Goal: Task Accomplishment & Management: Manage account settings

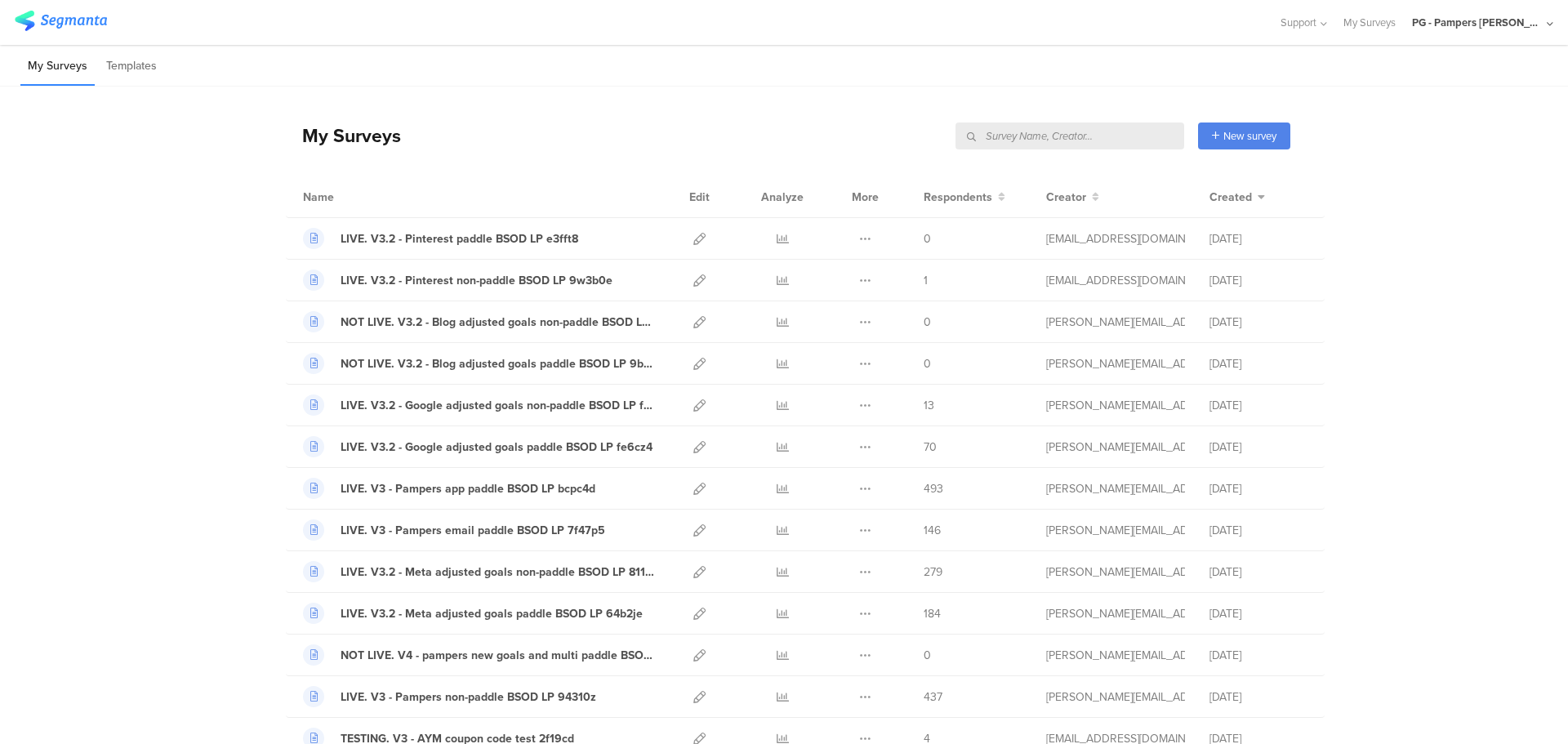
click at [1472, 17] on div "PG - Pampers [PERSON_NAME]" at bounding box center [1477, 23] width 131 height 16
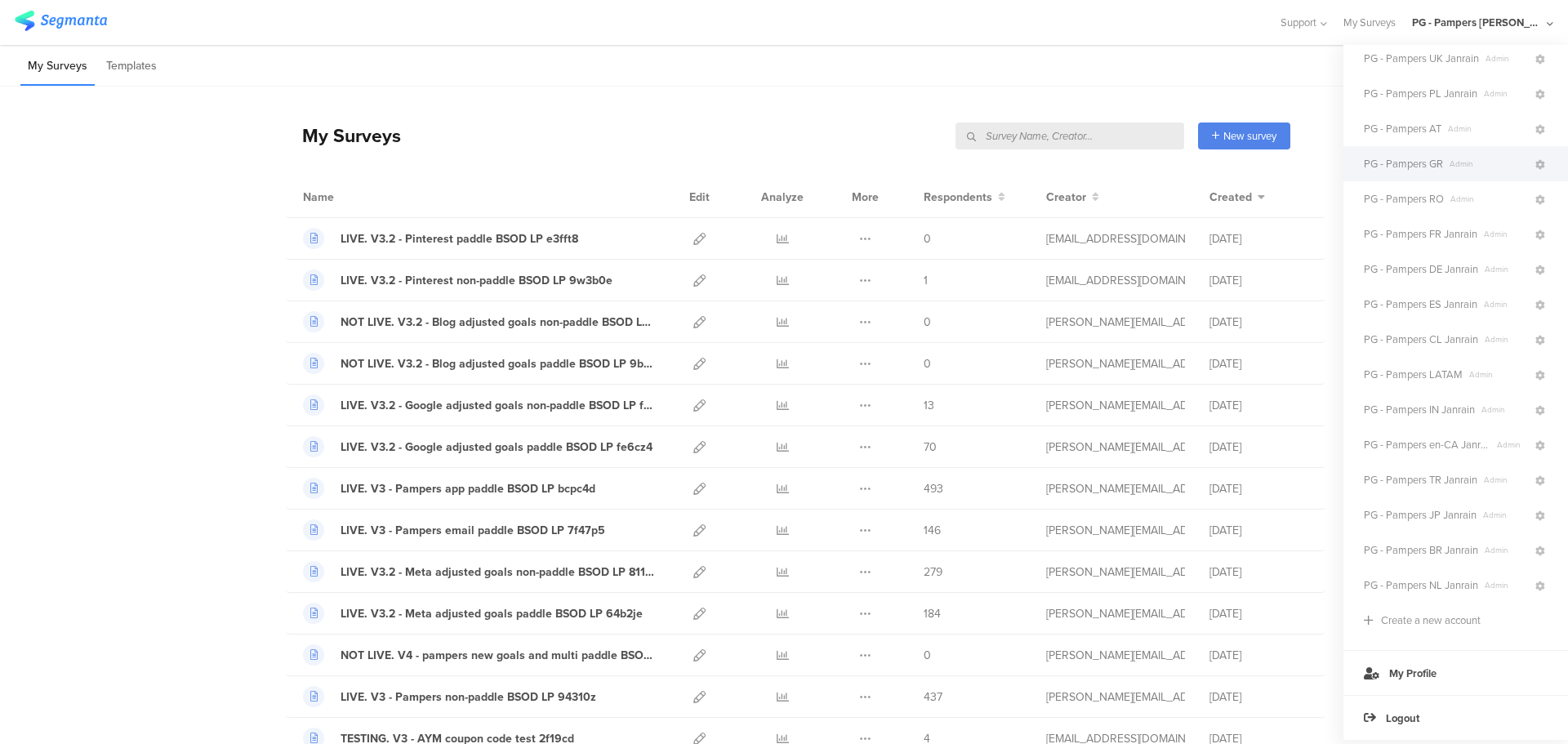
scroll to position [235, 0]
click at [1446, 545] on span "PG - Pampers BR Janrain" at bounding box center [1422, 550] width 115 height 16
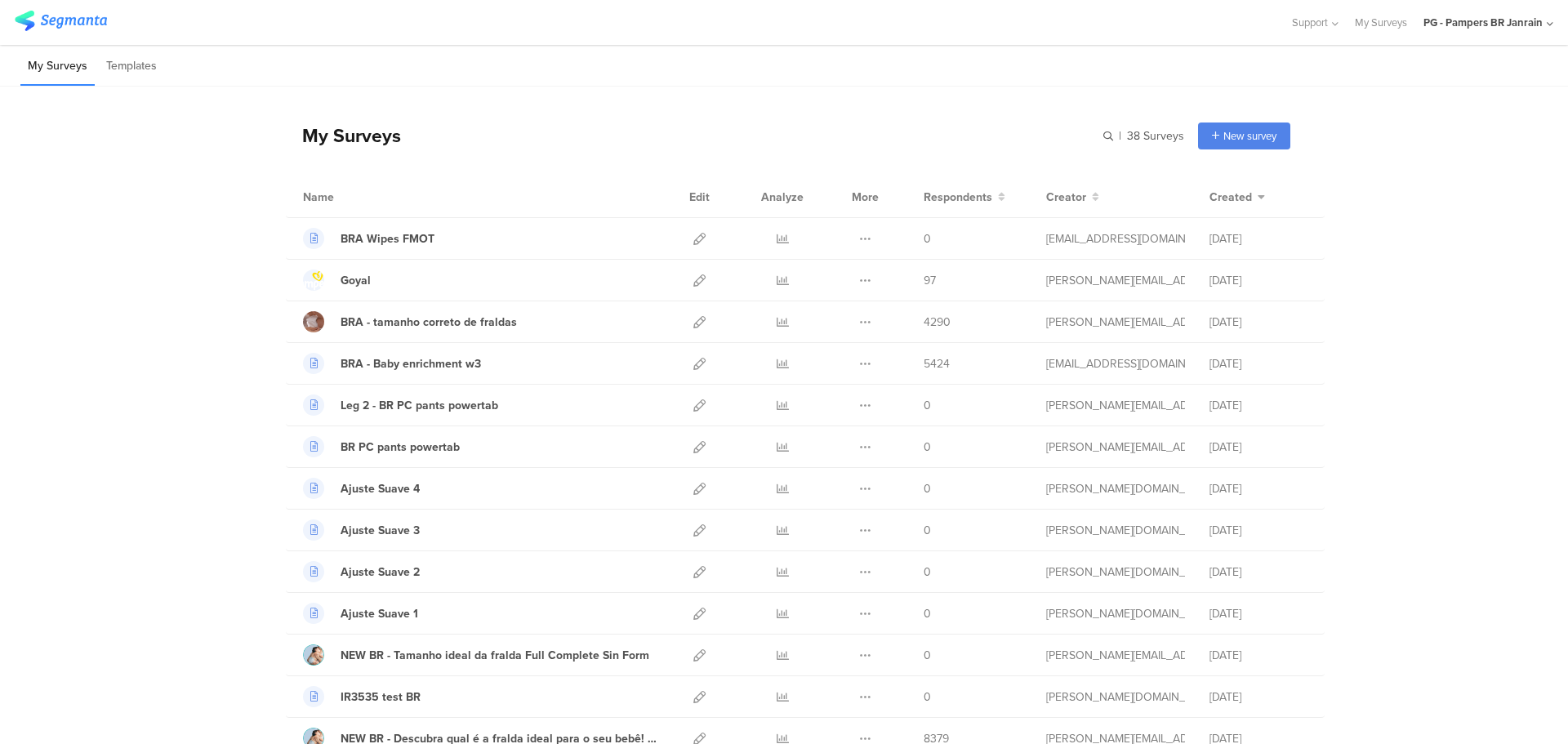
click at [1504, 23] on div "PG - Pampers BR Janrain" at bounding box center [1483, 23] width 120 height 16
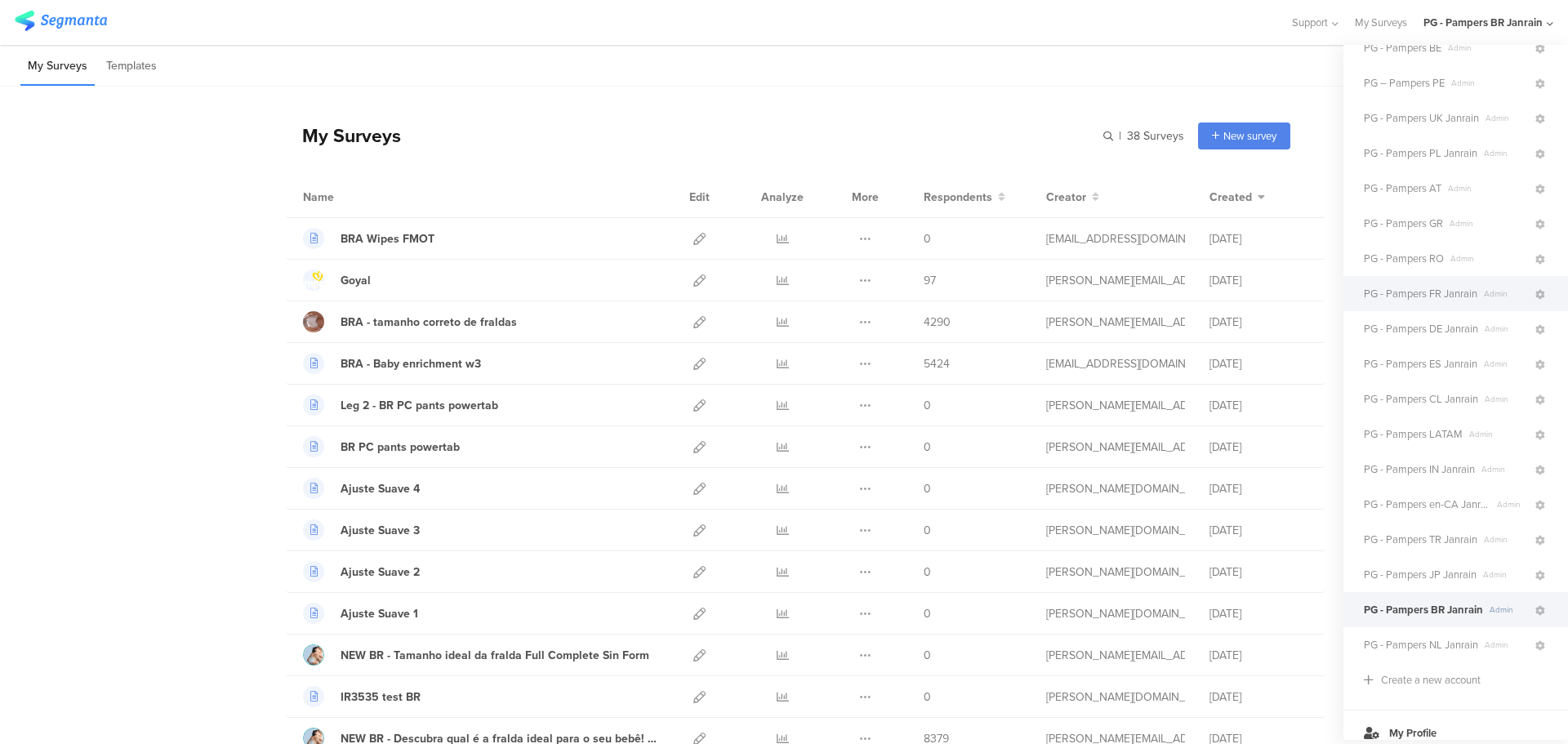
scroll to position [235, 0]
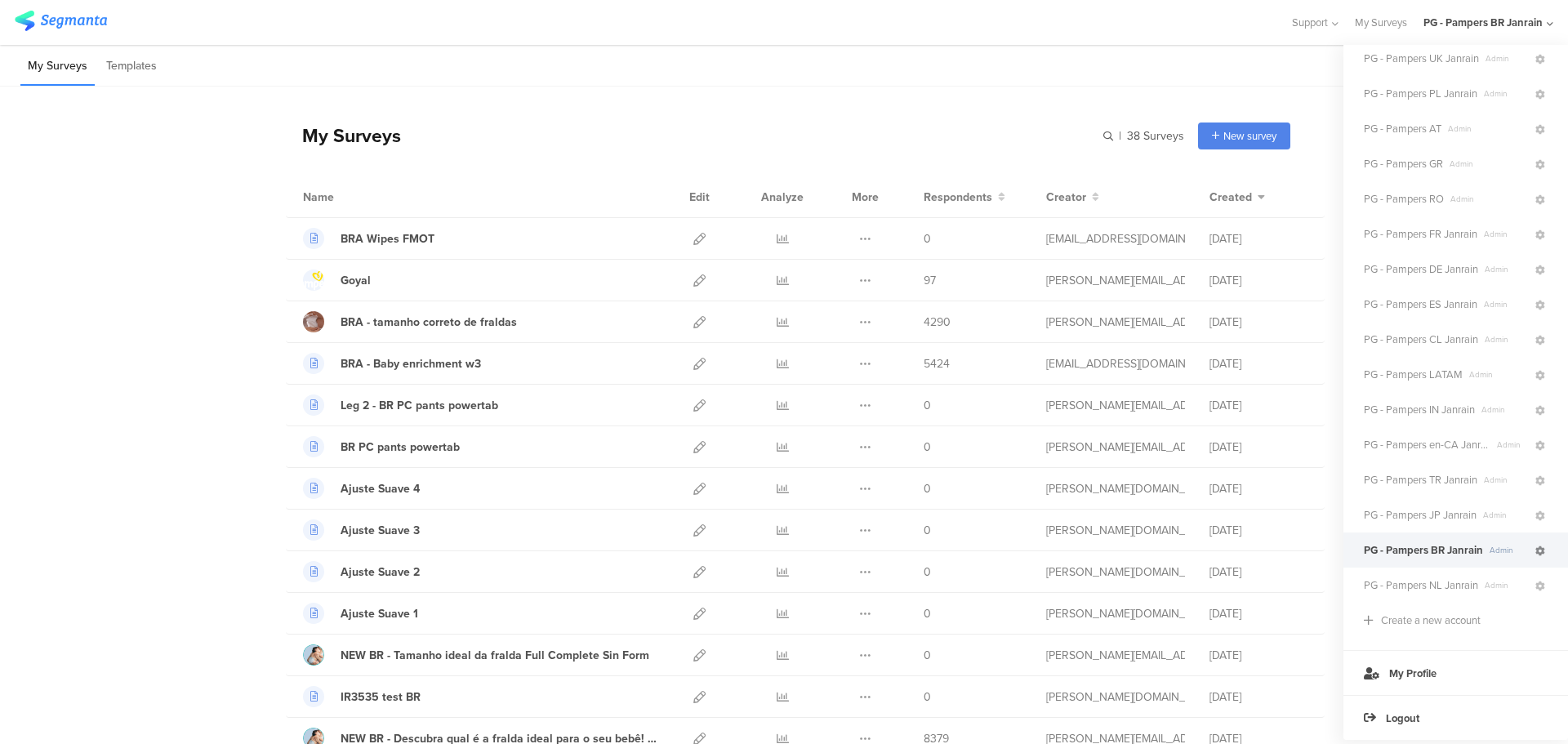
click at [1535, 546] on icon at bounding box center [1540, 551] width 10 height 10
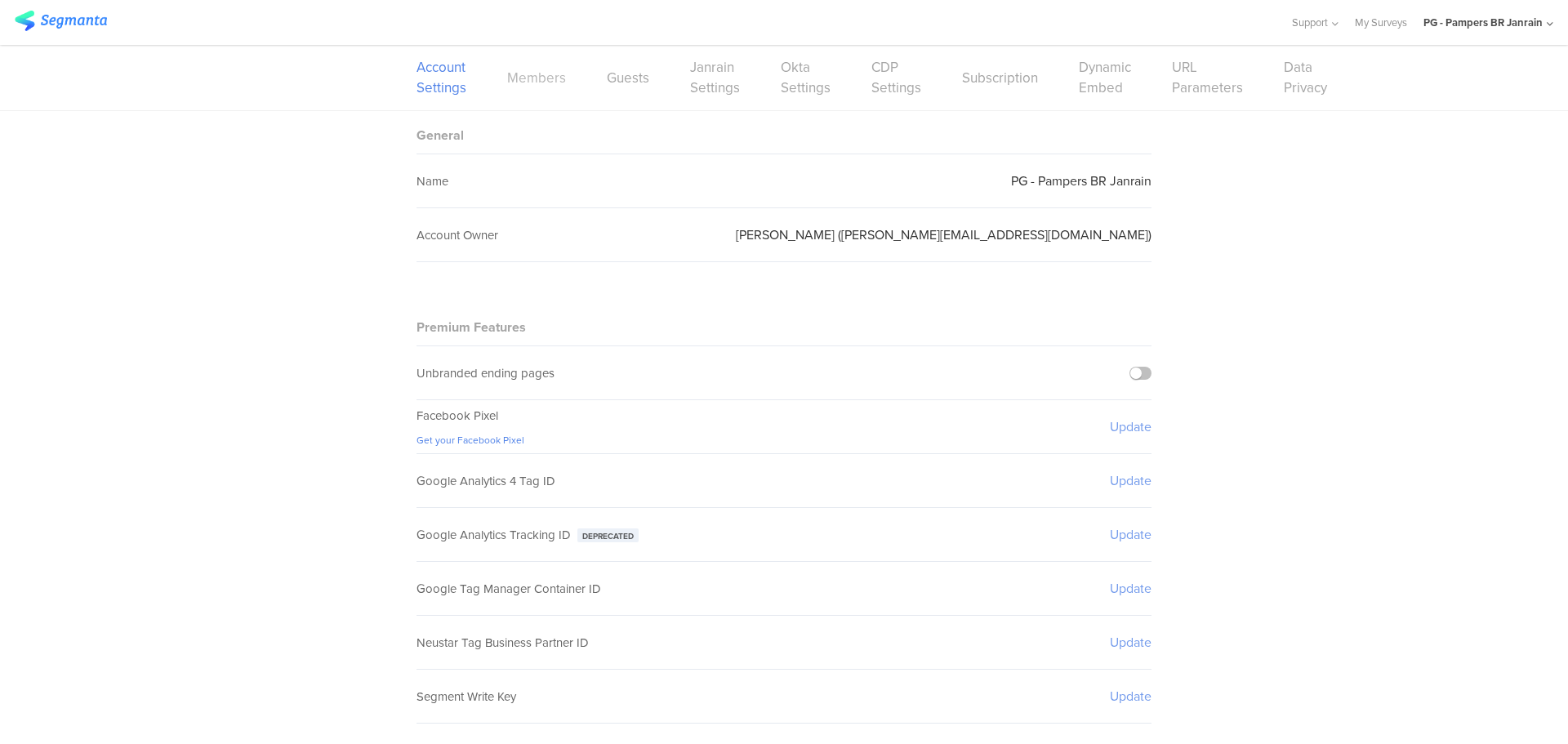
click at [537, 68] on link "Members" at bounding box center [536, 78] width 58 height 21
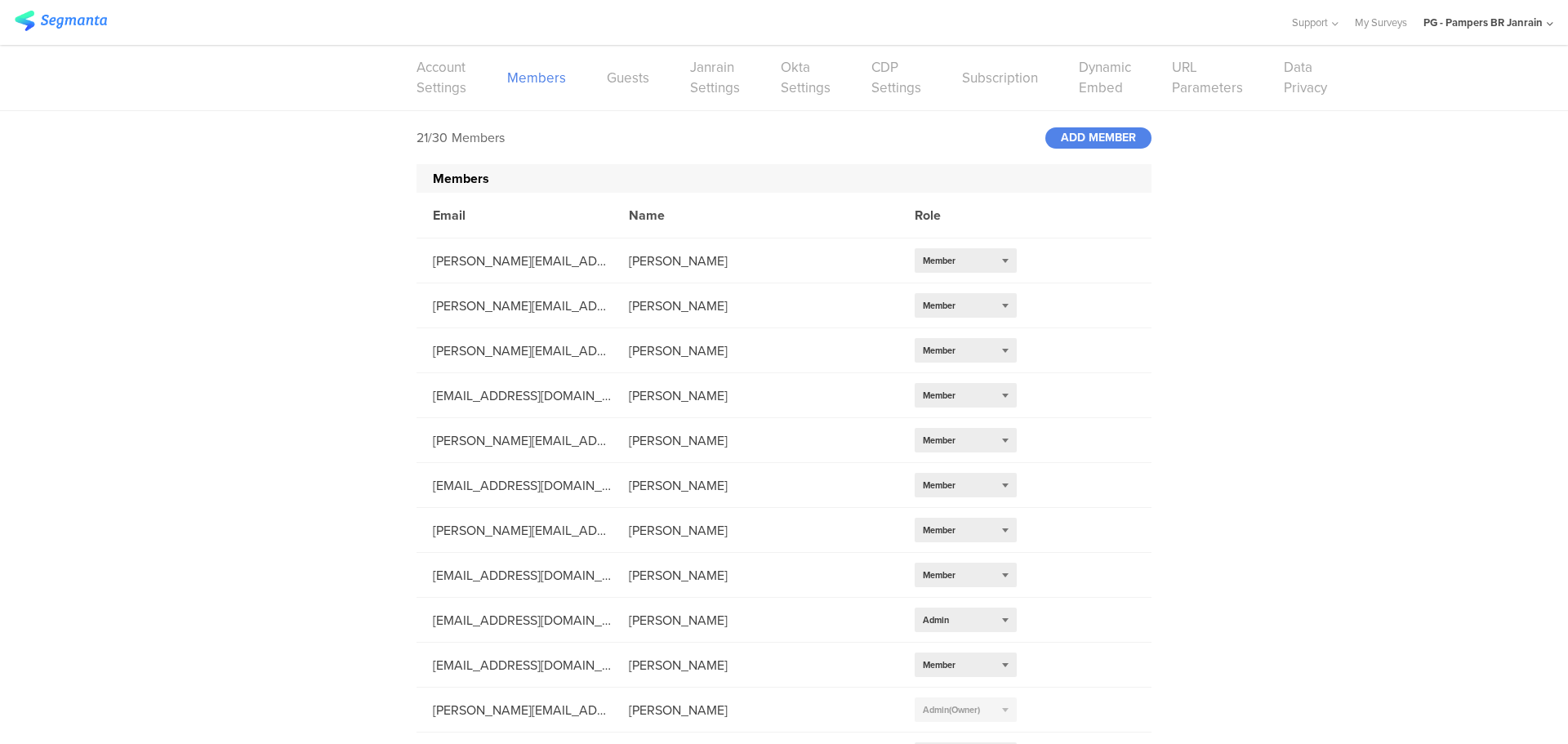
click at [1416, 165] on div "21/30 Members ADD MEMBER Members Email Name Role [PERSON_NAME][EMAIL_ADDRESS][D…" at bounding box center [784, 646] width 1568 height 1070
click at [1228, 337] on div "21/30 Members ADD MEMBER Members Email Name Role [PERSON_NAME][EMAIL_ADDRESS][D…" at bounding box center [784, 646] width 1568 height 1070
click at [1093, 143] on div "ADD MEMBER" at bounding box center [1098, 138] width 106 height 21
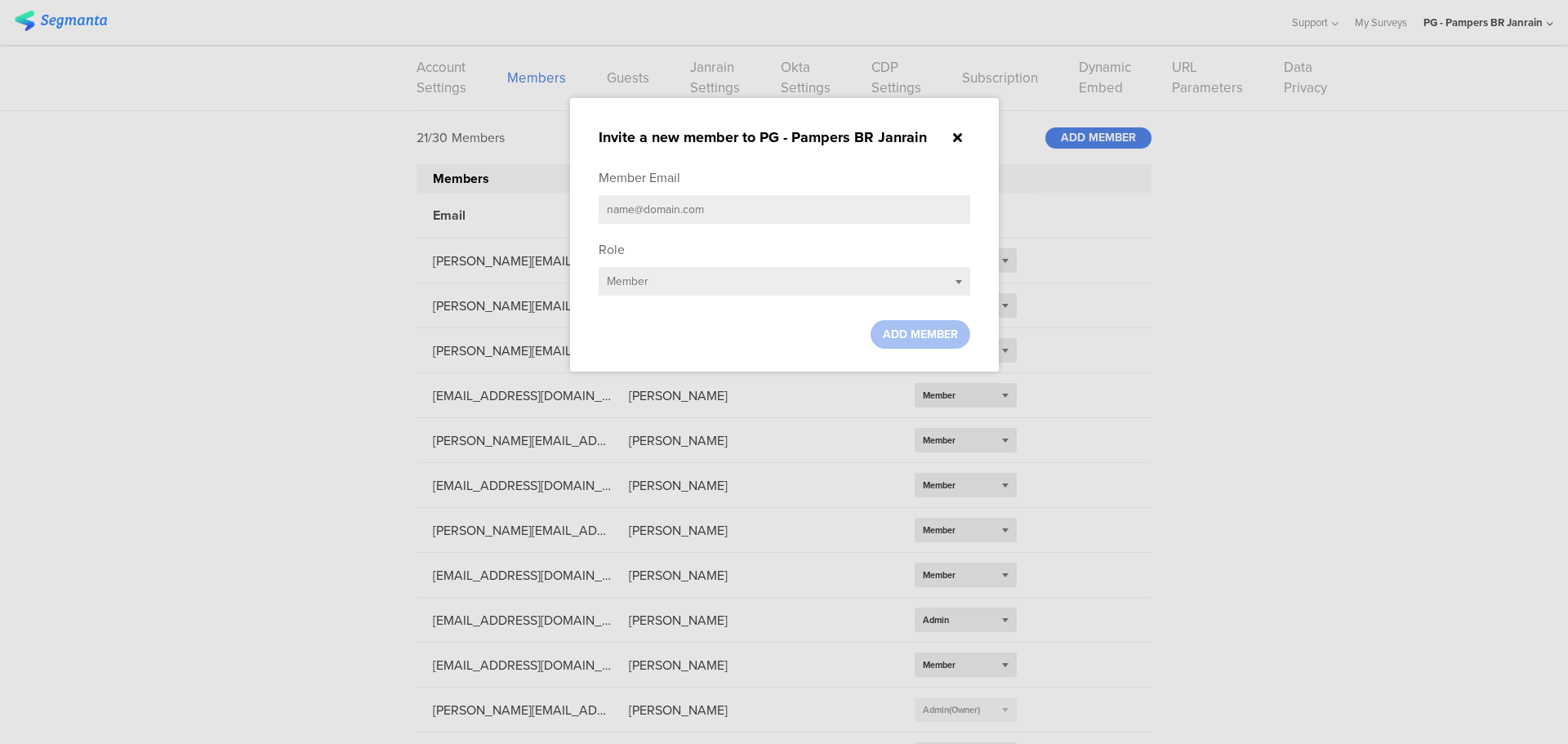
click at [660, 213] on input "text" at bounding box center [784, 209] width 372 height 29
paste input "[PERSON_NAME][EMAIL_ADDRESS][DOMAIN_NAME]"
type input "[PERSON_NAME][EMAIL_ADDRESS][DOMAIN_NAME]"
click at [932, 336] on span "ADD MEMBER" at bounding box center [920, 333] width 75 height 17
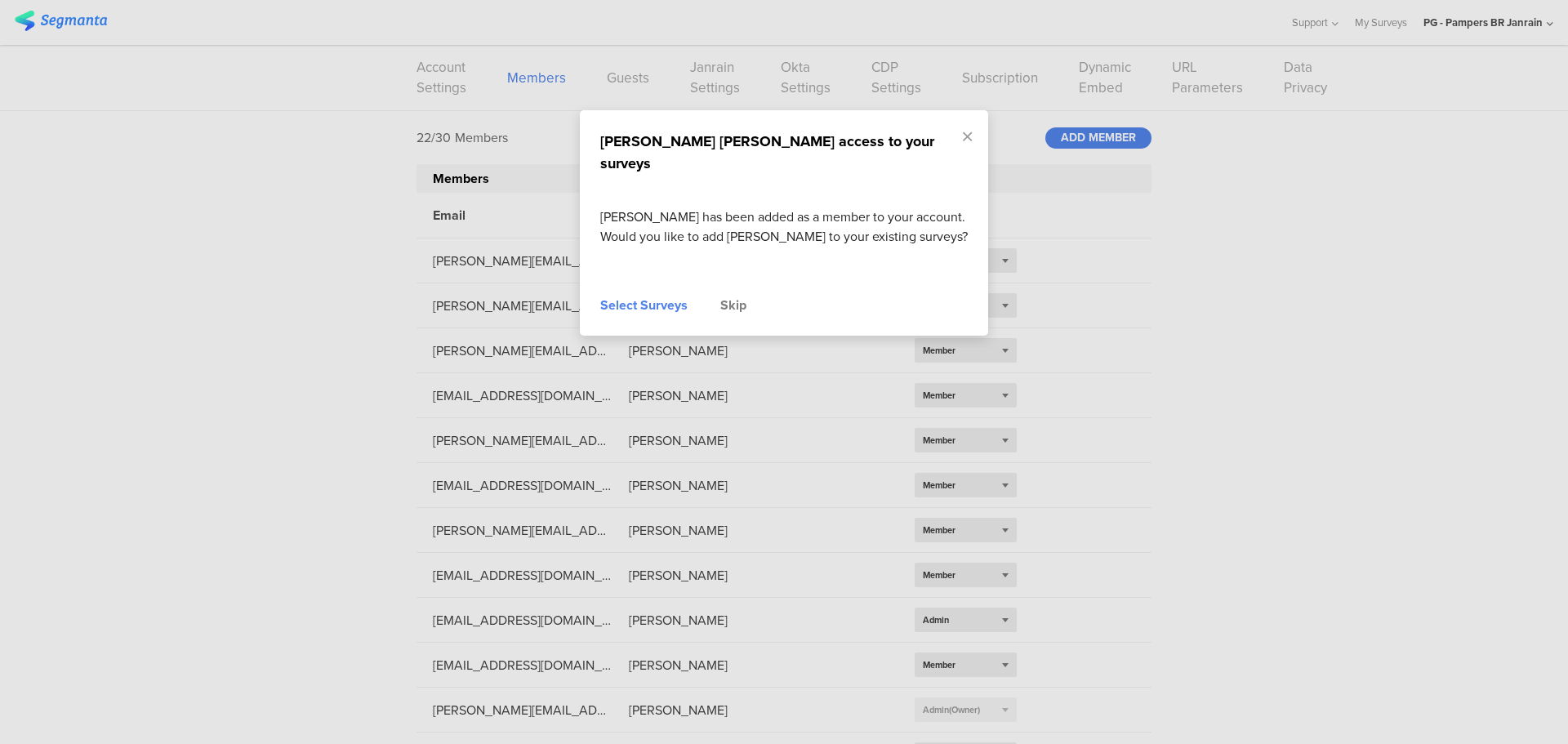
click at [729, 296] on div "Skip" at bounding box center [733, 306] width 26 height 20
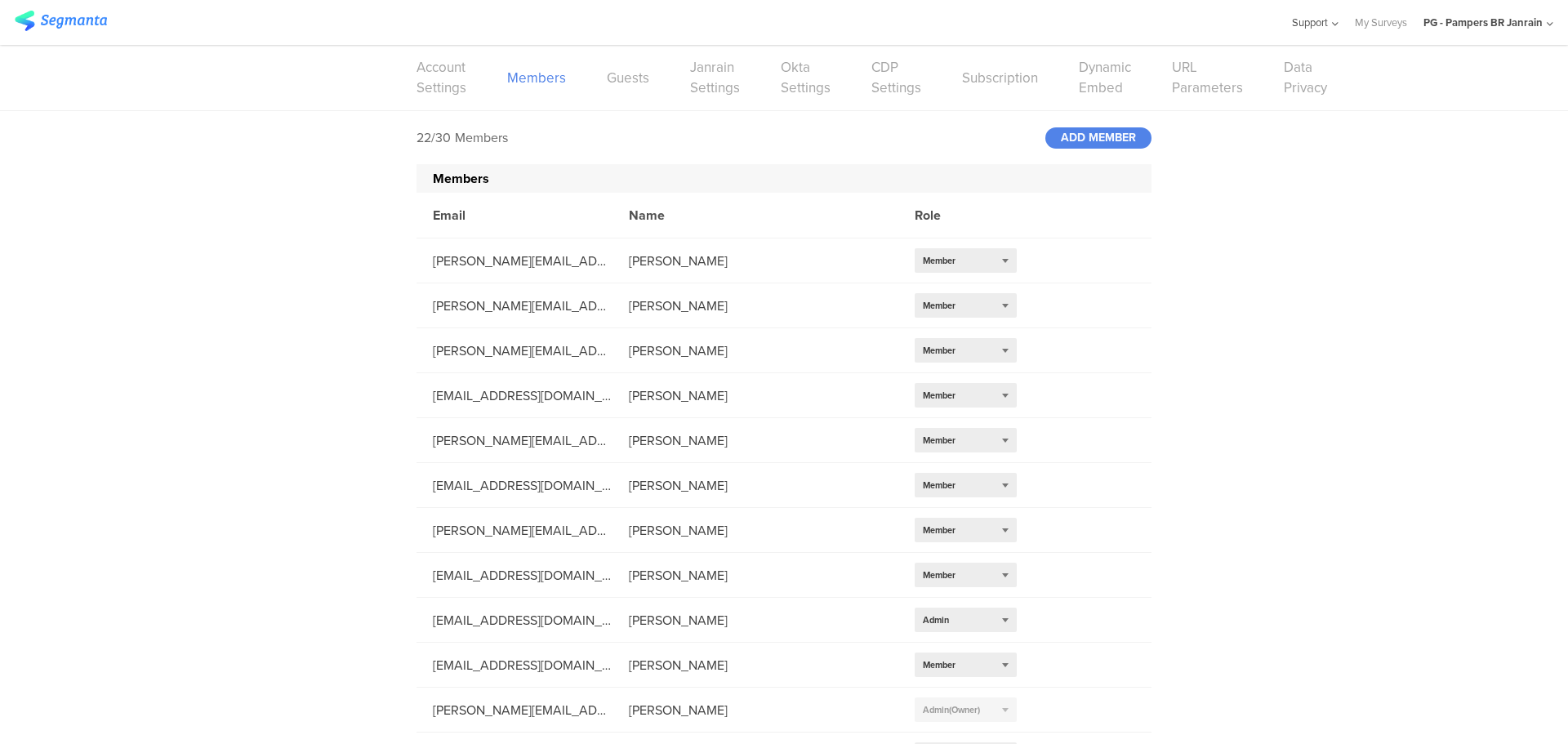
scroll to position [483, 0]
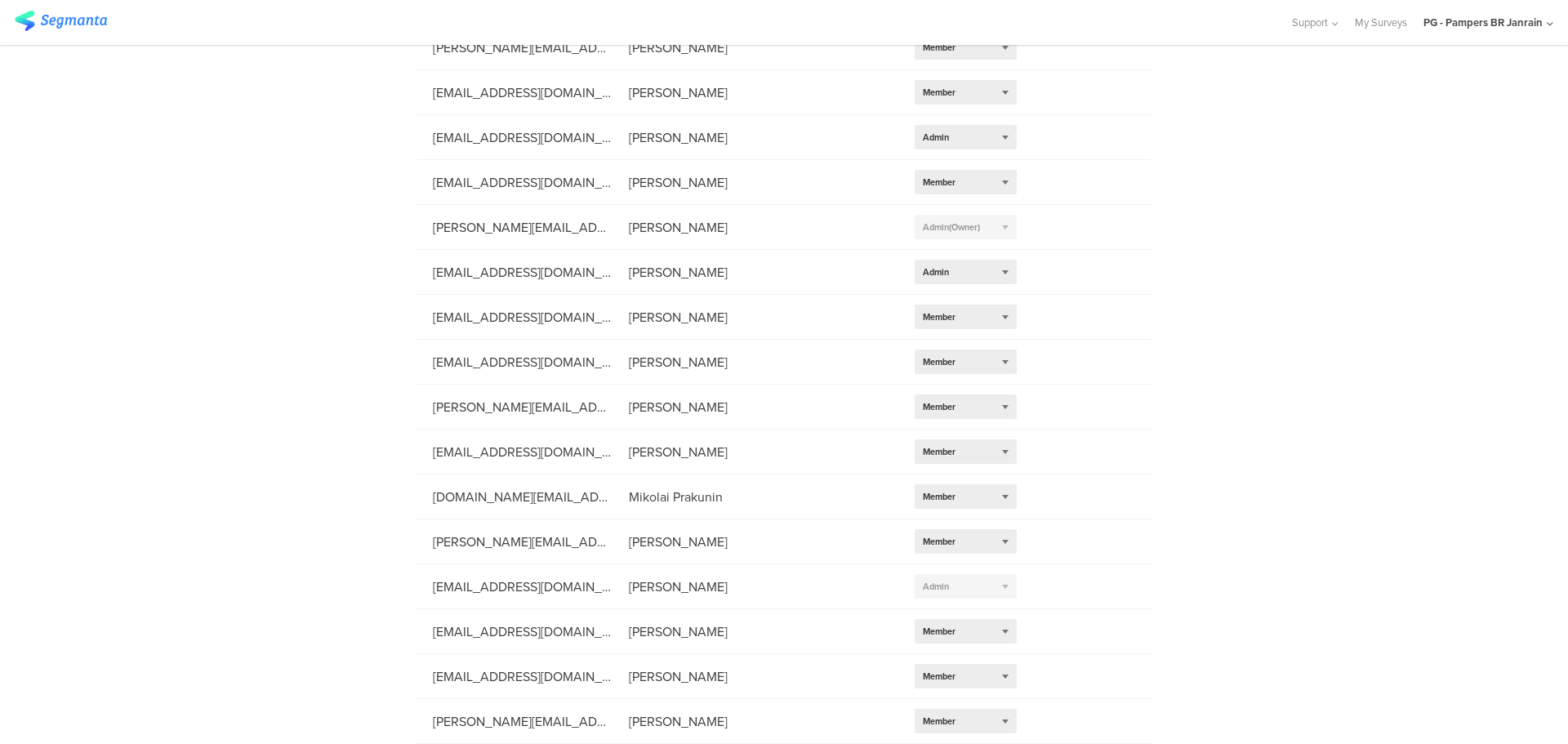
click at [1546, 26] on div "PG - Pampers BR Janrain" at bounding box center [1488, 22] width 130 height 45
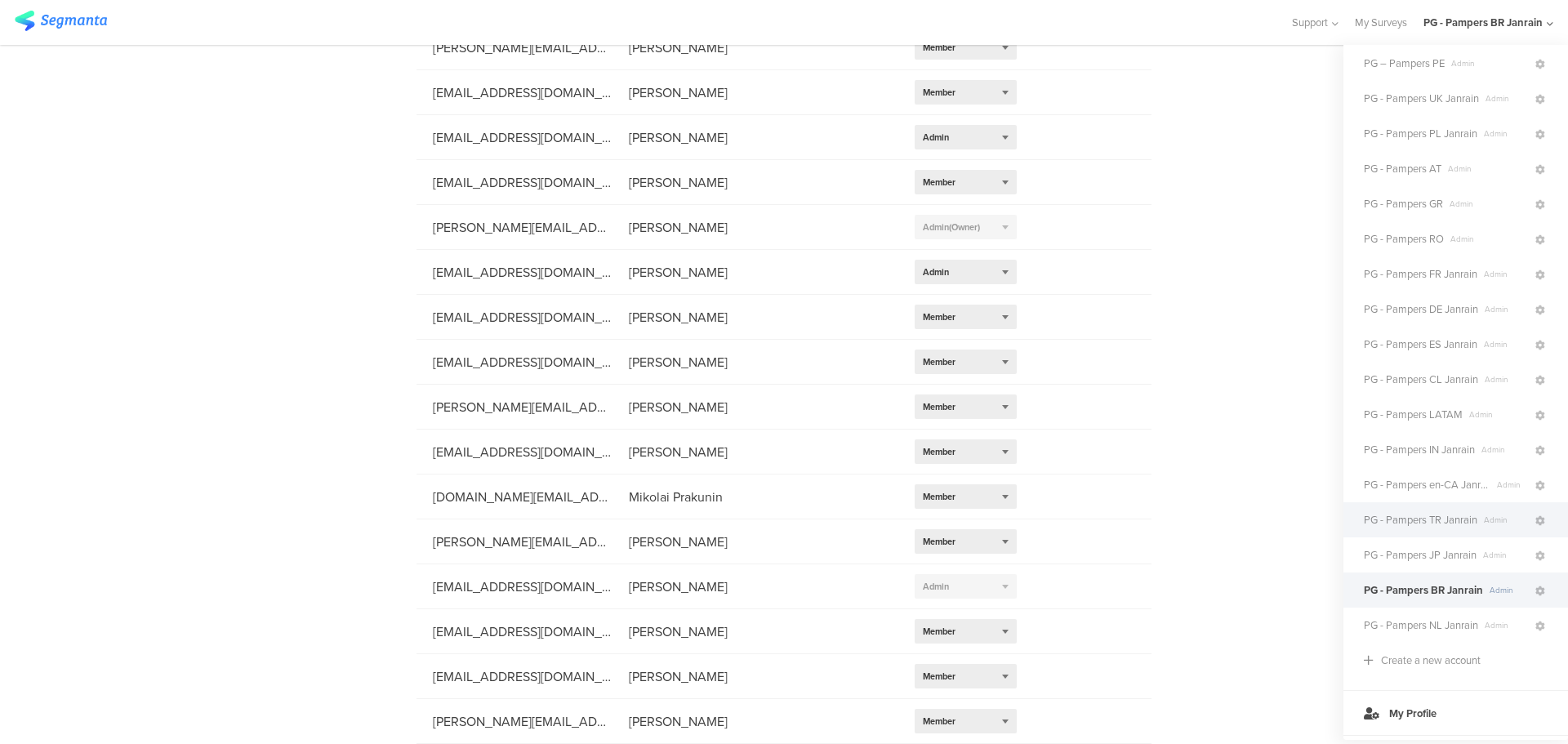
scroll to position [153, 0]
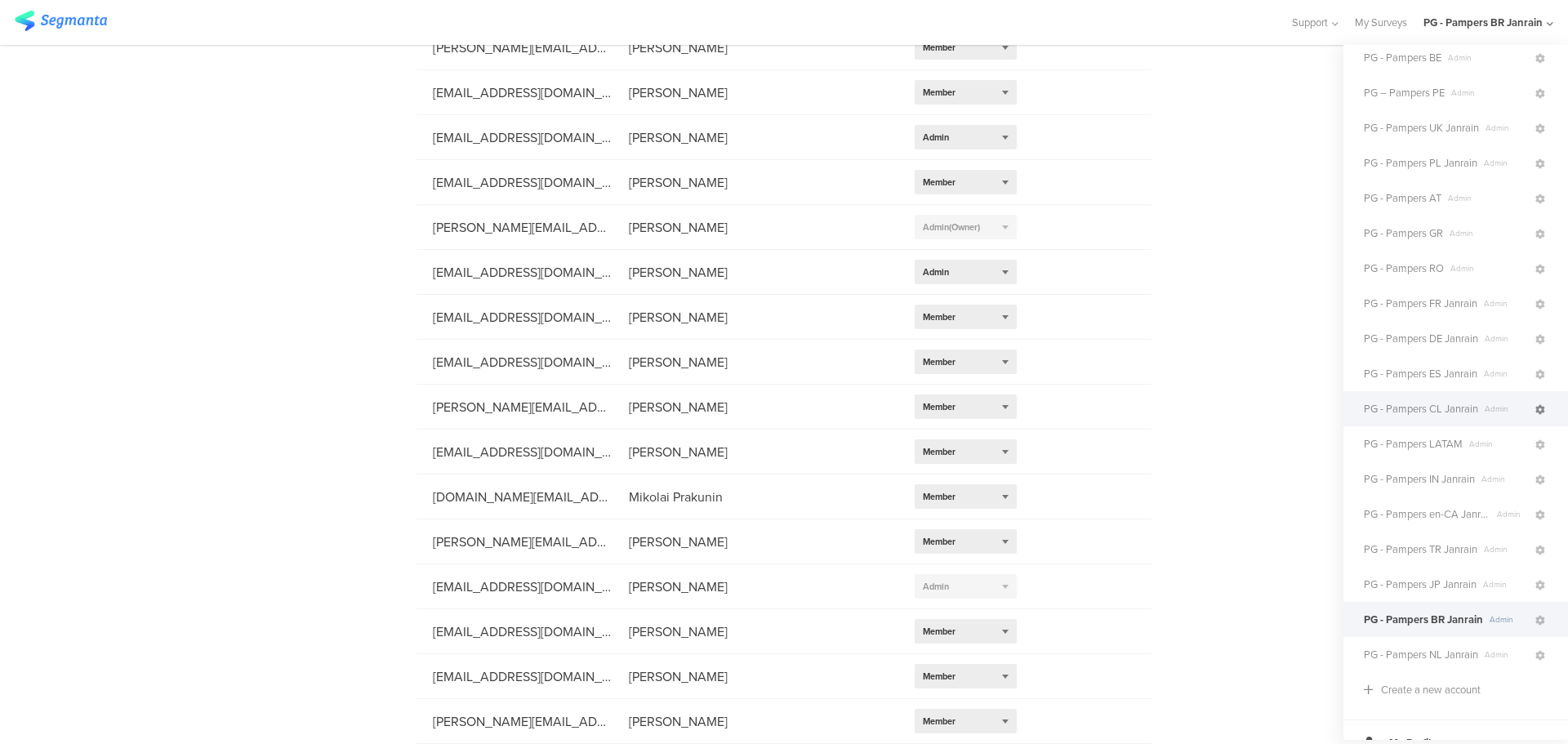
click at [1535, 407] on icon at bounding box center [1540, 410] width 10 height 10
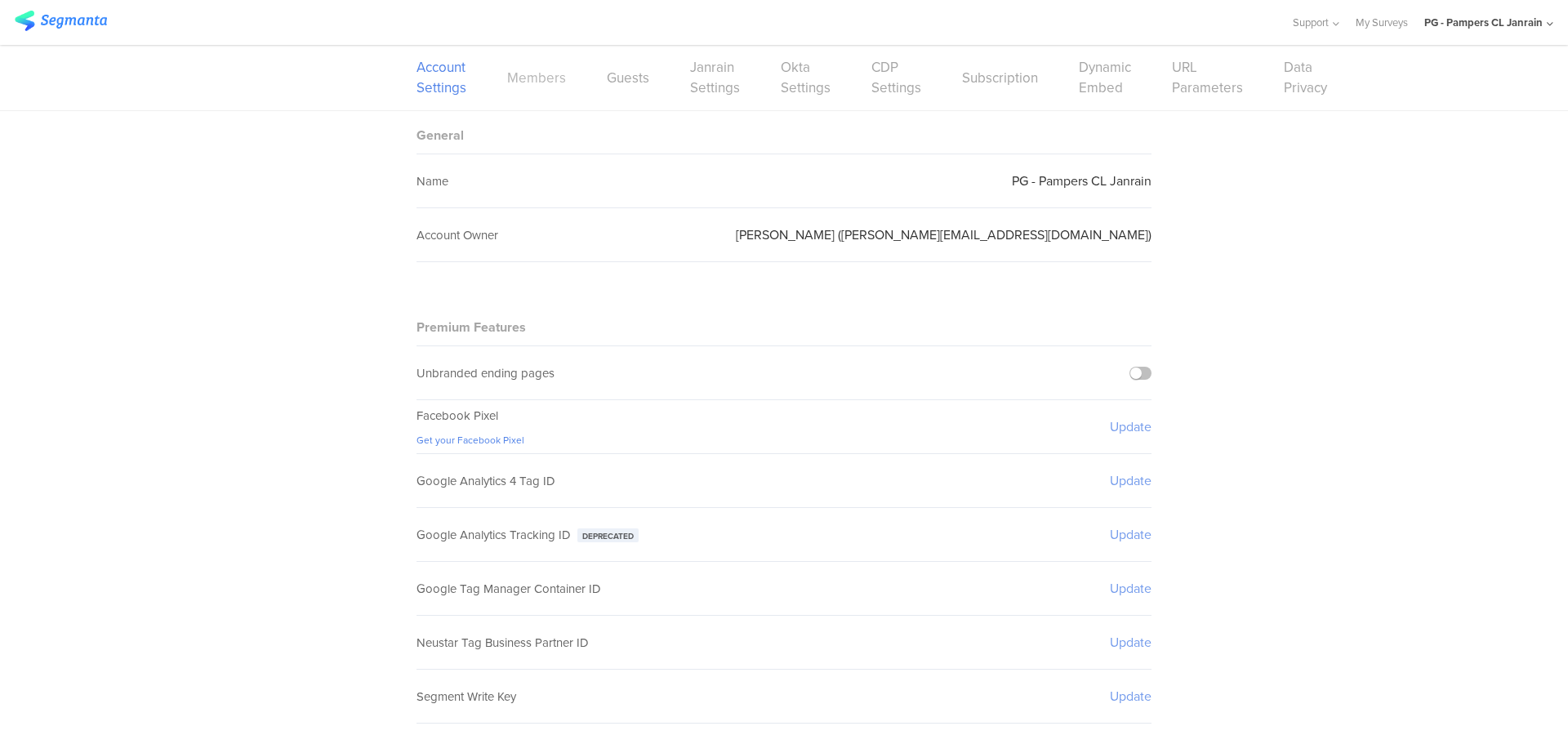
click at [540, 76] on link "Members" at bounding box center [536, 78] width 58 height 21
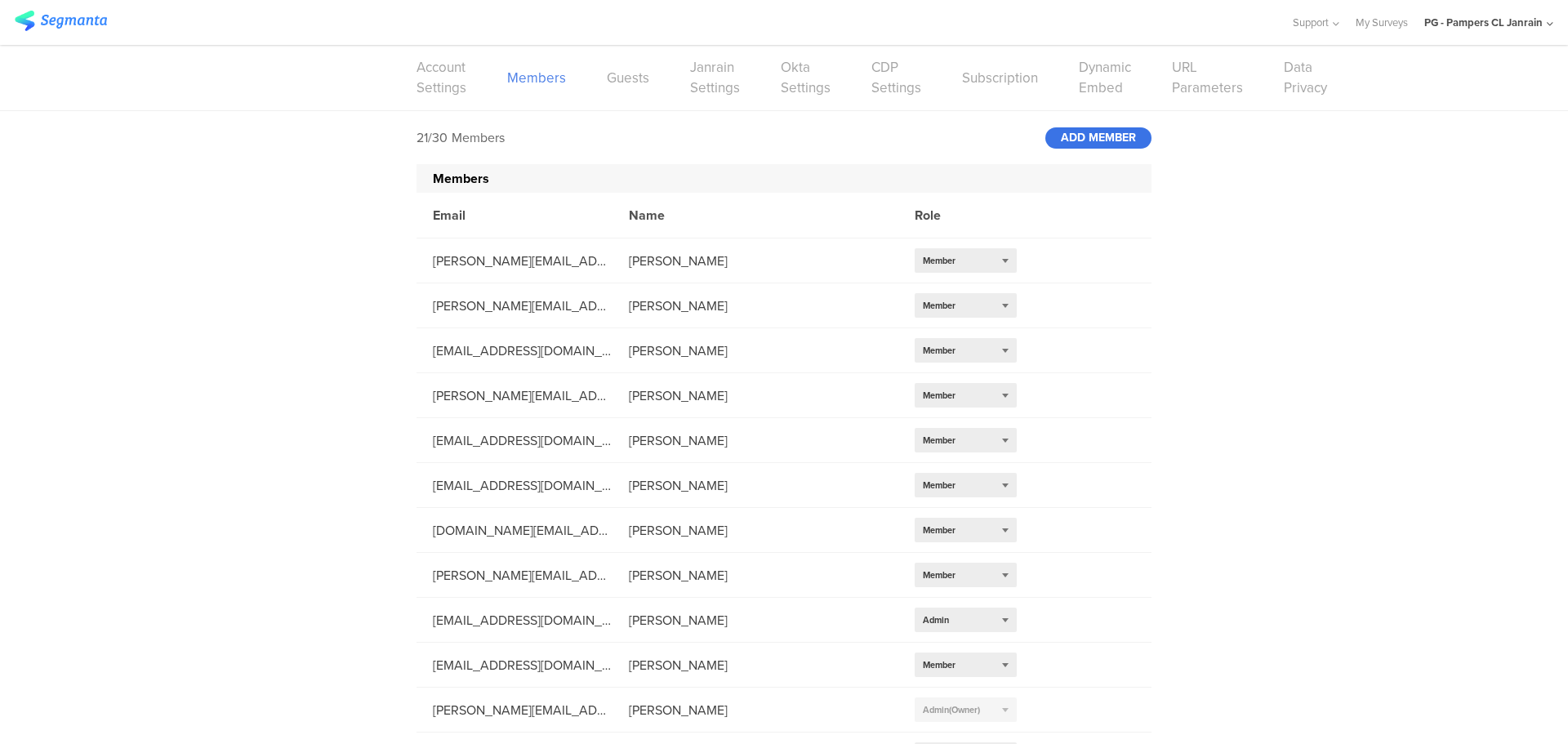
click at [1091, 139] on div "ADD MEMBER" at bounding box center [1098, 138] width 106 height 21
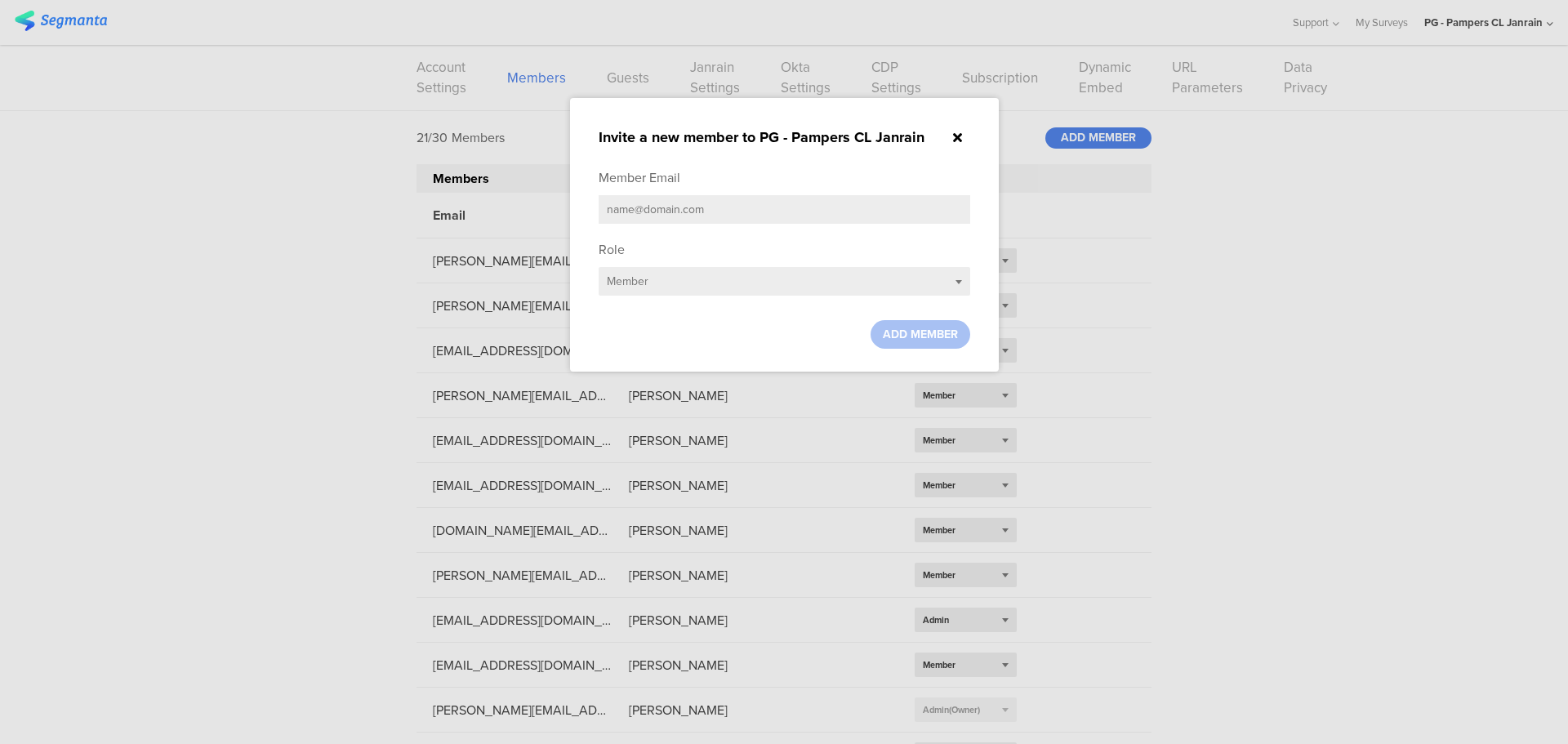
click at [803, 207] on input "text" at bounding box center [784, 209] width 372 height 29
paste input "[PERSON_NAME][EMAIL_ADDRESS][DOMAIN_NAME]"
type input "[PERSON_NAME][EMAIL_ADDRESS][DOMAIN_NAME]"
click at [952, 337] on span "ADD MEMBER" at bounding box center [920, 333] width 75 height 17
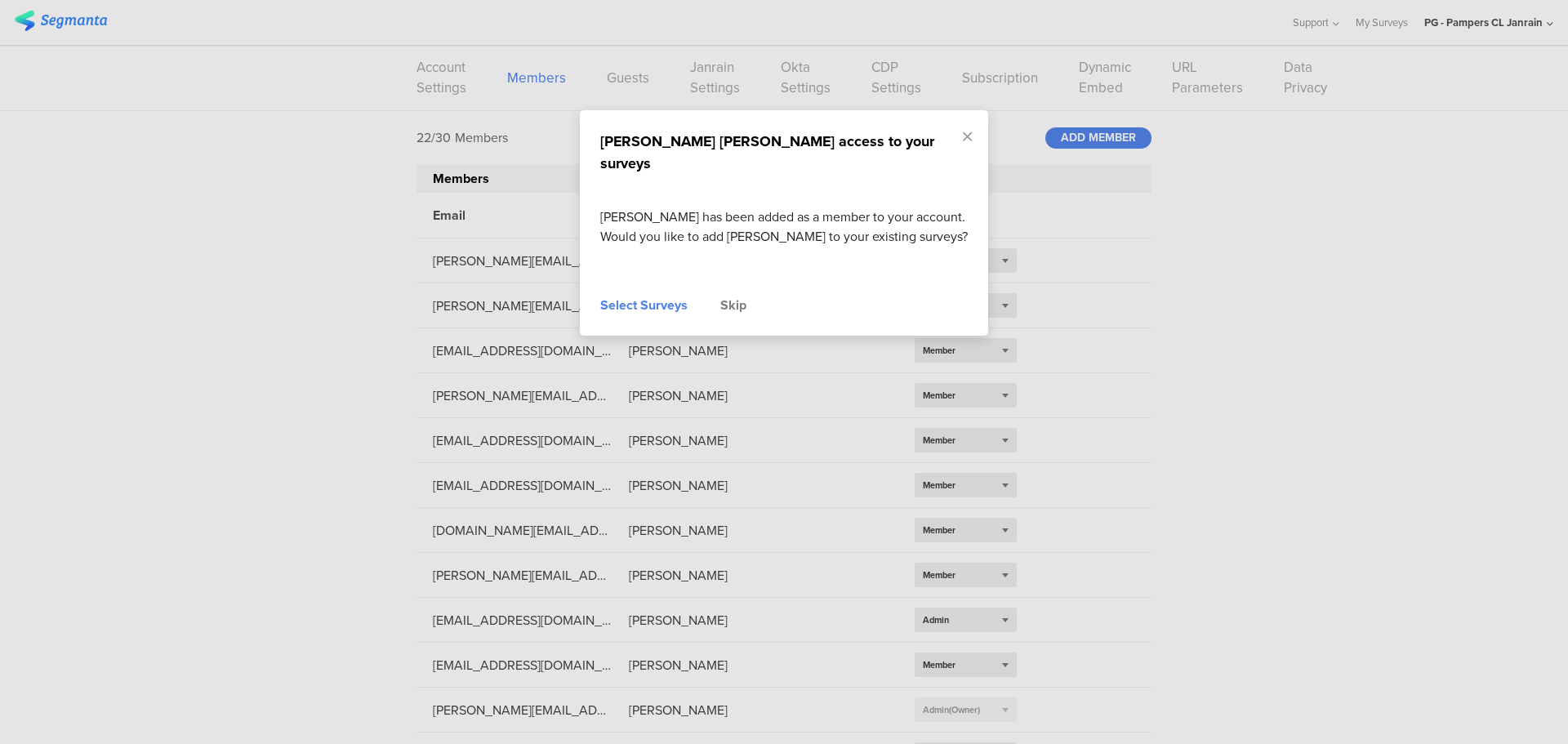
click at [744, 296] on div "Skip" at bounding box center [733, 306] width 26 height 20
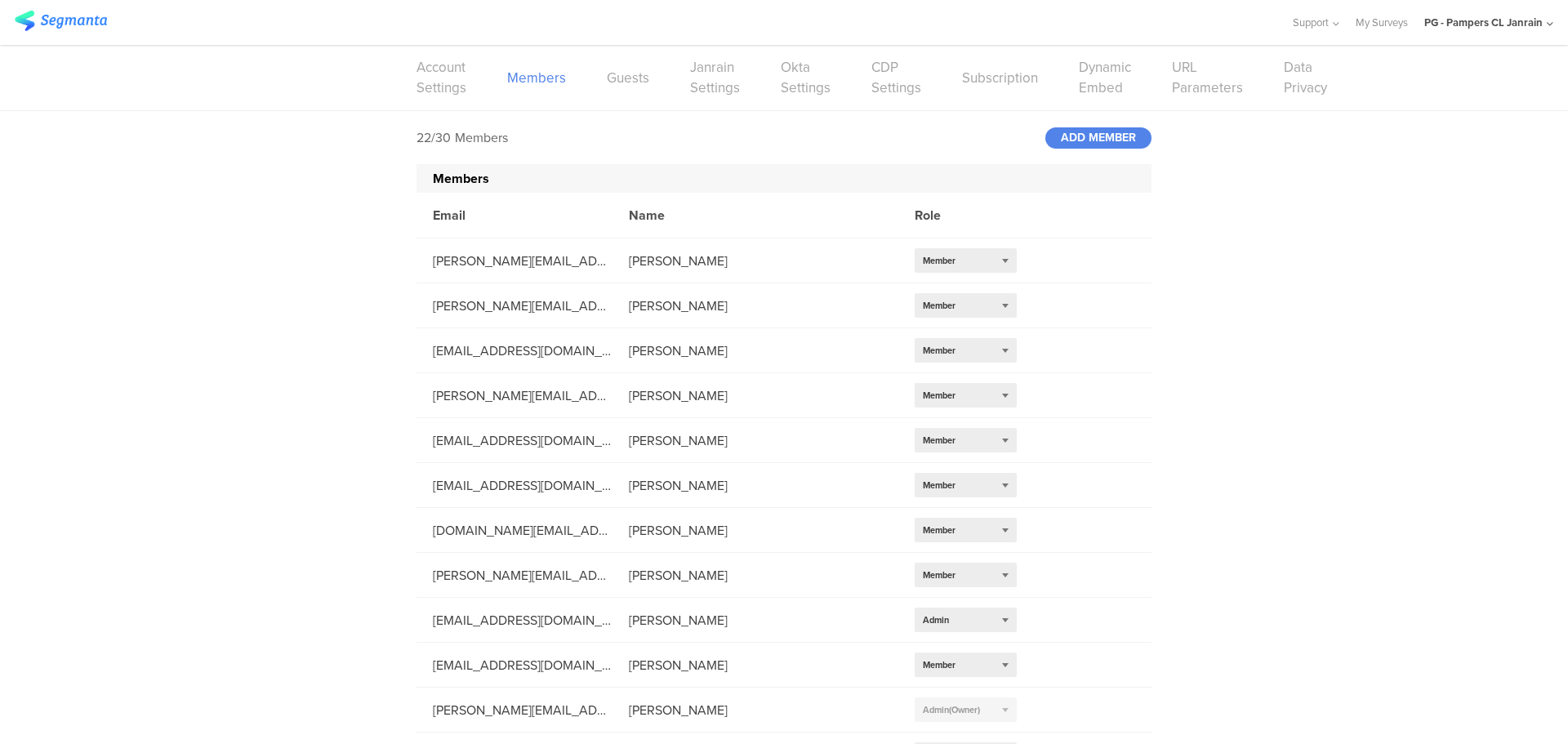
click at [1529, 26] on div "PG - Pampers CL Janrain" at bounding box center [1484, 23] width 119 height 16
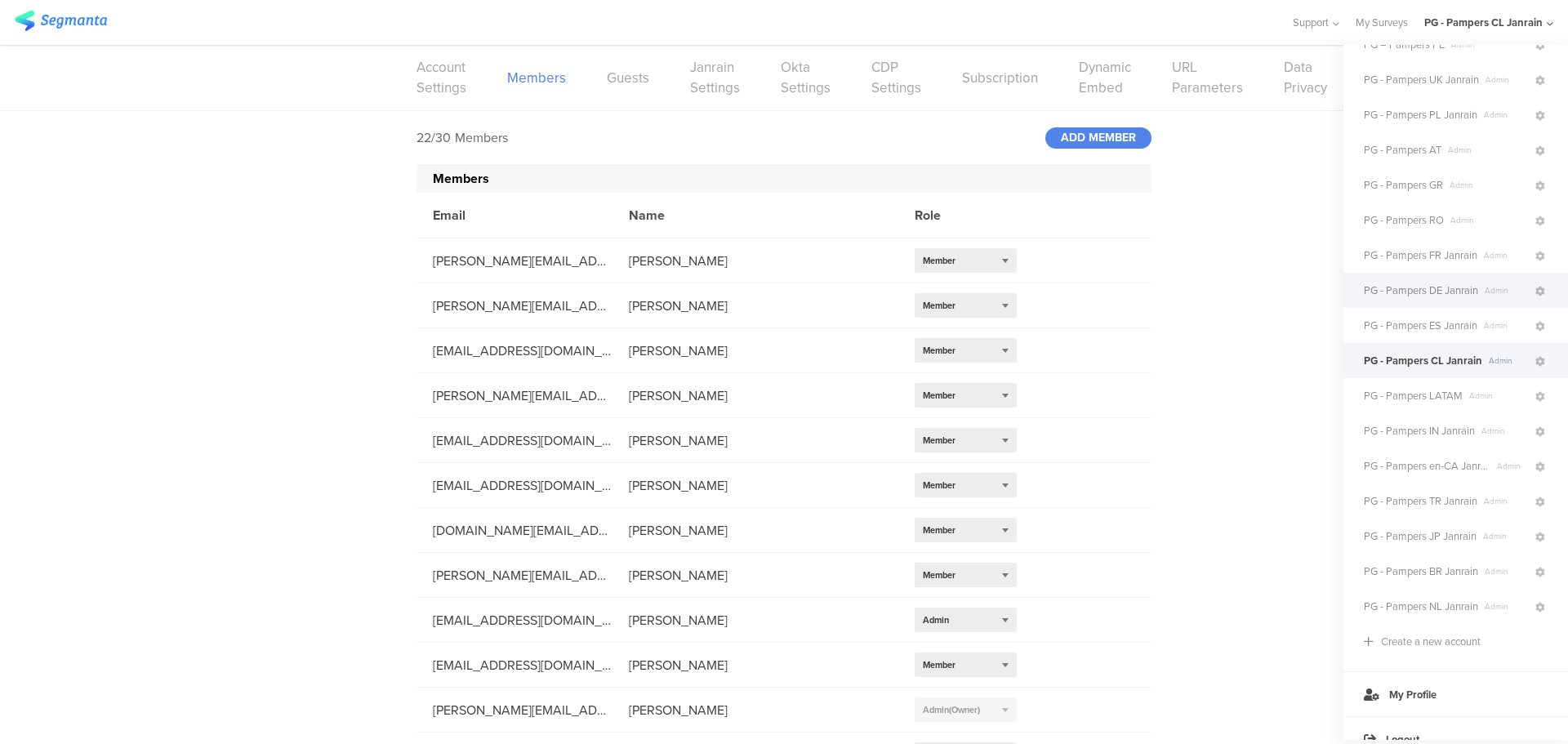
scroll to position [235, 0]
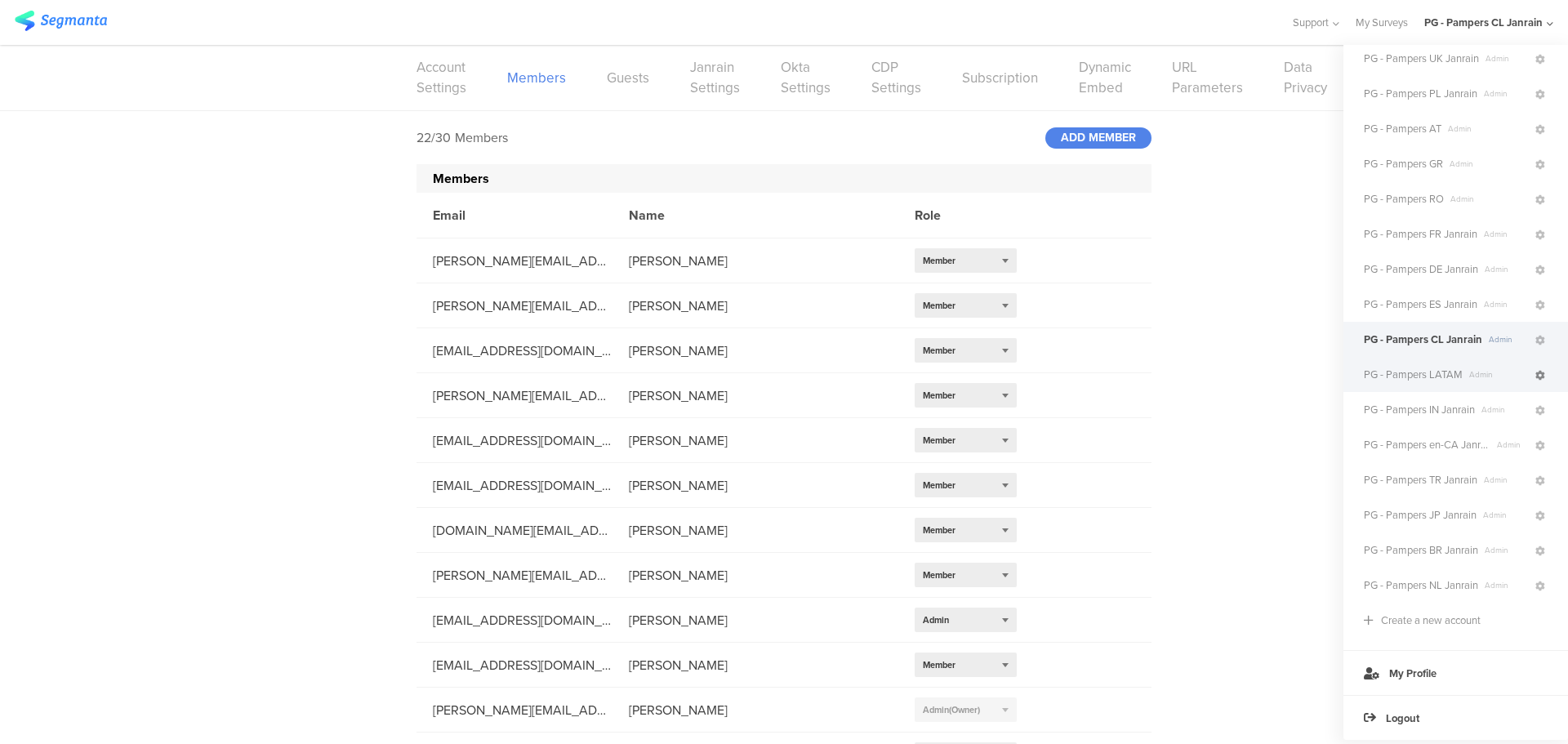
click at [1535, 371] on icon at bounding box center [1540, 376] width 10 height 10
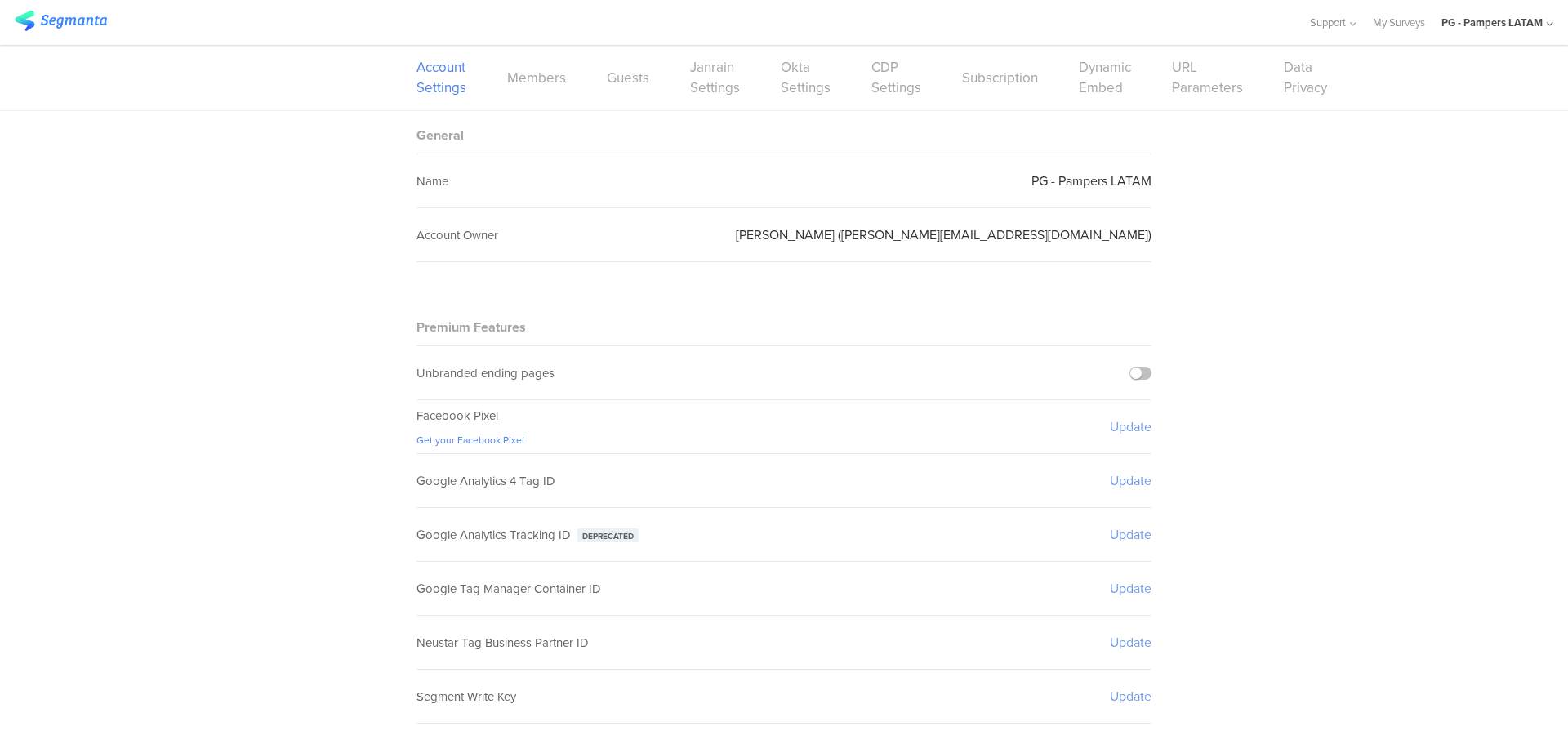
click at [555, 91] on div "Account Settings Members Guests Janrain Settings Okta Settings CDP Settings Sub…" at bounding box center [784, 77] width 735 height 65
click at [546, 72] on link "Members" at bounding box center [536, 78] width 58 height 21
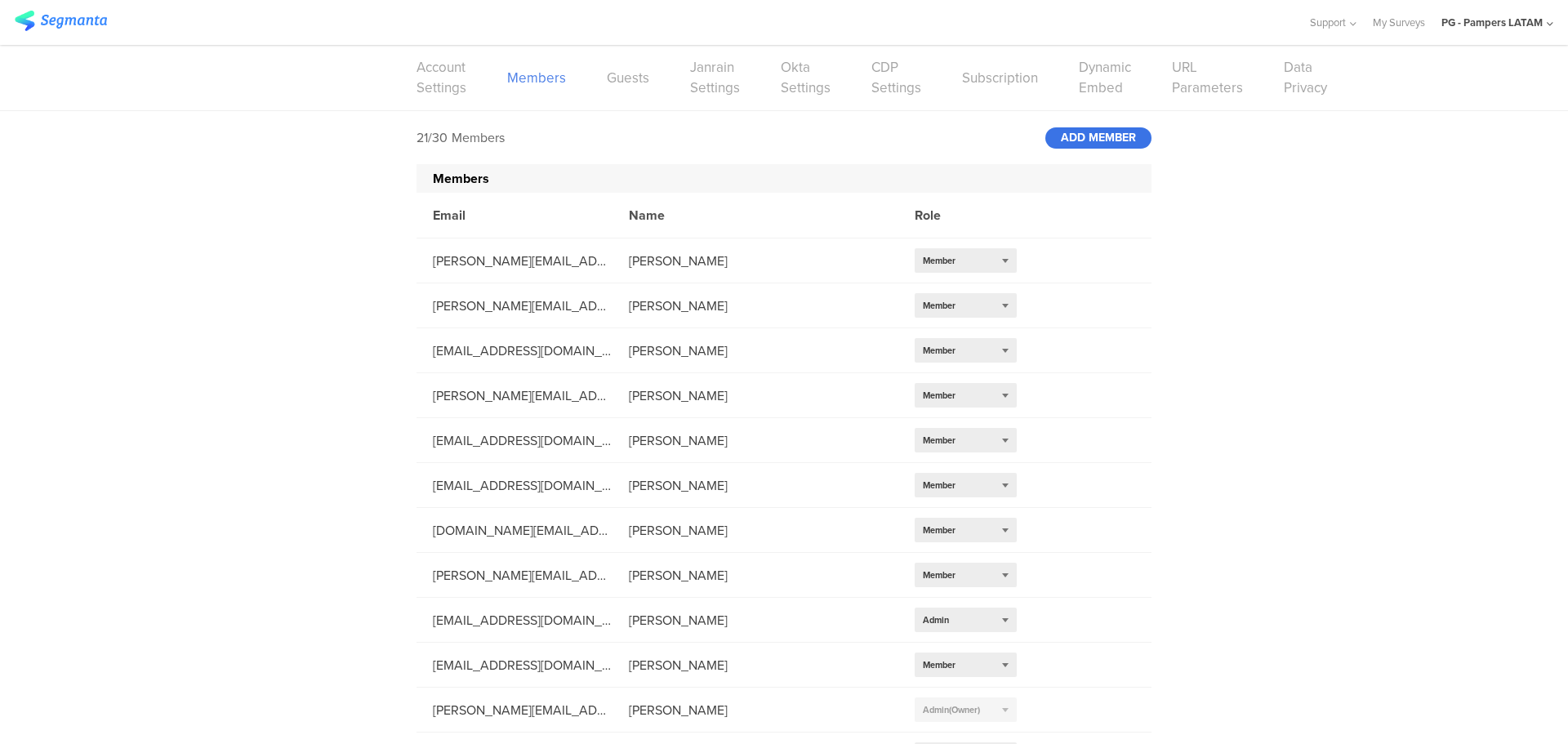
click at [1130, 136] on div "ADD MEMBER" at bounding box center [1098, 138] width 106 height 21
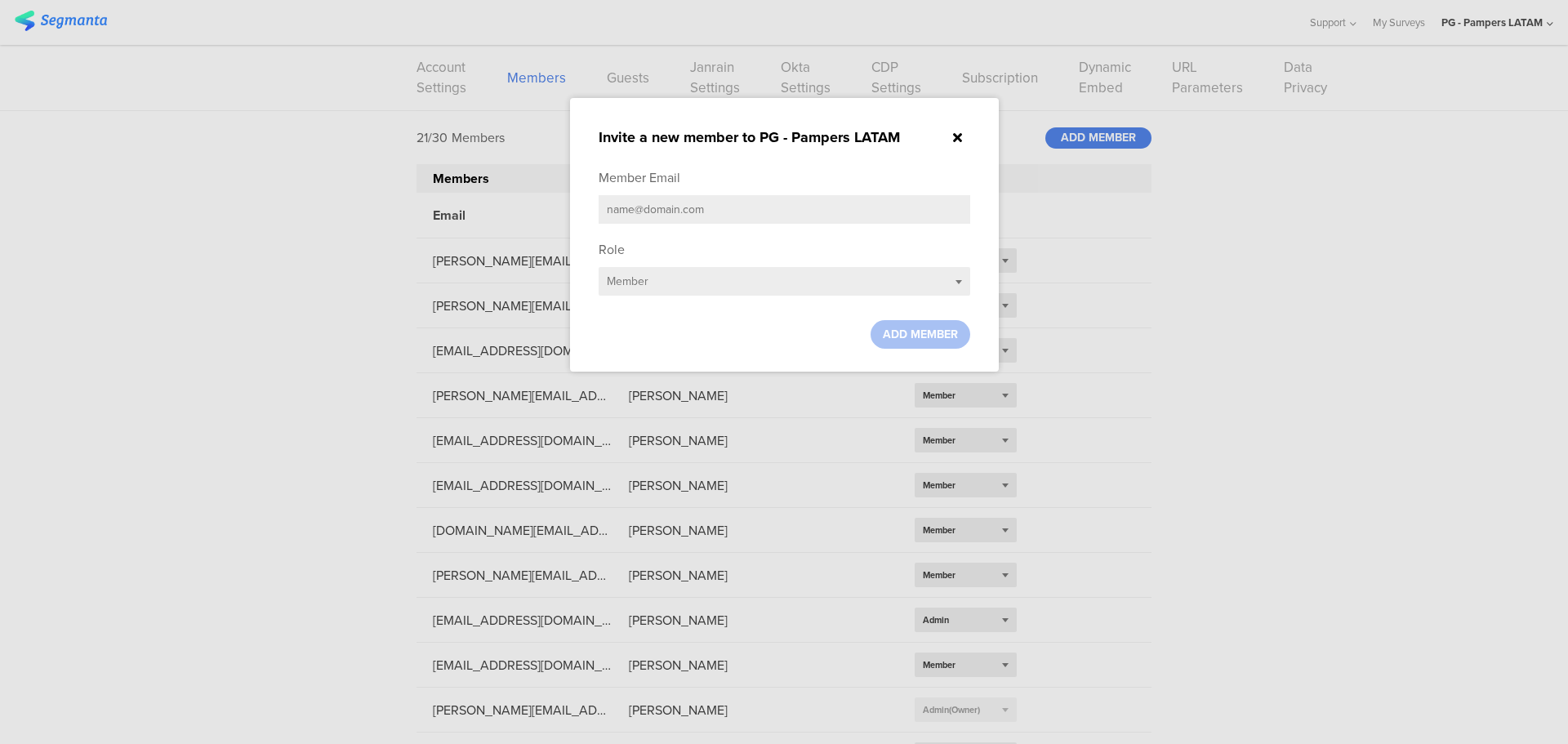
click at [765, 194] on div "Member Email" at bounding box center [784, 200] width 372 height 63
click at [747, 213] on input "text" at bounding box center [784, 209] width 372 height 29
paste input "[PERSON_NAME][EMAIL_ADDRESS][DOMAIN_NAME]"
type input "[PERSON_NAME][EMAIL_ADDRESS][DOMAIN_NAME]"
click at [930, 332] on span "ADD MEMBER" at bounding box center [920, 333] width 75 height 17
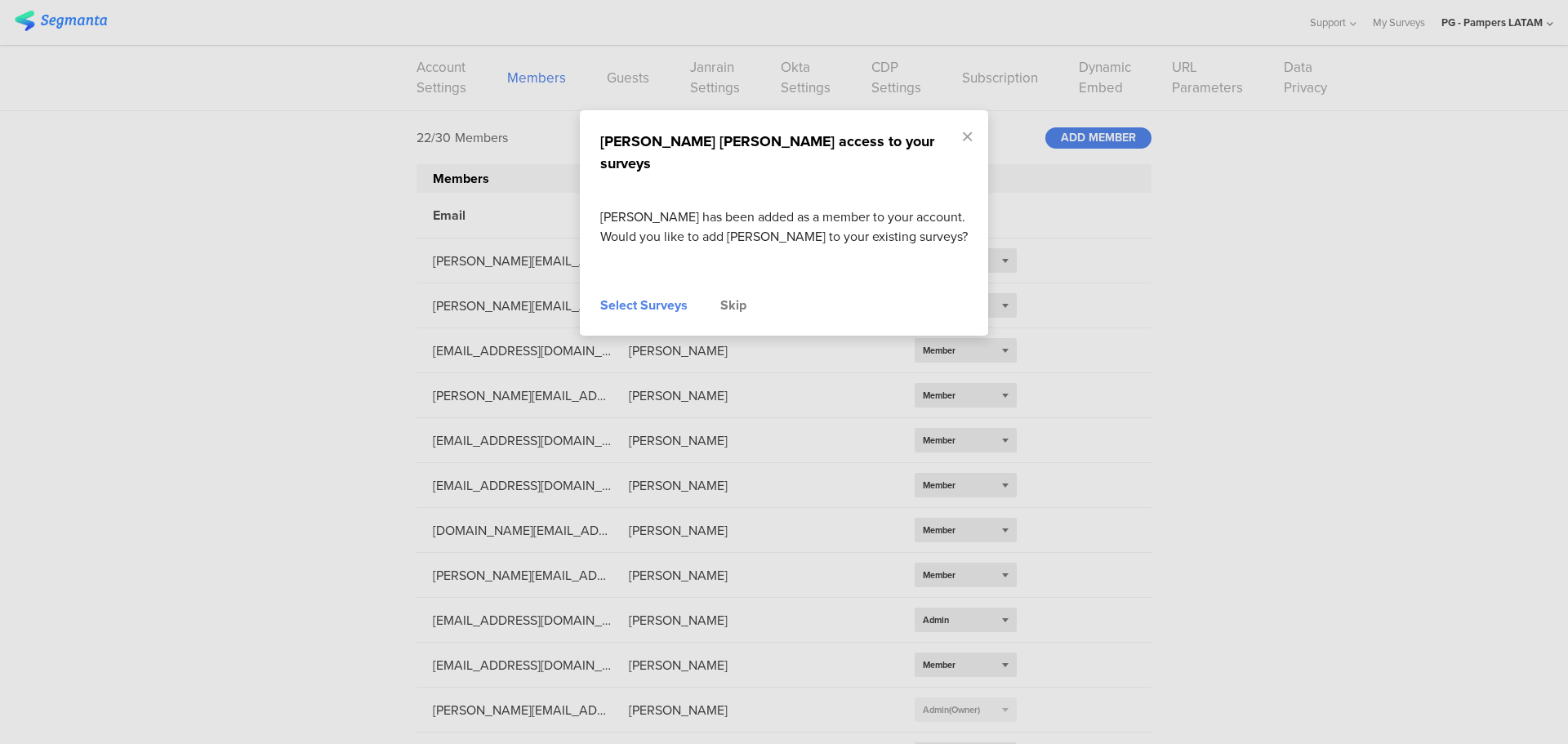
click at [731, 296] on div "Skip" at bounding box center [733, 306] width 26 height 20
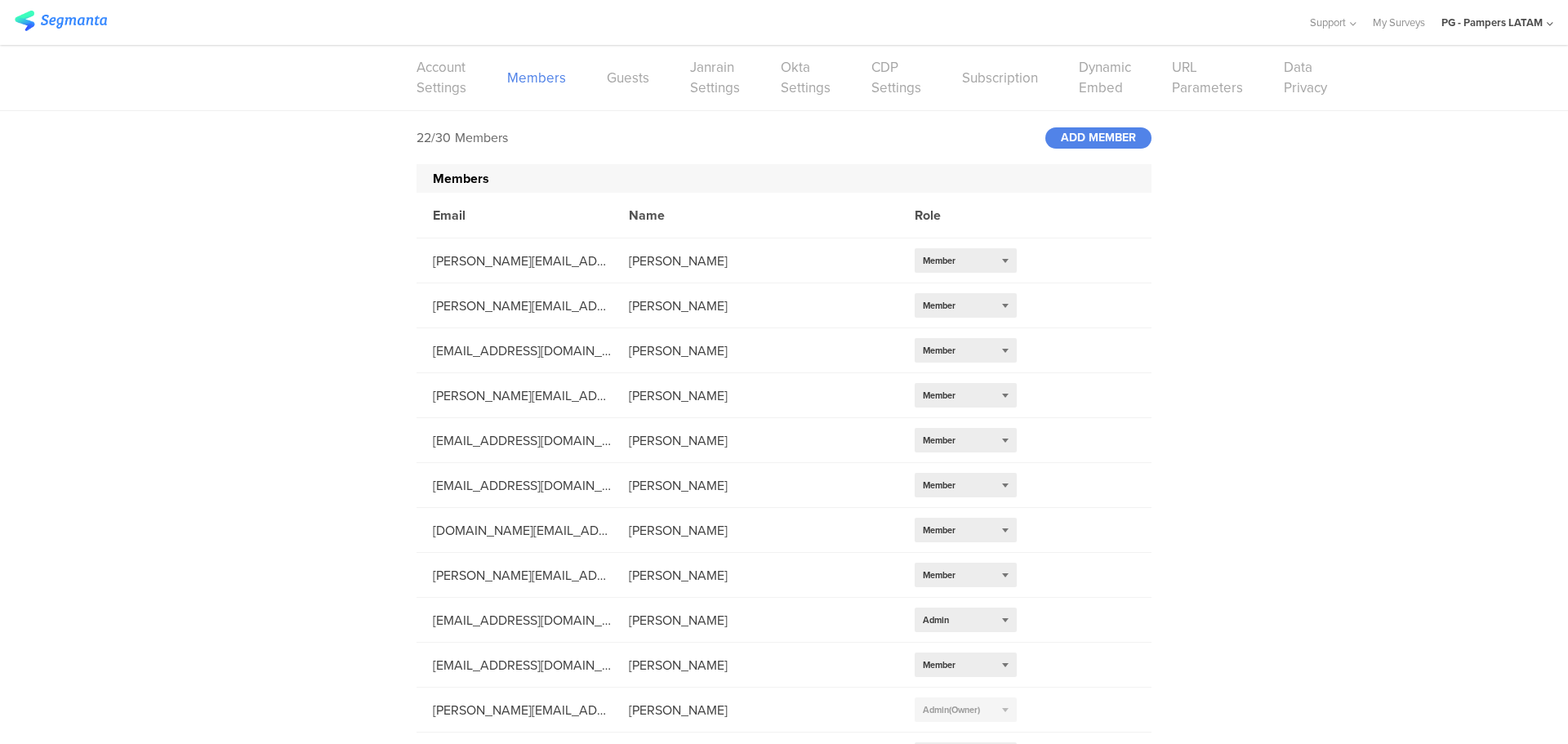
click at [1337, 273] on div "22/30 Members ADD MEMBER Members Email Name Role [PERSON_NAME][EMAIL_ADDRESS][D…" at bounding box center [784, 669] width 1568 height 1116
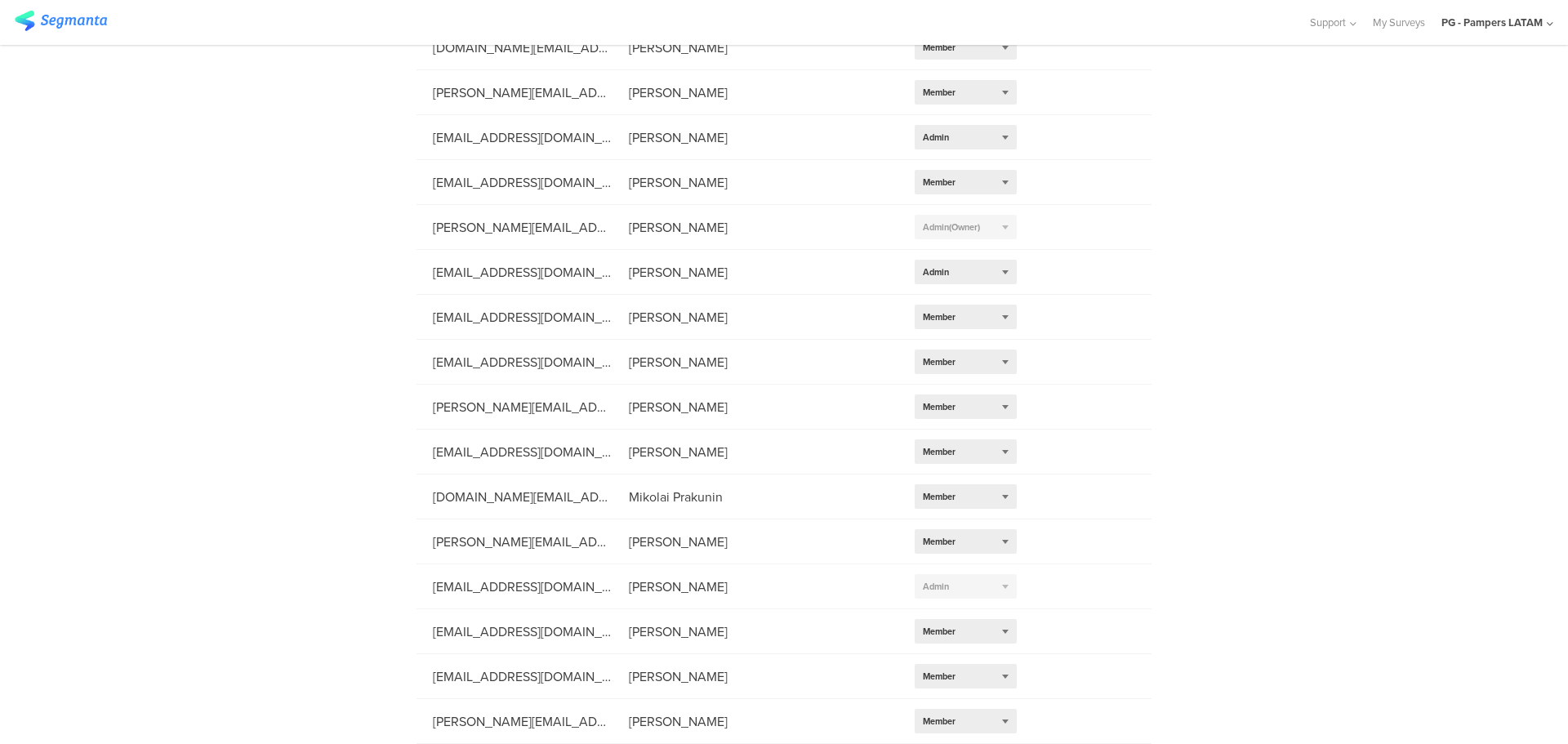
click at [1515, 24] on div "PG - Pampers LATAM" at bounding box center [1492, 23] width 101 height 16
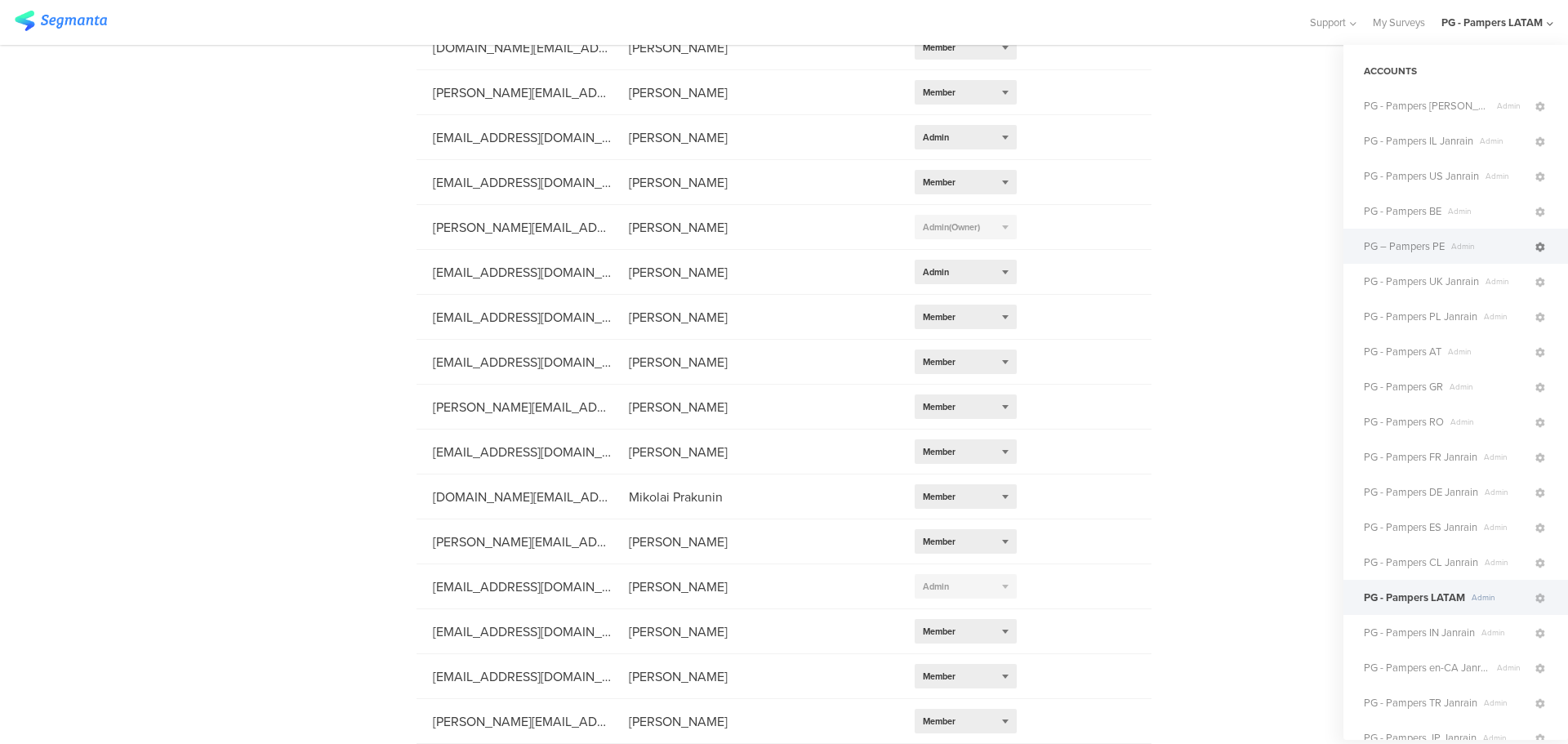
click at [1535, 248] on icon at bounding box center [1540, 247] width 10 height 10
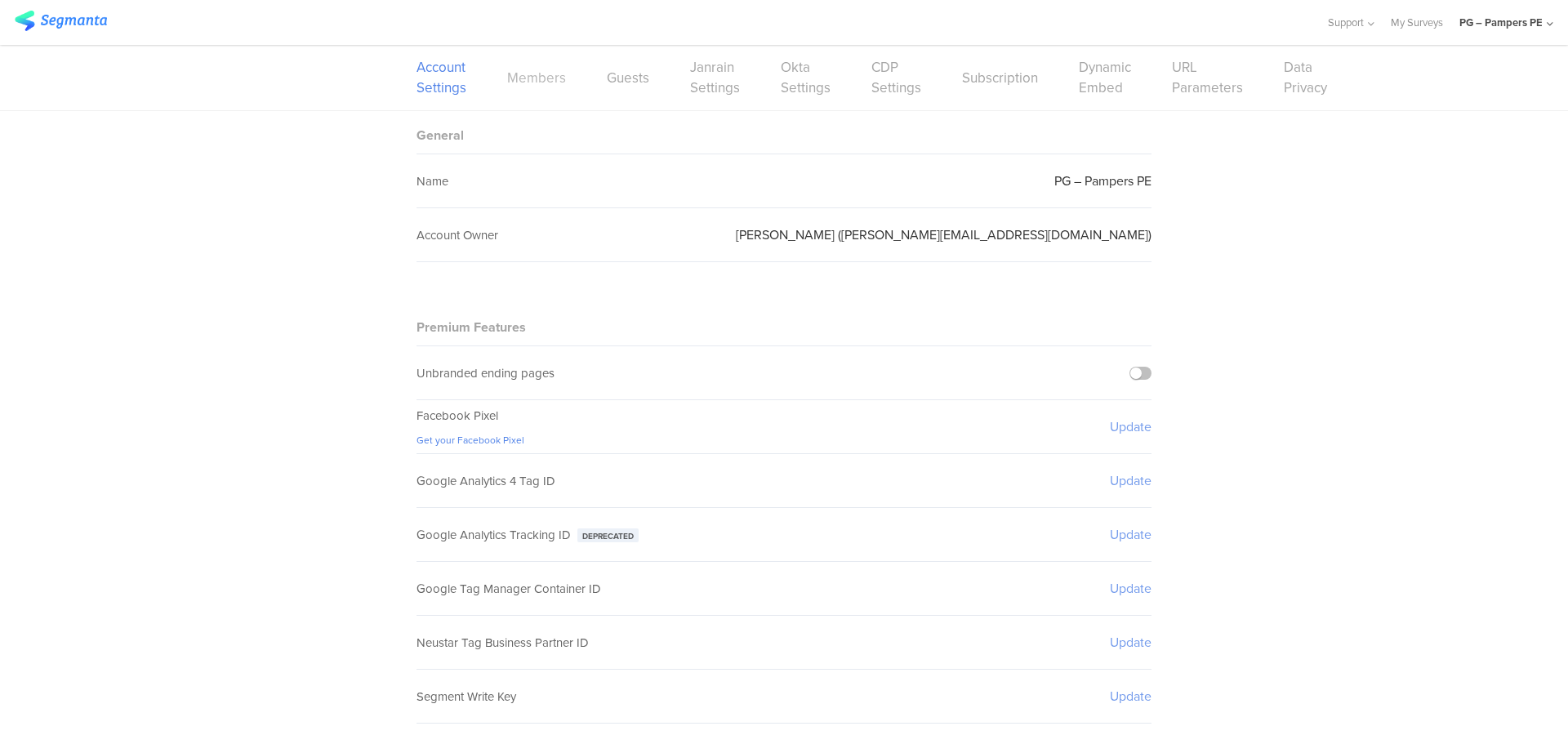
click at [522, 83] on link "Members" at bounding box center [536, 78] width 58 height 21
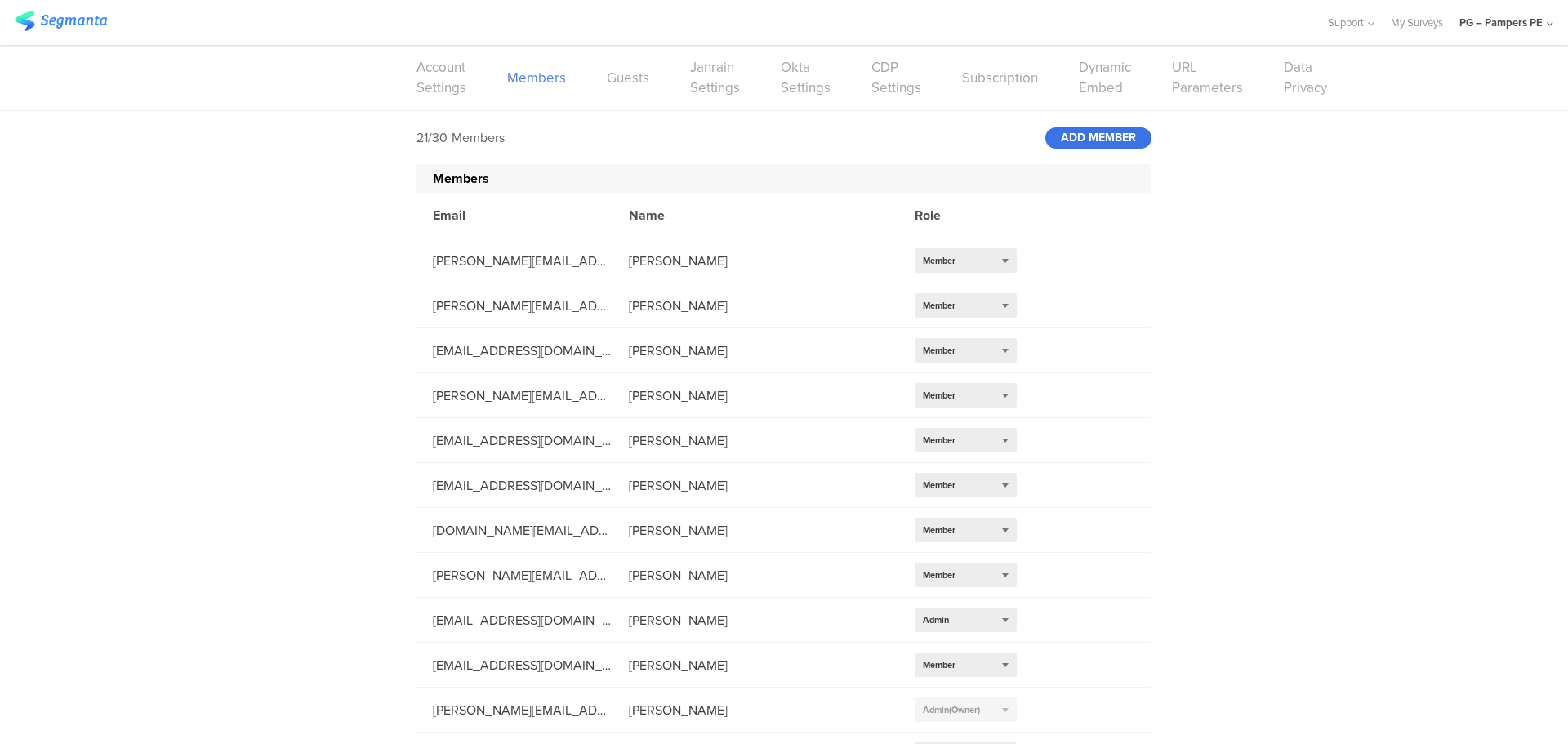
click at [1105, 134] on div "ADD MEMBER" at bounding box center [1098, 138] width 106 height 21
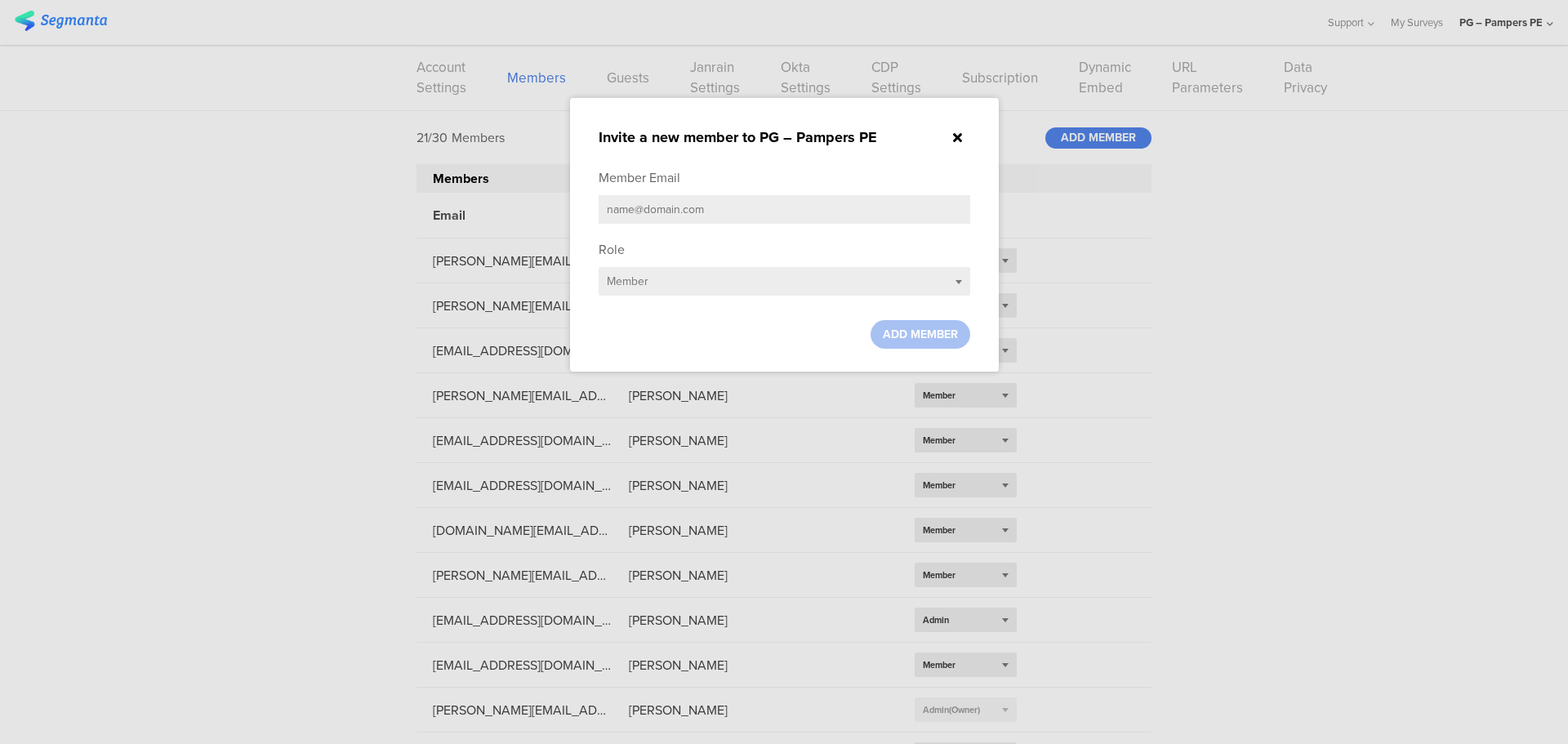
click at [877, 203] on input "text" at bounding box center [784, 209] width 372 height 29
paste input "[PERSON_NAME][EMAIL_ADDRESS][DOMAIN_NAME]"
type input "[PERSON_NAME][EMAIL_ADDRESS][DOMAIN_NAME]"
click at [930, 336] on span "ADD MEMBER" at bounding box center [920, 333] width 75 height 17
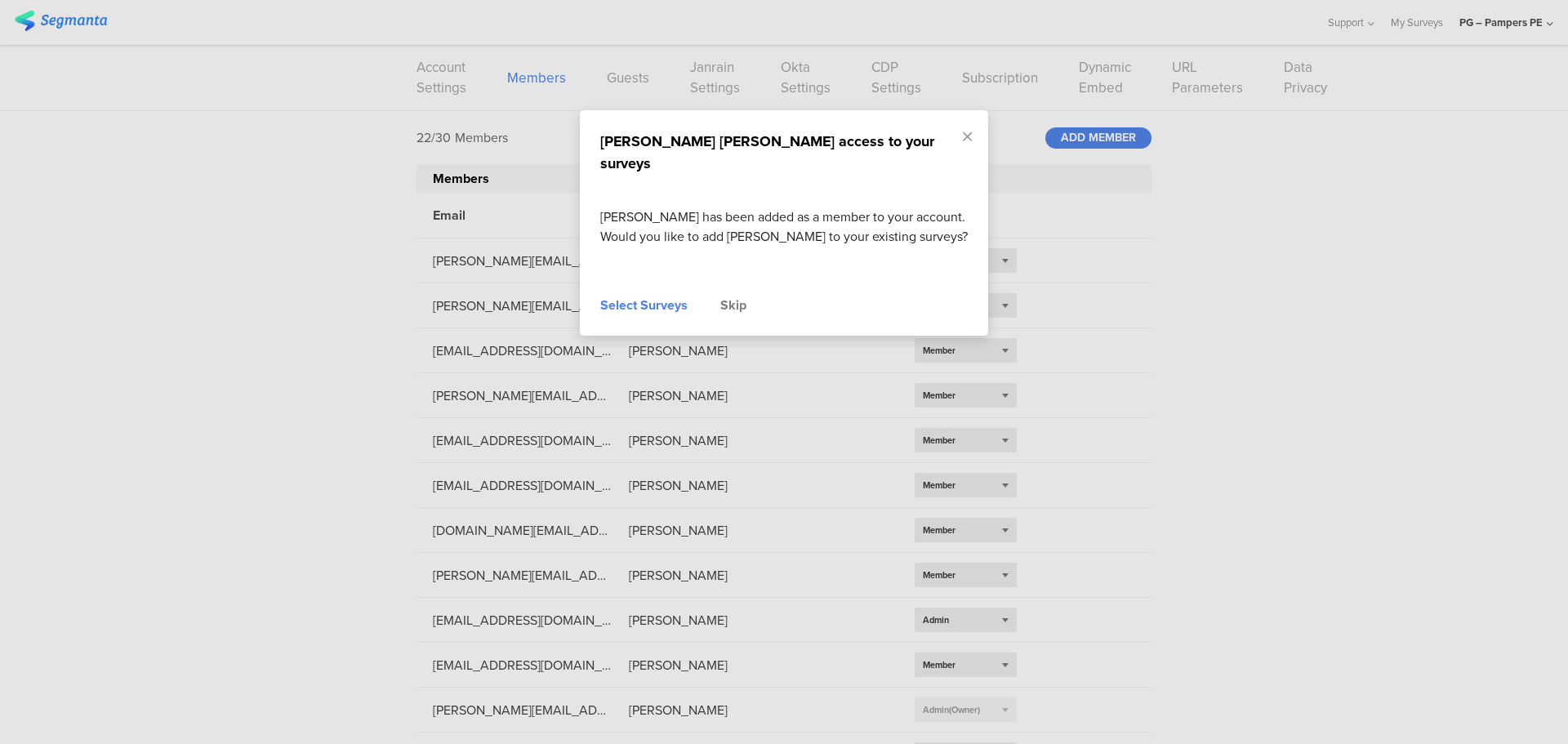
click at [734, 296] on div "Skip" at bounding box center [733, 306] width 26 height 20
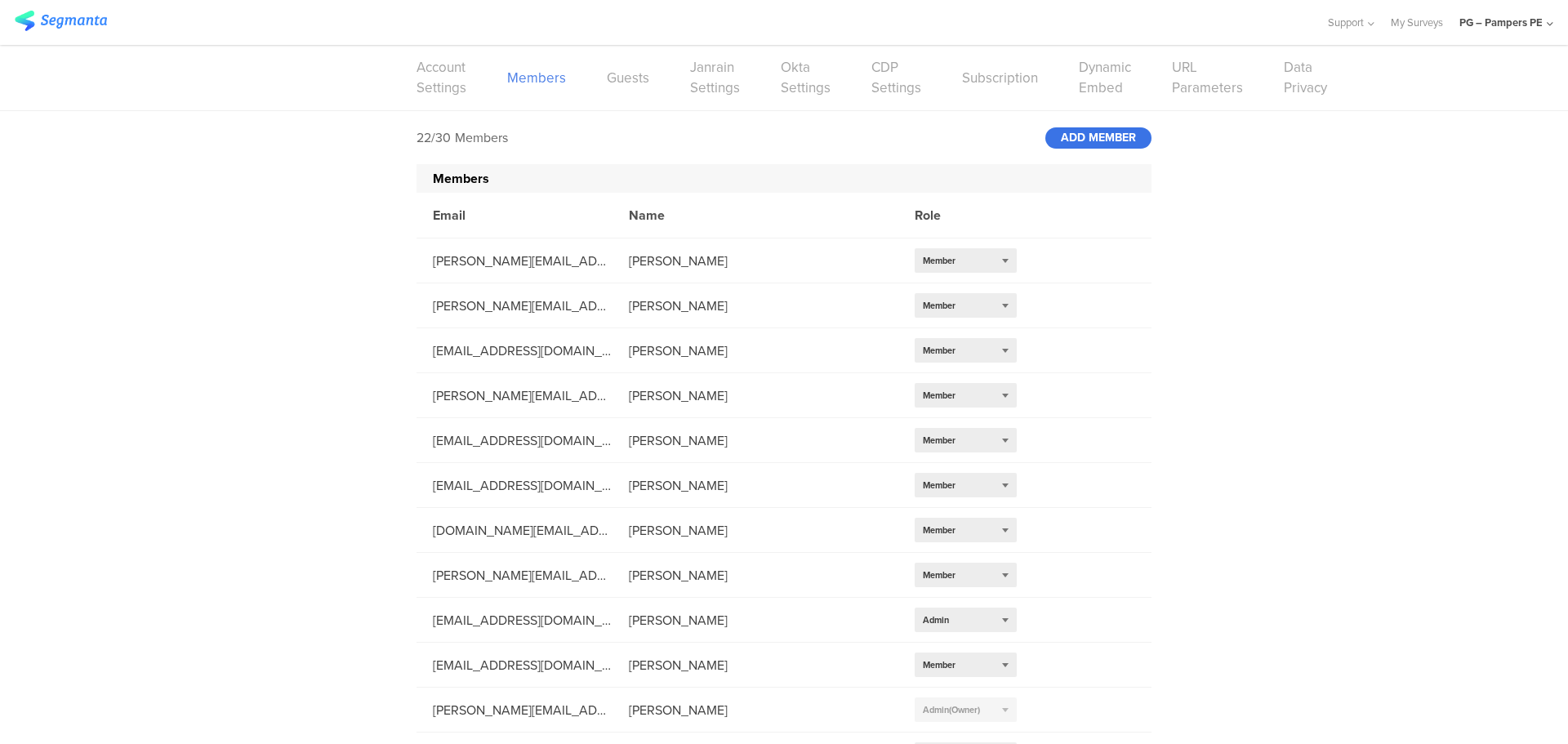
click at [1087, 140] on div "ADD MEMBER" at bounding box center [1098, 138] width 106 height 21
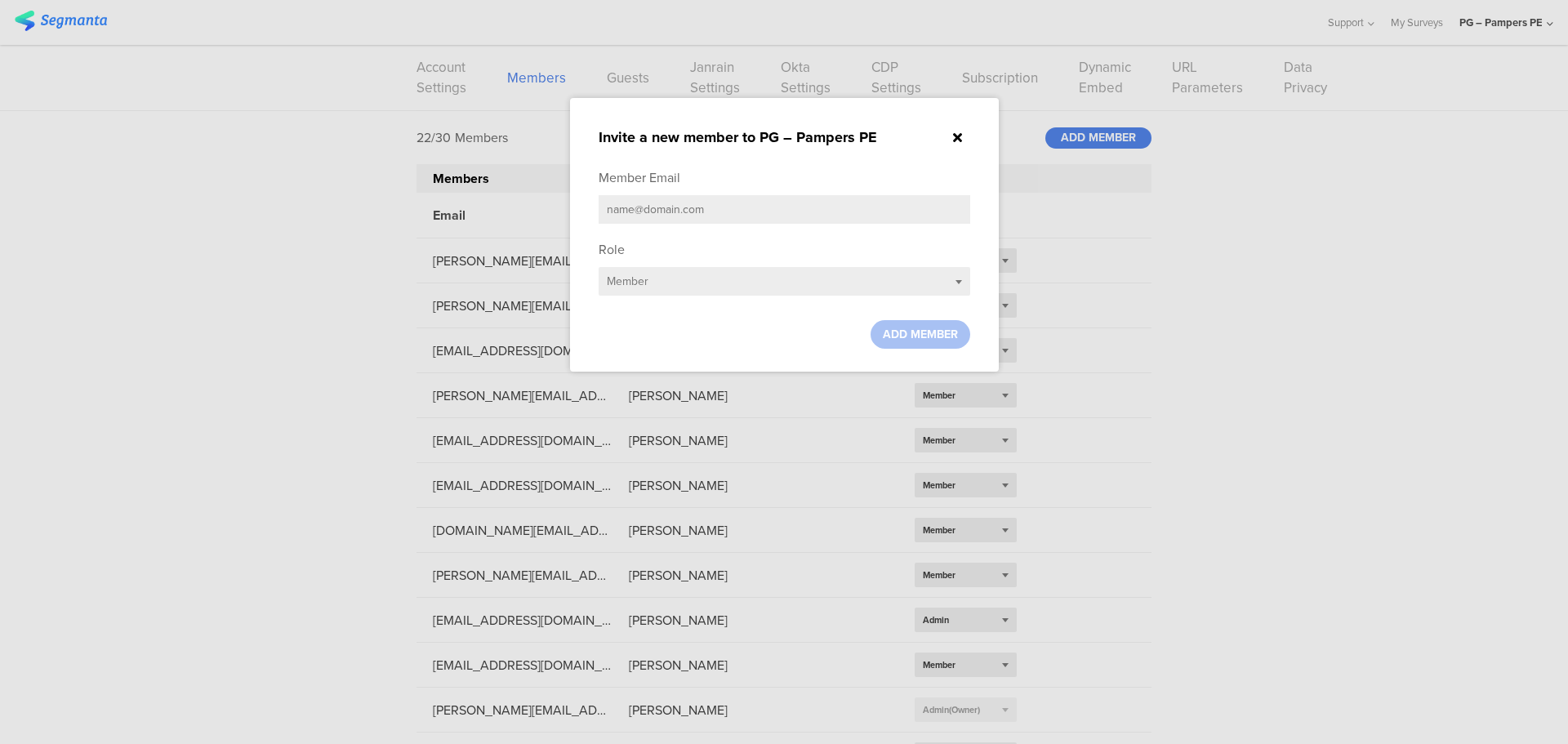
click at [783, 199] on input "text" at bounding box center [784, 209] width 372 height 29
paste input "[PERSON_NAME][DOMAIN_NAME][EMAIL_ADDRESS][DOMAIN_NAME]"
type input "[PERSON_NAME][DOMAIN_NAME][EMAIL_ADDRESS][DOMAIN_NAME]"
click at [914, 333] on span "ADD MEMBER" at bounding box center [920, 333] width 75 height 17
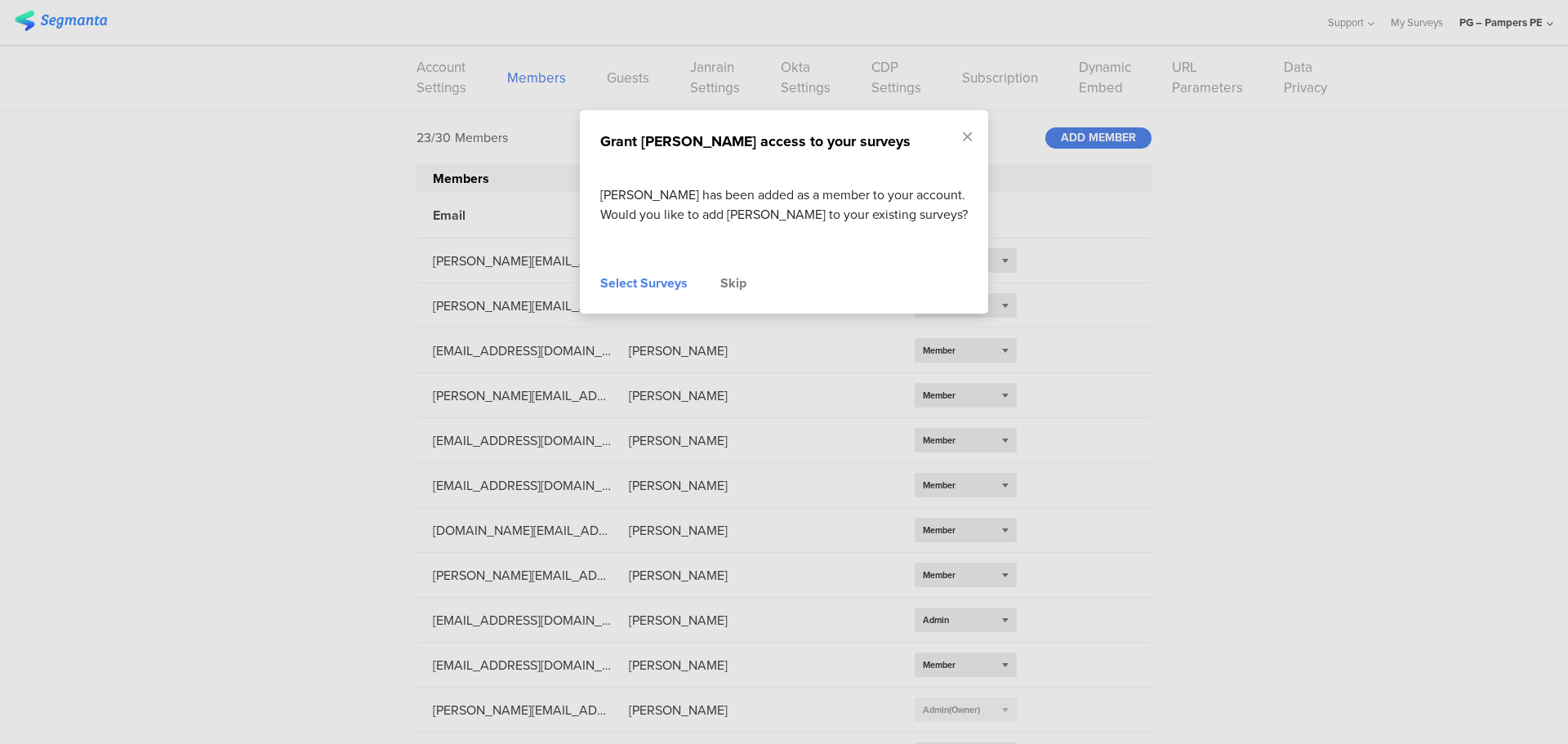
click at [739, 290] on div "Skip" at bounding box center [733, 284] width 26 height 20
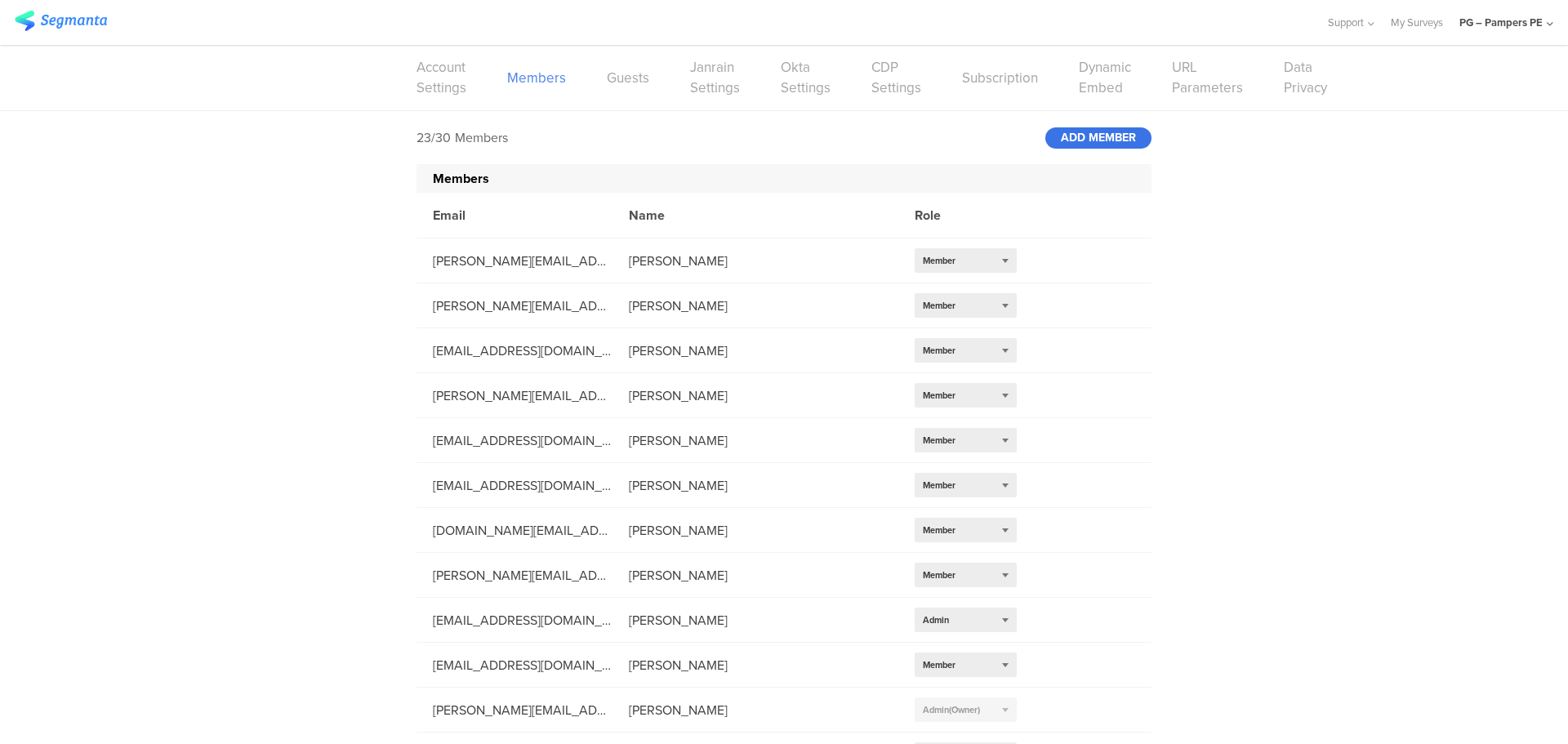
click at [1080, 145] on div "ADD MEMBER" at bounding box center [1098, 138] width 106 height 21
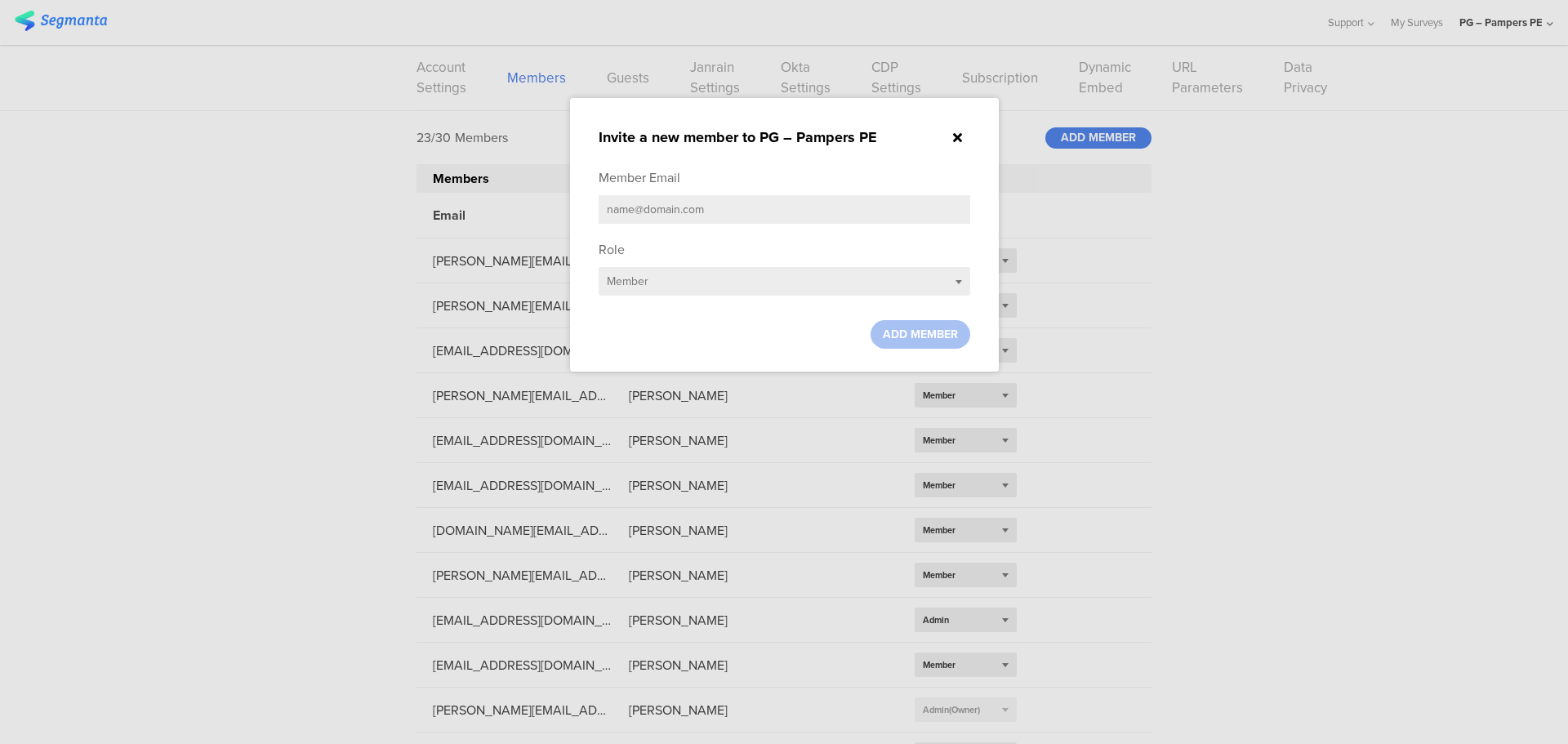
click at [611, 203] on input "text" at bounding box center [784, 209] width 372 height 29
paste input "[DOMAIN_NAME][EMAIL_ADDRESS][DOMAIN_NAME]"
type input "[DOMAIN_NAME][EMAIL_ADDRESS][DOMAIN_NAME]"
click at [908, 321] on div "ADD MEMBER" at bounding box center [920, 334] width 100 height 29
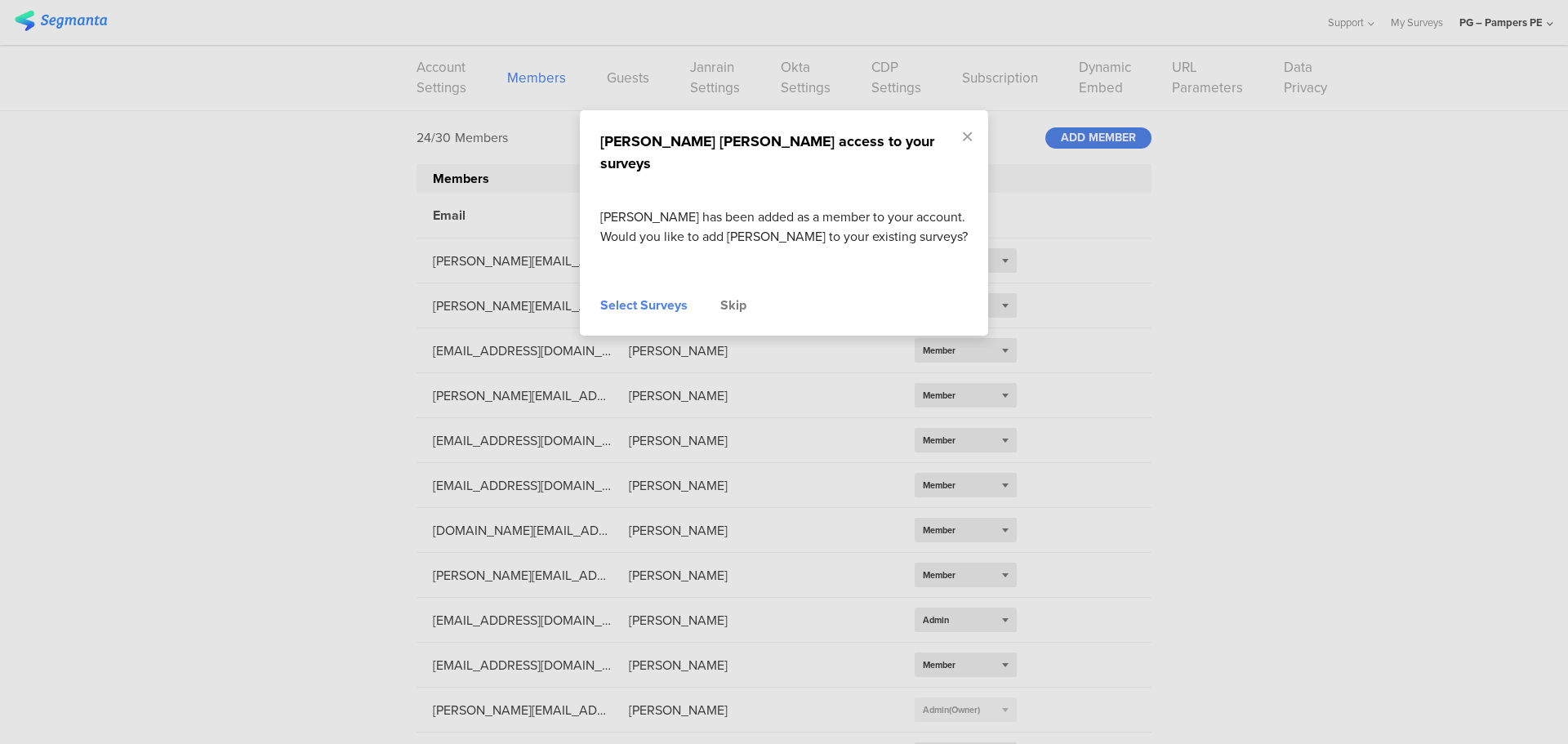
click at [737, 268] on div "[PERSON_NAME] [PERSON_NAME] access to your surveys [PERSON_NAME] has been added…" at bounding box center [784, 223] width 409 height 226
click at [736, 296] on div "Skip" at bounding box center [733, 306] width 26 height 20
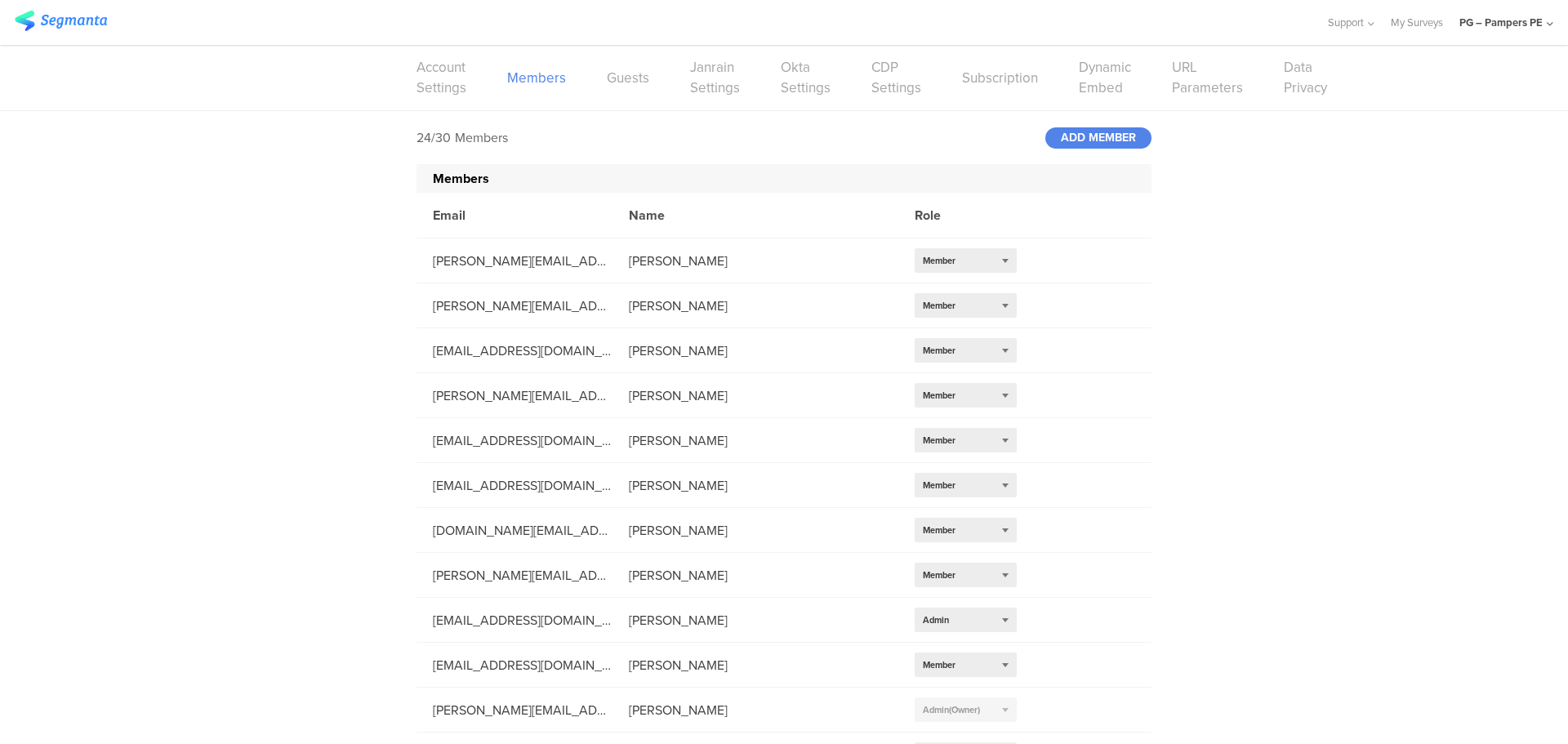
scroll to position [573, 0]
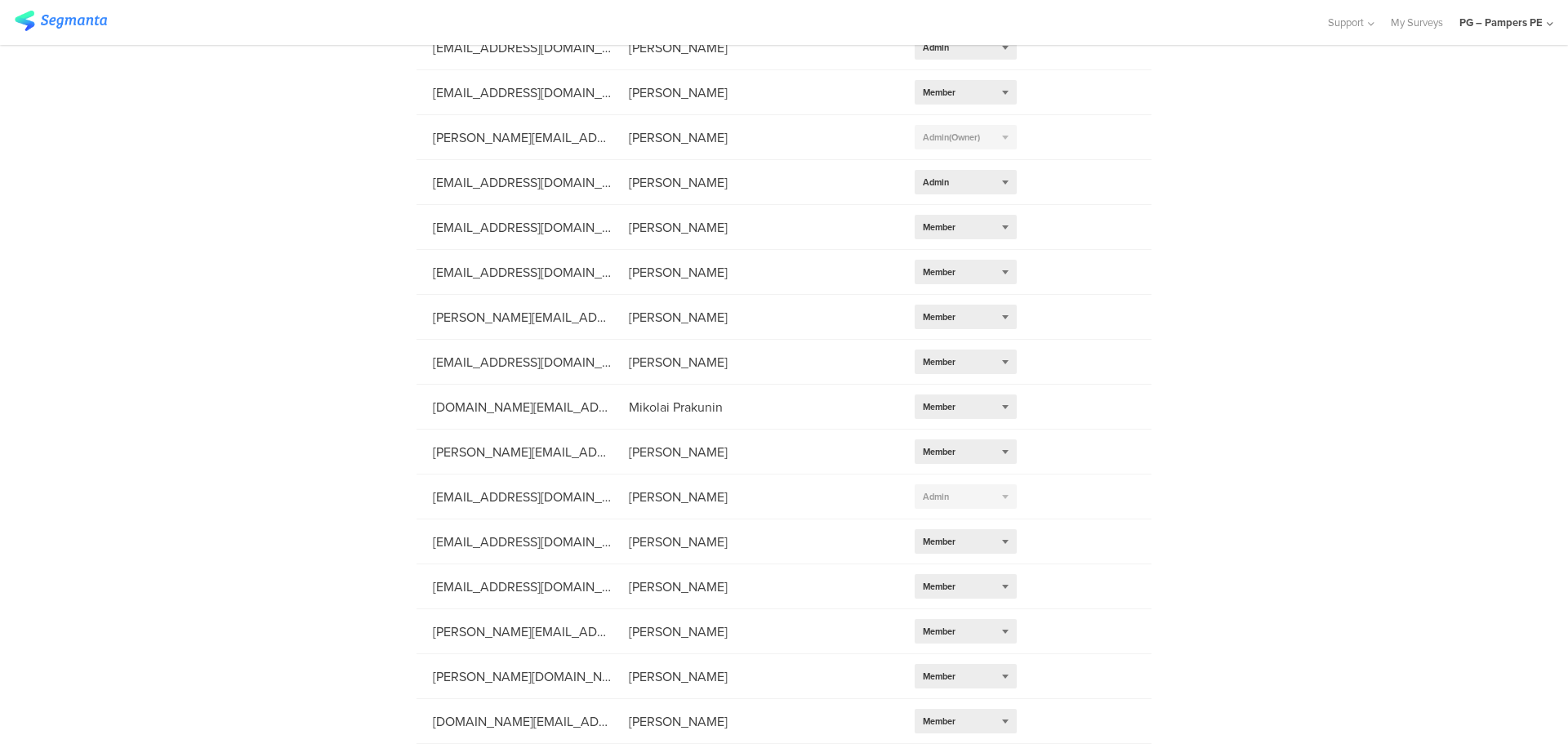
click at [1514, 11] on div "PG – Pampers PE" at bounding box center [1506, 22] width 94 height 45
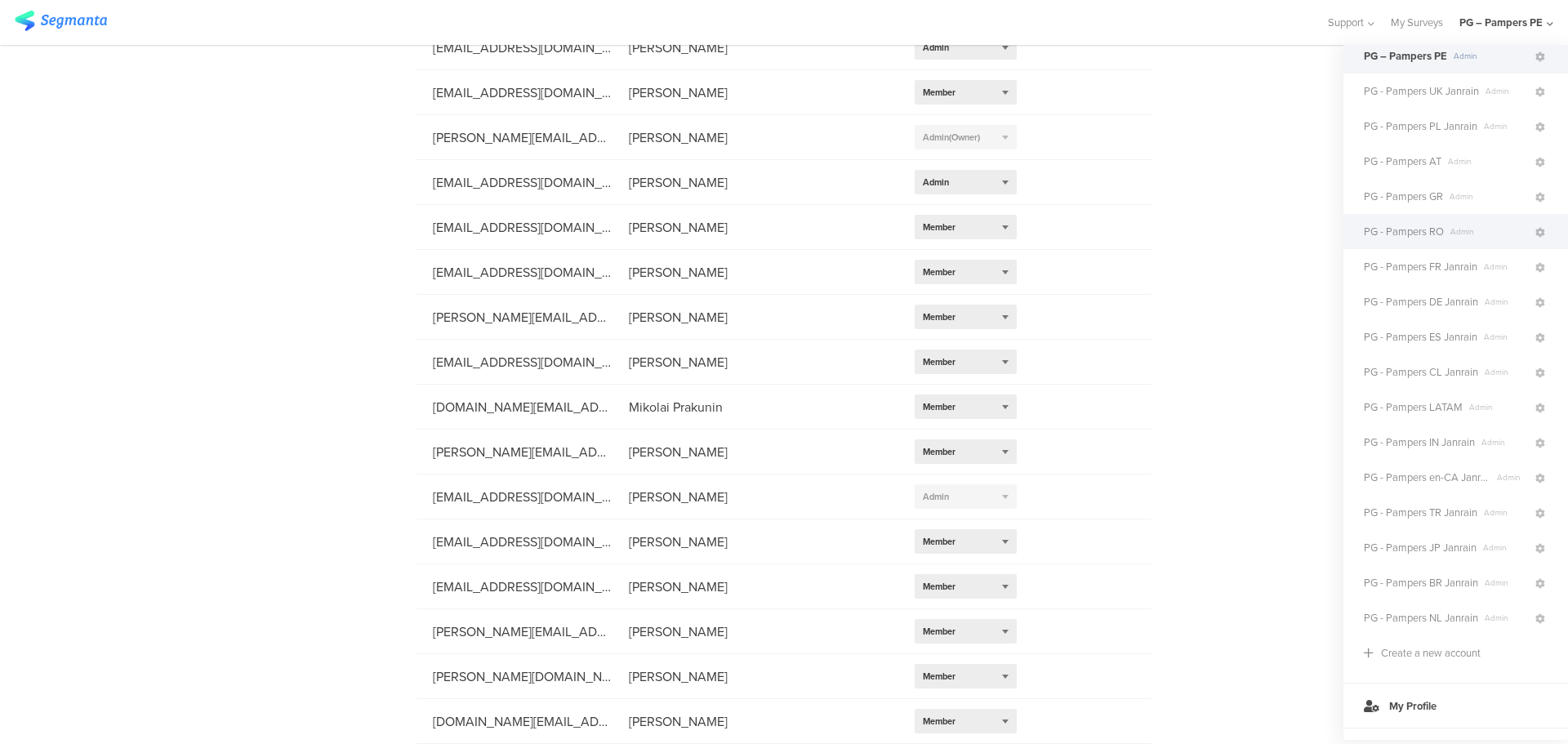
scroll to position [235, 0]
click at [1535, 371] on icon at bounding box center [1540, 376] width 10 height 10
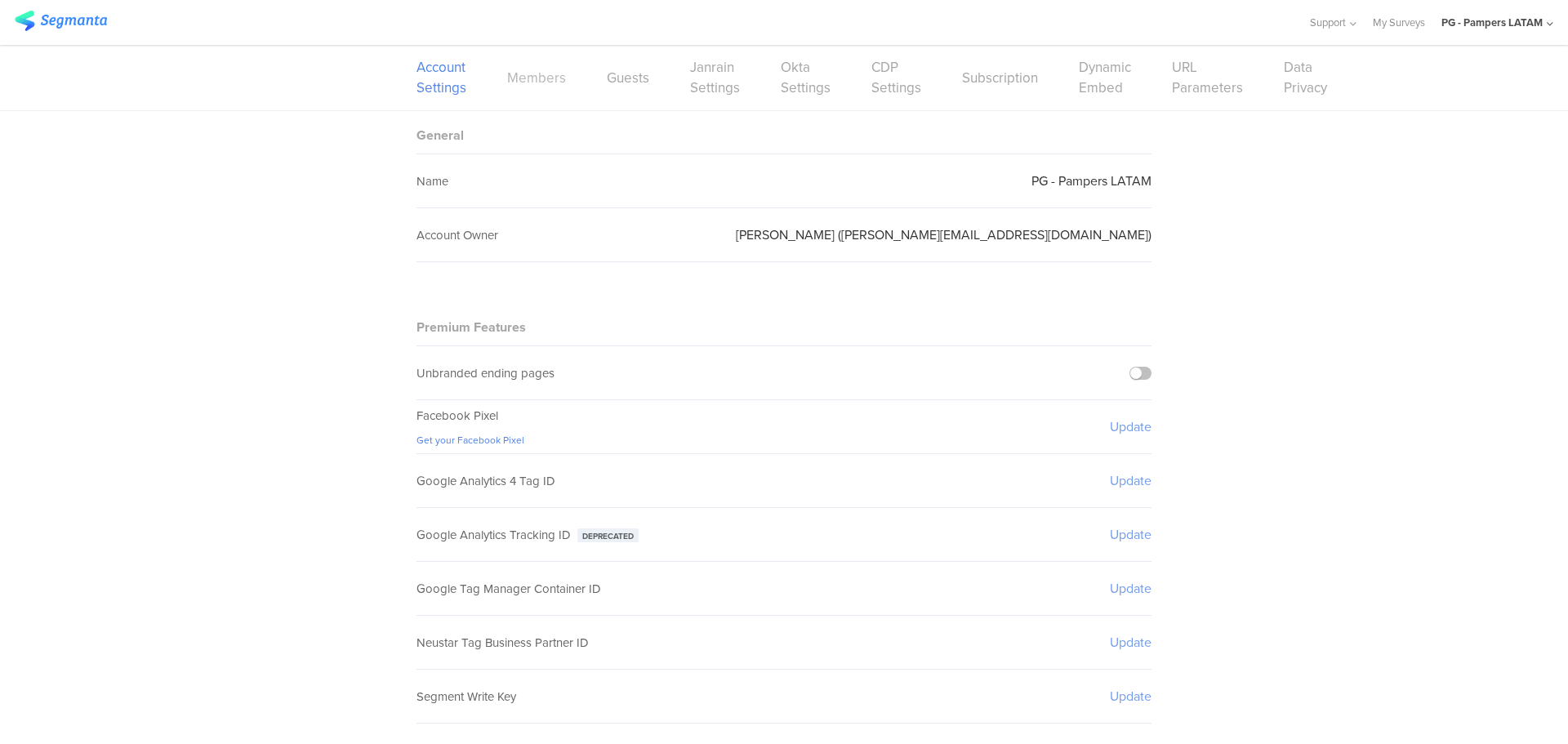
click at [524, 85] on link "Members" at bounding box center [536, 78] width 58 height 21
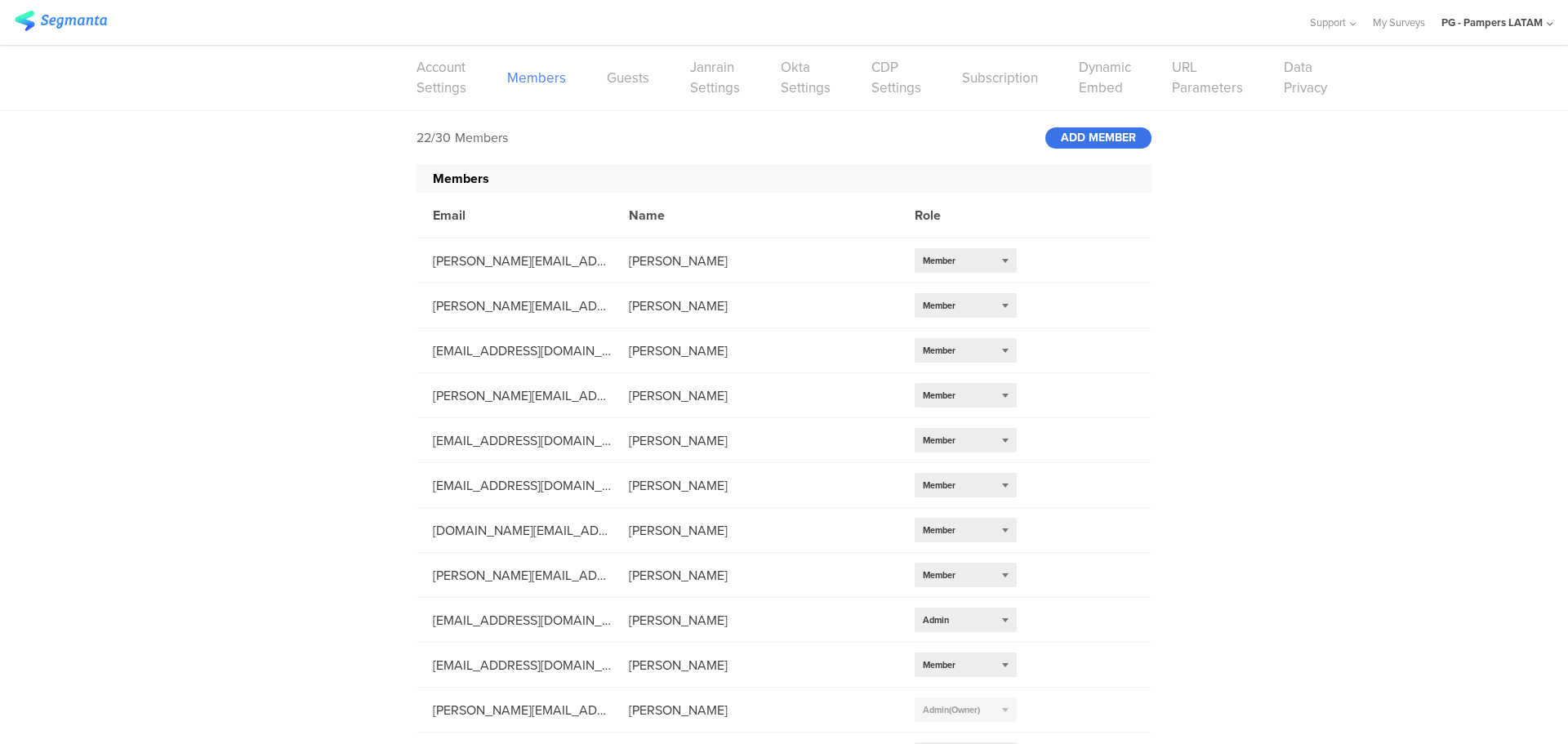
click at [1111, 133] on div "ADD MEMBER" at bounding box center [1098, 138] width 106 height 21
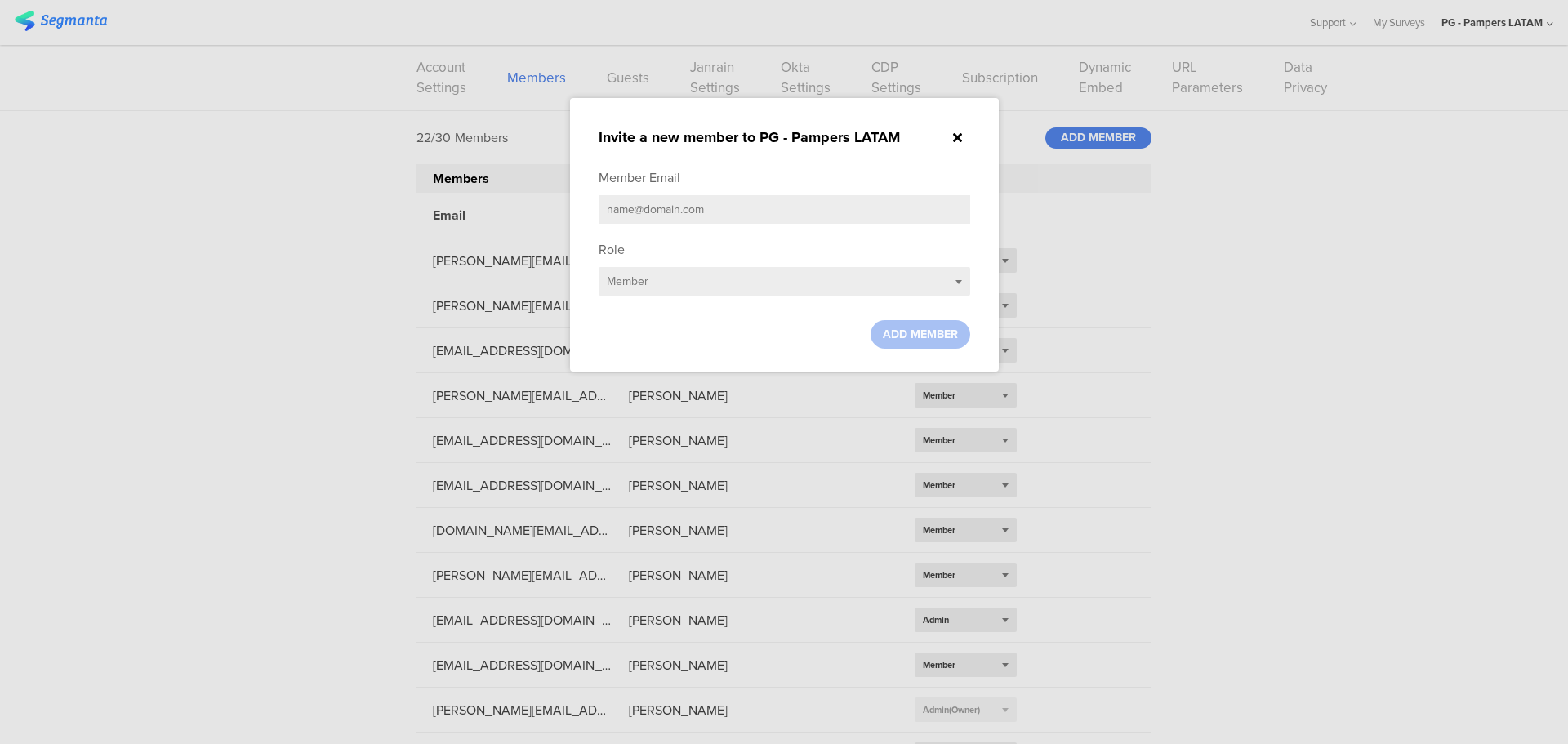
click at [777, 204] on input "text" at bounding box center [784, 209] width 372 height 29
paste input "[DOMAIN_NAME][EMAIL_ADDRESS][DOMAIN_NAME]"
type input "[DOMAIN_NAME][EMAIL_ADDRESS][DOMAIN_NAME]"
click at [915, 328] on span "ADD MEMBER" at bounding box center [920, 333] width 75 height 17
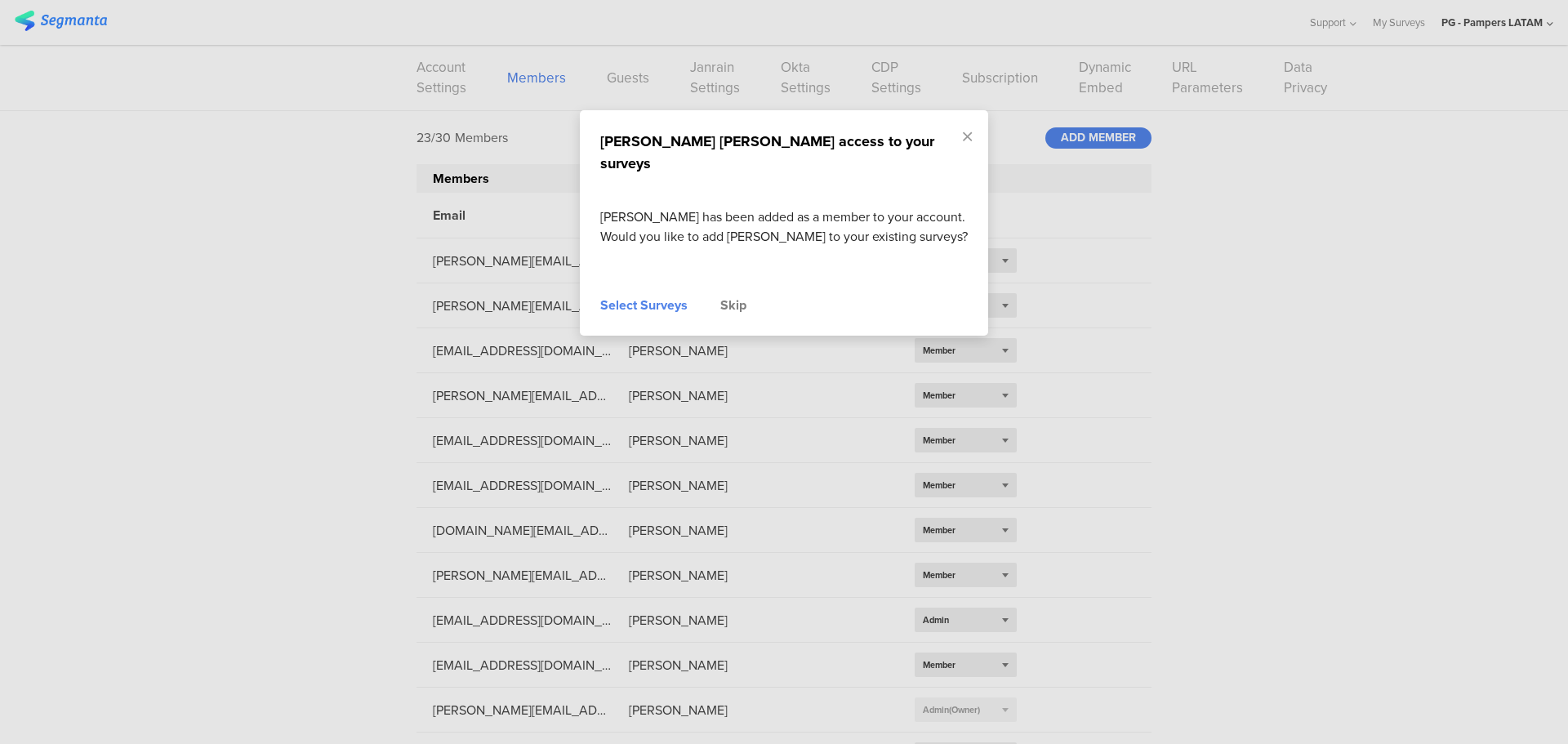
click at [739, 296] on div "Skip" at bounding box center [733, 306] width 26 height 20
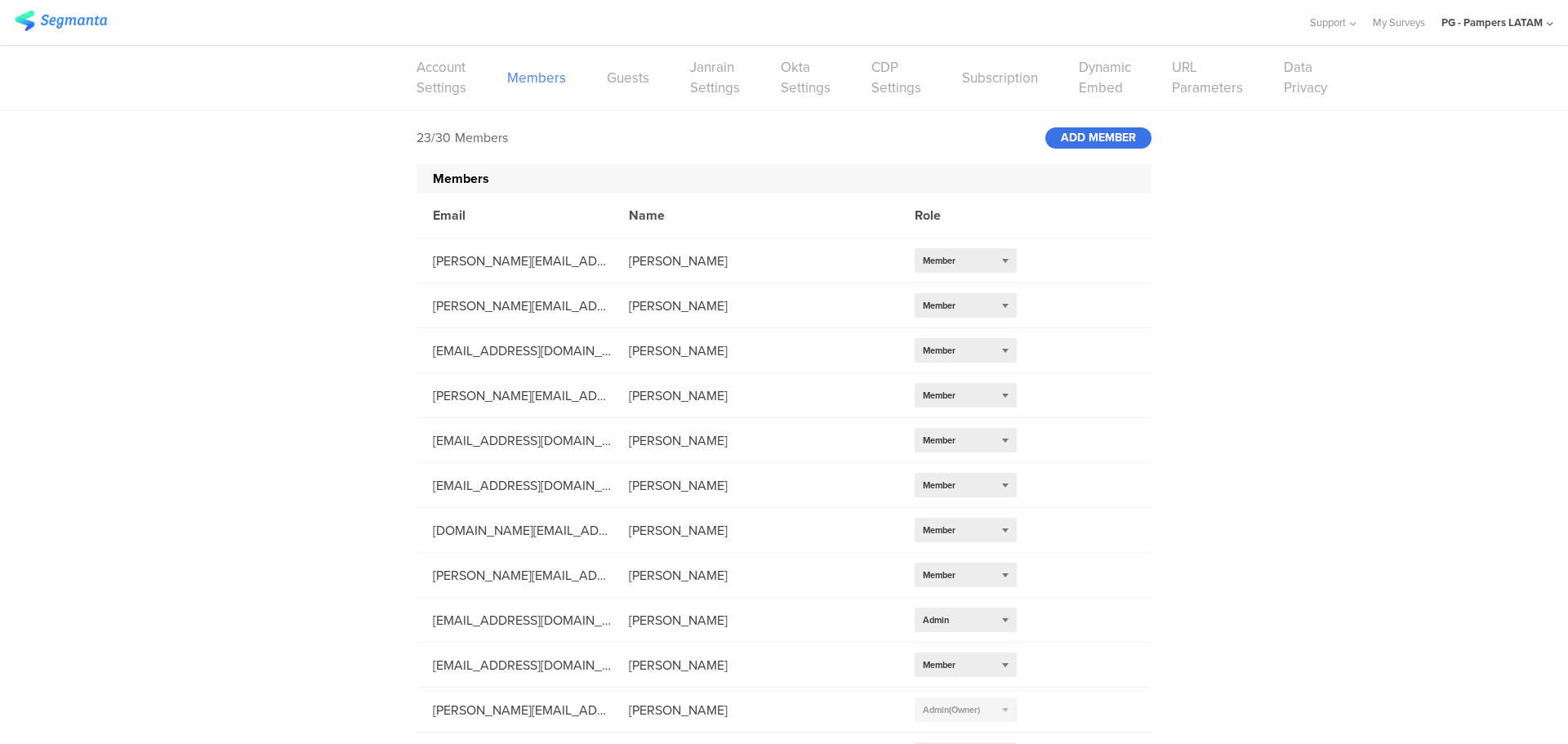
click at [1086, 142] on div "ADD MEMBER" at bounding box center [1098, 138] width 106 height 21
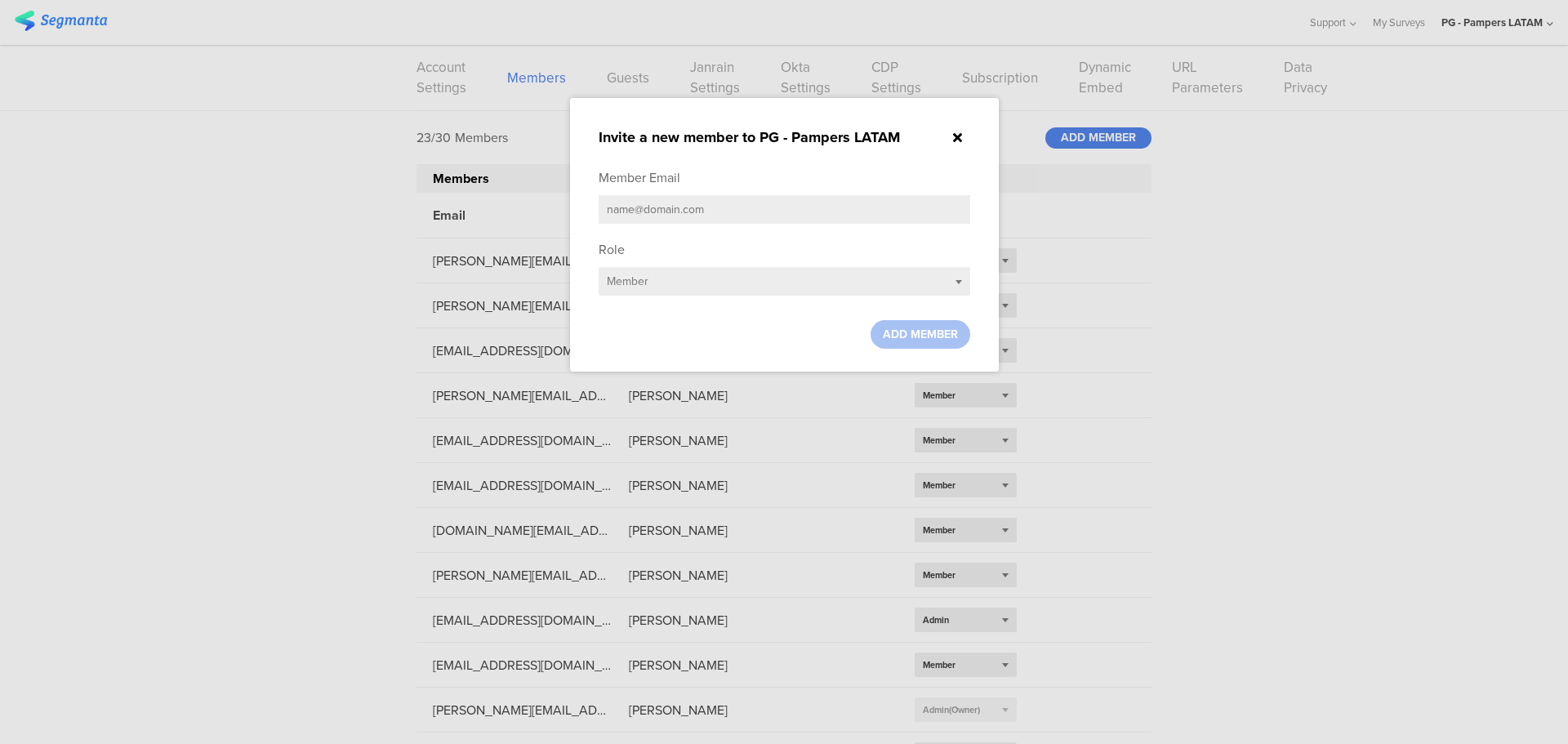
click at [780, 204] on input "text" at bounding box center [784, 209] width 372 height 29
paste input "[PERSON_NAME][DOMAIN_NAME][EMAIL_ADDRESS][DOMAIN_NAME]"
type input "[PERSON_NAME][DOMAIN_NAME][EMAIL_ADDRESS][DOMAIN_NAME]"
click at [898, 326] on span "ADD MEMBER" at bounding box center [920, 333] width 75 height 17
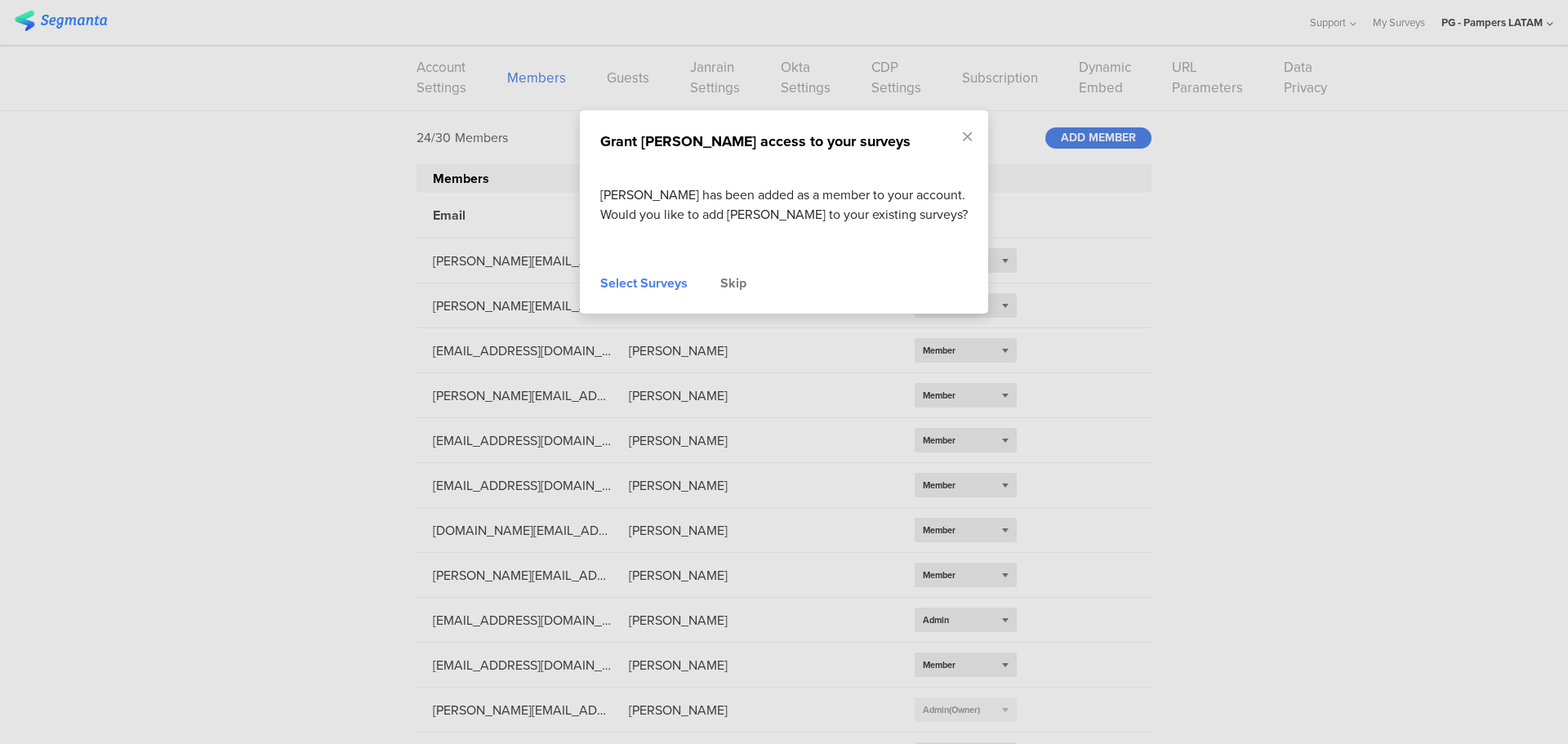
click at [727, 278] on div "Skip" at bounding box center [733, 284] width 26 height 20
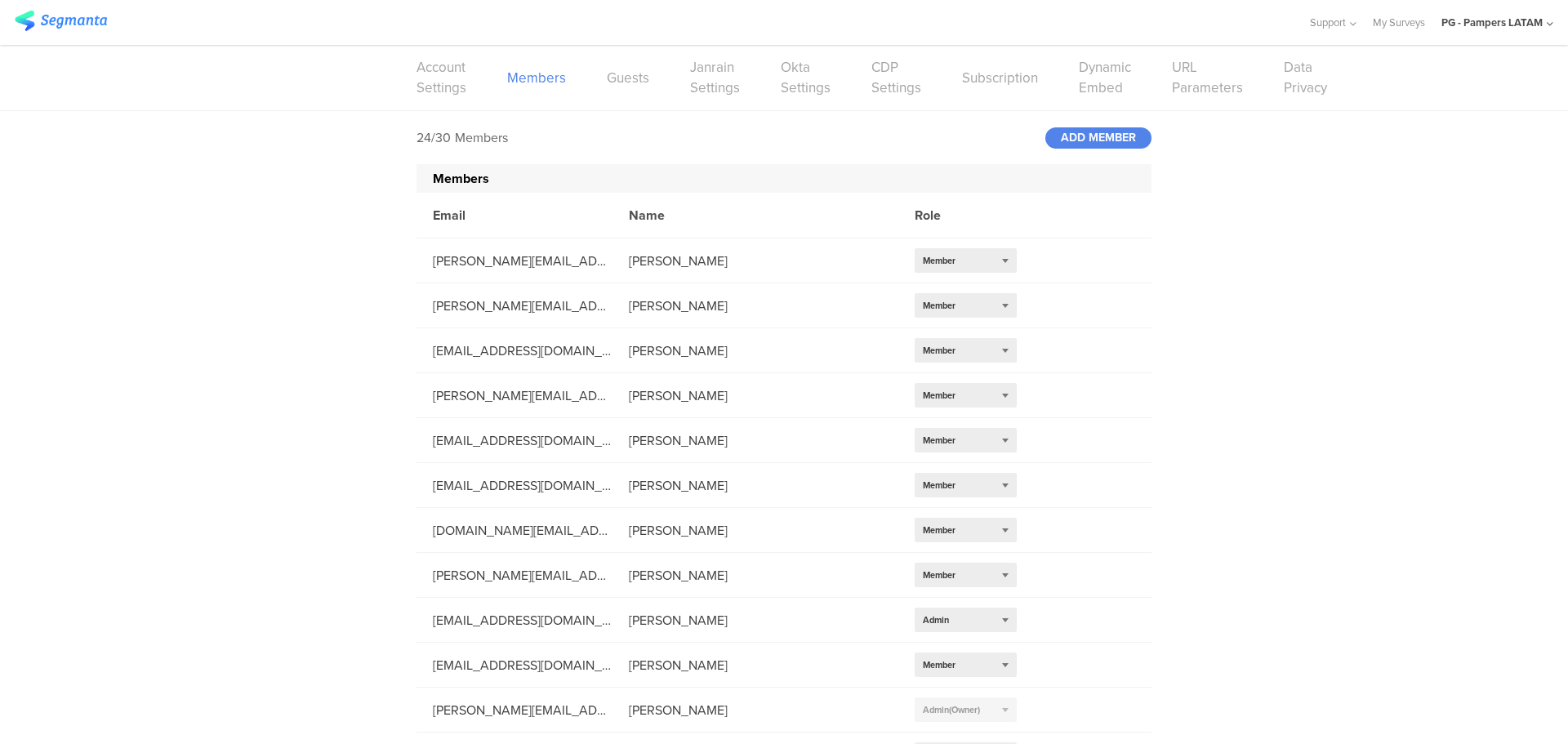
scroll to position [573, 0]
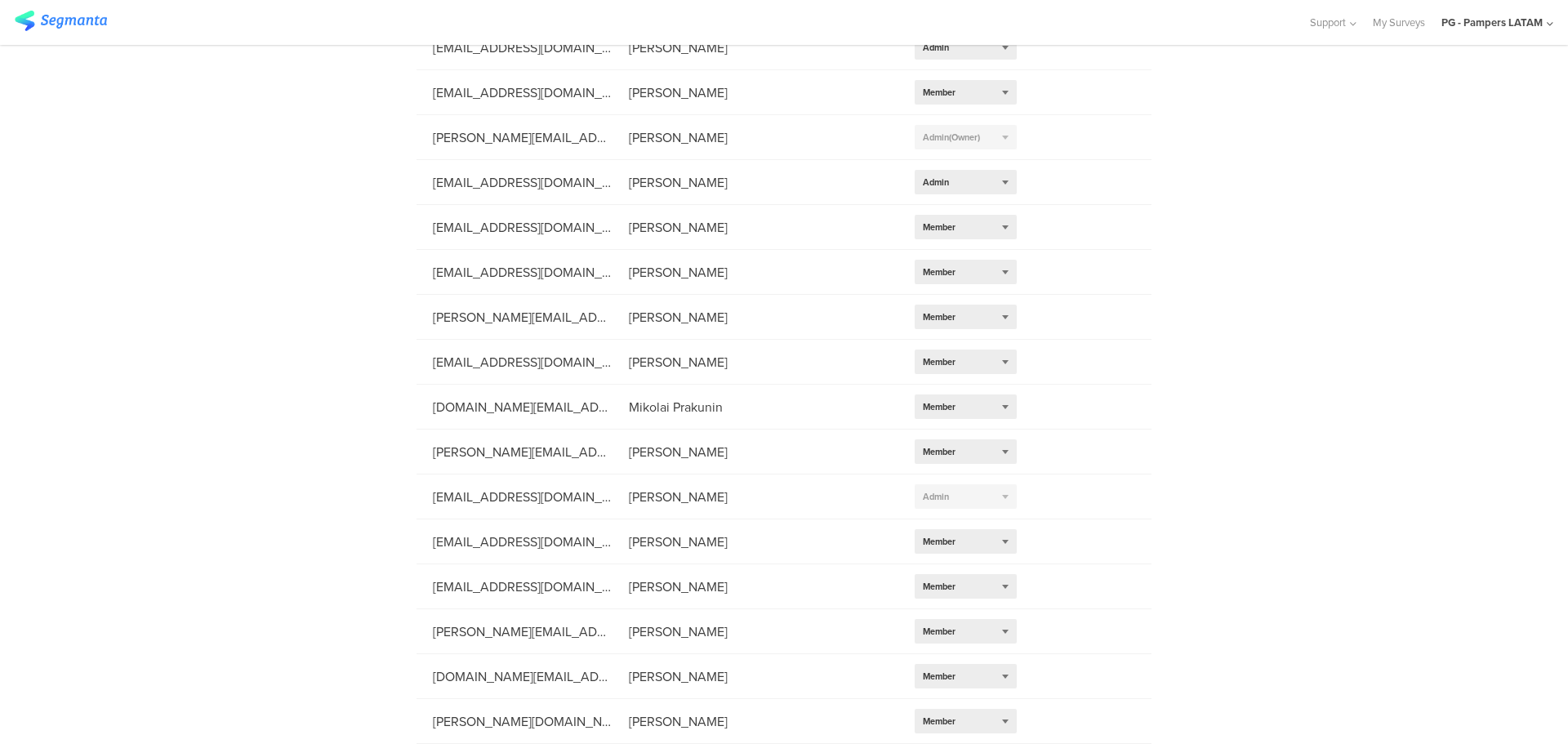
click at [1245, 317] on div "24/30 Members ADD MEMBER Members Email Name Role [PERSON_NAME][EMAIL_ADDRESS][D…" at bounding box center [784, 141] width 1568 height 1205
click at [1240, 377] on div "24/30 Members ADD MEMBER Members Email Name Role [PERSON_NAME][EMAIL_ADDRESS][D…" at bounding box center [784, 141] width 1568 height 1205
click at [1237, 348] on div "24/30 Members ADD MEMBER Members Email Name Role [PERSON_NAME][EMAIL_ADDRESS][D…" at bounding box center [784, 141] width 1568 height 1205
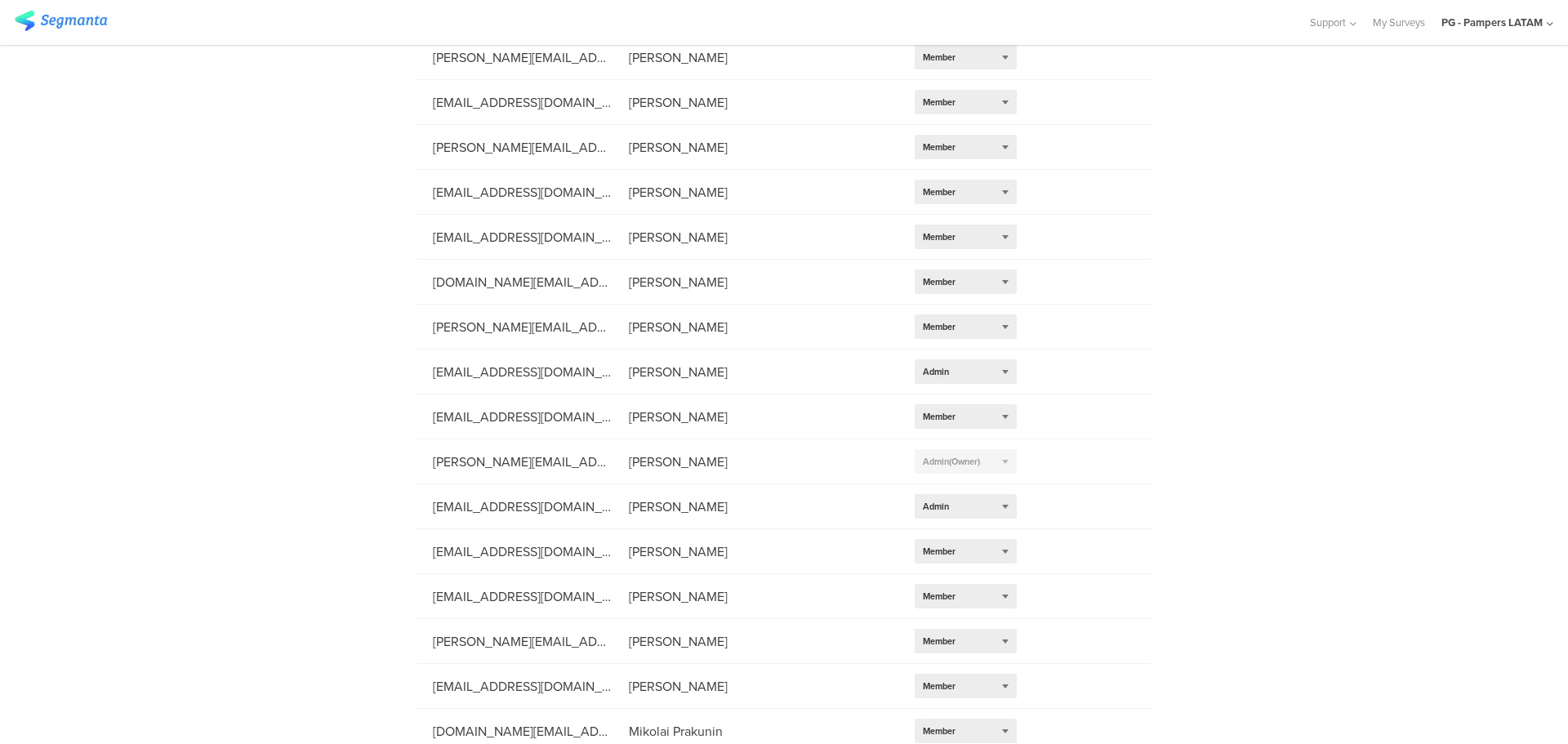
scroll to position [245, 0]
click at [1537, 12] on div "PG - Pampers LATAM" at bounding box center [1497, 22] width 112 height 45
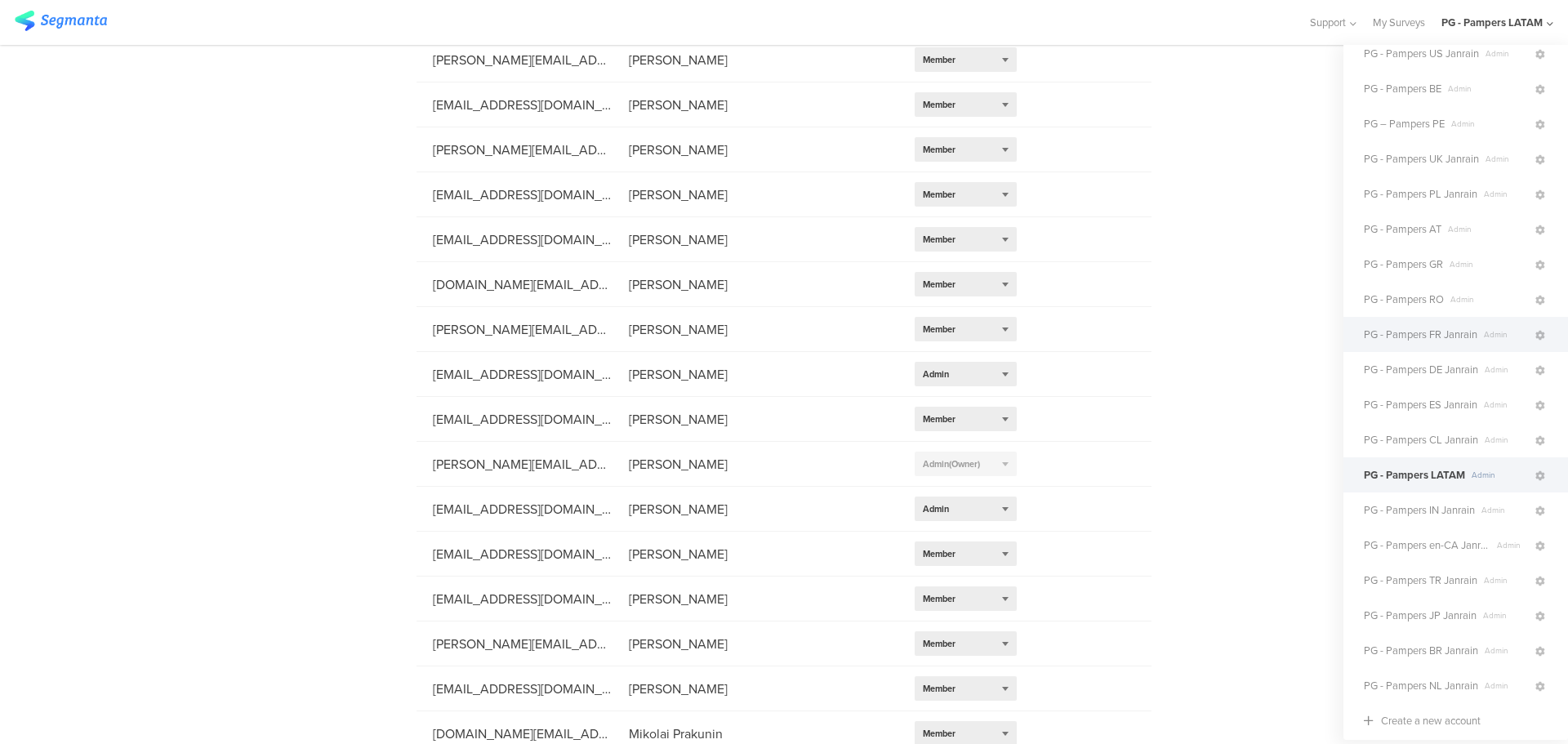
scroll to position [163, 0]
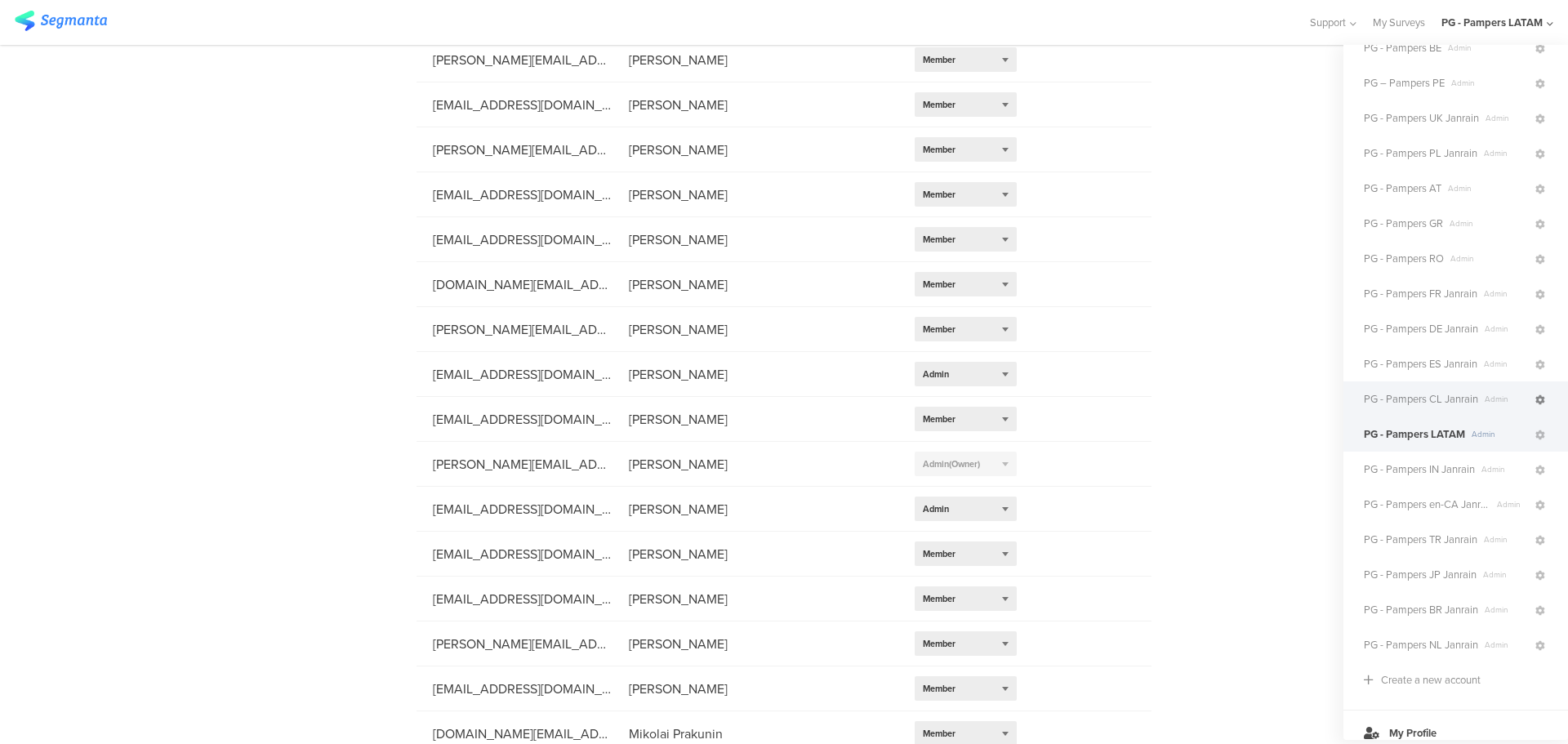
click at [1535, 398] on icon at bounding box center [1540, 401] width 10 height 10
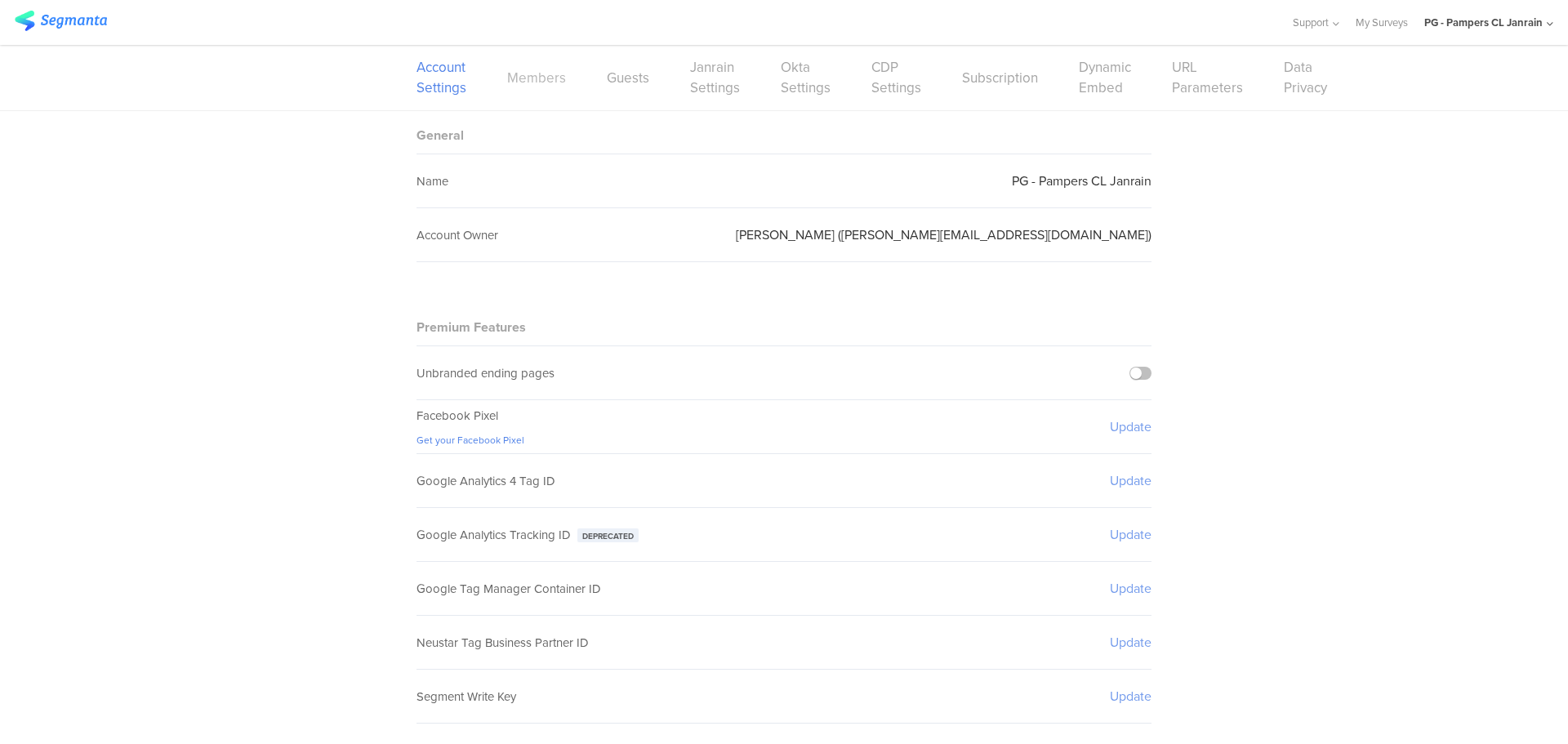
click at [507, 86] on link "Members" at bounding box center [536, 78] width 58 height 21
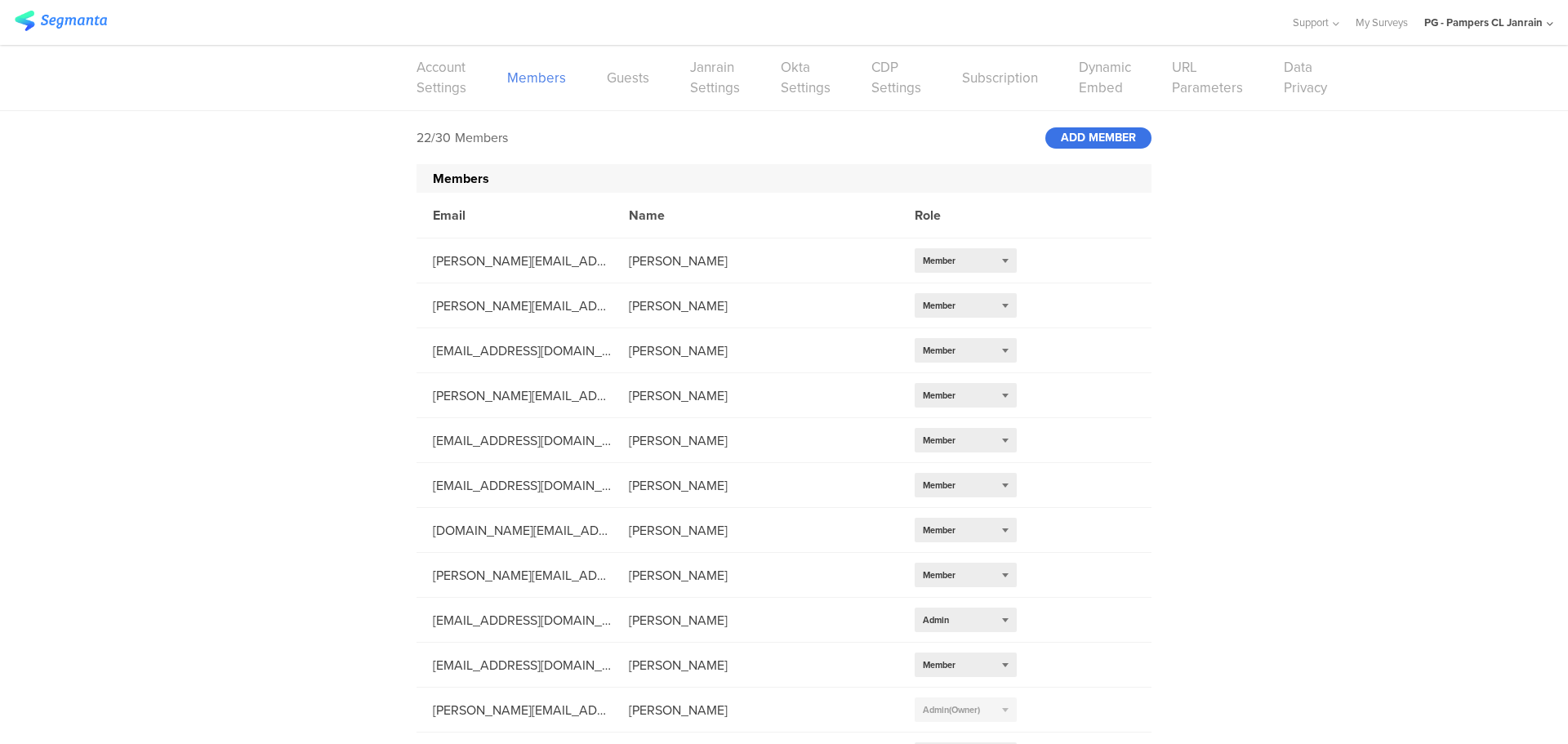
click at [1097, 143] on div "ADD MEMBER" at bounding box center [1098, 138] width 106 height 21
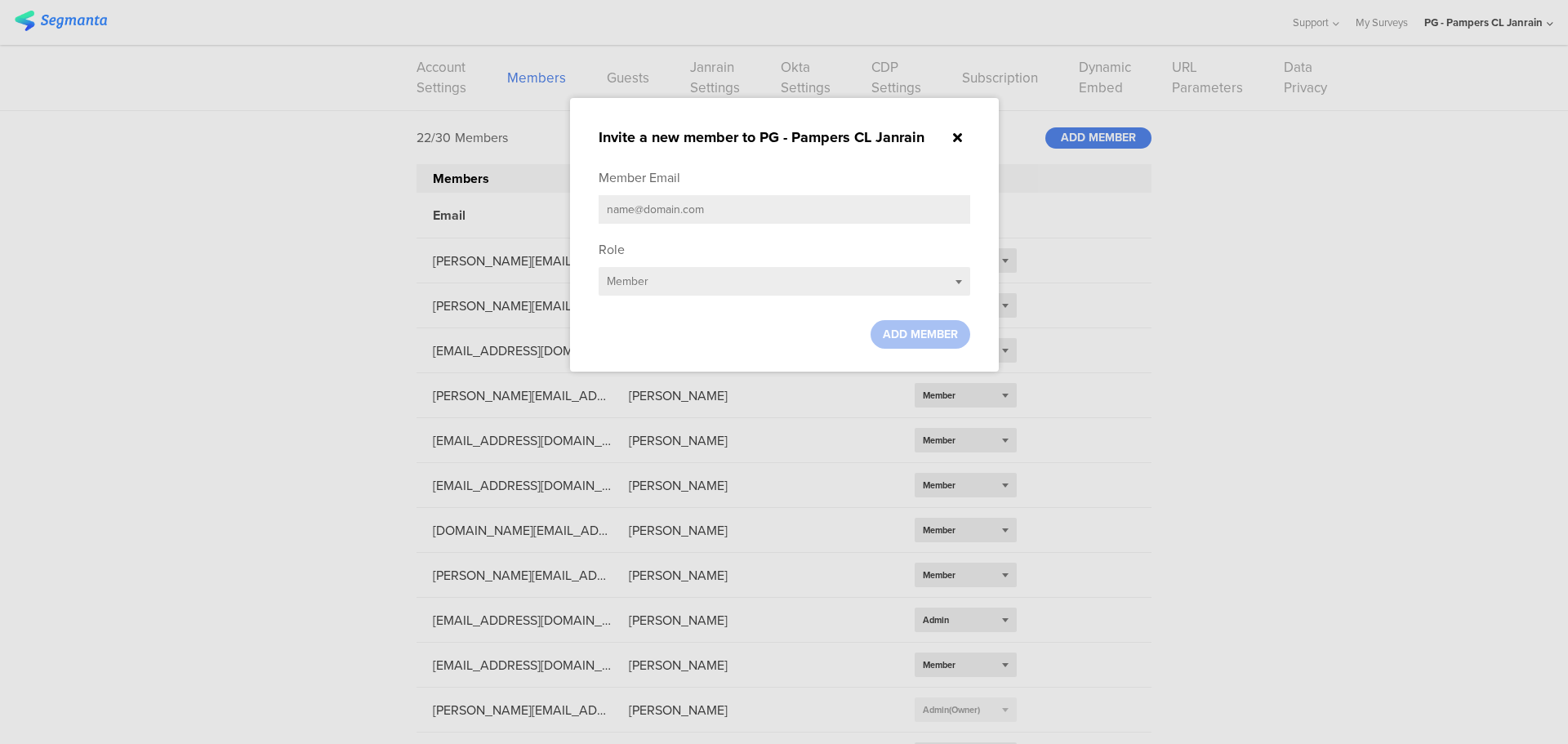
click at [793, 219] on input "text" at bounding box center [784, 209] width 372 height 29
paste input "[DOMAIN_NAME][EMAIL_ADDRESS][DOMAIN_NAME]"
type input "[DOMAIN_NAME][EMAIL_ADDRESS][DOMAIN_NAME]"
click at [930, 322] on div "ADD MEMBER" at bounding box center [920, 334] width 100 height 29
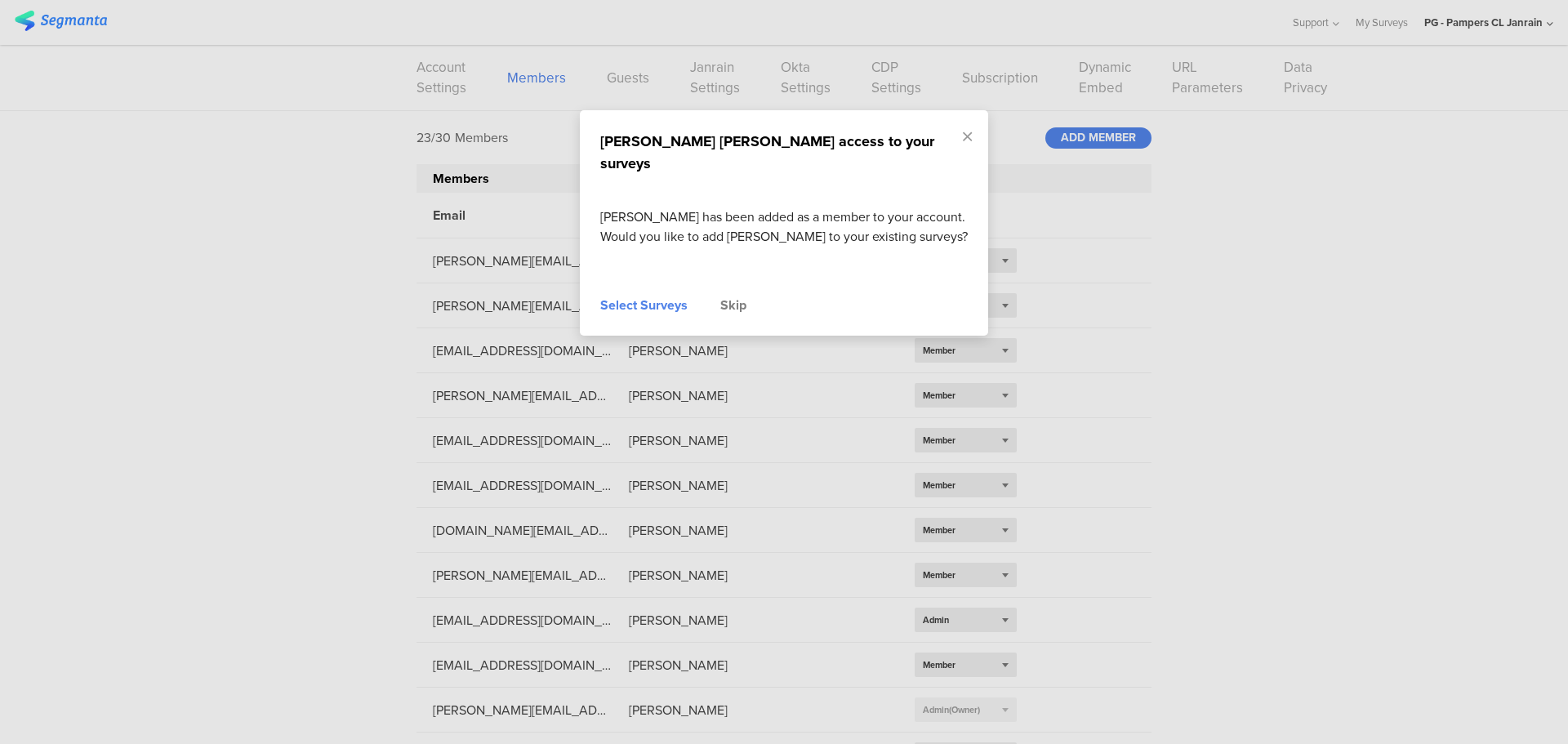
click at [724, 296] on div "Skip" at bounding box center [733, 306] width 26 height 20
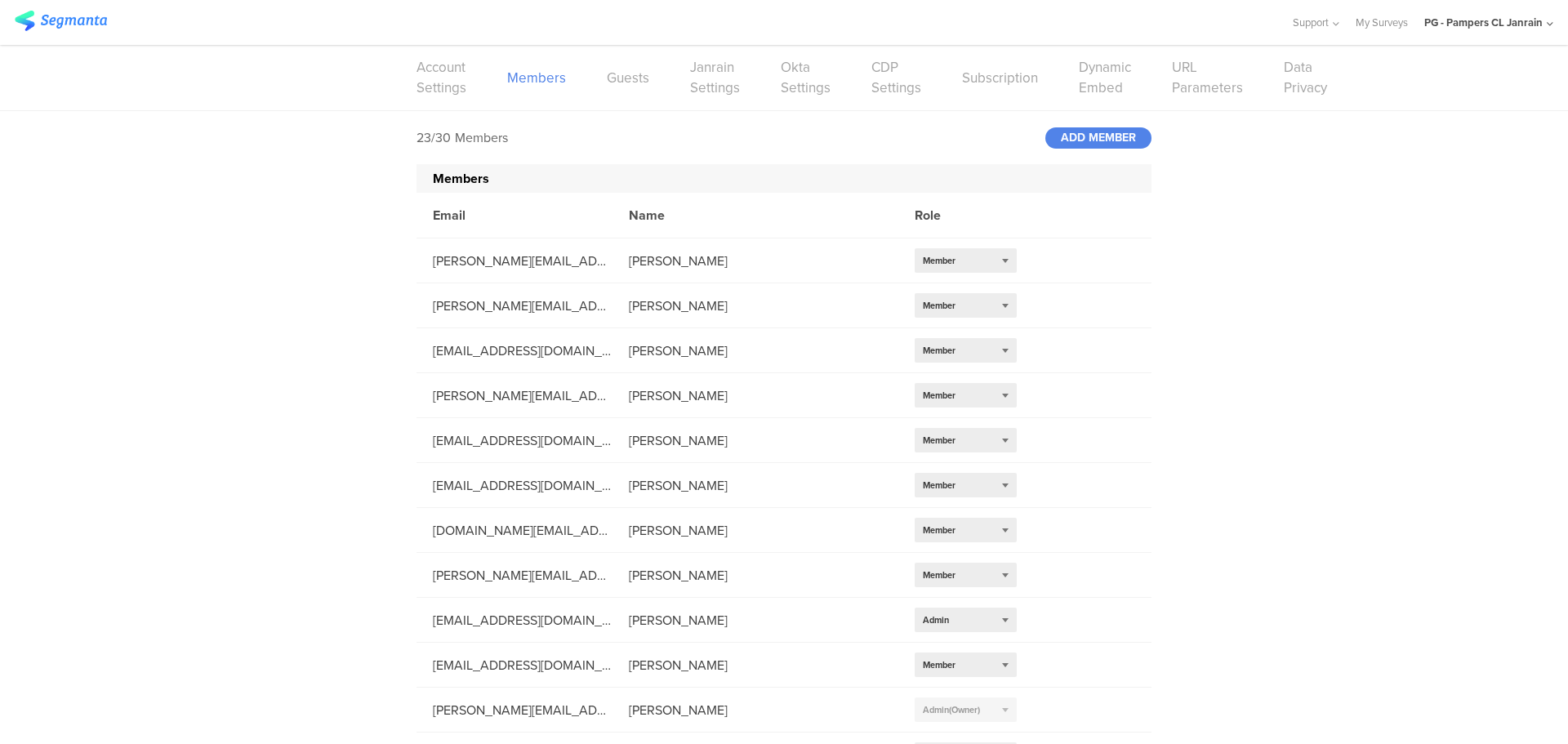
scroll to position [527, 0]
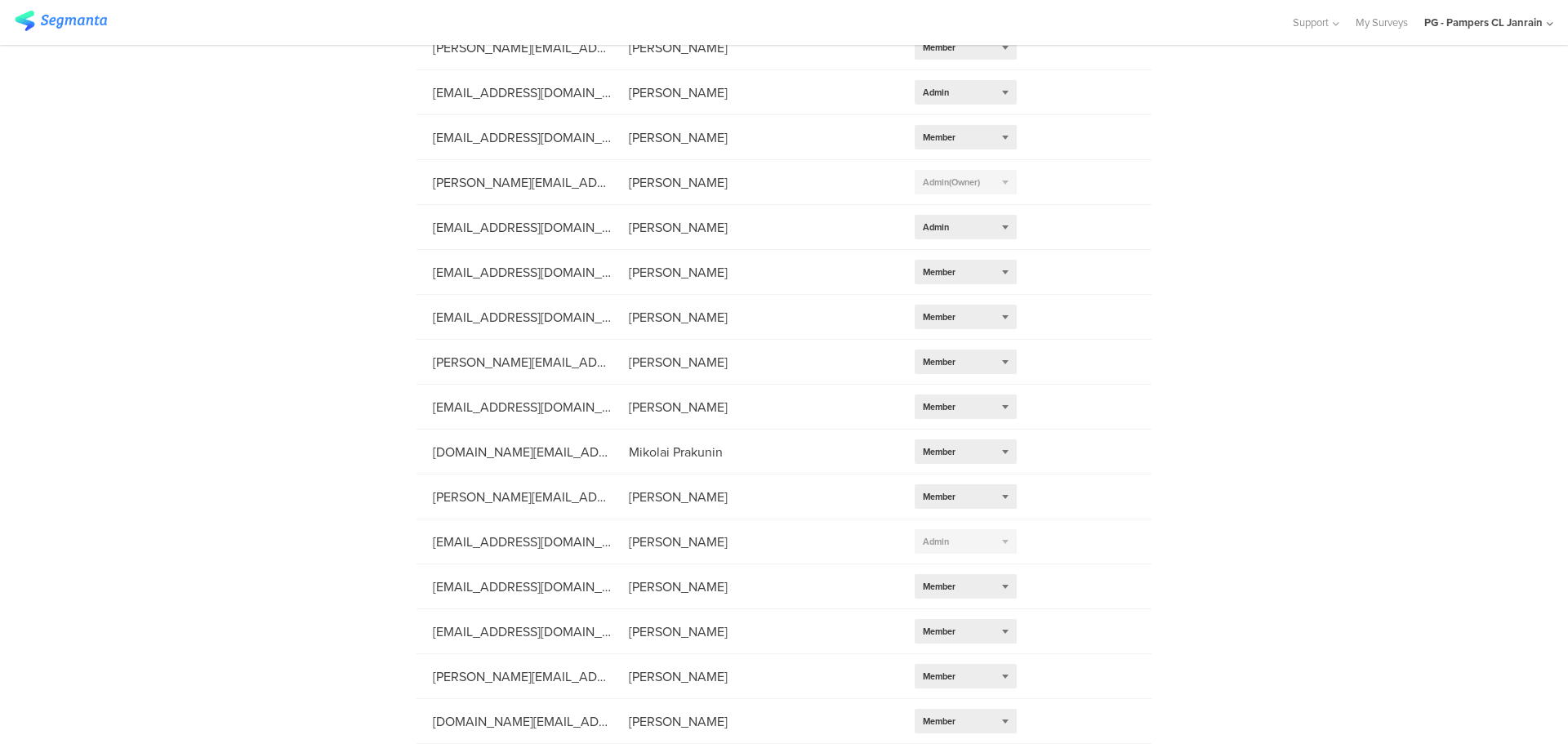
click at [1368, 144] on div "23/30 Members ADD MEMBER Members Email Name Role [PERSON_NAME][EMAIL_ADDRESS][D…" at bounding box center [784, 163] width 1568 height 1161
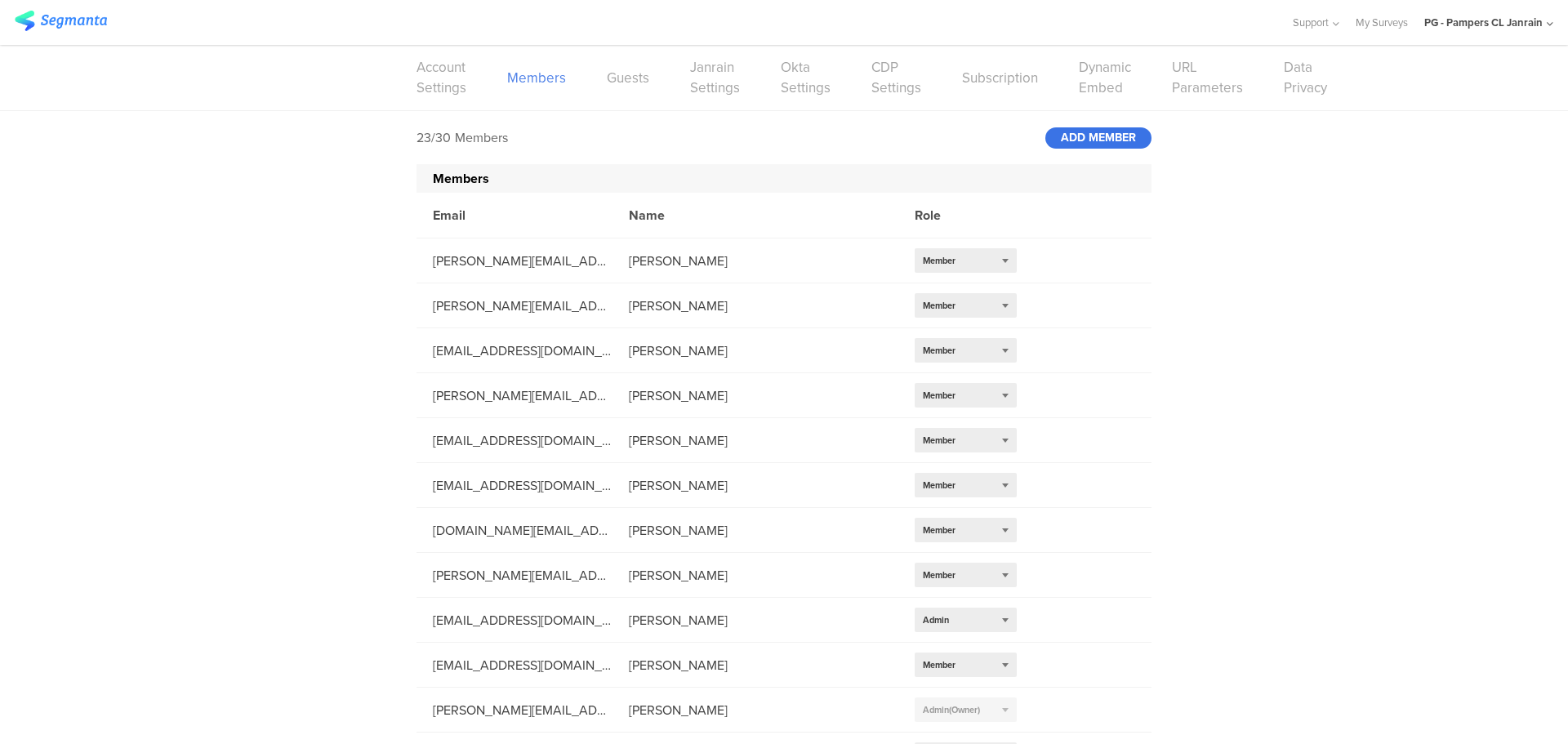
click at [1061, 134] on div "ADD MEMBER" at bounding box center [1098, 138] width 106 height 21
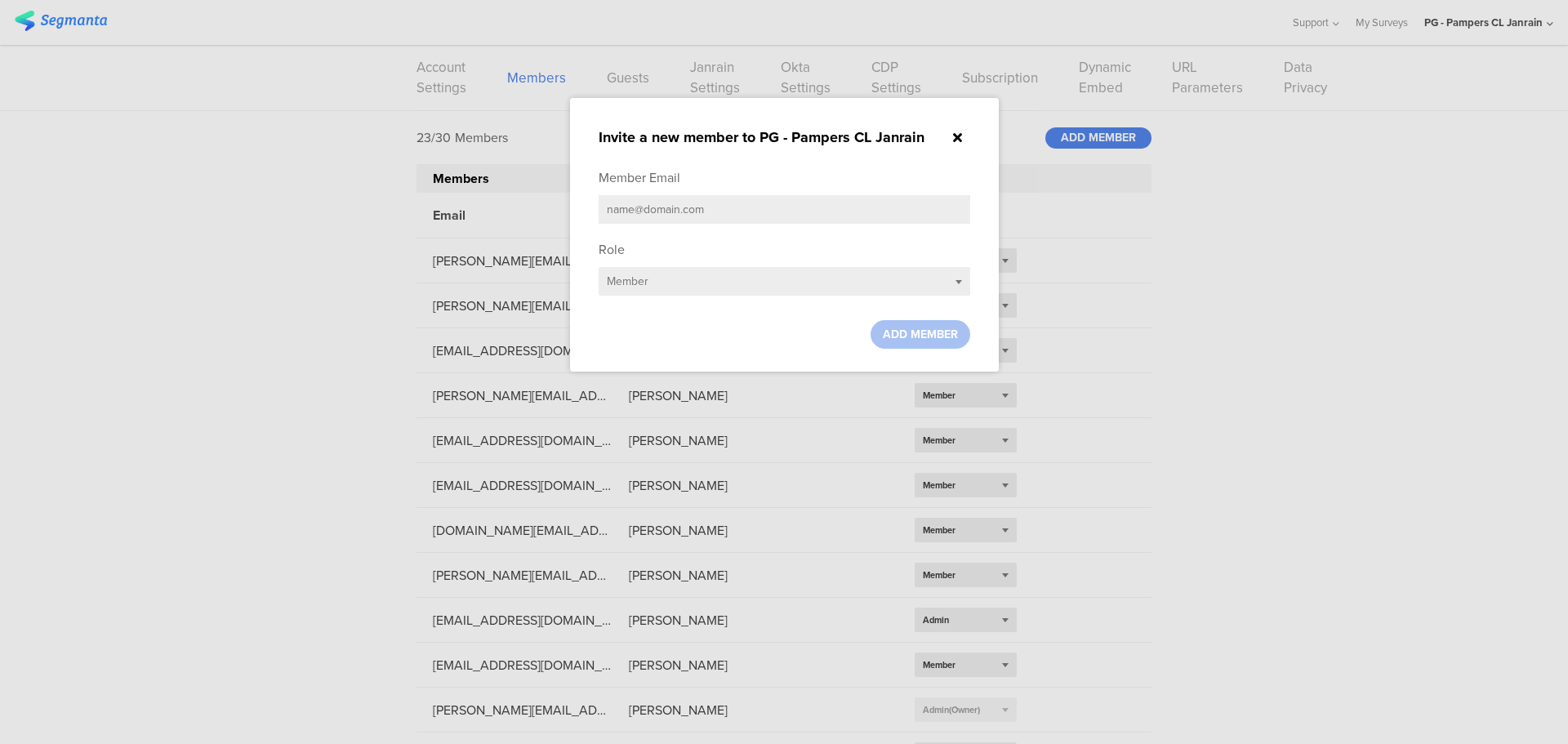
click at [773, 214] on input "text" at bounding box center [784, 209] width 372 height 29
paste input "[PERSON_NAME][DOMAIN_NAME][EMAIL_ADDRESS][DOMAIN_NAME]"
type input "[PERSON_NAME][DOMAIN_NAME][EMAIL_ADDRESS][DOMAIN_NAME]"
click at [923, 323] on div "ADD MEMBER" at bounding box center [920, 334] width 100 height 29
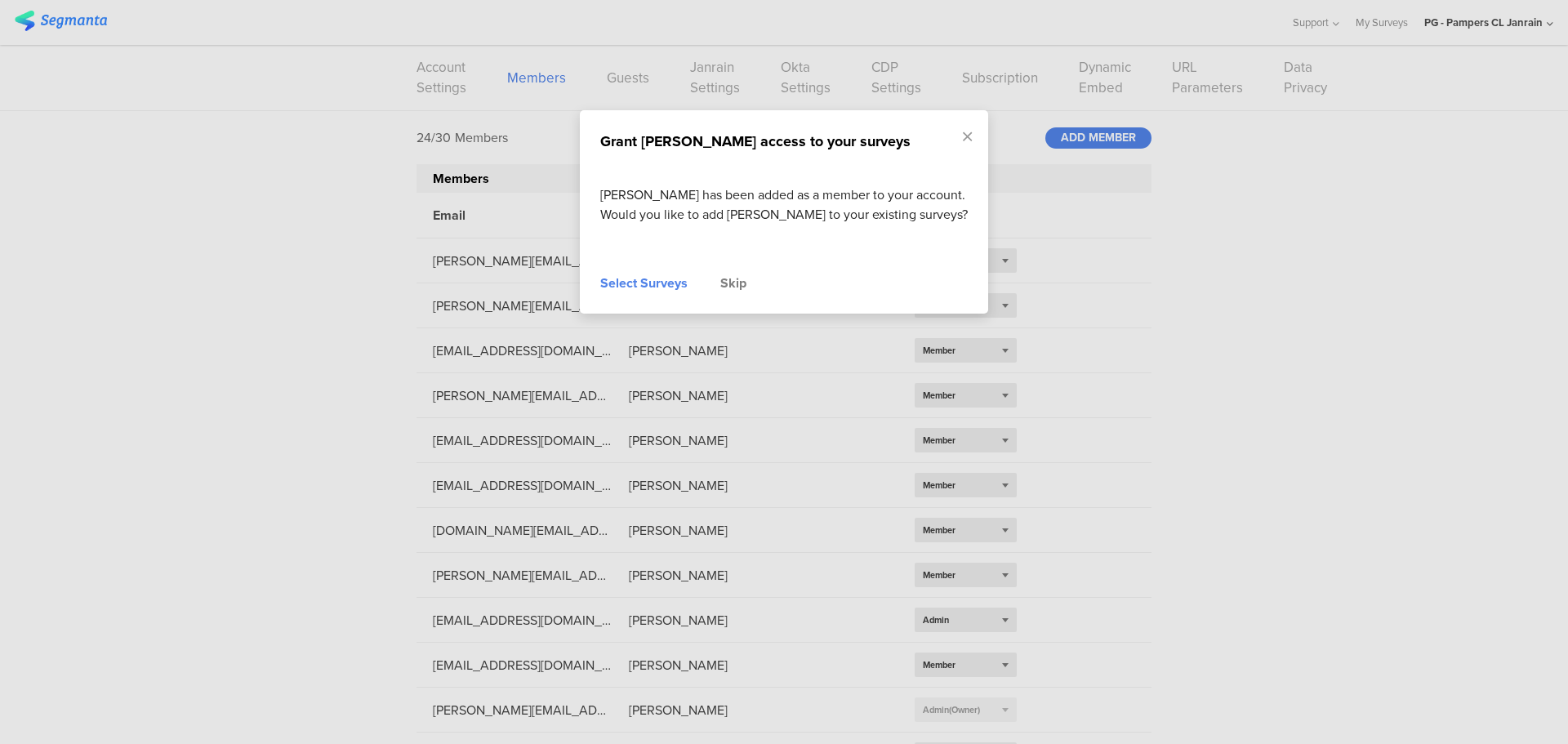
click at [737, 288] on div "Skip" at bounding box center [733, 284] width 26 height 20
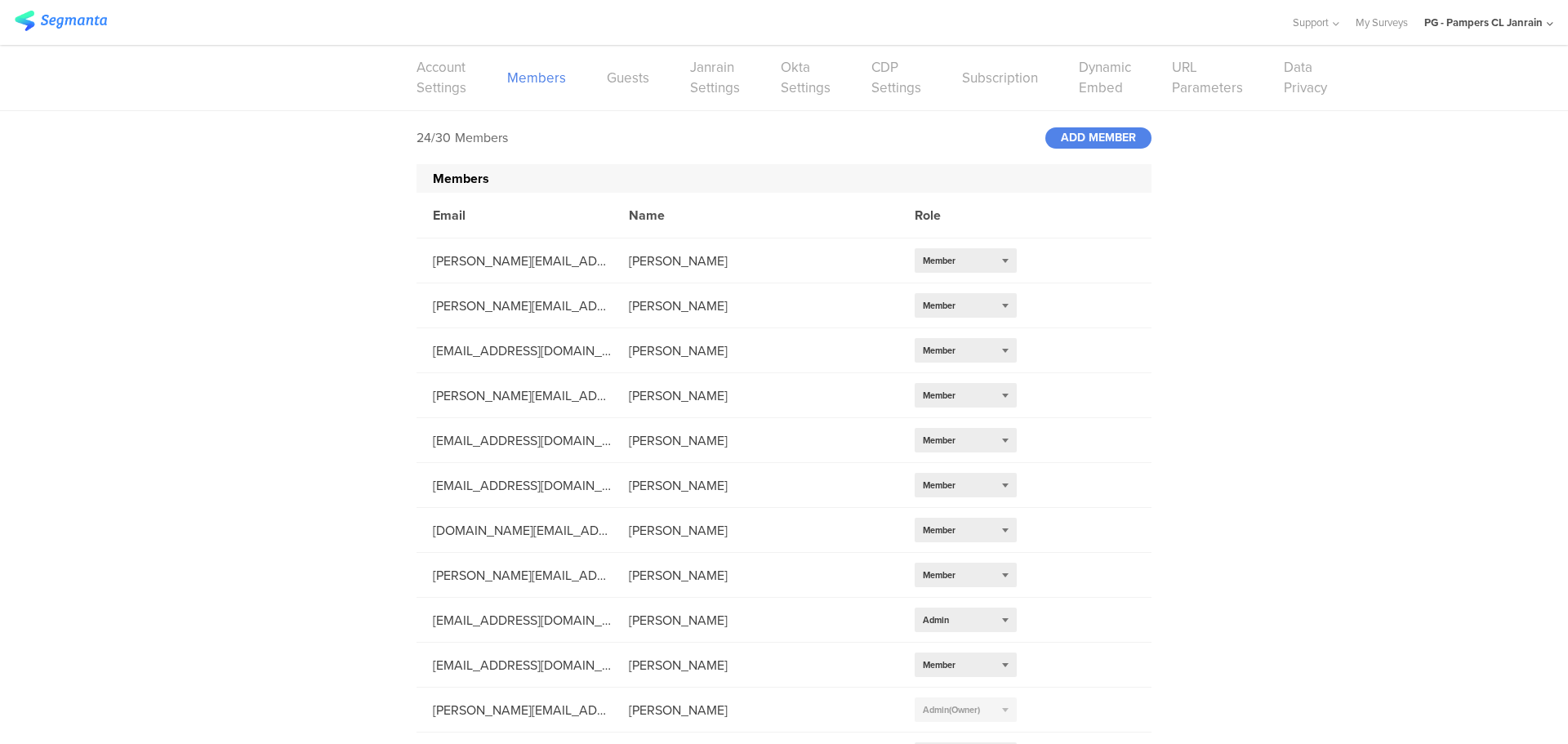
scroll to position [573, 0]
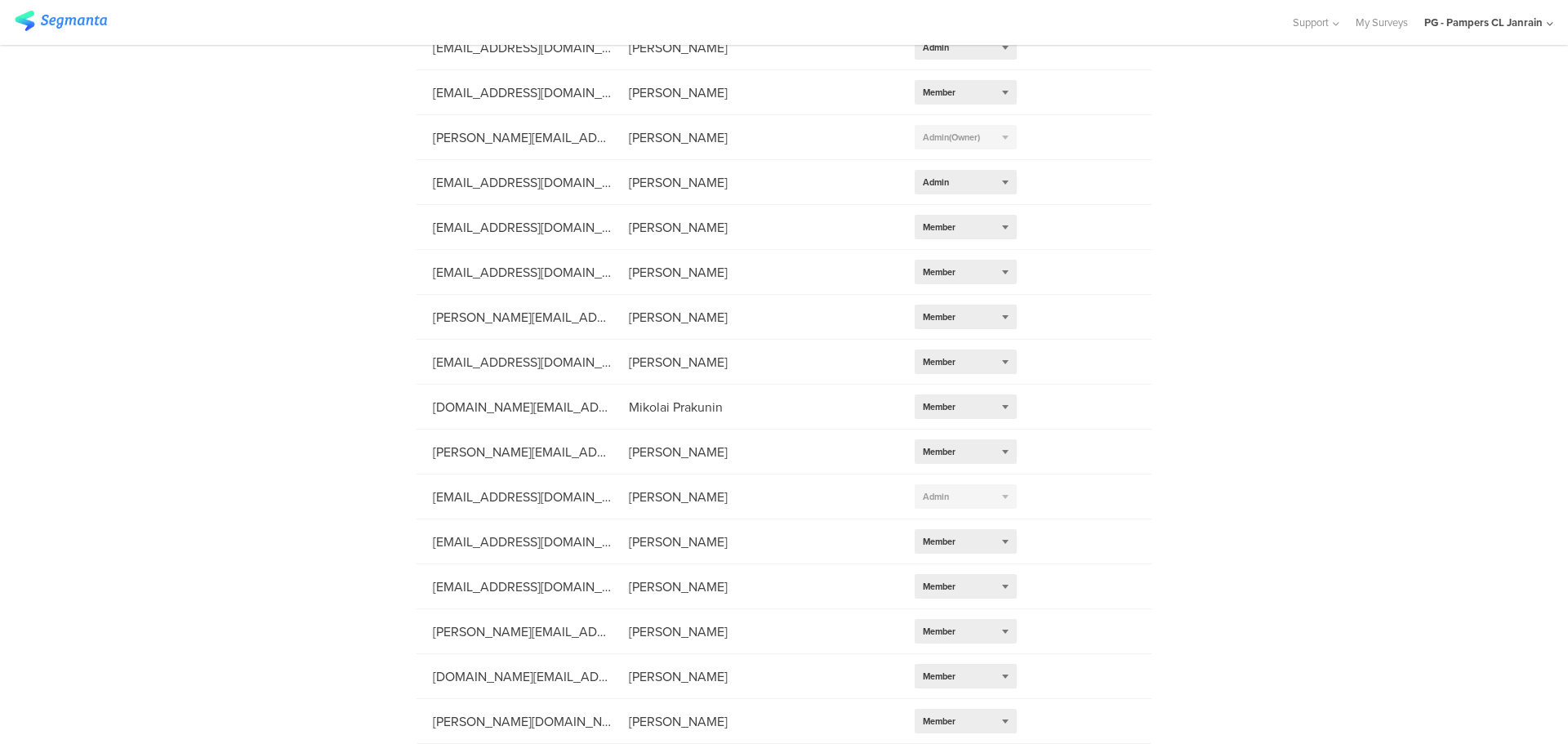
click at [1191, 339] on div "24/30 Members ADD MEMBER Members Email Name Role [PERSON_NAME][EMAIL_ADDRESS][D…" at bounding box center [784, 141] width 1568 height 1205
click at [1512, 24] on div "PG - Pampers CL Janrain" at bounding box center [1484, 23] width 119 height 16
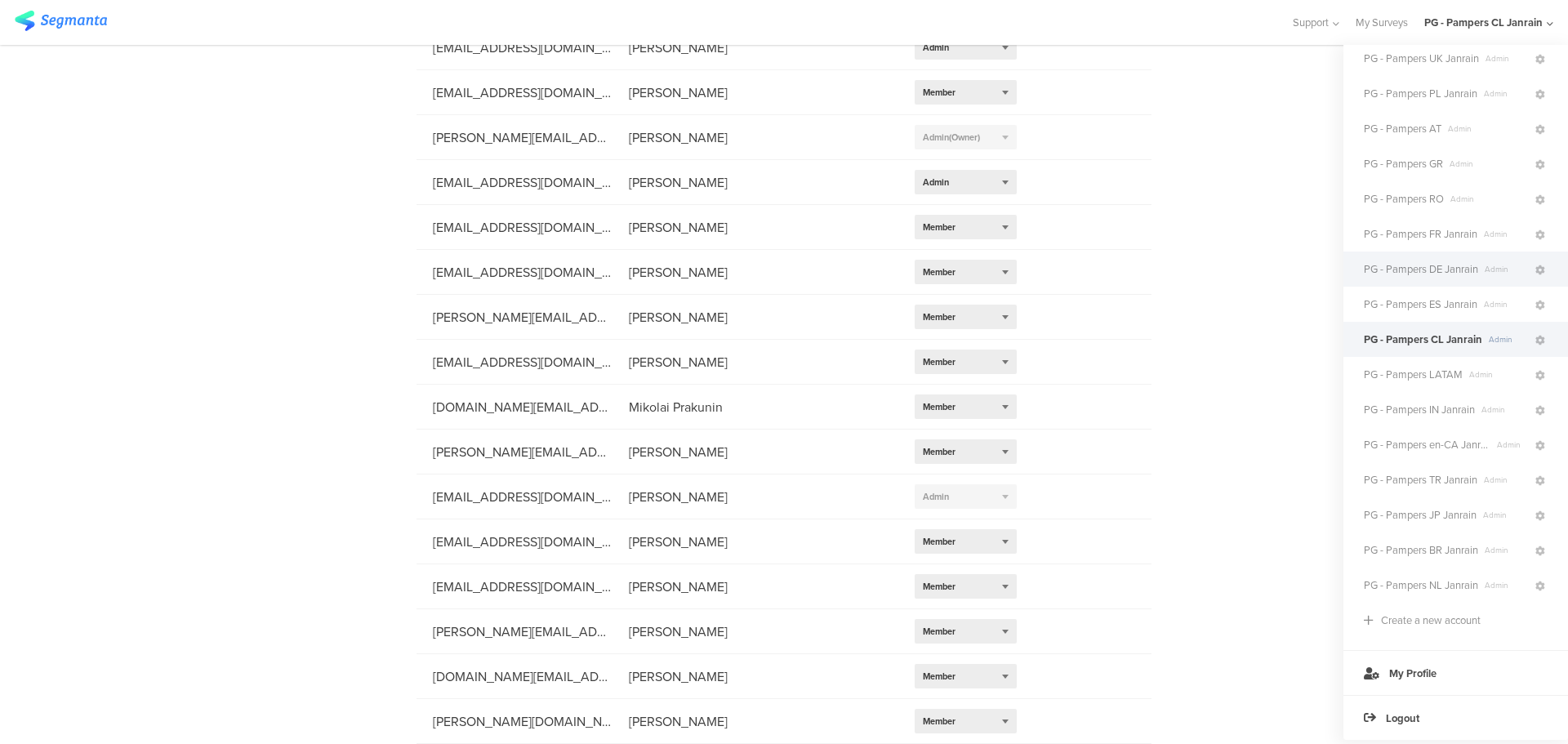
scroll to position [235, 0]
click at [1535, 546] on icon at bounding box center [1540, 551] width 10 height 10
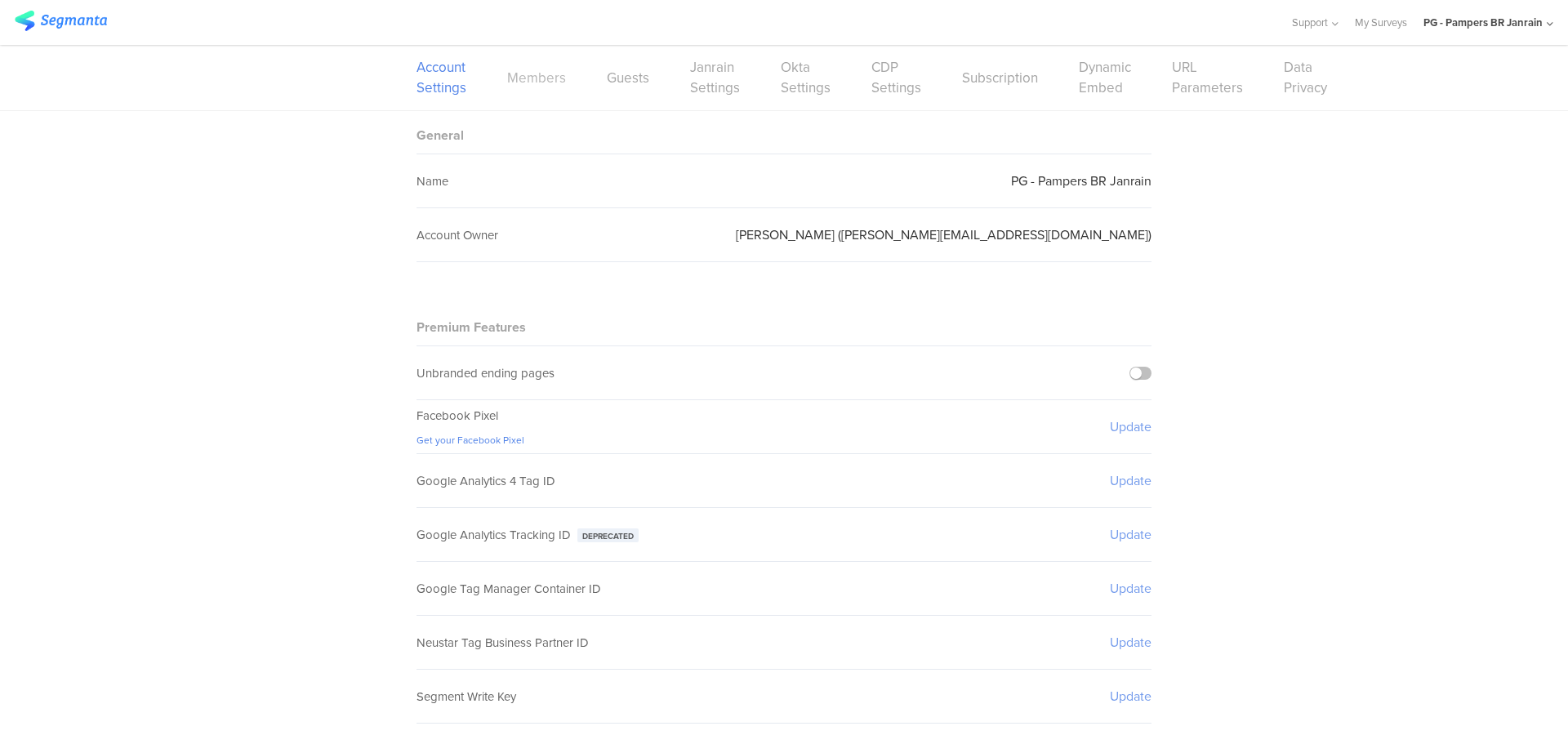
click at [547, 85] on link "Members" at bounding box center [536, 78] width 58 height 21
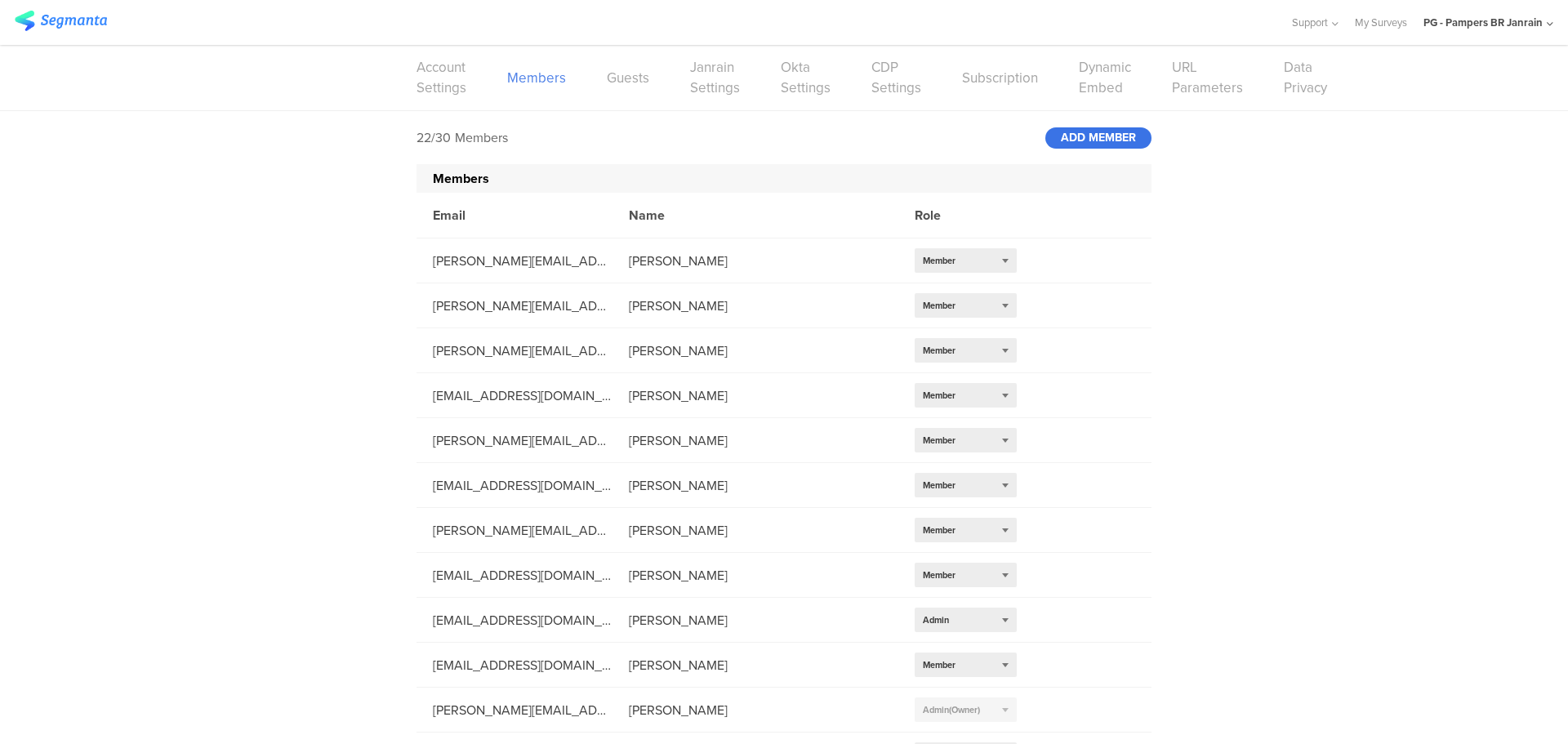
click at [1119, 130] on div "ADD MEMBER" at bounding box center [1098, 138] width 106 height 21
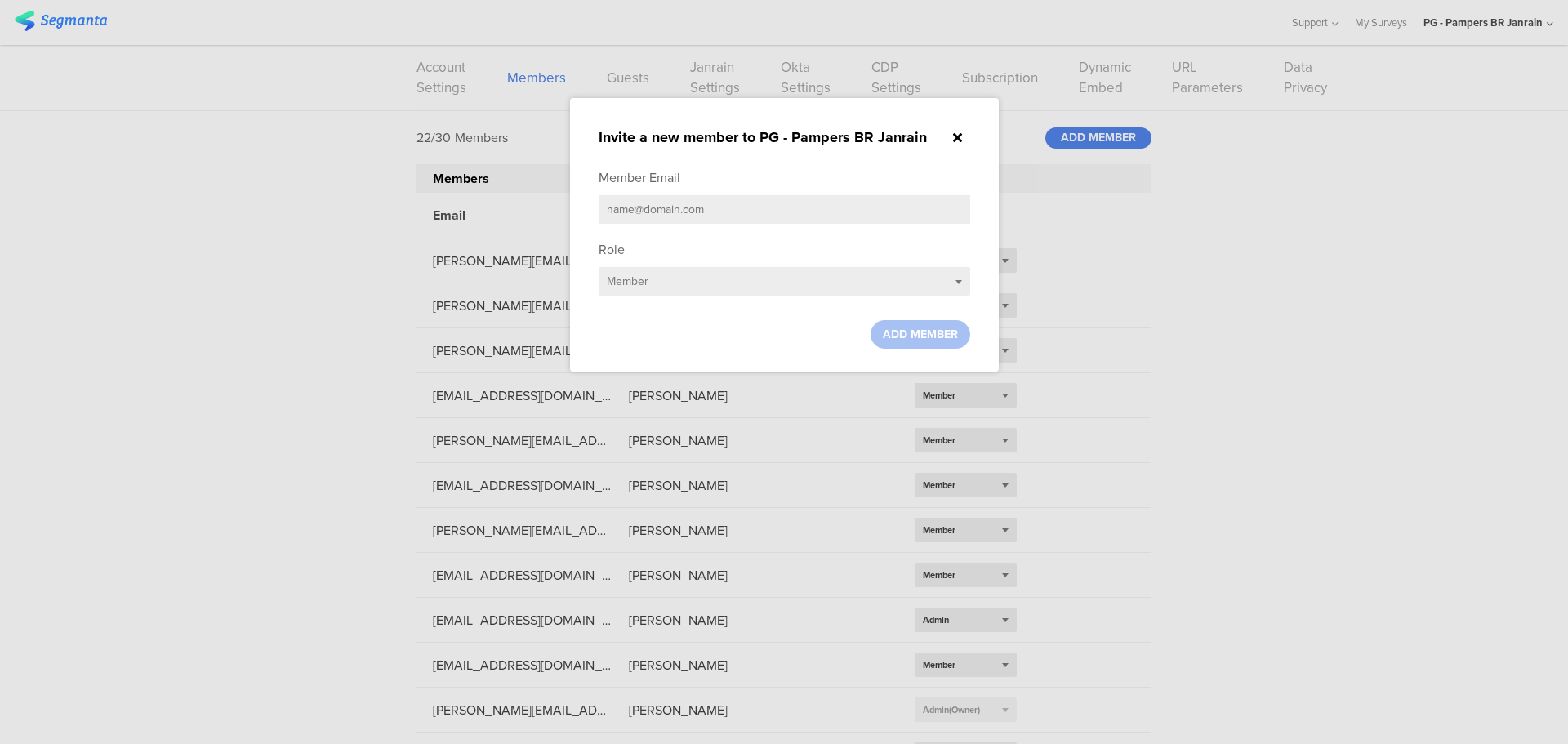
click at [833, 200] on input "text" at bounding box center [784, 209] width 372 height 29
paste input "[PERSON_NAME][DOMAIN_NAME][EMAIL_ADDRESS][DOMAIN_NAME]"
type input "[PERSON_NAME][DOMAIN_NAME][EMAIL_ADDRESS][DOMAIN_NAME]"
click at [928, 338] on span "ADD MEMBER" at bounding box center [920, 333] width 75 height 17
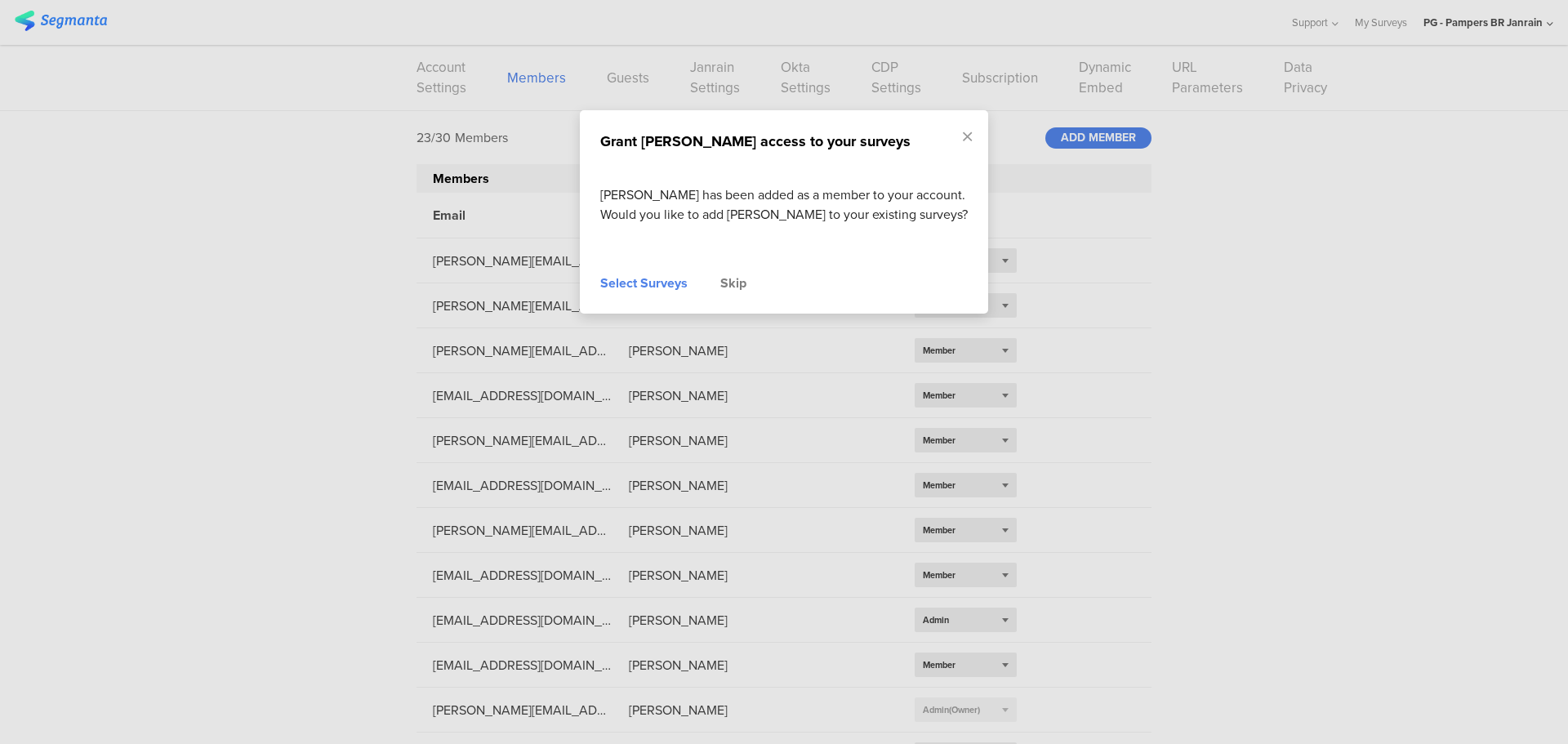
click at [724, 286] on div "Skip" at bounding box center [733, 284] width 26 height 20
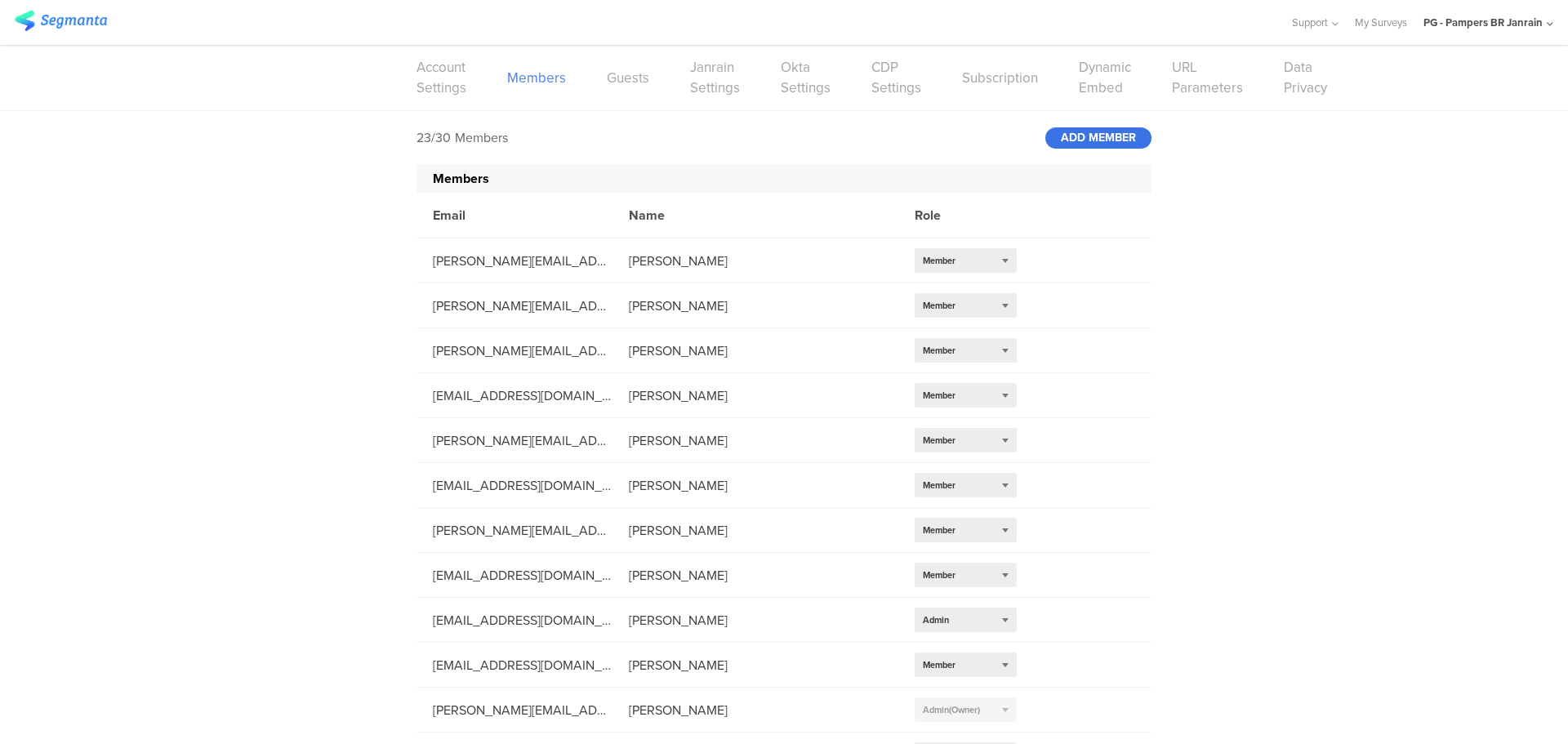
click at [1060, 139] on div "ADD MEMBER" at bounding box center [1098, 138] width 106 height 21
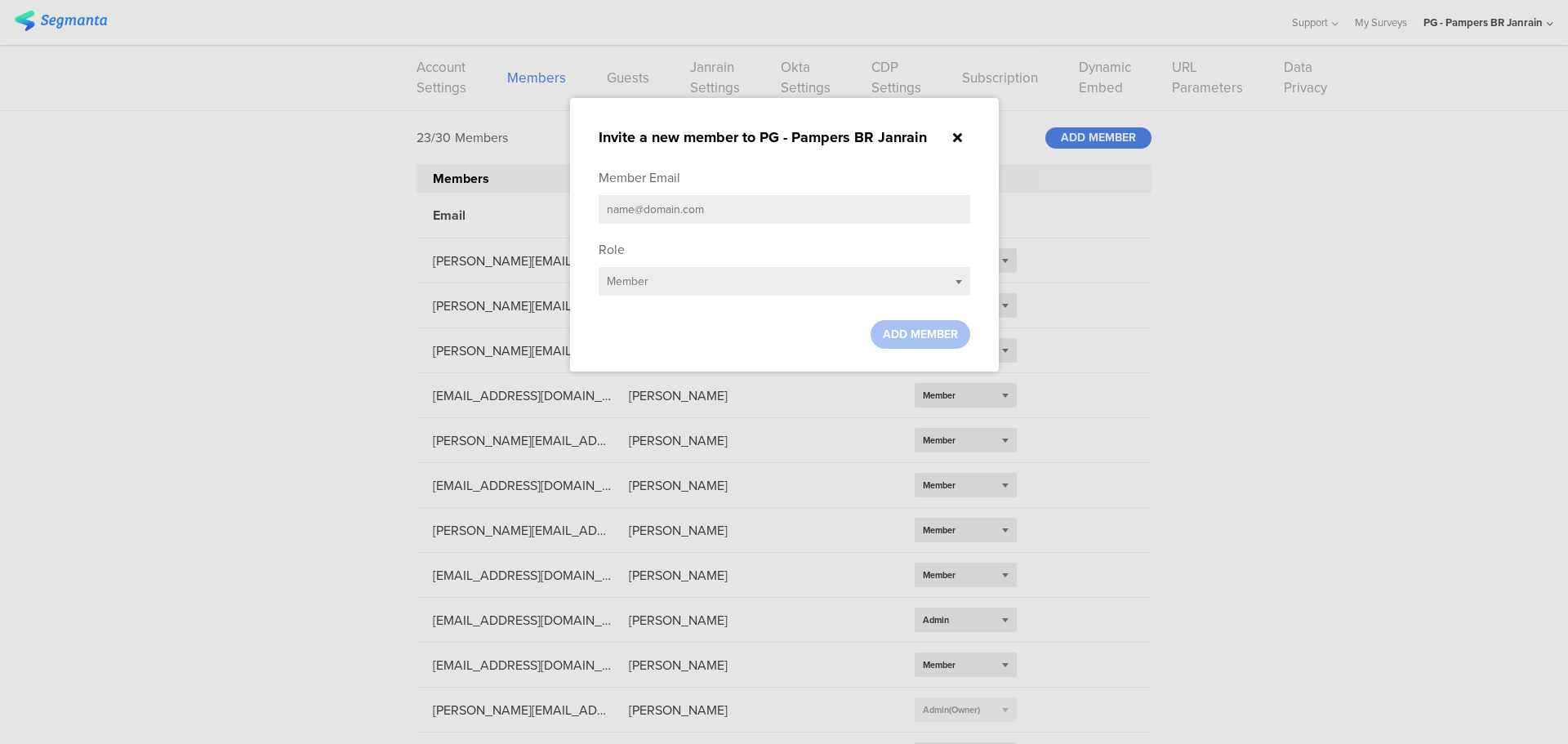
click at [718, 231] on div "Member Email" at bounding box center [784, 200] width 372 height 63
click at [711, 210] on input "text" at bounding box center [784, 209] width 372 height 29
paste input "[DOMAIN_NAME][EMAIL_ADDRESS][DOMAIN_NAME]"
type input "[DOMAIN_NAME][EMAIL_ADDRESS][DOMAIN_NAME]"
click at [887, 330] on span "ADD MEMBER" at bounding box center [920, 333] width 75 height 17
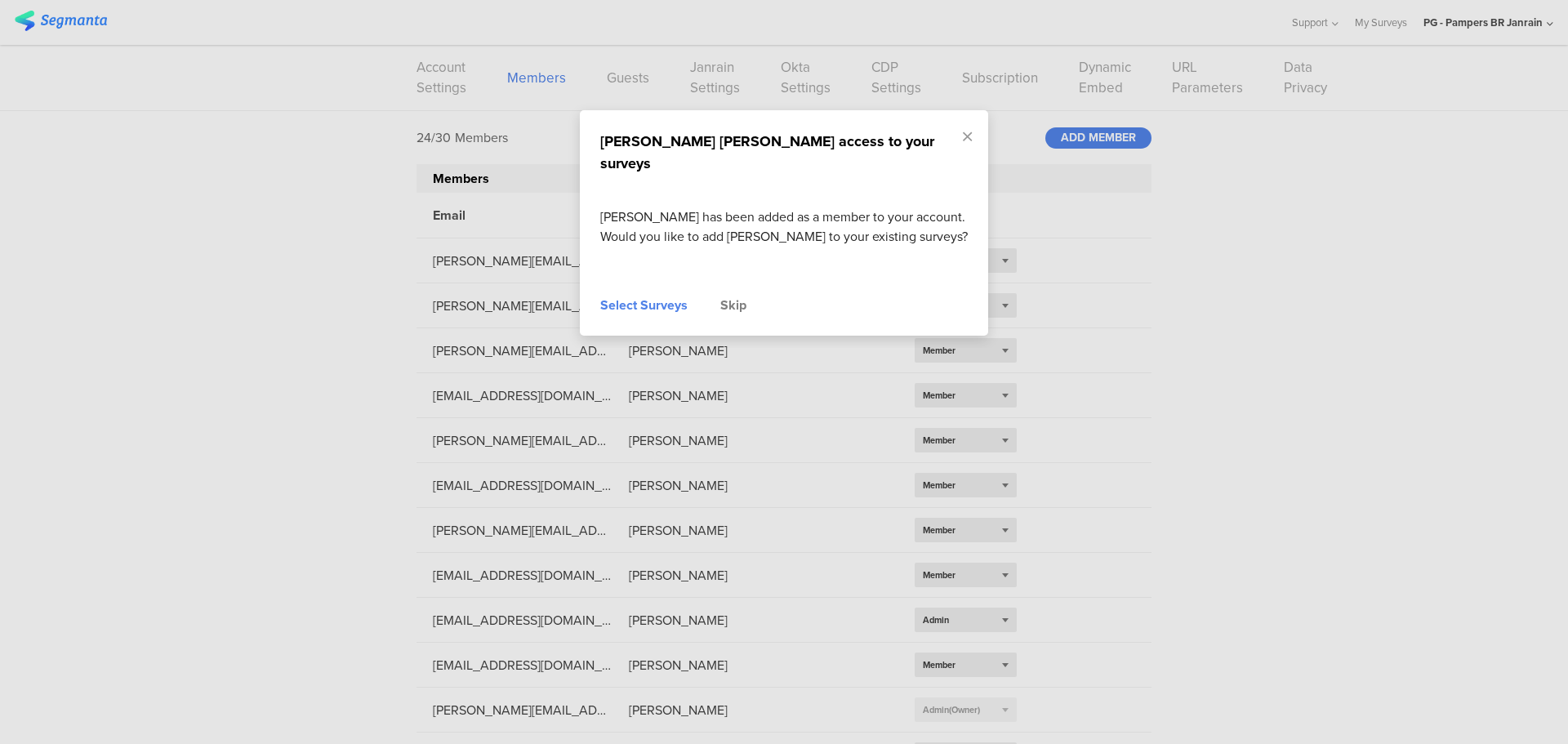
click at [738, 296] on div "Skip" at bounding box center [733, 306] width 26 height 20
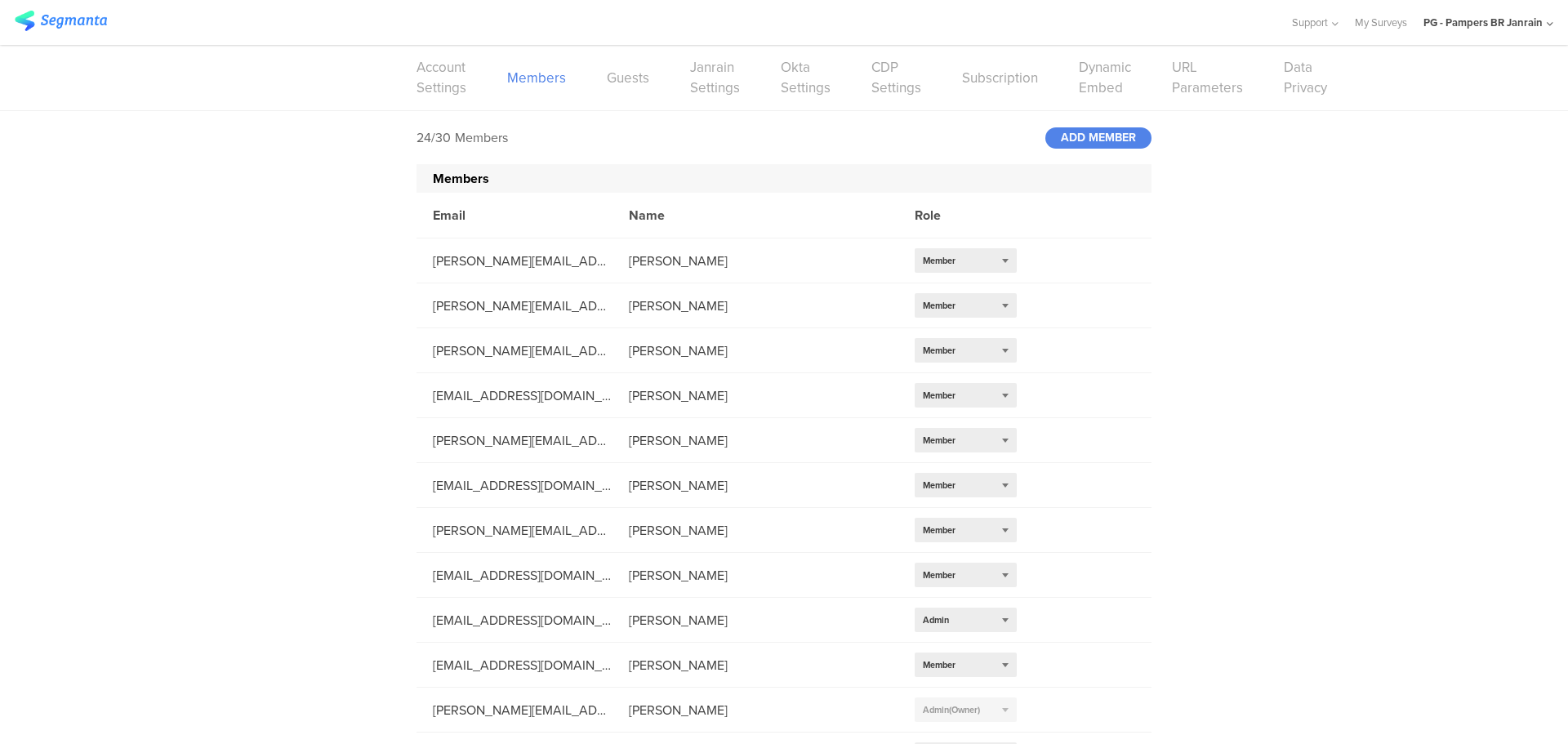
scroll to position [573, 0]
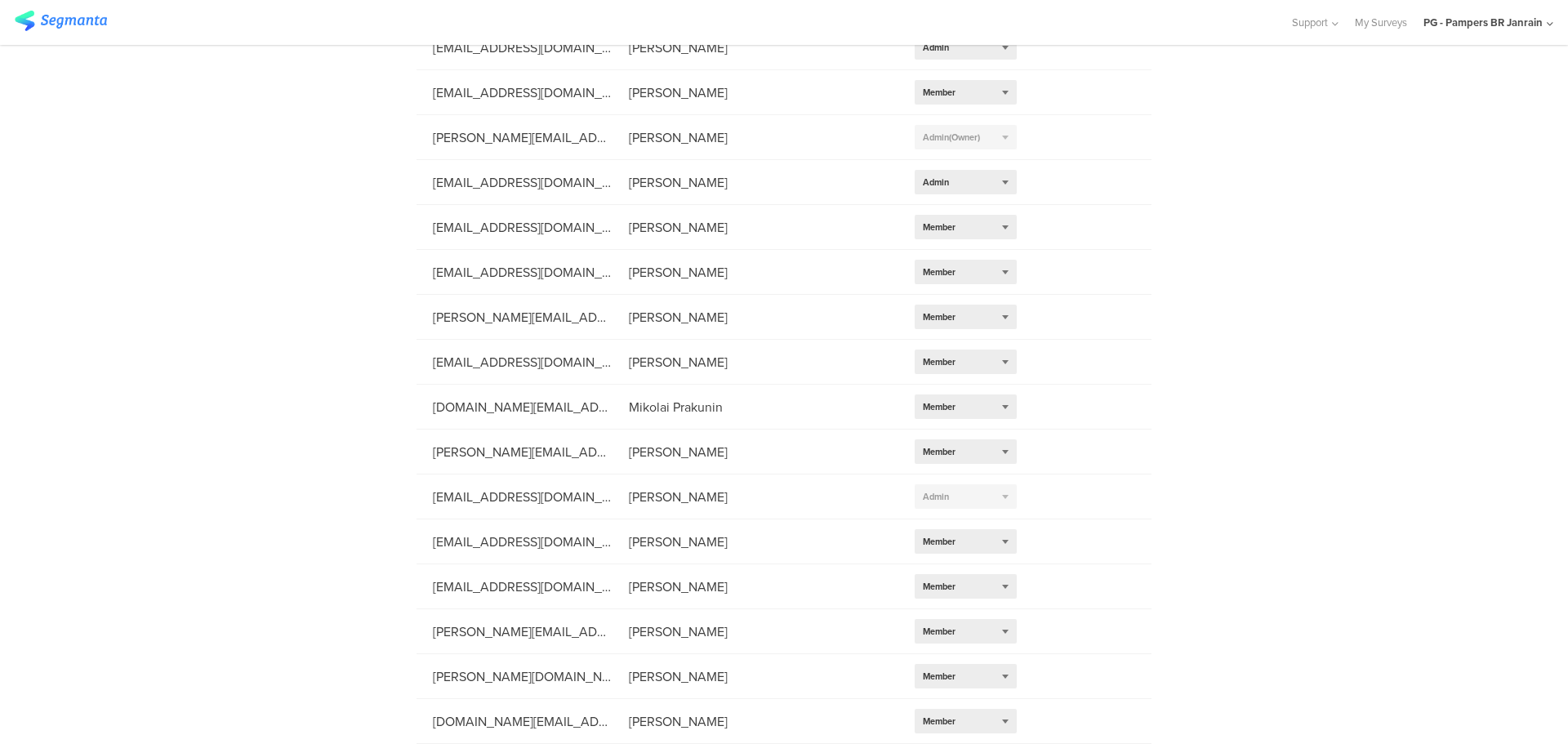
click at [1540, 23] on div "PG - Pampers BR Janrain" at bounding box center [1483, 23] width 120 height 16
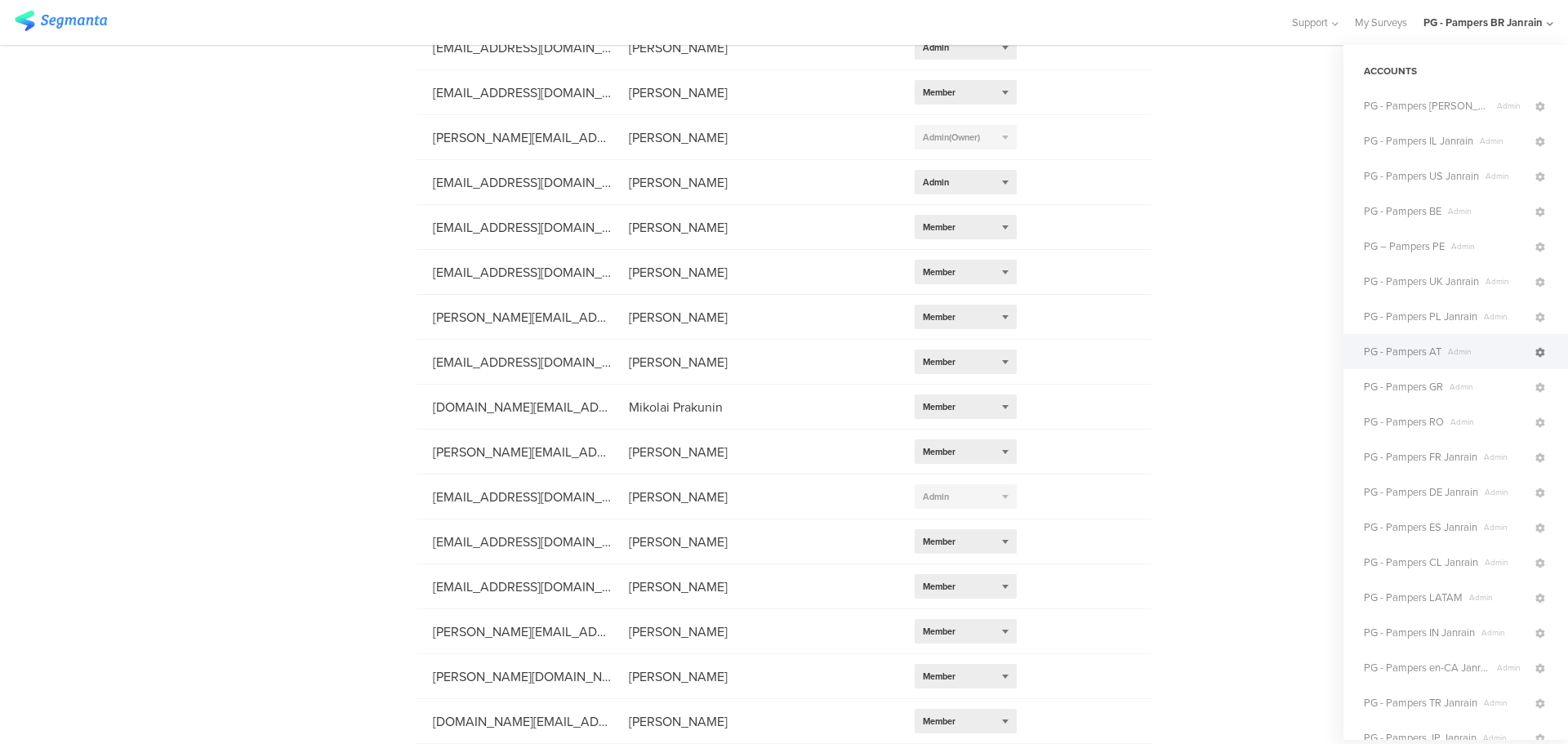
click at [1535, 357] on icon at bounding box center [1540, 353] width 10 height 10
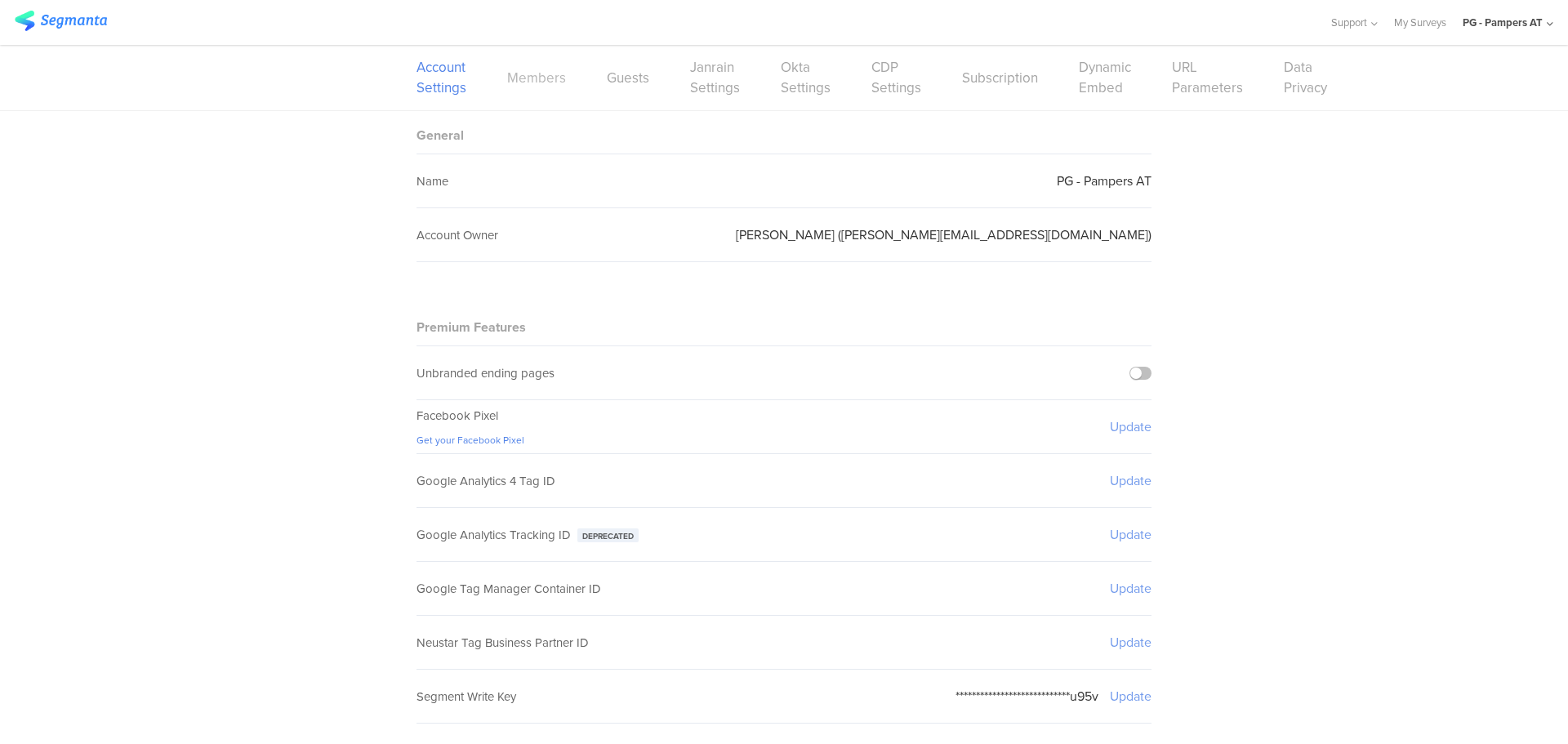
click at [536, 77] on link "Members" at bounding box center [536, 78] width 58 height 21
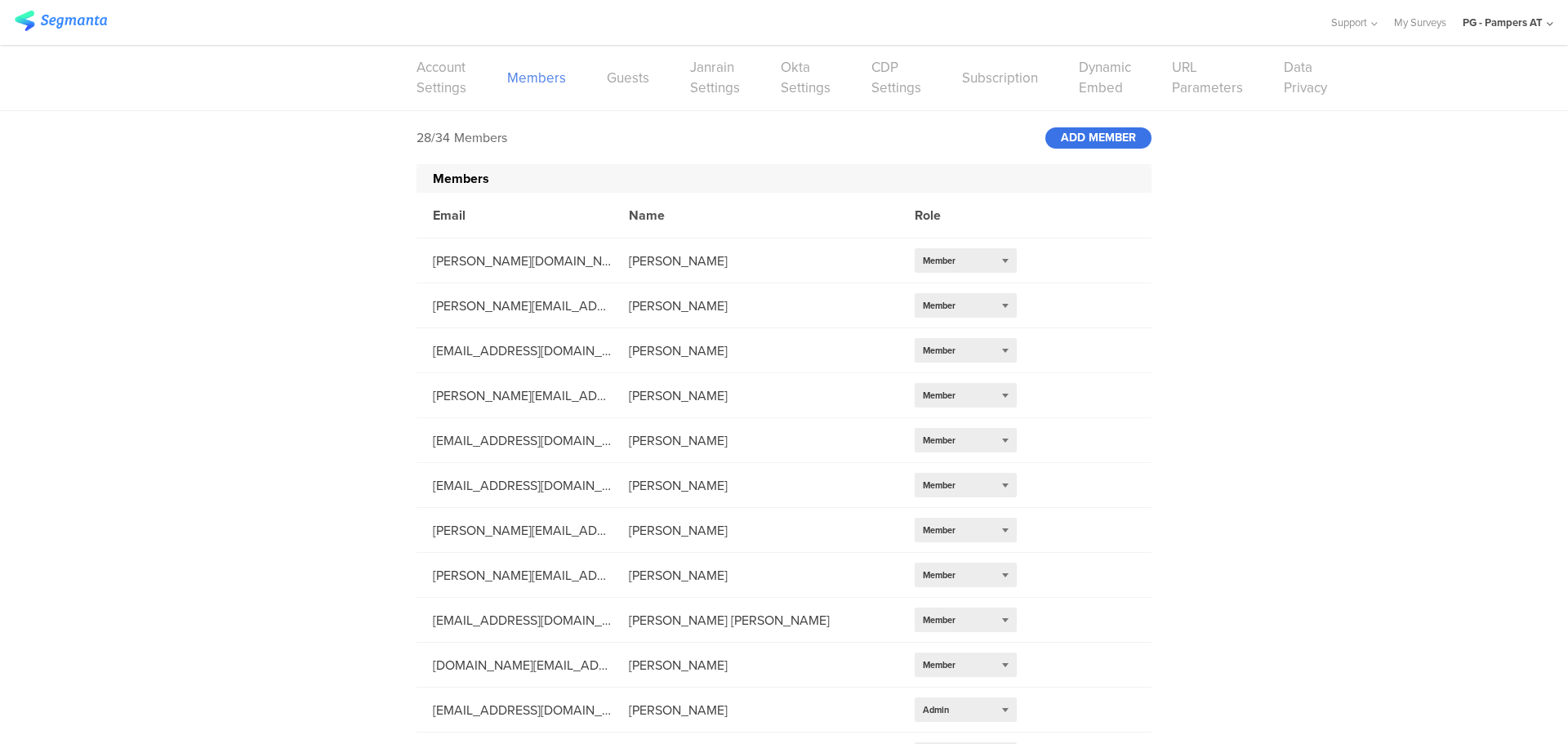
click at [1102, 134] on div "ADD MEMBER" at bounding box center [1098, 138] width 106 height 21
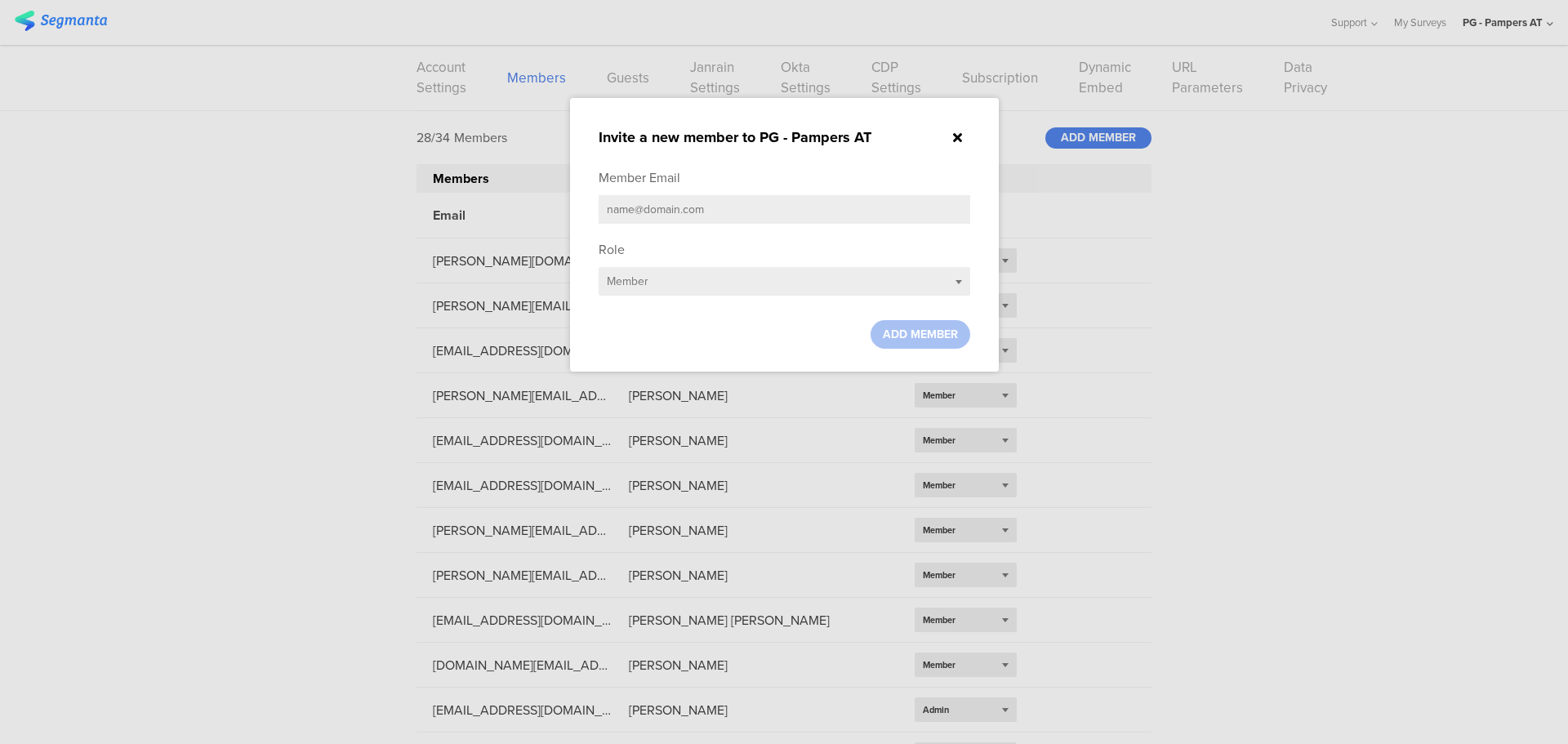
click at [737, 214] on input "text" at bounding box center [784, 209] width 372 height 29
paste input "[EMAIL_ADDRESS][DOMAIN_NAME]"
type input "[EMAIL_ADDRESS][DOMAIN_NAME]"
click at [891, 329] on span "ADD MEMBER" at bounding box center [920, 333] width 75 height 17
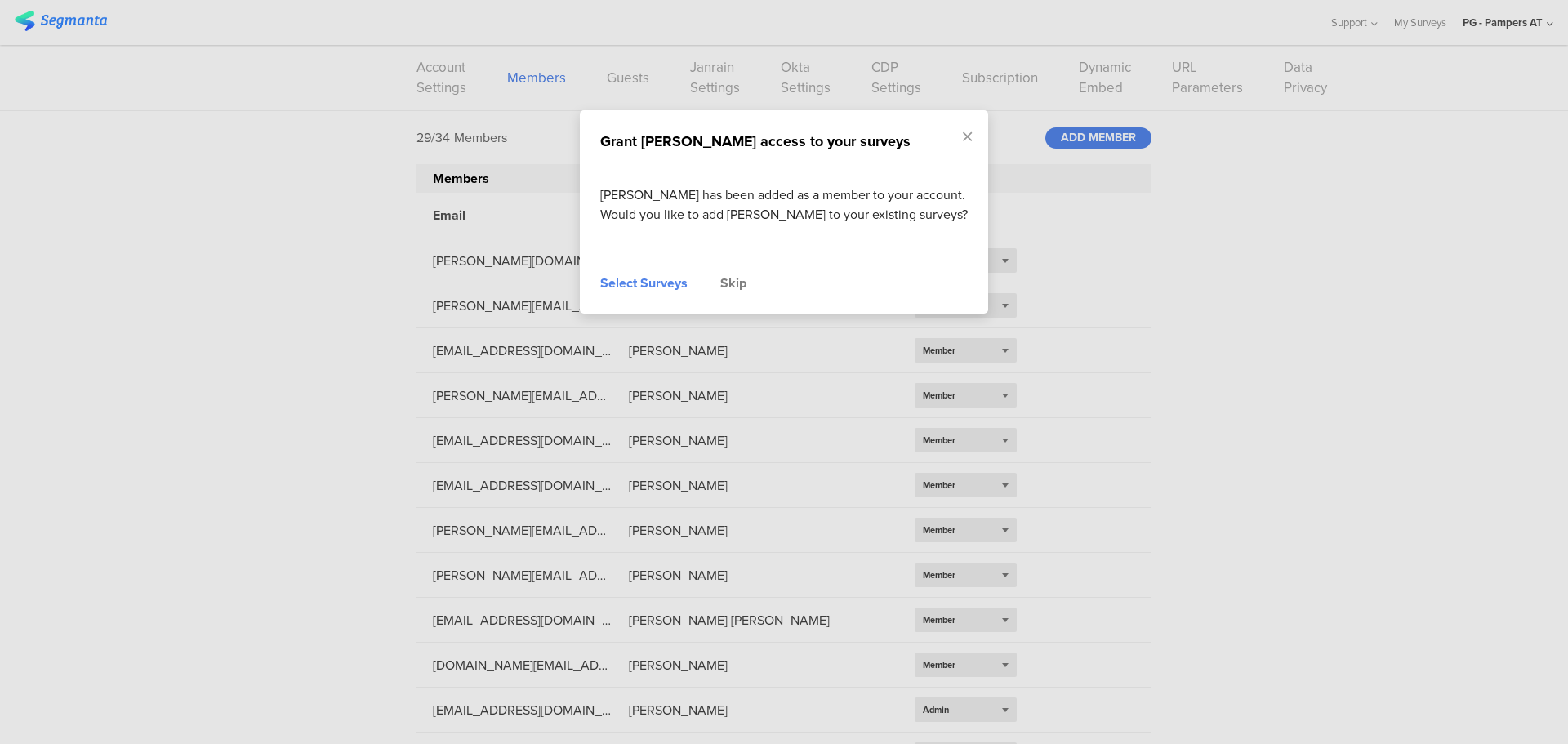
click at [728, 293] on div "Skip" at bounding box center [733, 284] width 26 height 20
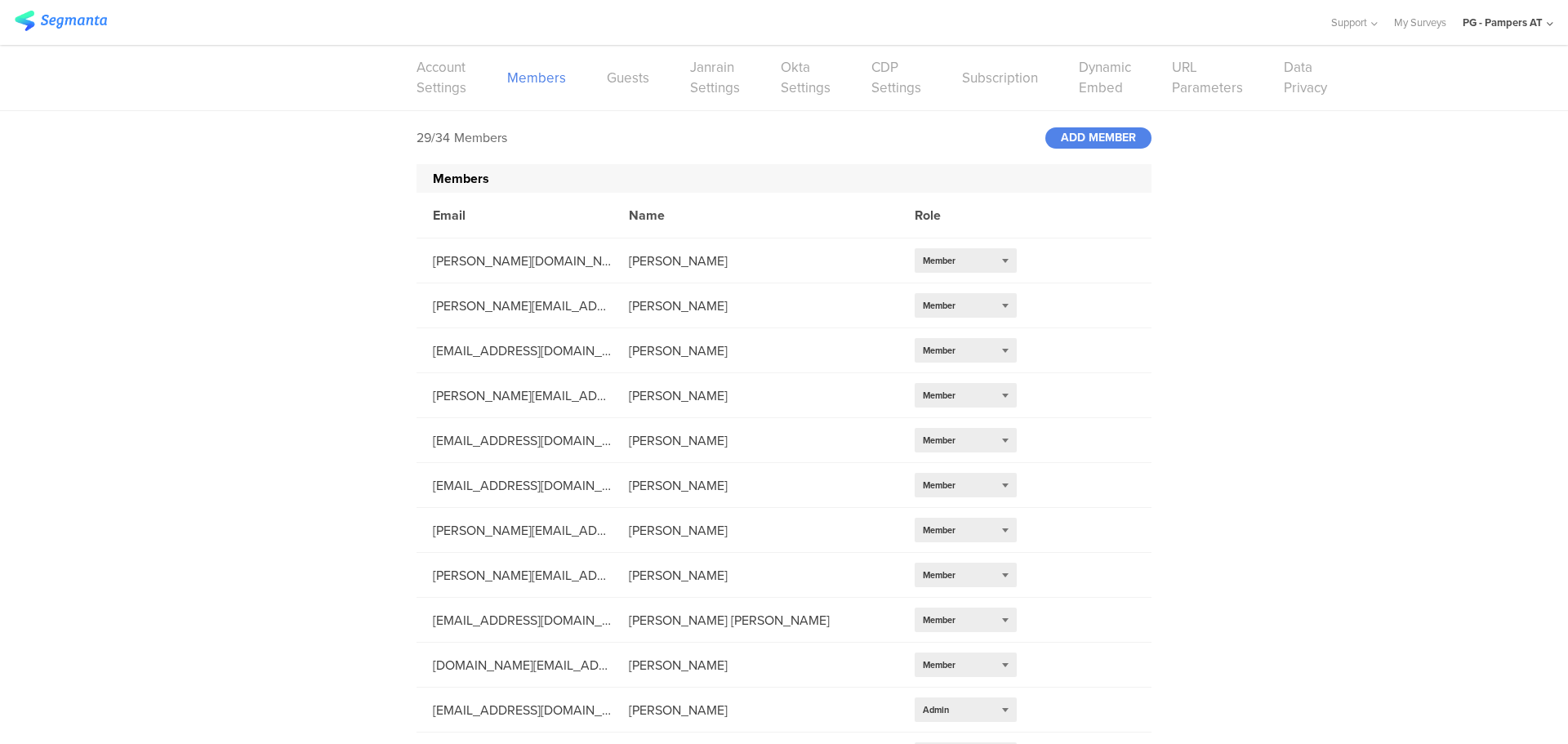
scroll to position [797, 0]
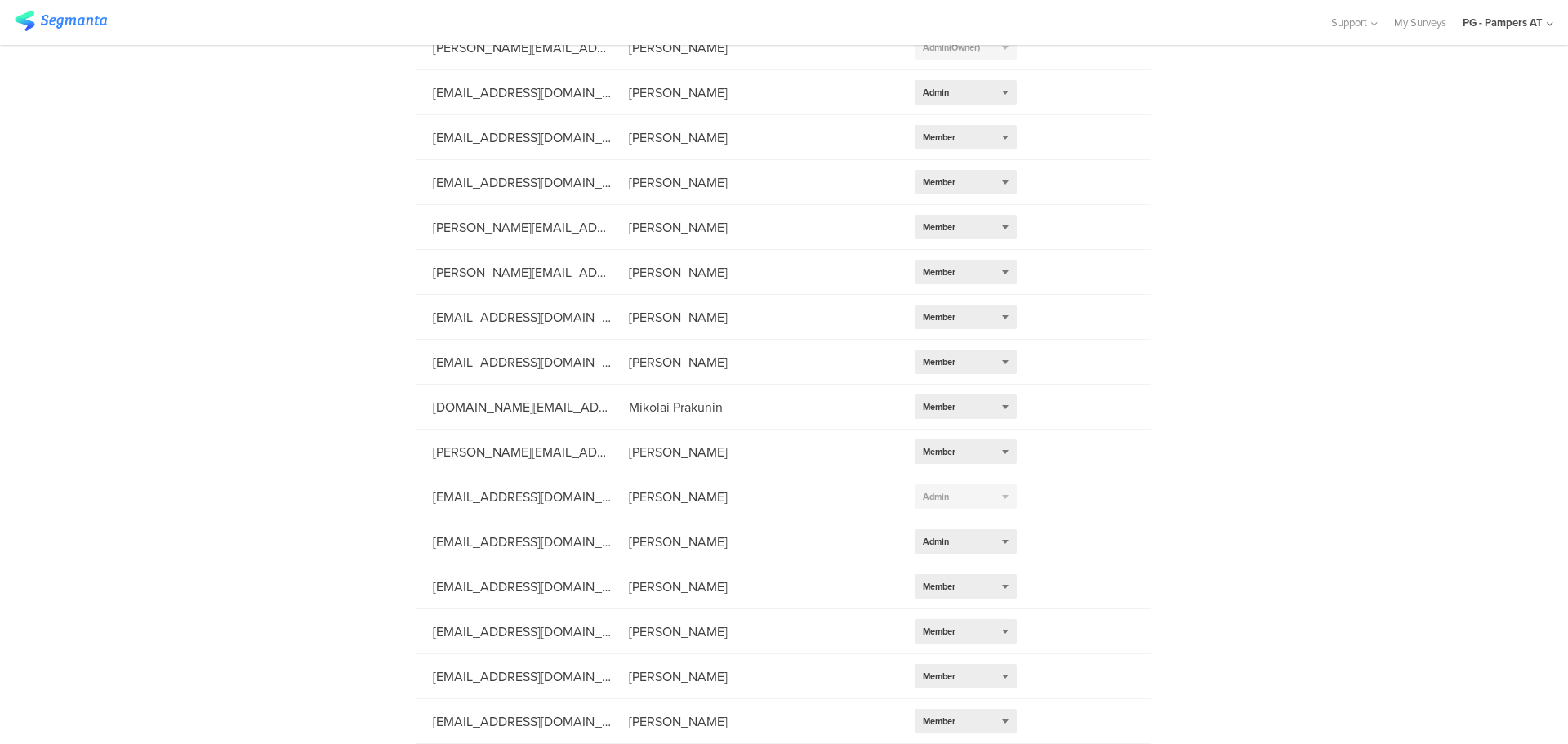
click at [1534, 27] on div "PG - Pampers AT" at bounding box center [1502, 23] width 80 height 16
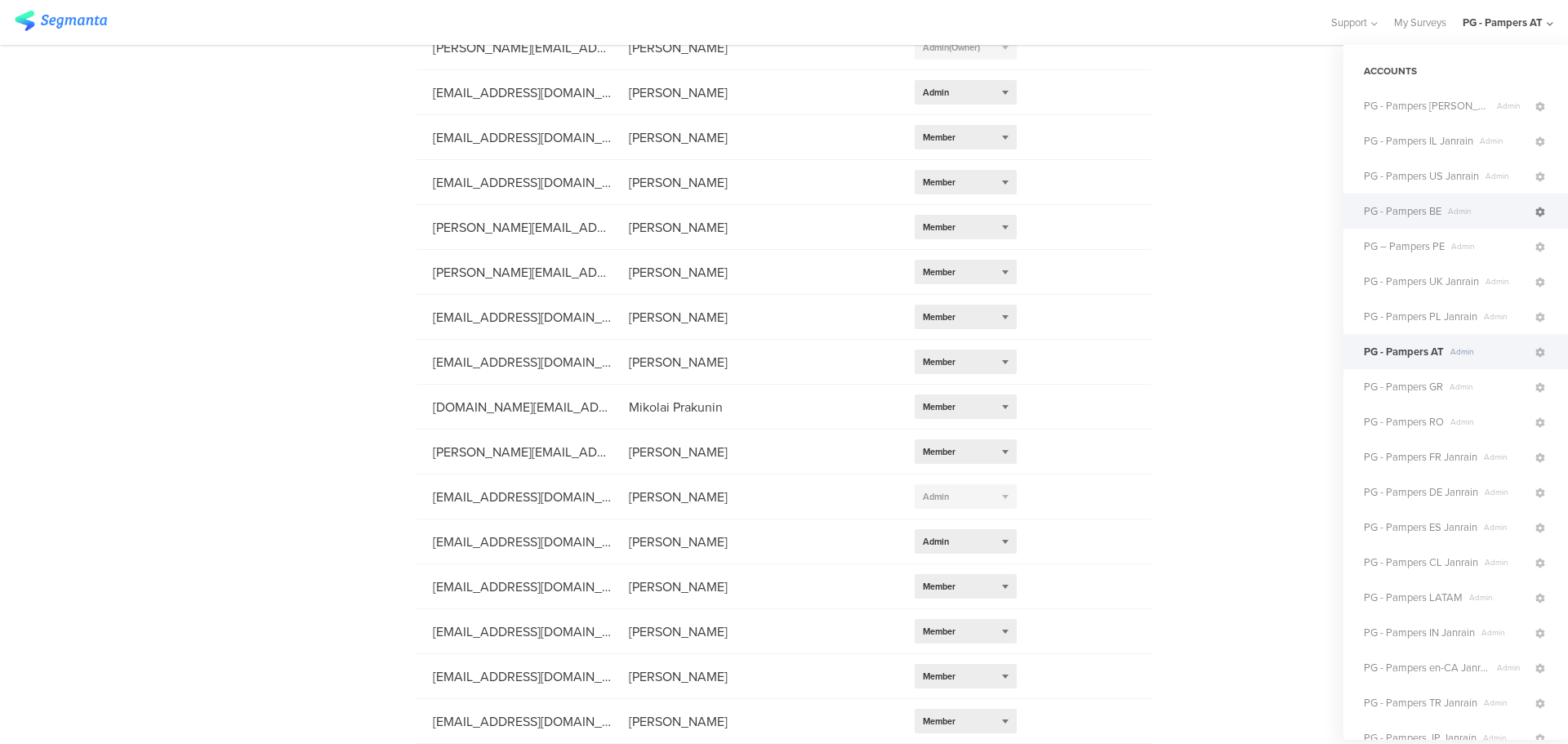
click at [1535, 210] on icon at bounding box center [1540, 213] width 10 height 10
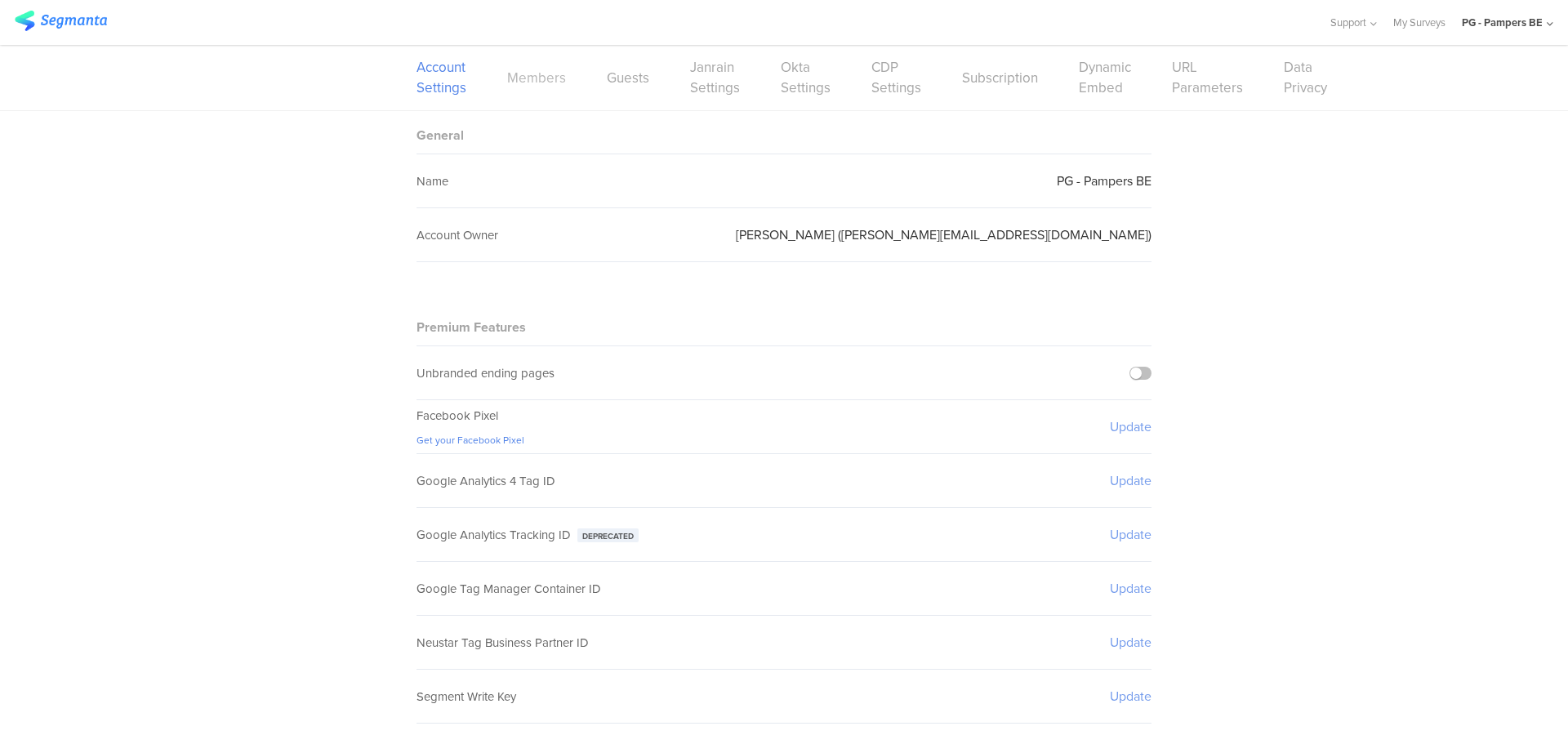
click at [534, 81] on link "Members" at bounding box center [536, 78] width 58 height 21
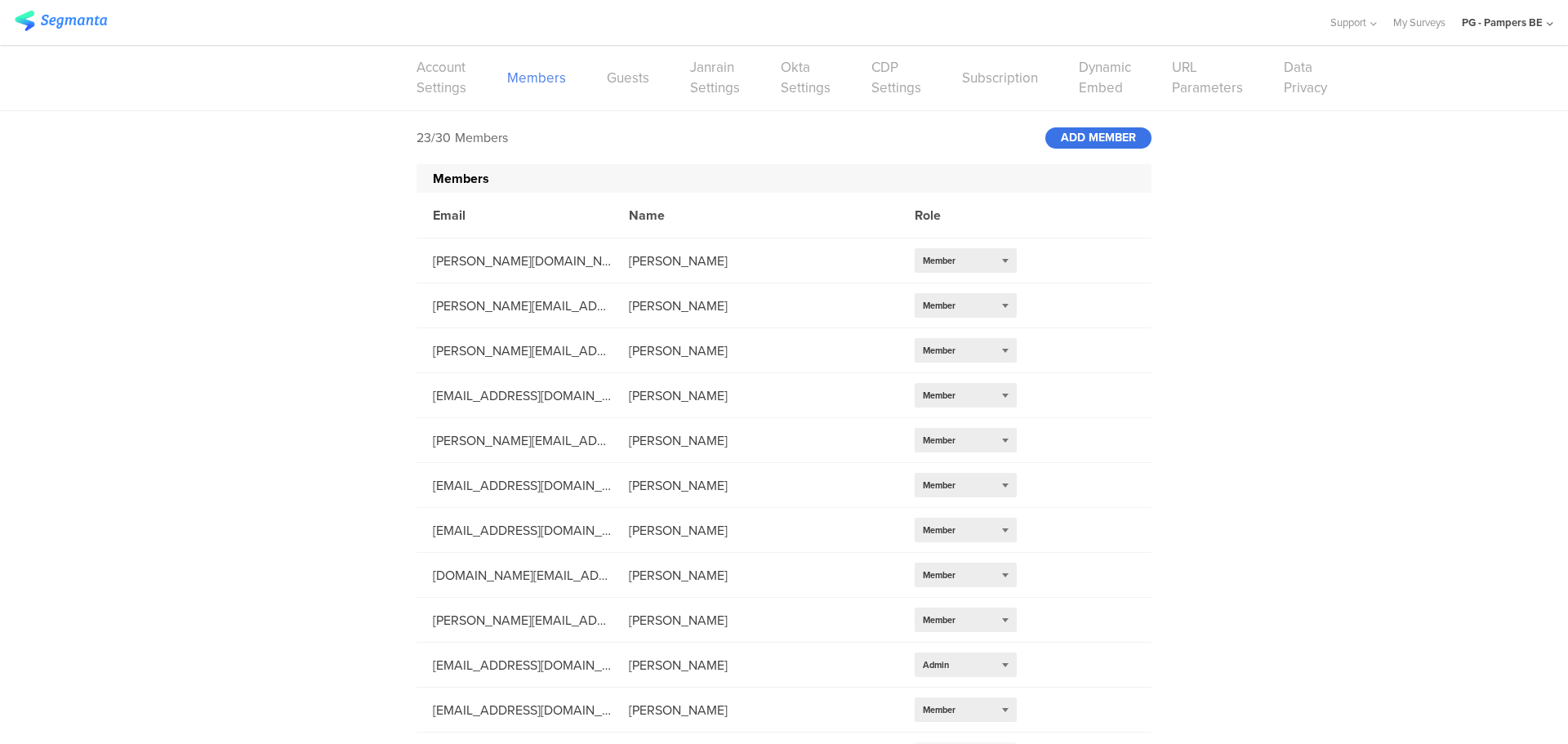
click at [1093, 134] on div "ADD MEMBER" at bounding box center [1098, 138] width 106 height 21
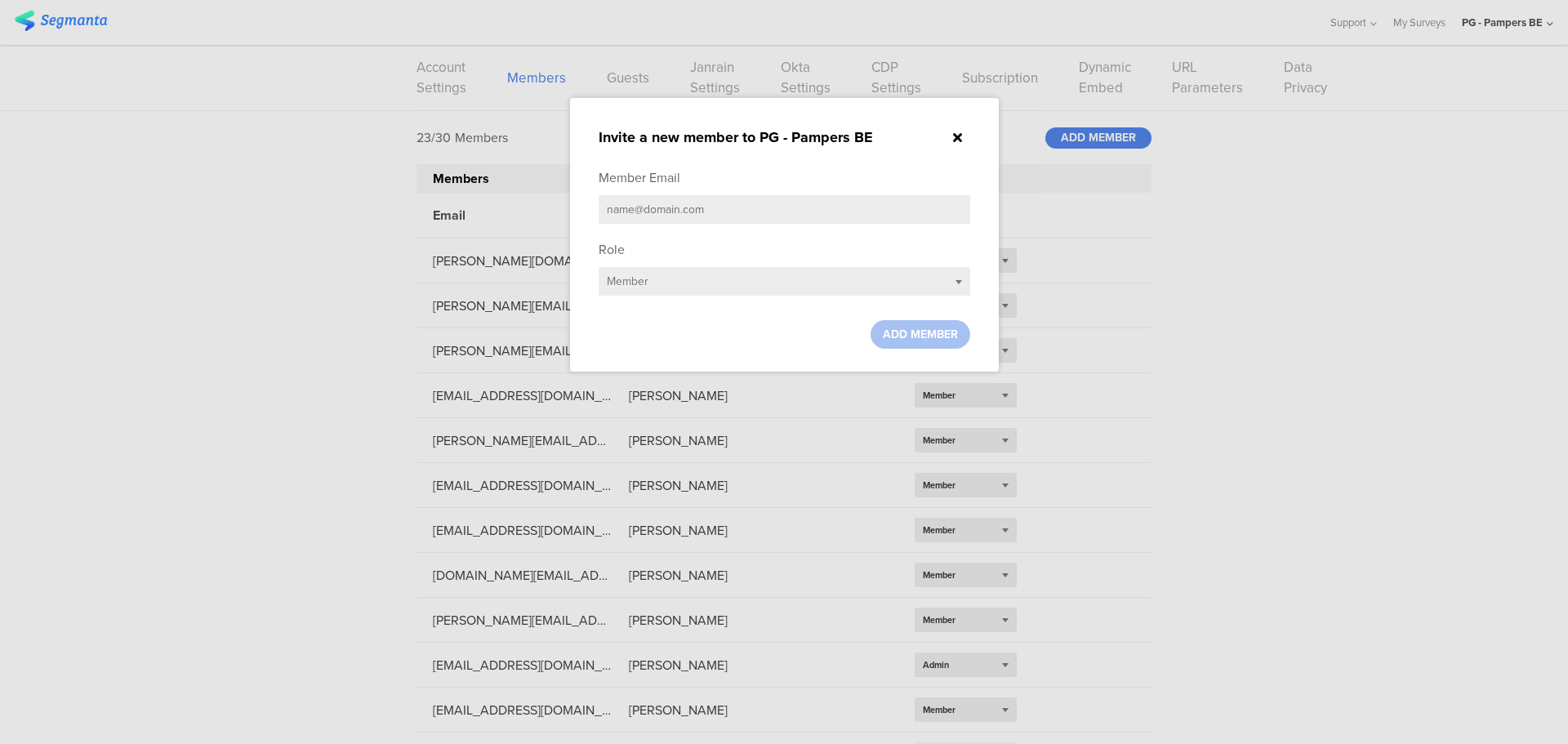
click at [806, 209] on input "text" at bounding box center [784, 209] width 372 height 29
paste input "[EMAIL_ADDRESS][DOMAIN_NAME]"
type input "[EMAIL_ADDRESS][DOMAIN_NAME]"
click at [925, 327] on span "ADD MEMBER" at bounding box center [920, 333] width 75 height 17
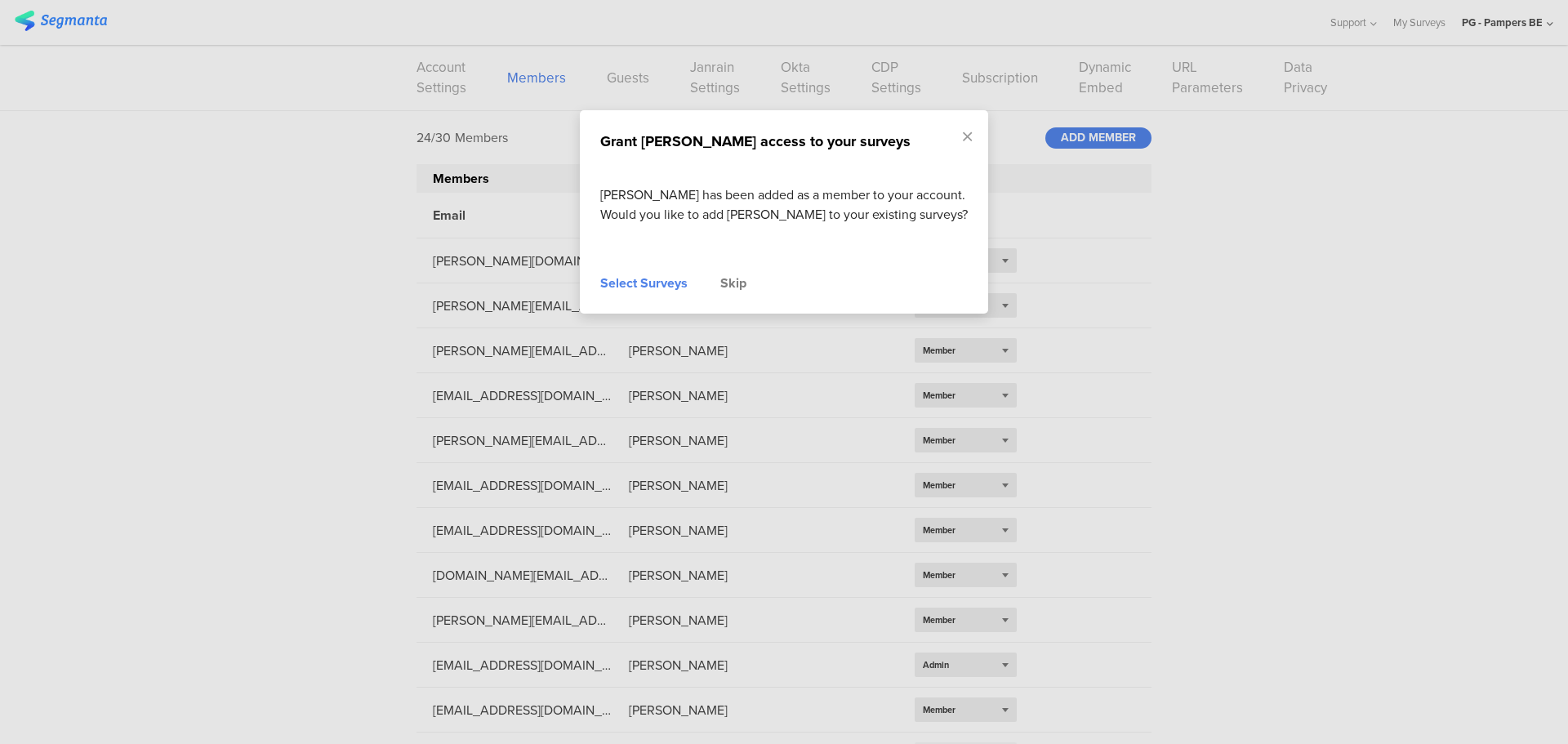
click at [733, 293] on div "Skip" at bounding box center [733, 284] width 26 height 20
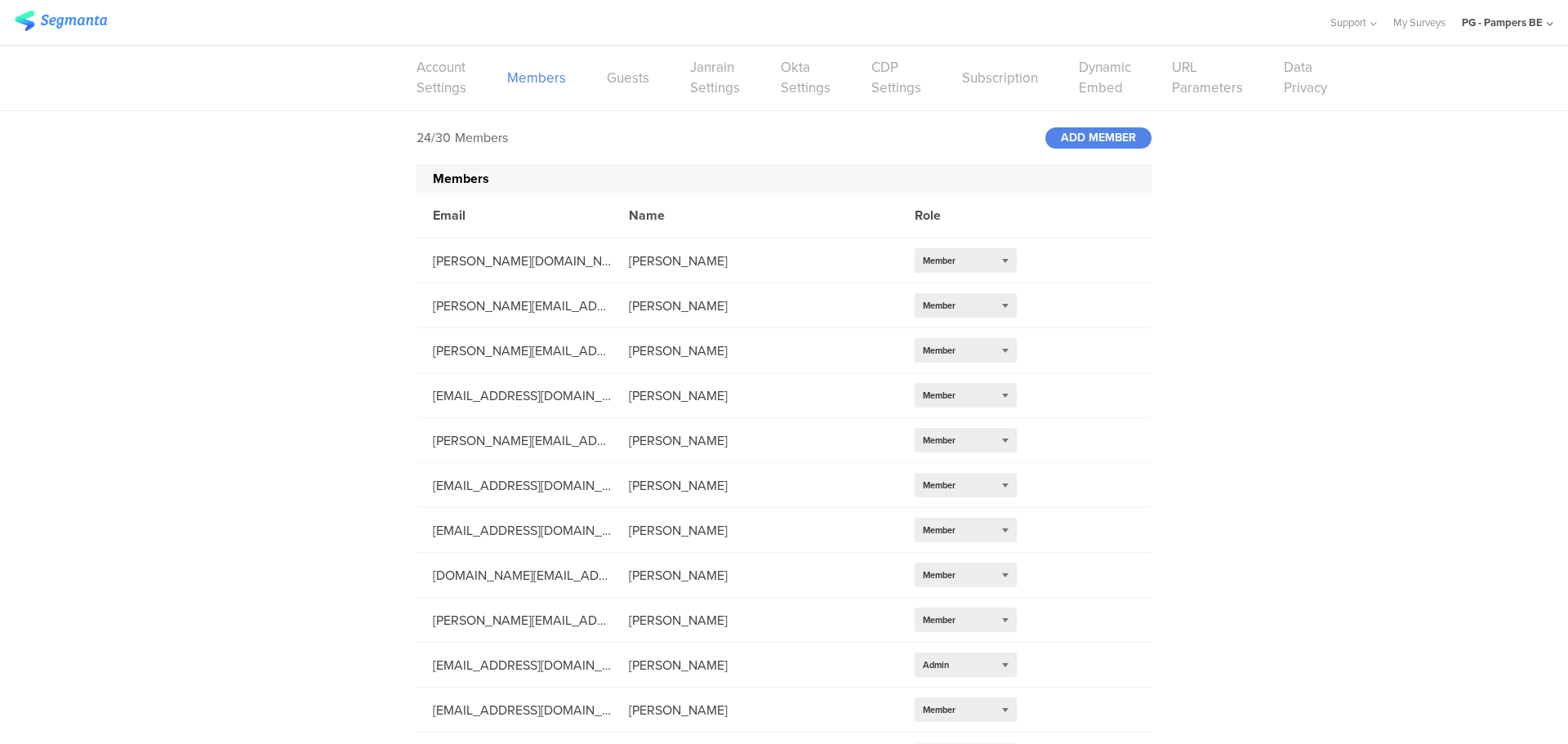
scroll to position [573, 0]
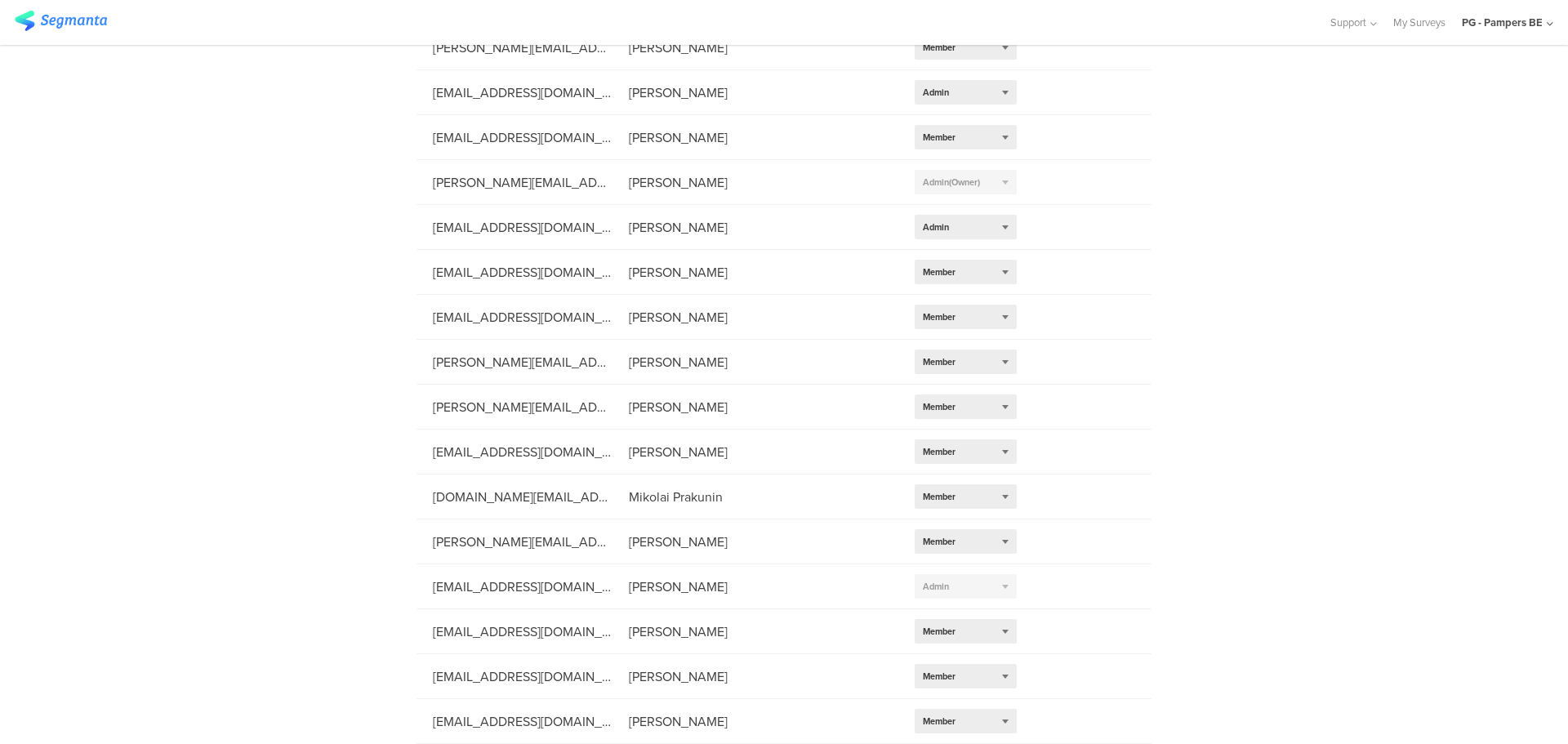
click at [1532, 21] on div "PG - Pampers BE" at bounding box center [1503, 23] width 81 height 16
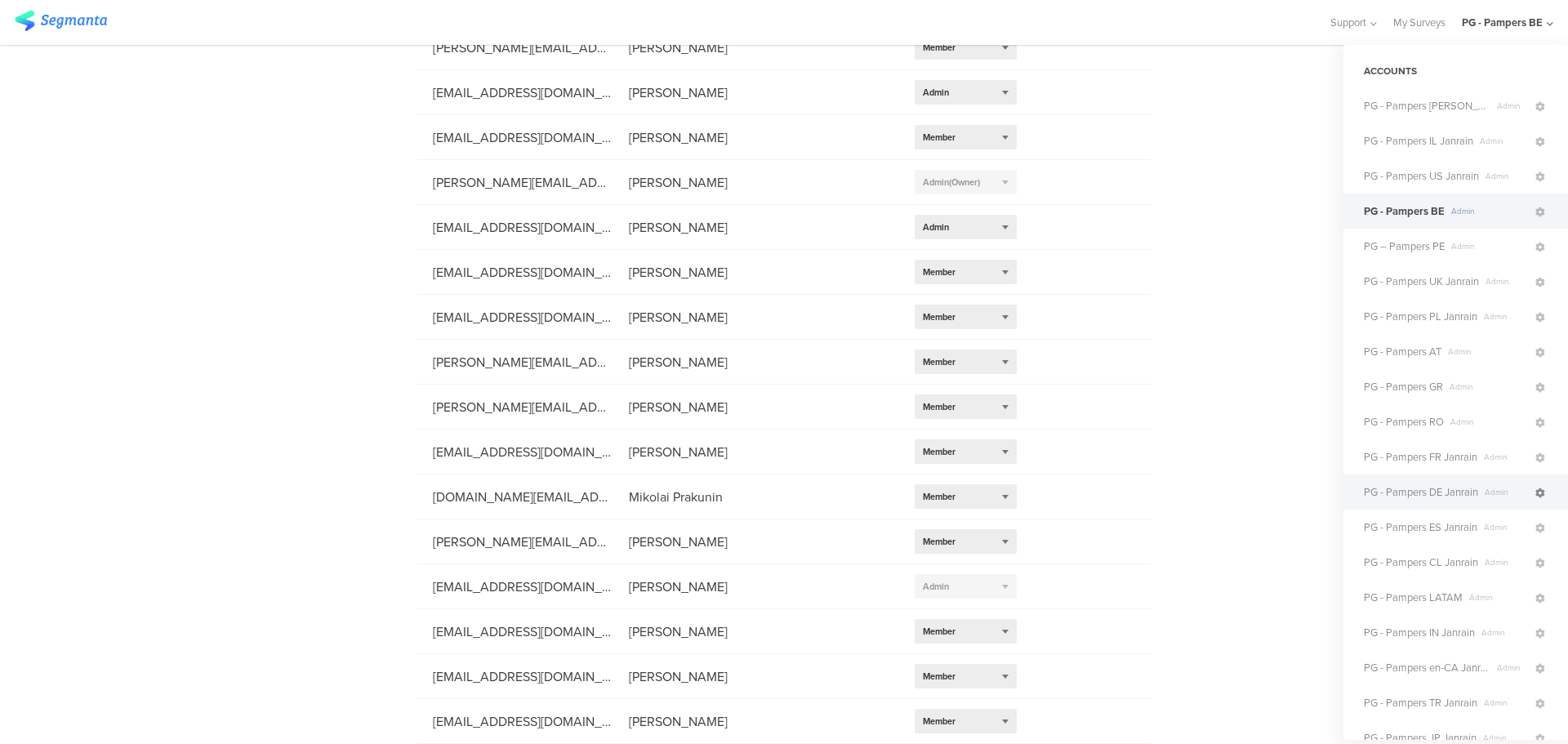
click at [1535, 494] on icon at bounding box center [1540, 494] width 10 height 10
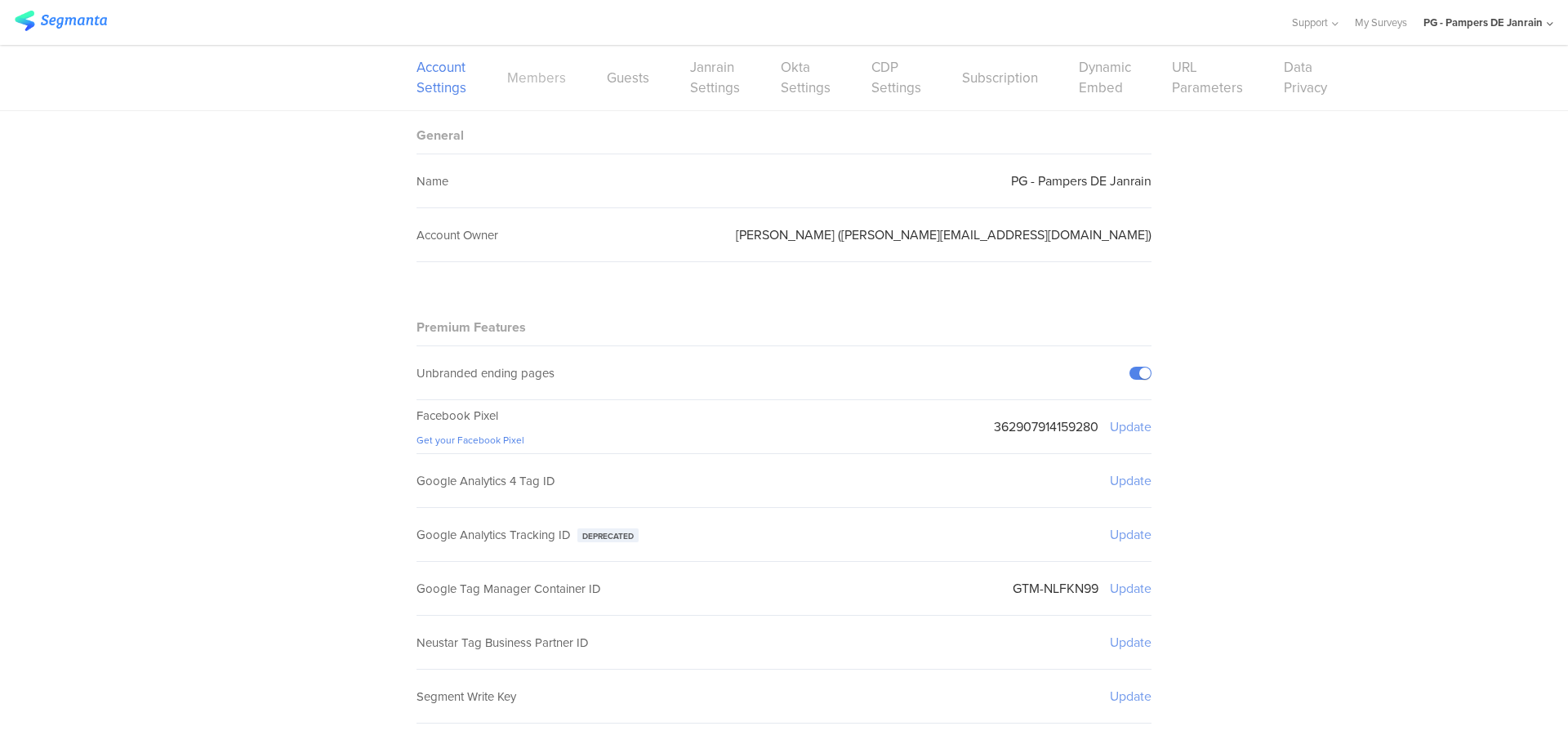
click at [556, 72] on link "Members" at bounding box center [536, 78] width 58 height 21
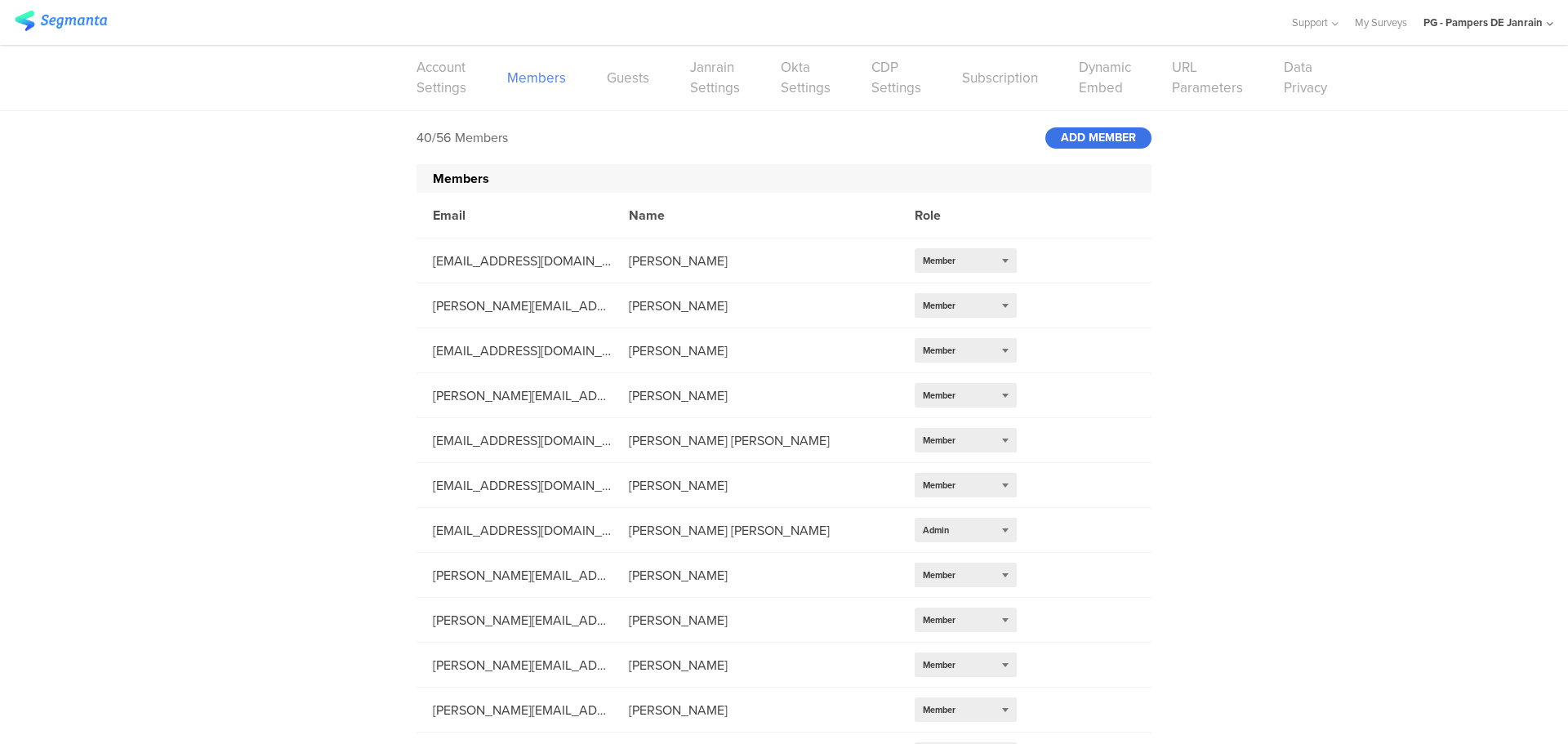
click at [1101, 139] on div "ADD MEMBER" at bounding box center [1098, 138] width 106 height 21
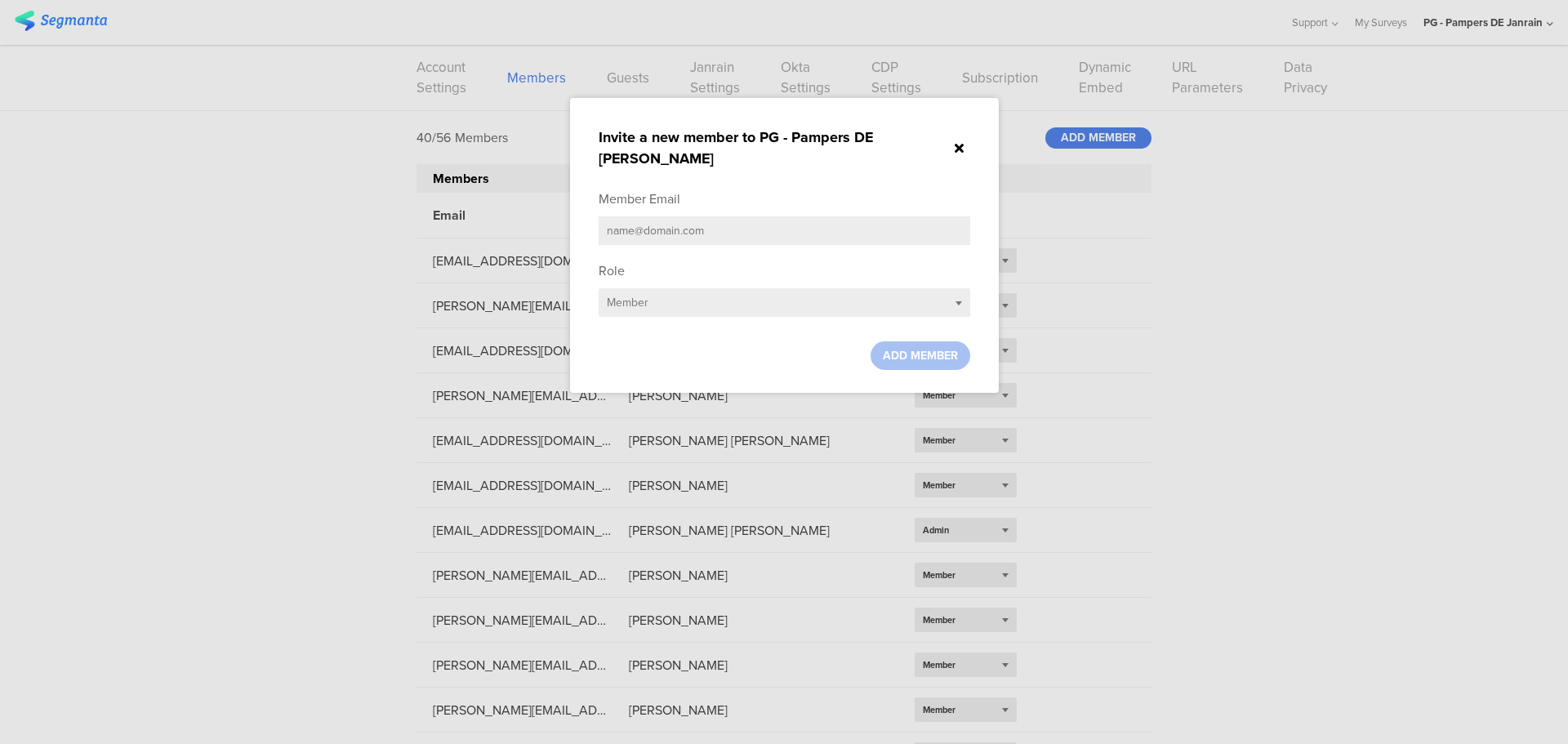
click at [794, 190] on div "Member Email" at bounding box center [784, 222] width 372 height 63
click at [790, 217] on input "text" at bounding box center [784, 231] width 372 height 29
paste input "[EMAIL_ADDRESS][DOMAIN_NAME]"
type input "[EMAIL_ADDRESS][DOMAIN_NAME]"
click at [924, 347] on span "ADD MEMBER" at bounding box center [920, 355] width 75 height 17
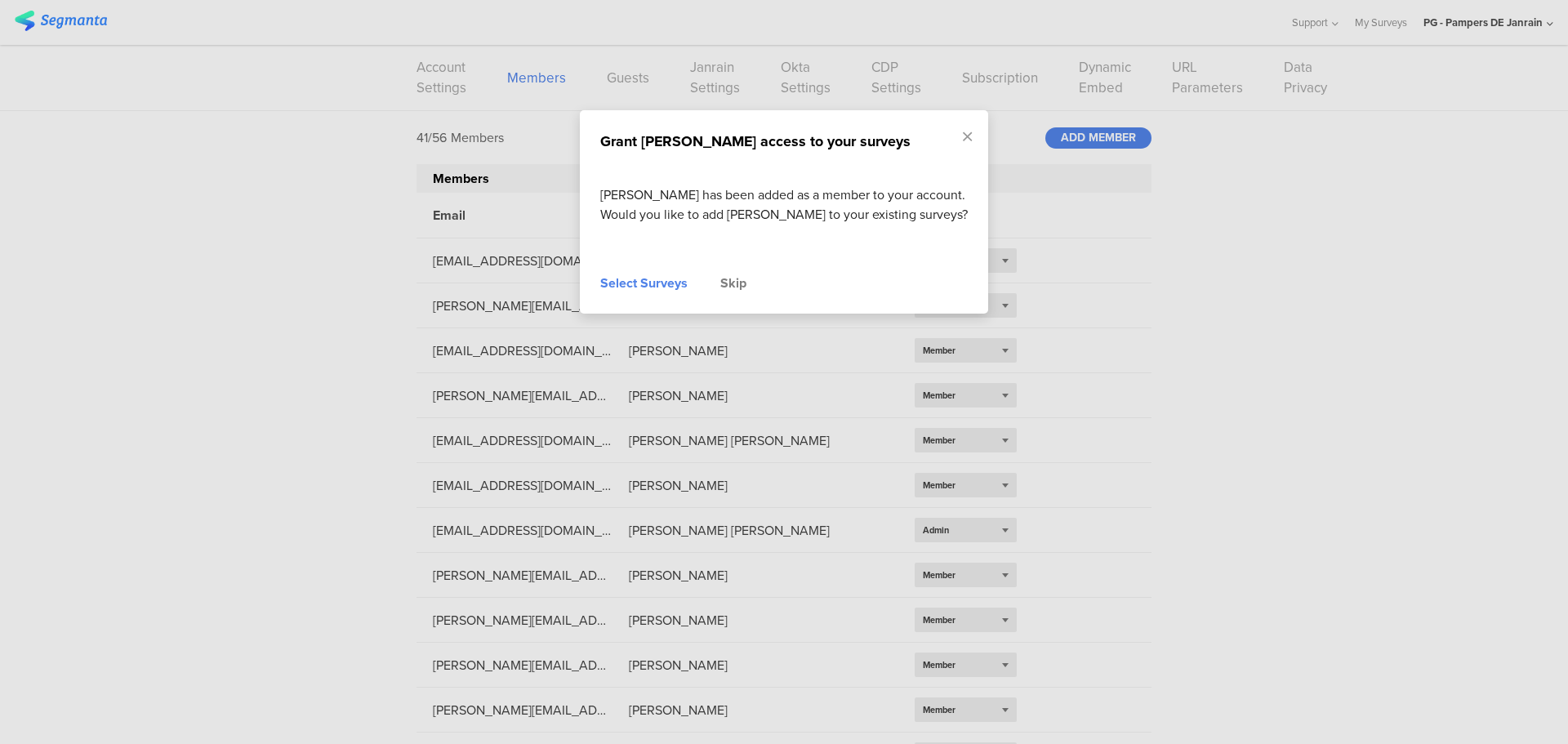
click at [733, 293] on div "Skip" at bounding box center [733, 284] width 26 height 20
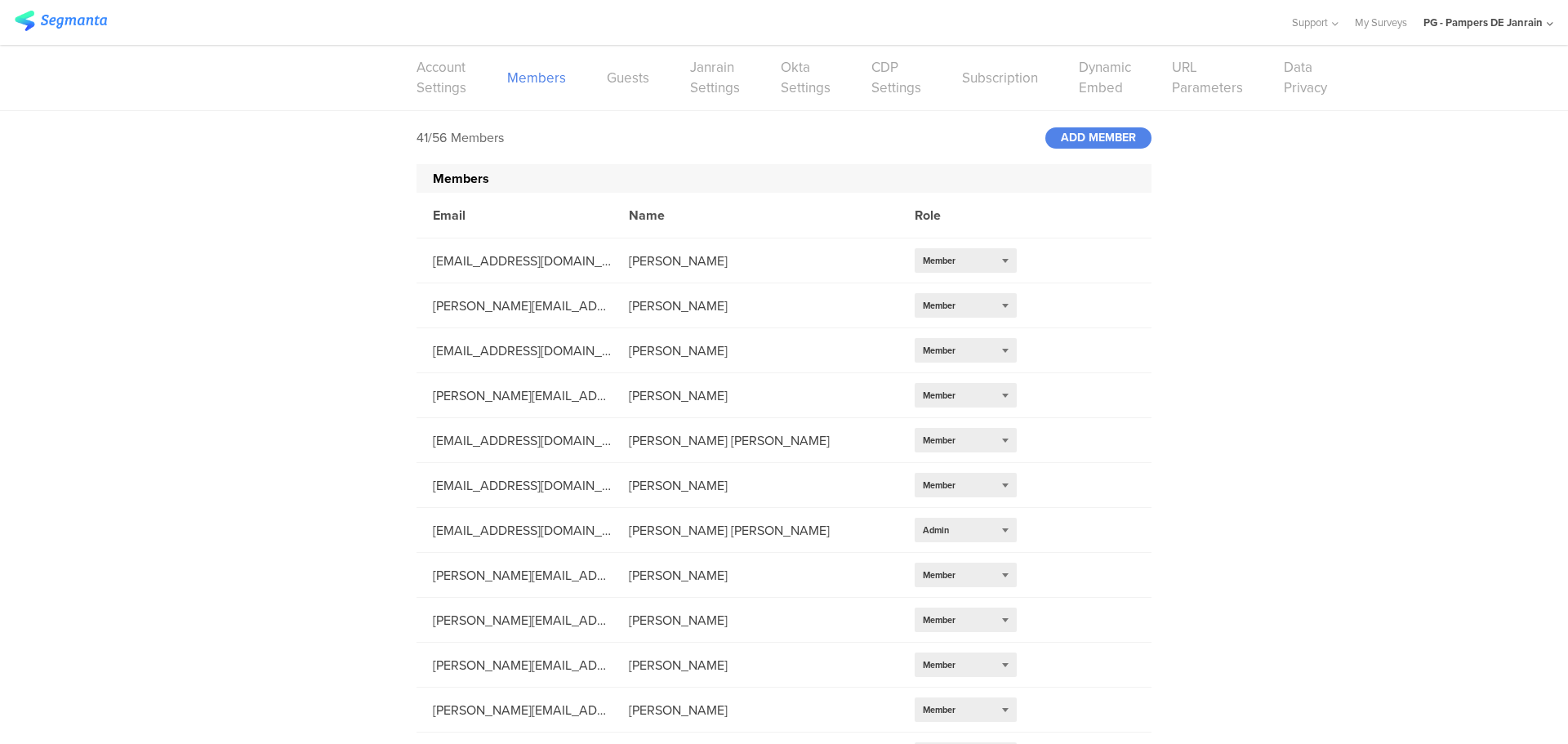
click at [1537, 8] on div "PG - Pampers DE Janrain" at bounding box center [1488, 22] width 130 height 45
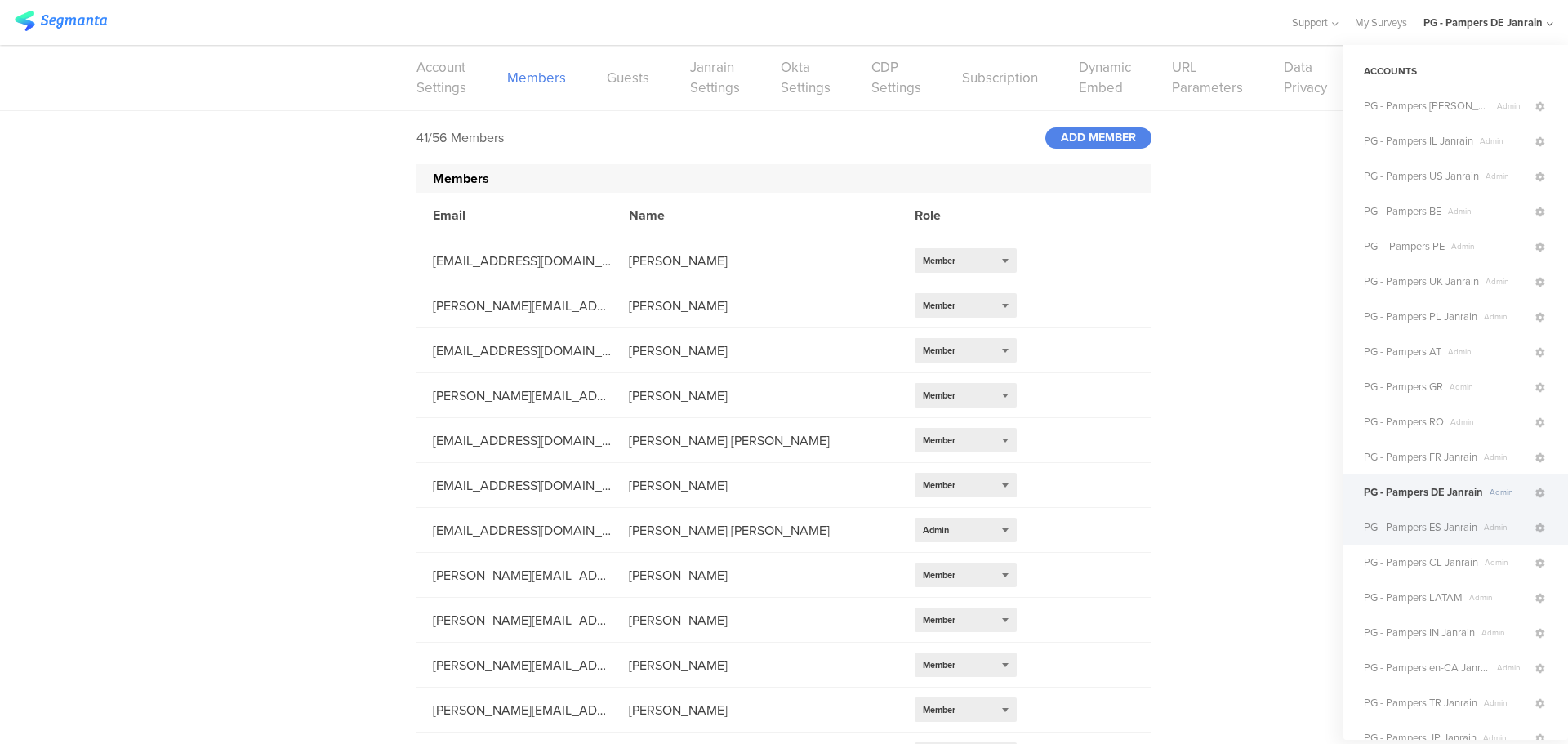
click at [1449, 531] on span "PG - Pampers ES Janrain" at bounding box center [1421, 527] width 114 height 16
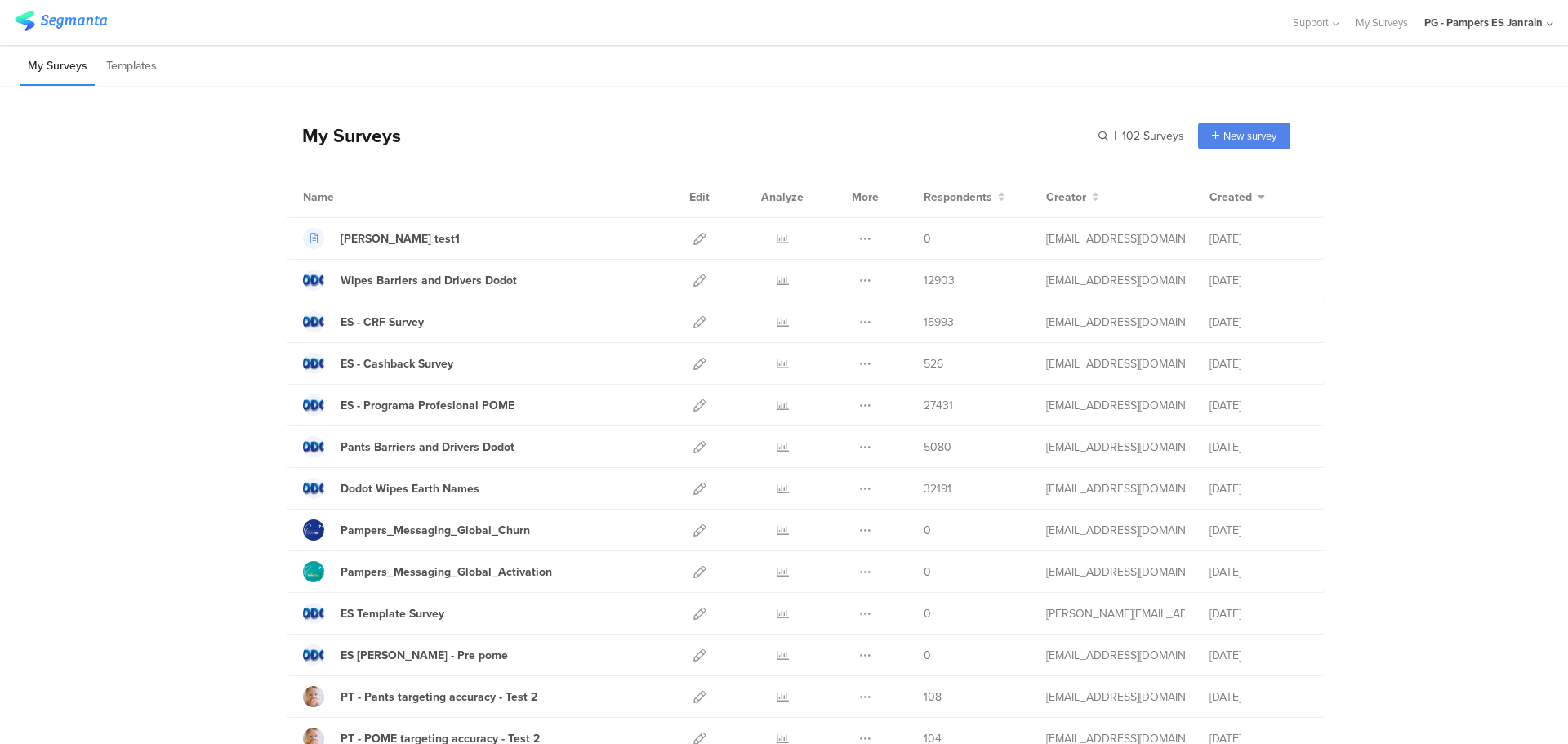
click at [1521, 26] on div "PG - Pampers ES Janrain" at bounding box center [1484, 23] width 119 height 16
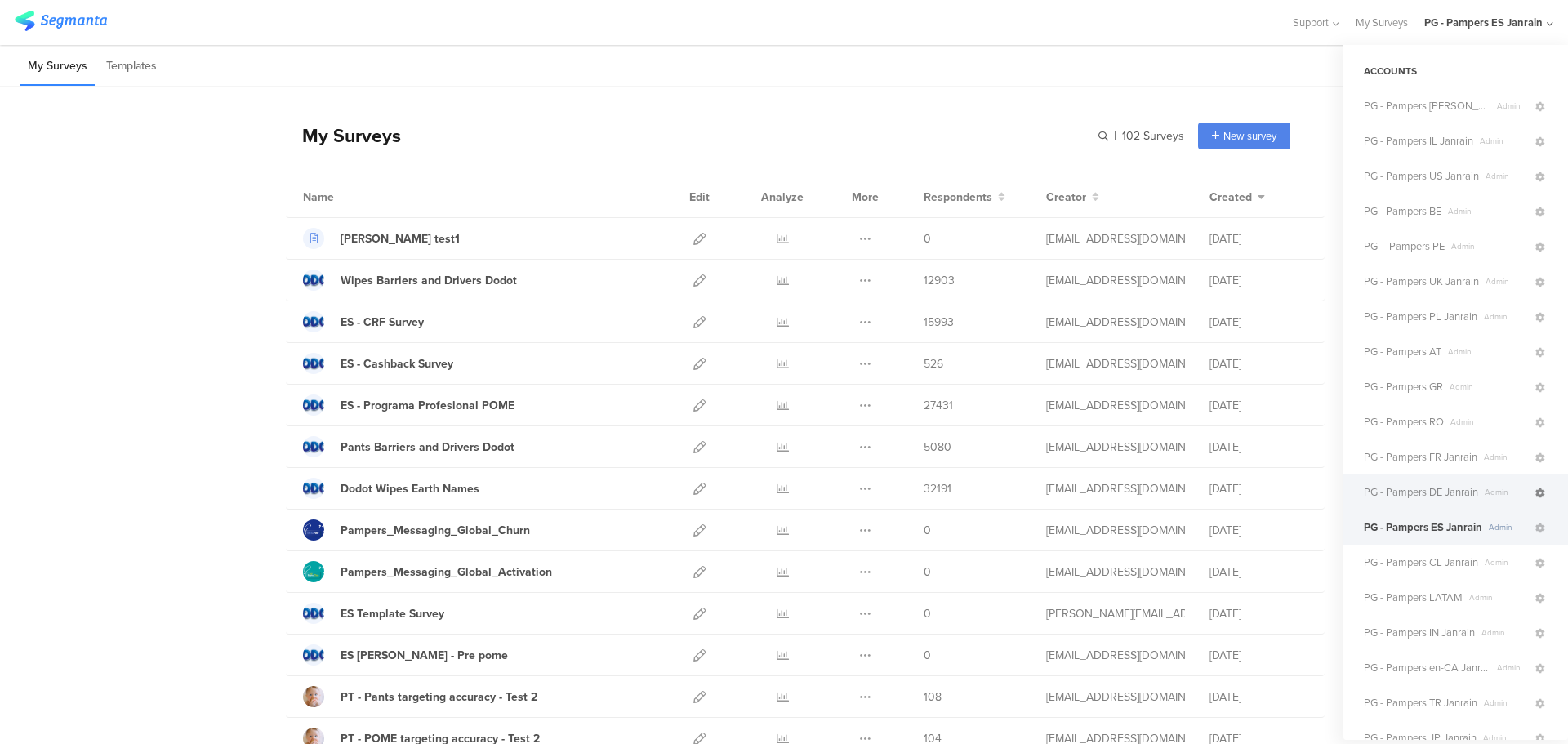
click at [1535, 495] on icon at bounding box center [1540, 494] width 10 height 10
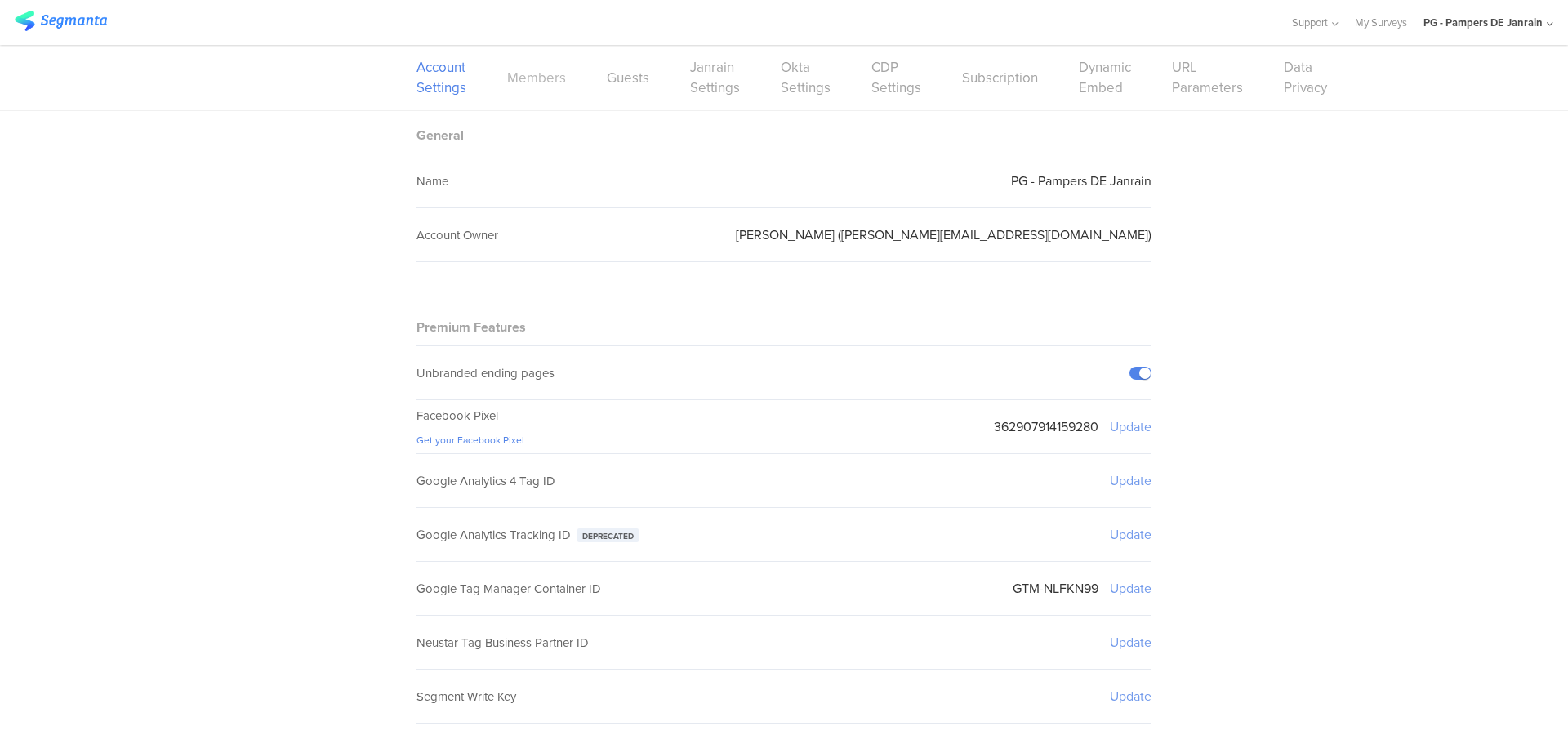
click at [529, 77] on link "Members" at bounding box center [536, 78] width 58 height 21
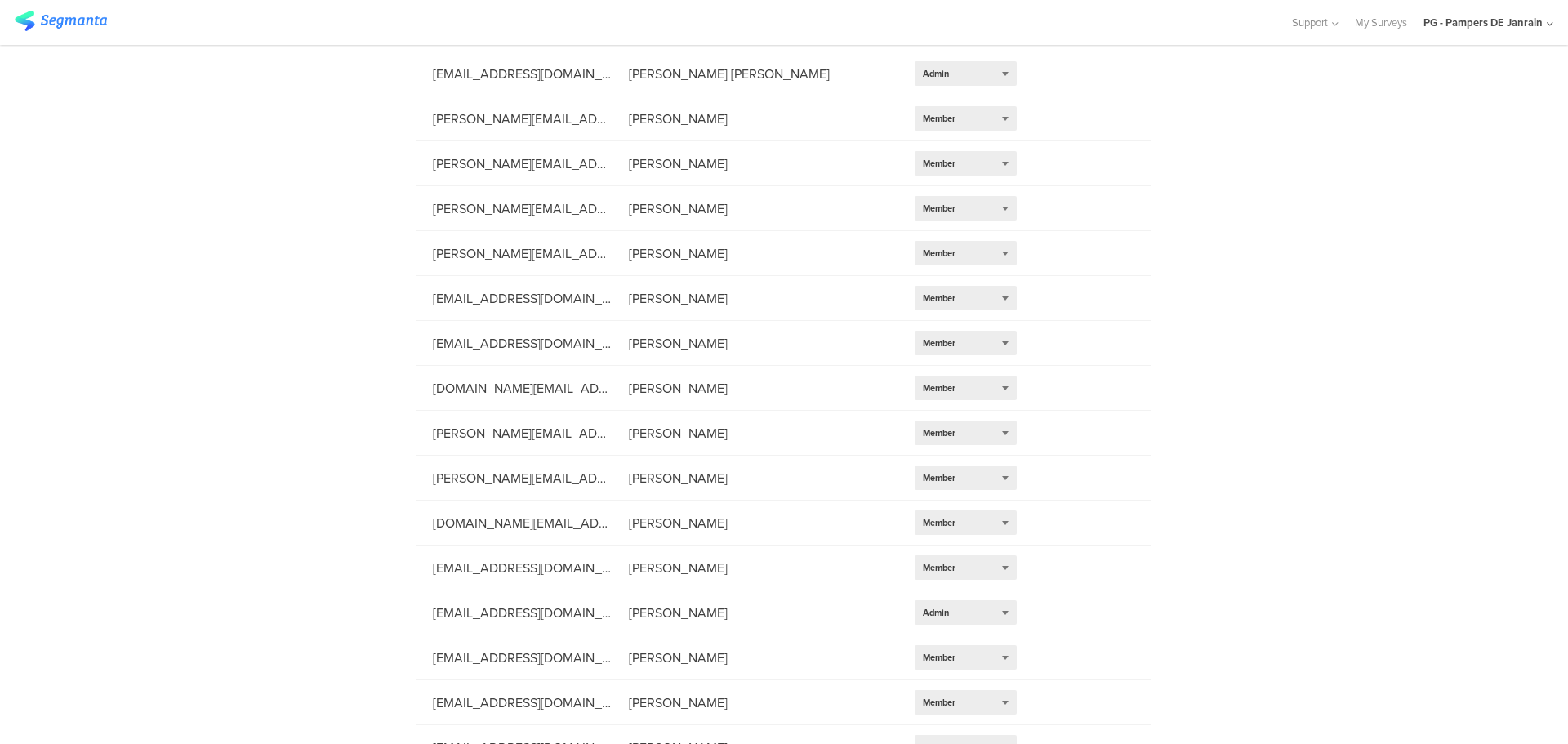
scroll to position [274, 0]
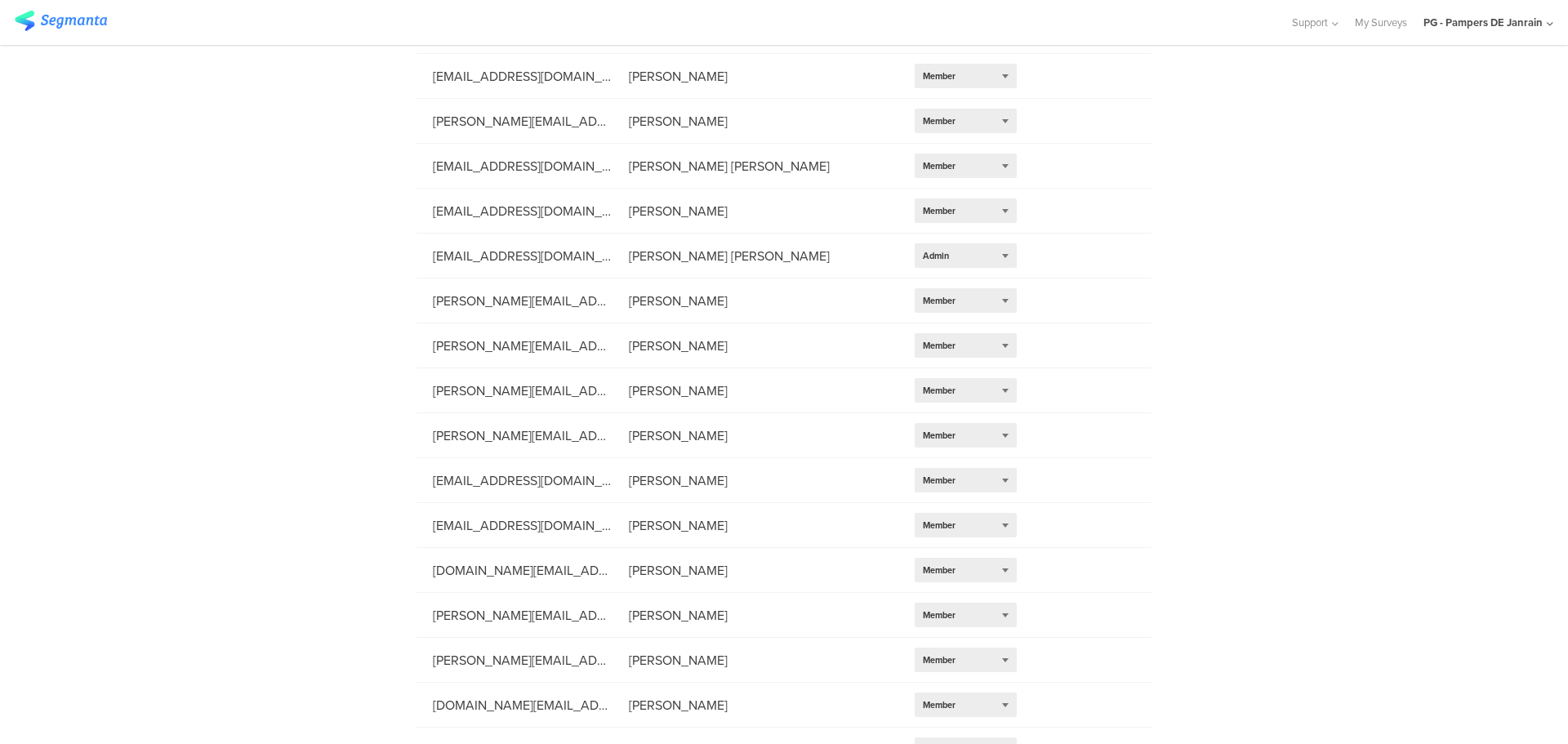
click at [1475, 17] on div "PG - Pampers DE Janrain" at bounding box center [1483, 23] width 120 height 16
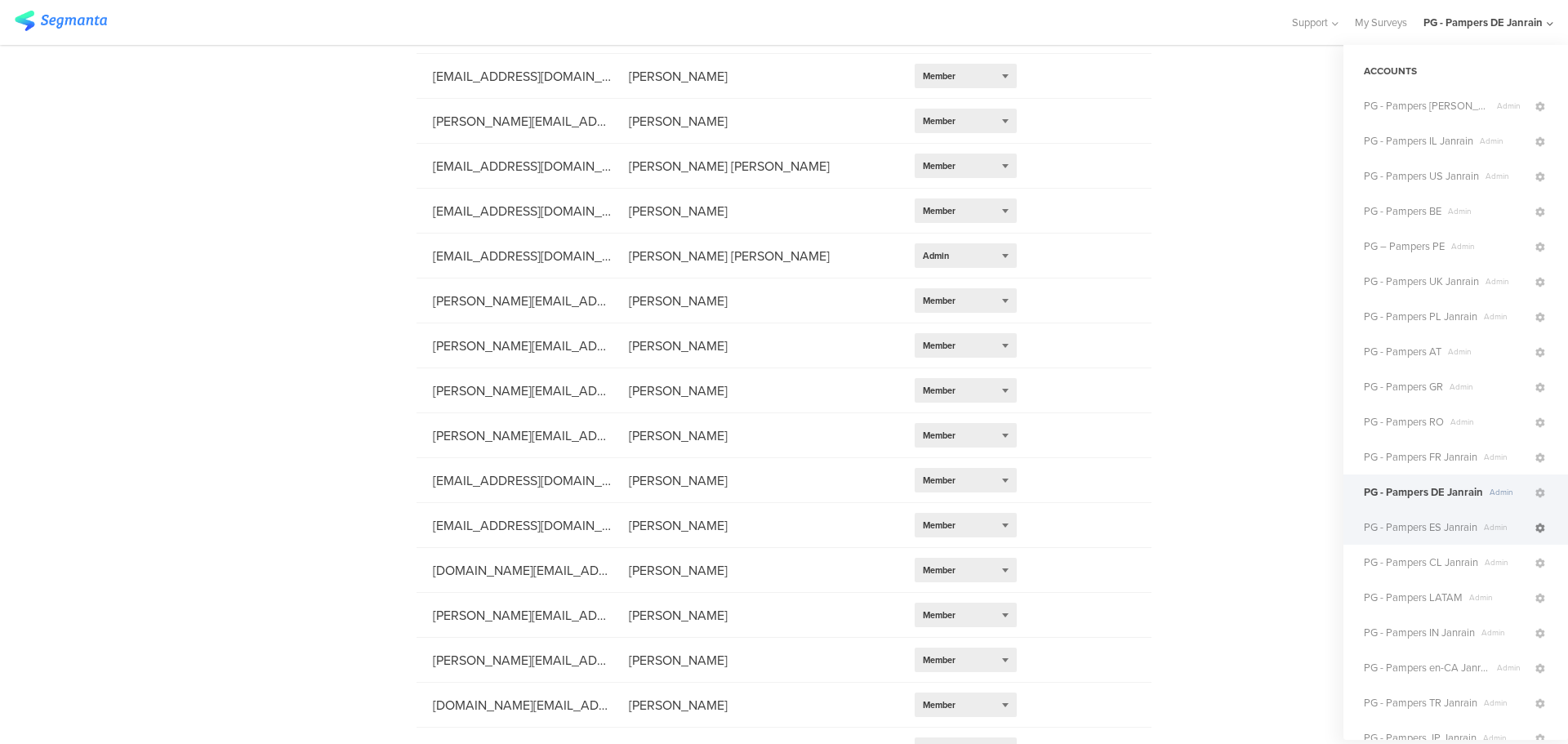
click at [1535, 527] on icon at bounding box center [1540, 528] width 10 height 10
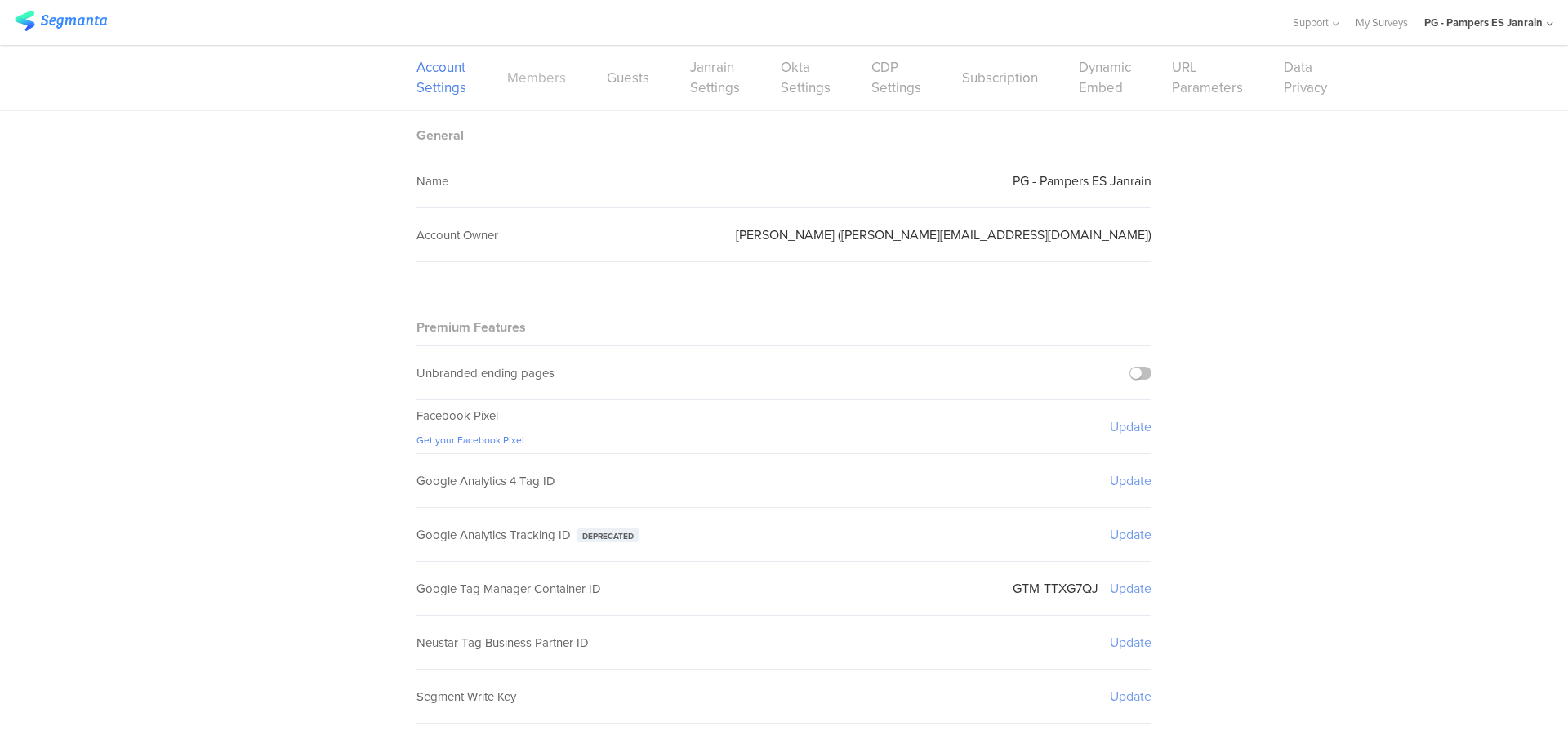
click at [525, 82] on link "Members" at bounding box center [536, 78] width 58 height 21
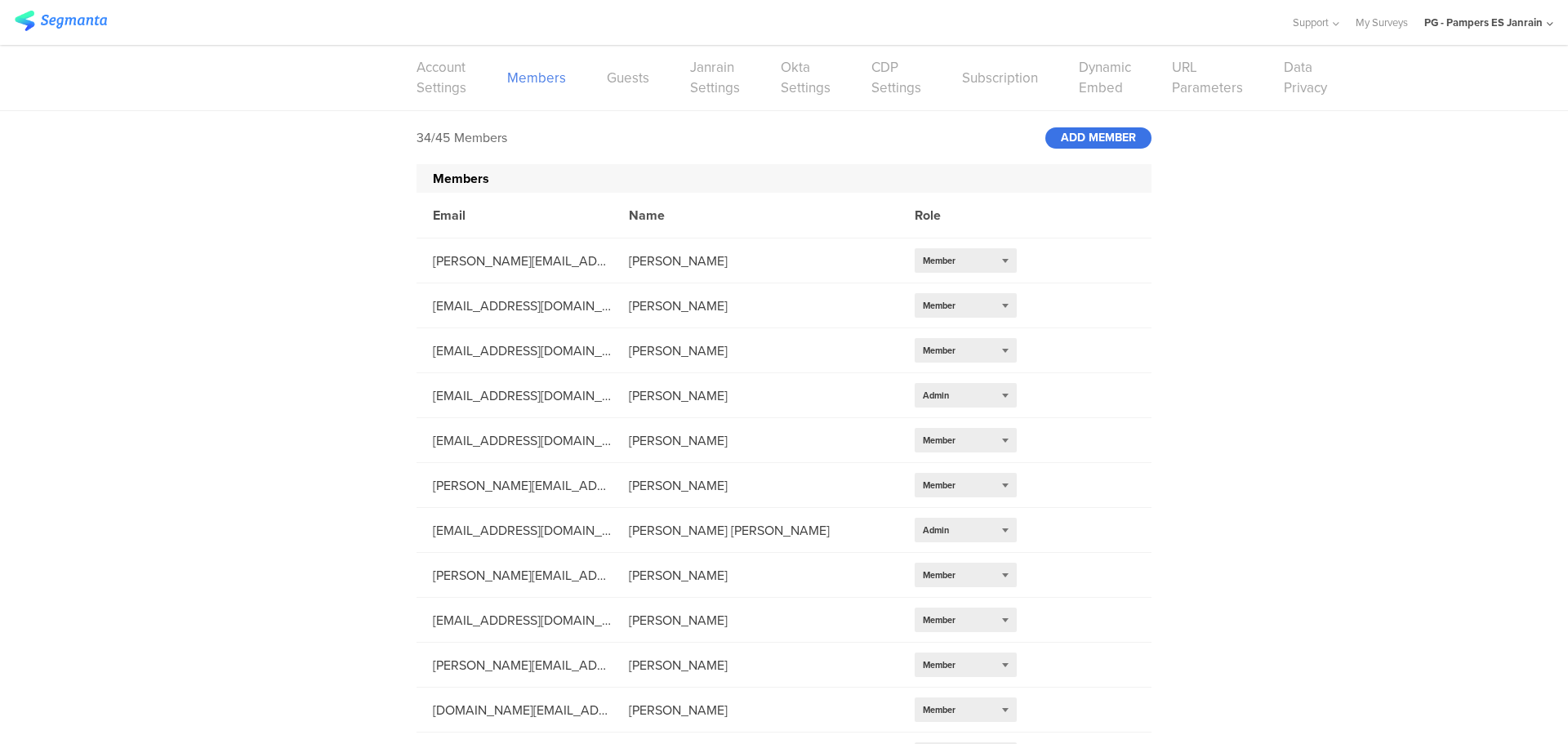
click at [1115, 138] on div "ADD MEMBER" at bounding box center [1098, 138] width 106 height 21
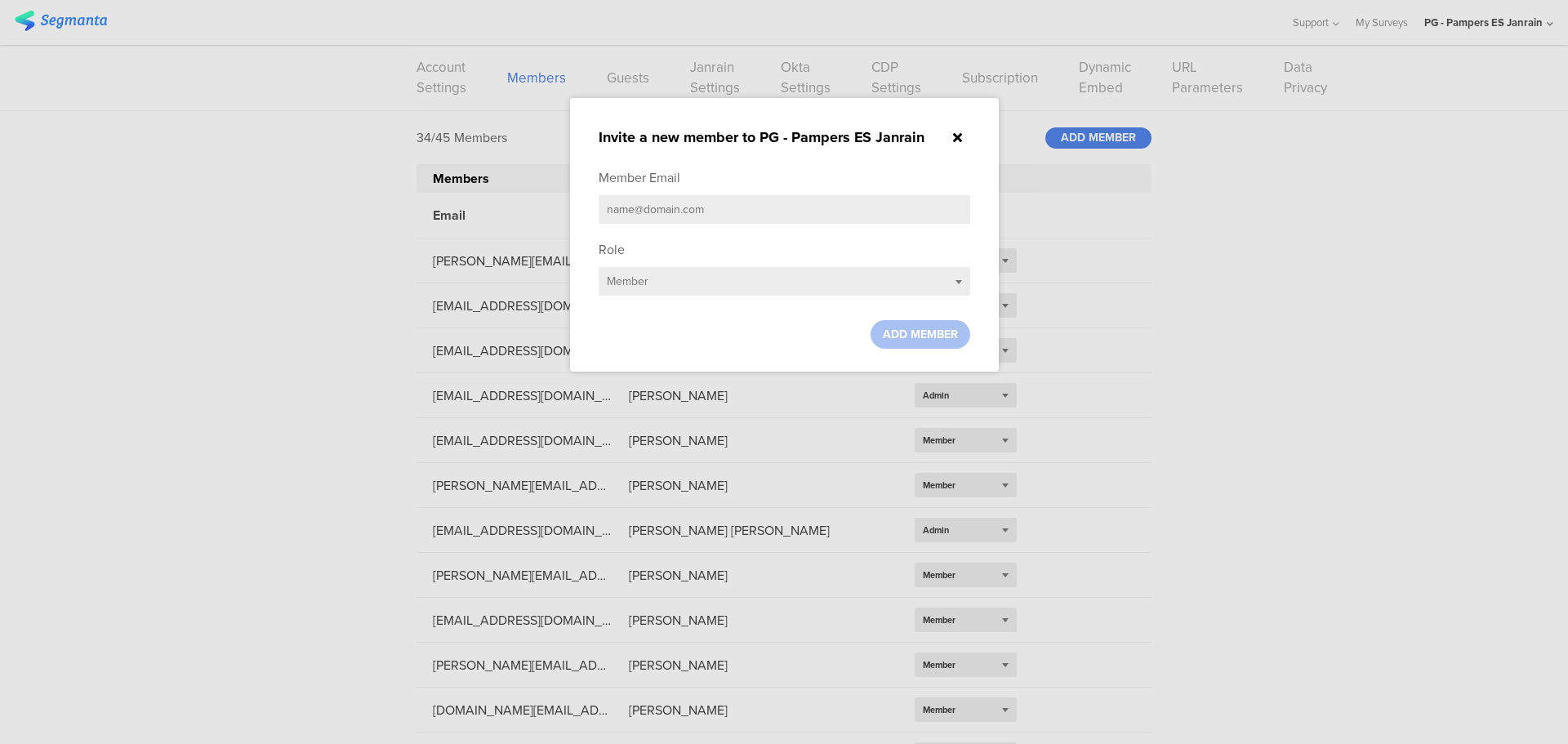
click at [801, 202] on input "text" at bounding box center [784, 209] width 372 height 29
paste input "[EMAIL_ADDRESS][DOMAIN_NAME]"
type input "[EMAIL_ADDRESS][DOMAIN_NAME]"
click at [933, 324] on div "ADD MEMBER" at bounding box center [920, 334] width 100 height 29
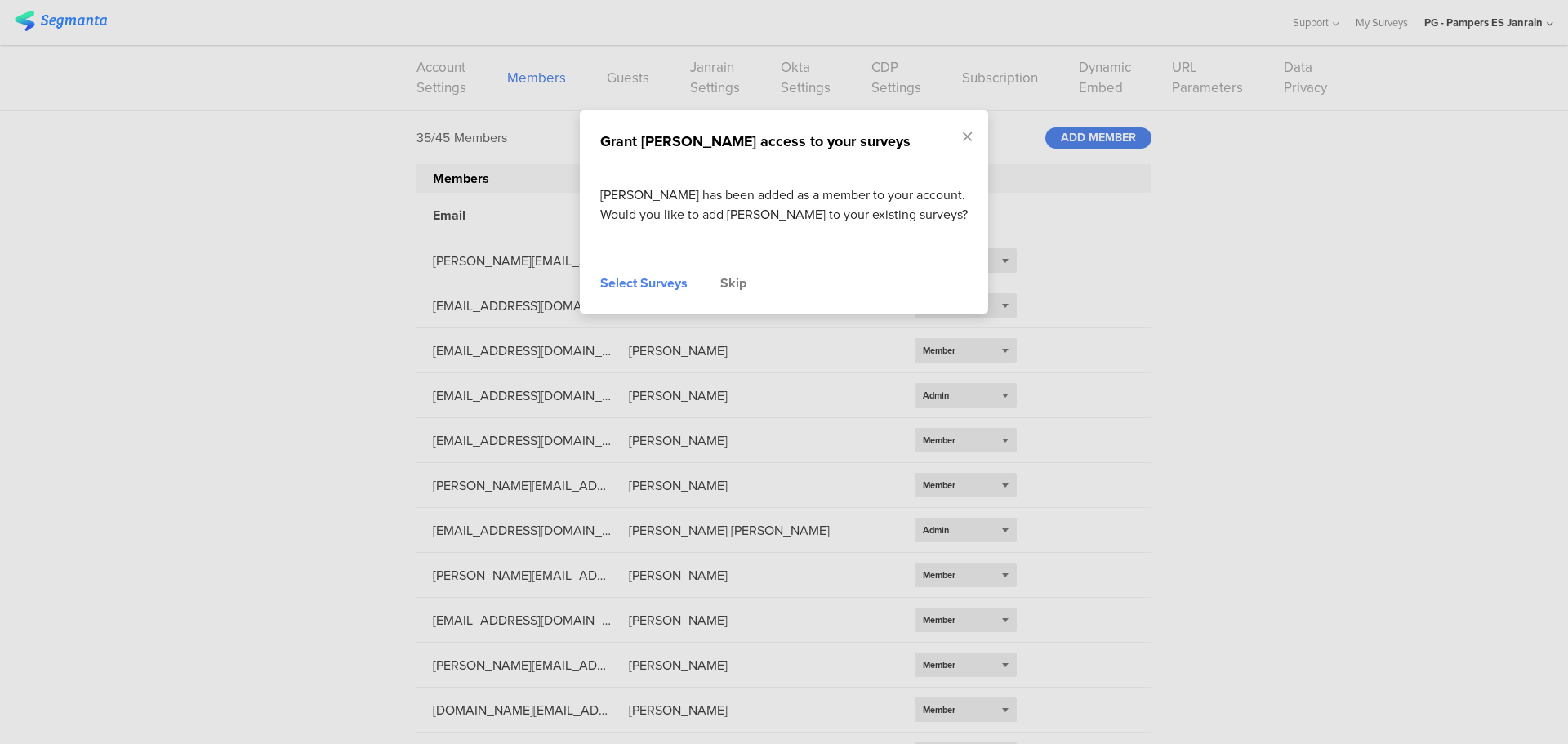
click at [733, 312] on div "Grant [PERSON_NAME] access to your surveys [PERSON_NAME] has been added as a me…" at bounding box center [784, 212] width 409 height 204
click at [732, 293] on div "Skip" at bounding box center [733, 284] width 26 height 20
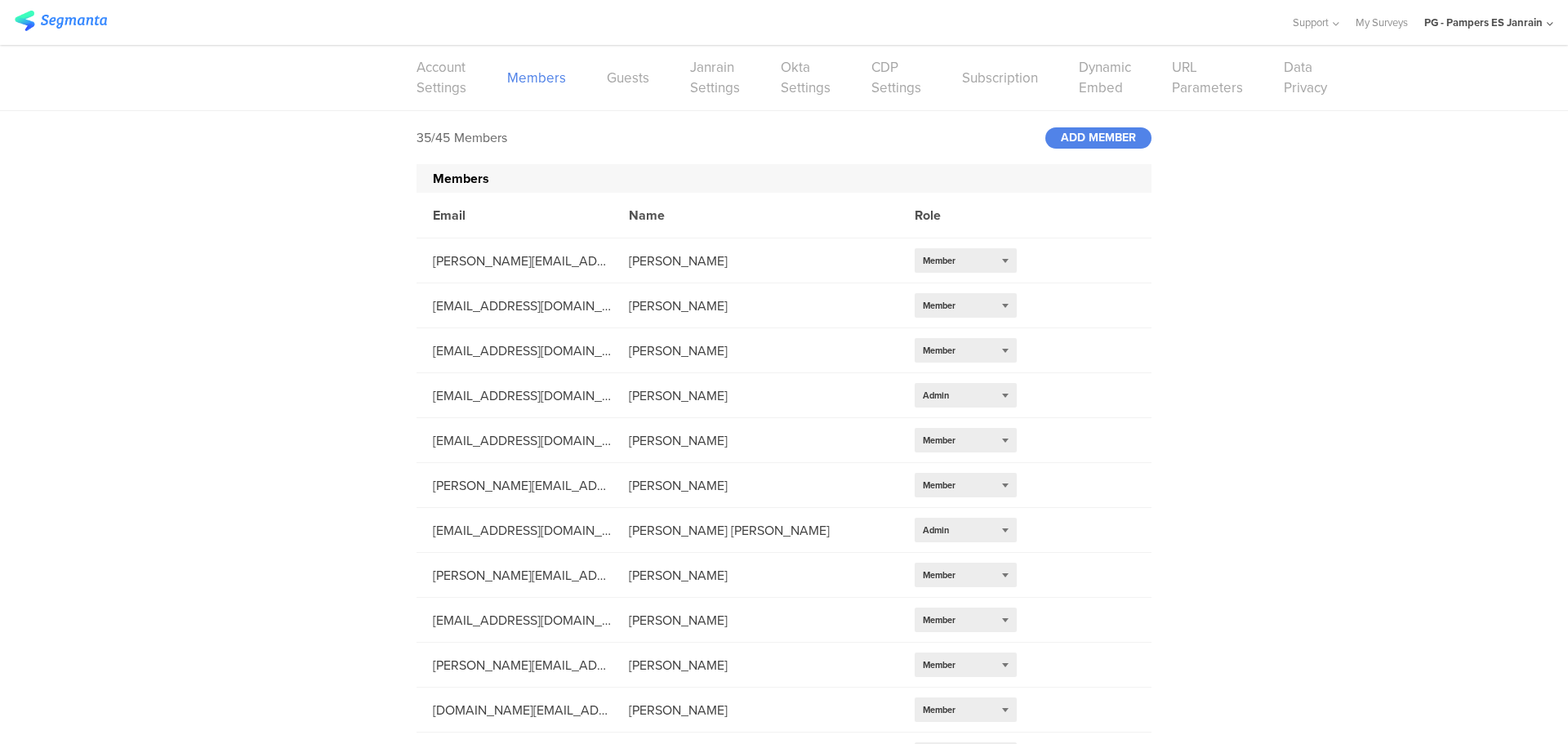
scroll to position [1067, 0]
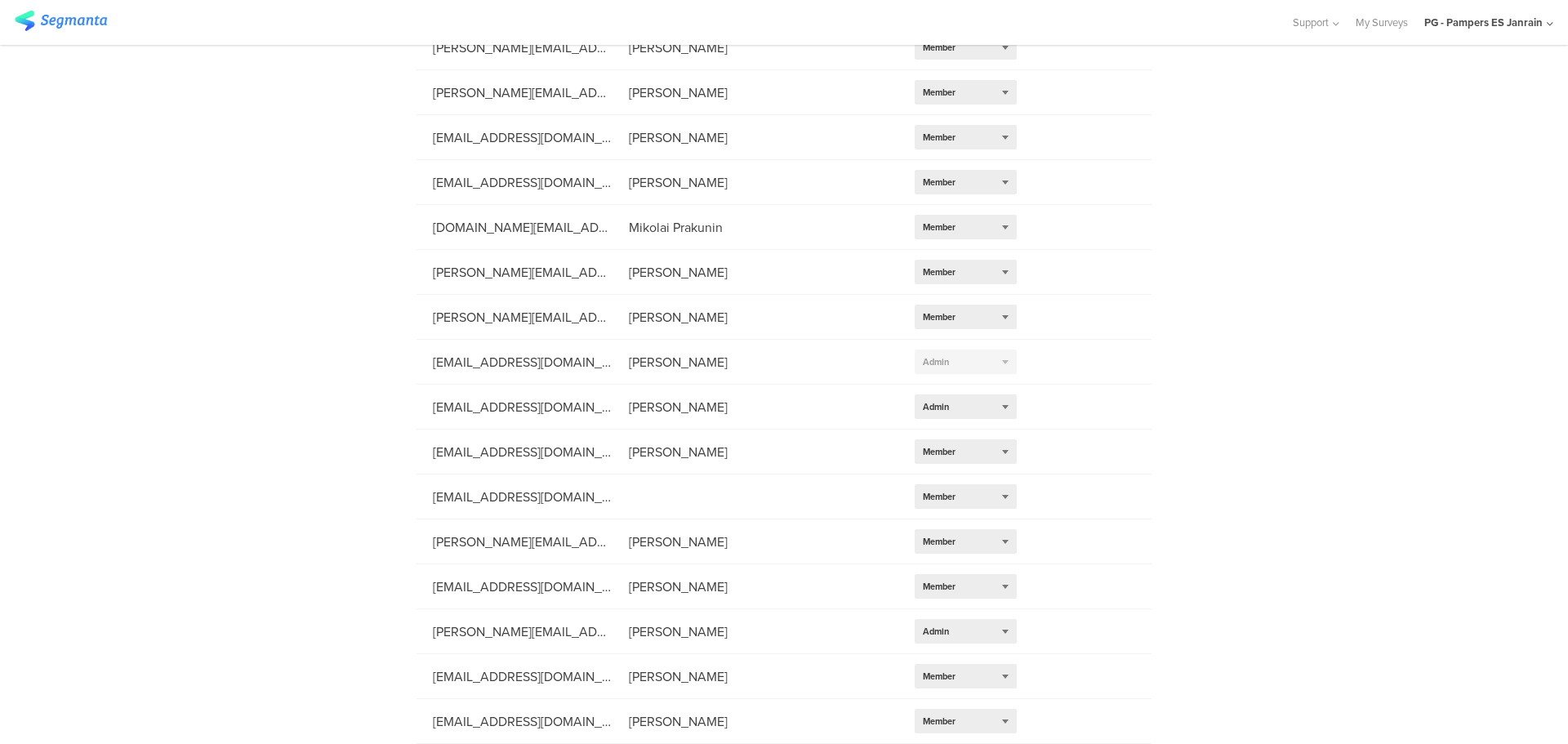
click at [1550, 25] on icon at bounding box center [1549, 24] width 7 height 12
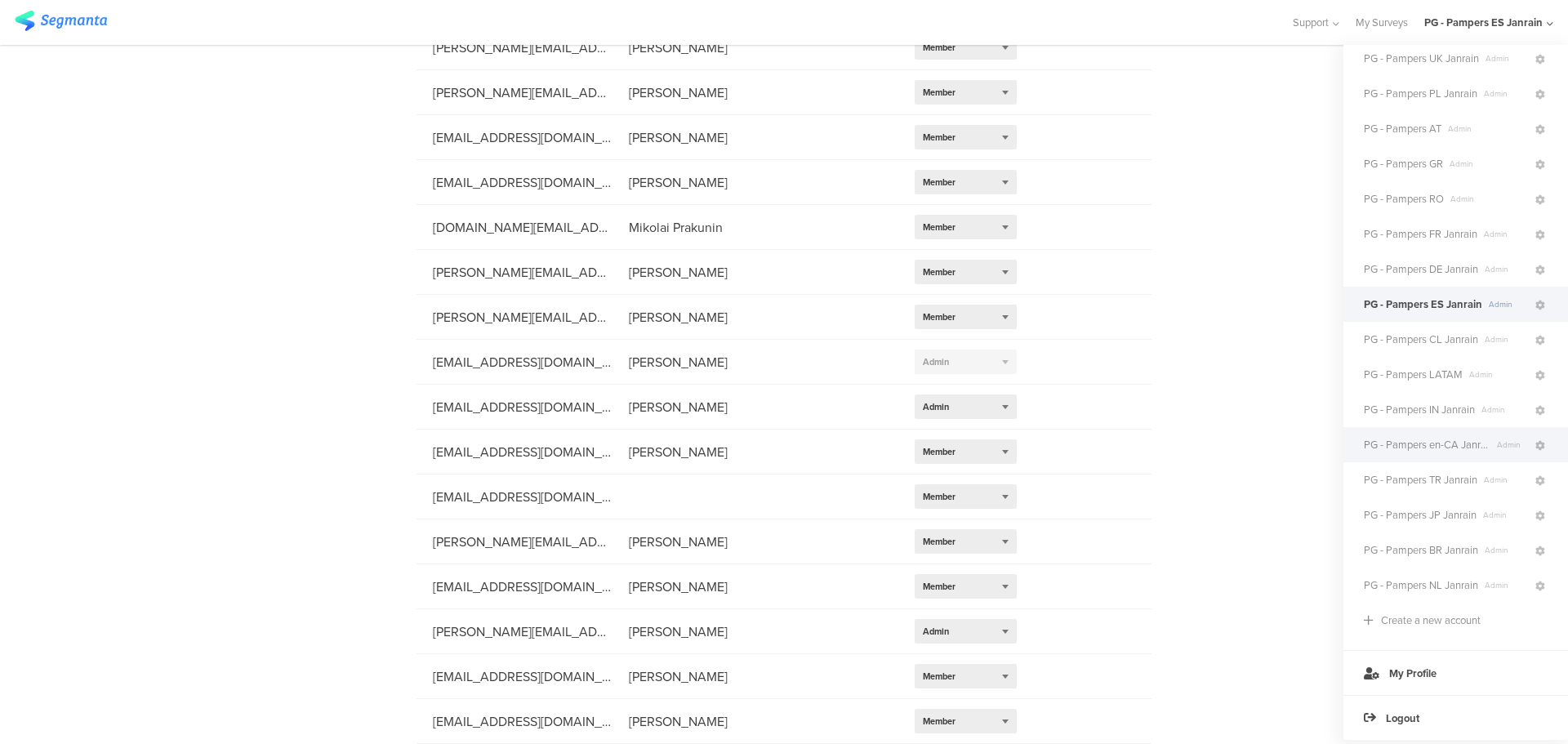
scroll to position [153, 0]
click at [1535, 307] on icon at bounding box center [1540, 305] width 10 height 10
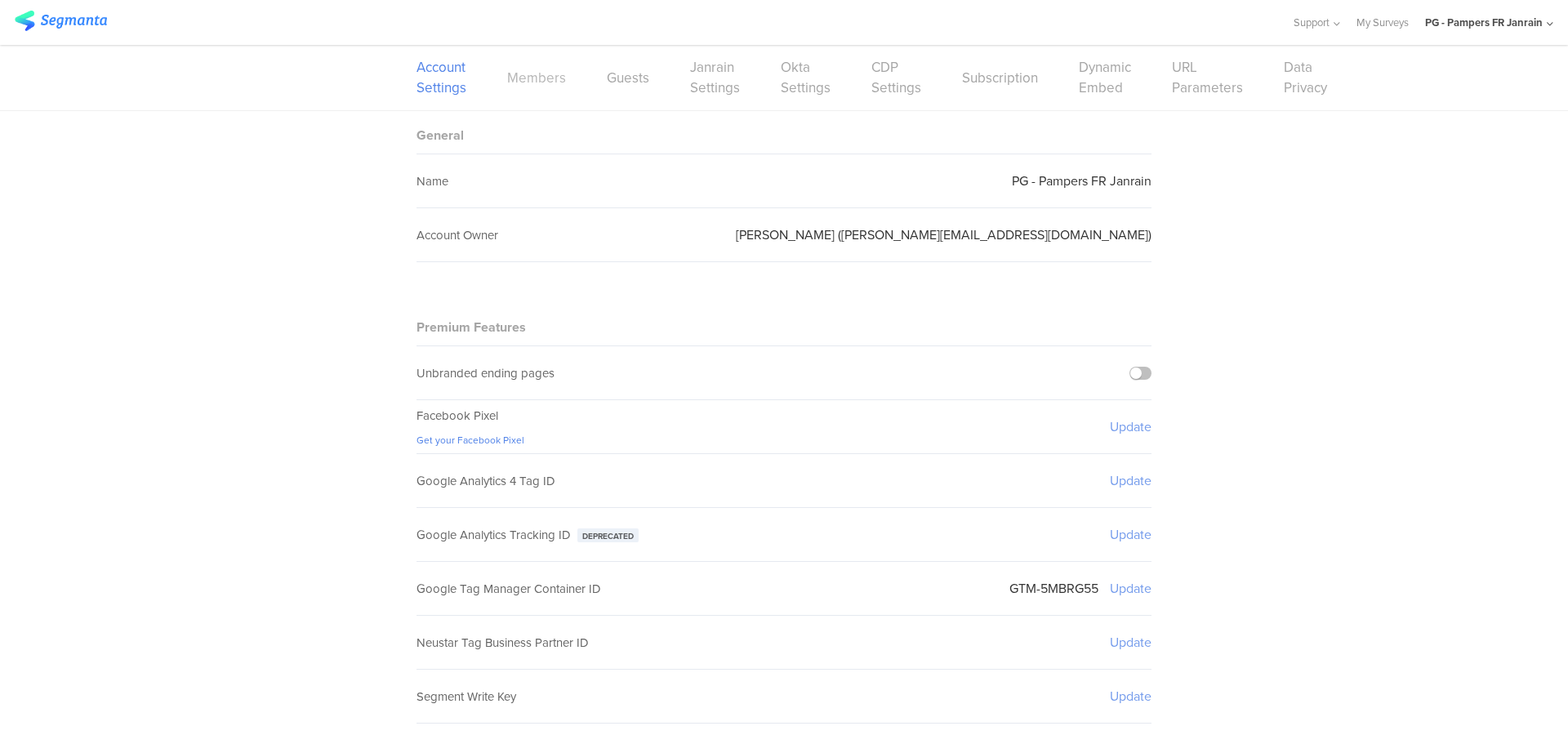
click at [542, 76] on link "Members" at bounding box center [536, 78] width 58 height 21
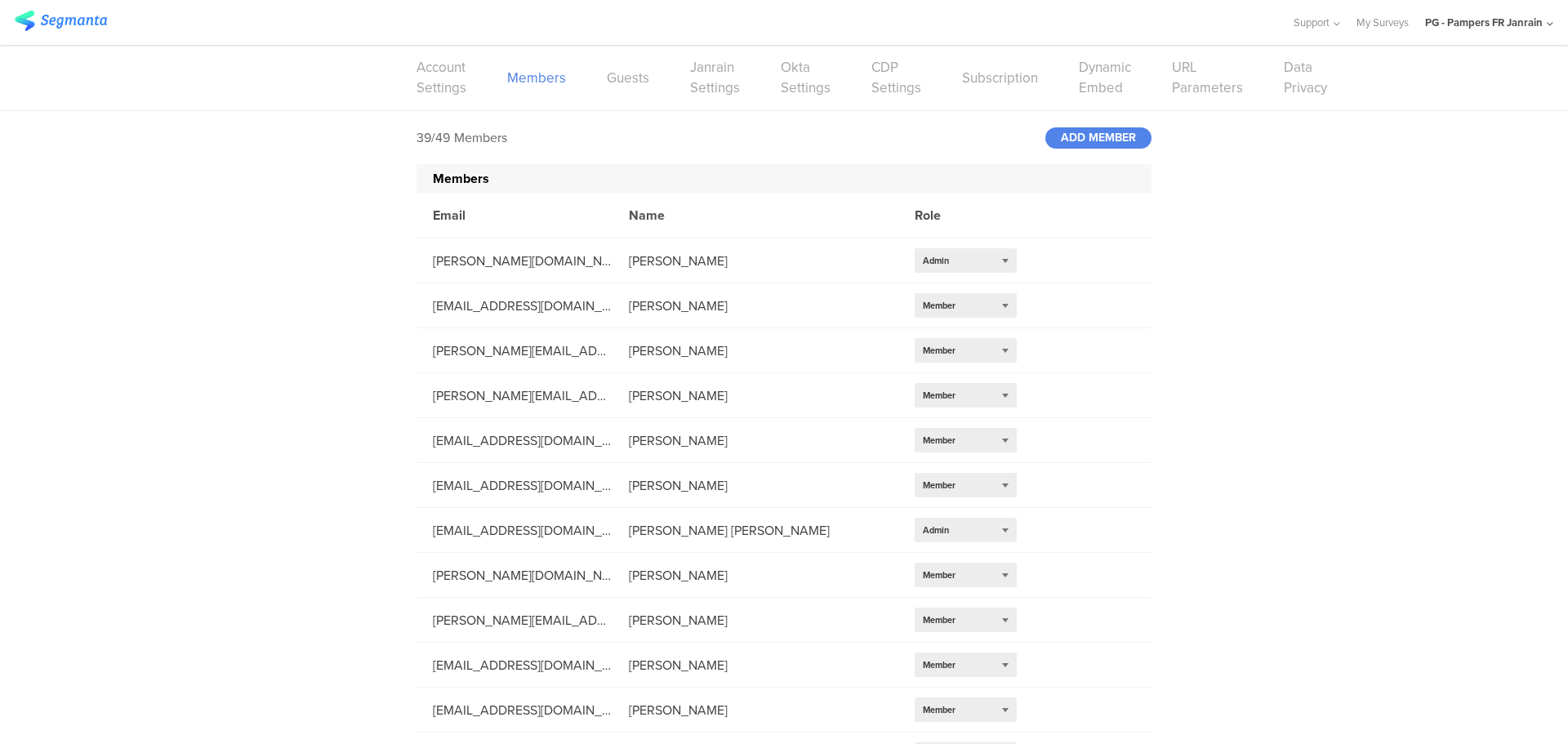
click at [1104, 123] on div "39/49 Members ADD MEMBER" at bounding box center [784, 138] width 735 height 53
click at [1103, 135] on div "ADD MEMBER" at bounding box center [1098, 138] width 106 height 21
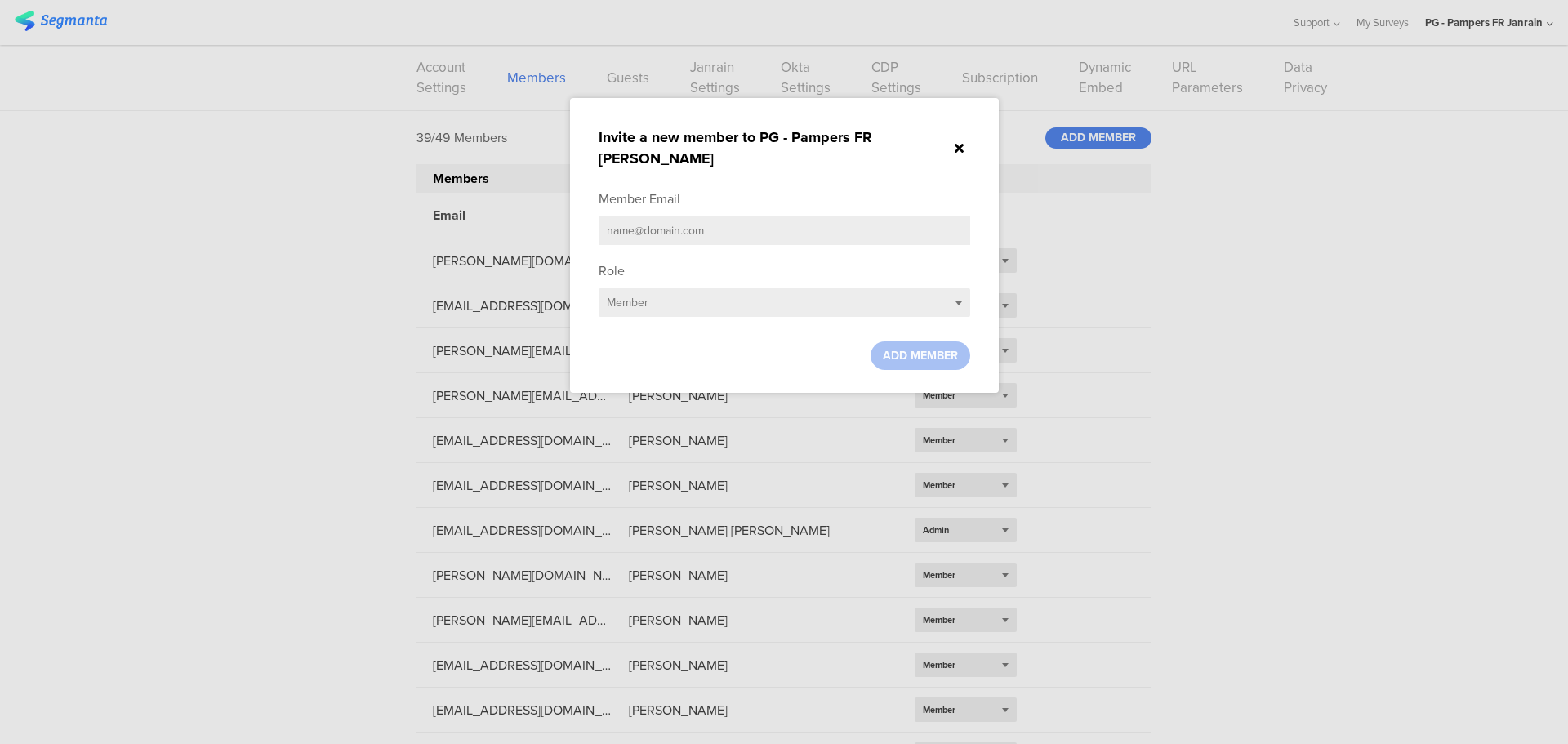
click at [784, 217] on input "text" at bounding box center [784, 231] width 372 height 29
paste input "[EMAIL_ADDRESS][DOMAIN_NAME]"
type input "[EMAIL_ADDRESS][DOMAIN_NAME]"
click at [913, 347] on span "ADD MEMBER" at bounding box center [920, 355] width 75 height 17
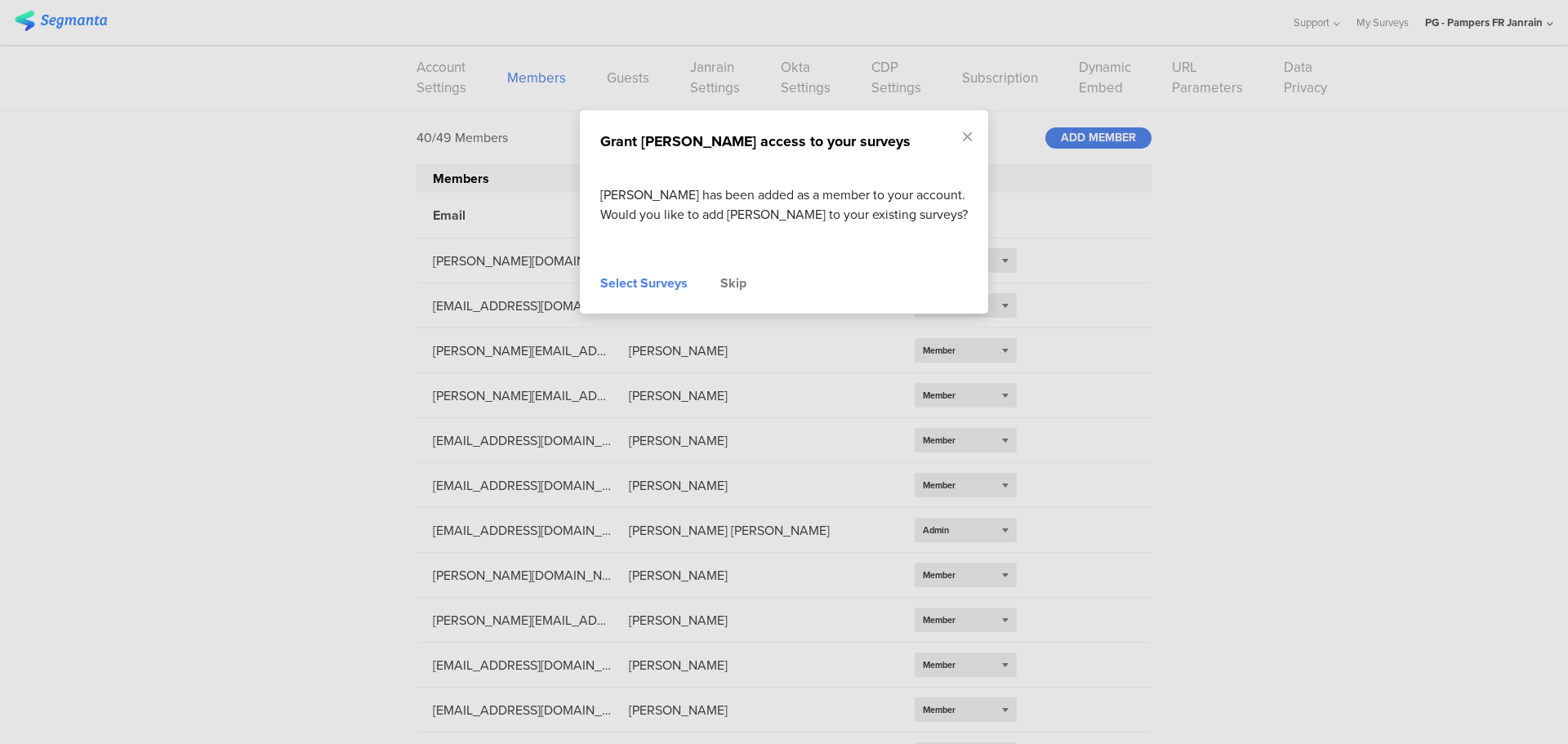
click at [739, 293] on div "Skip" at bounding box center [733, 284] width 26 height 20
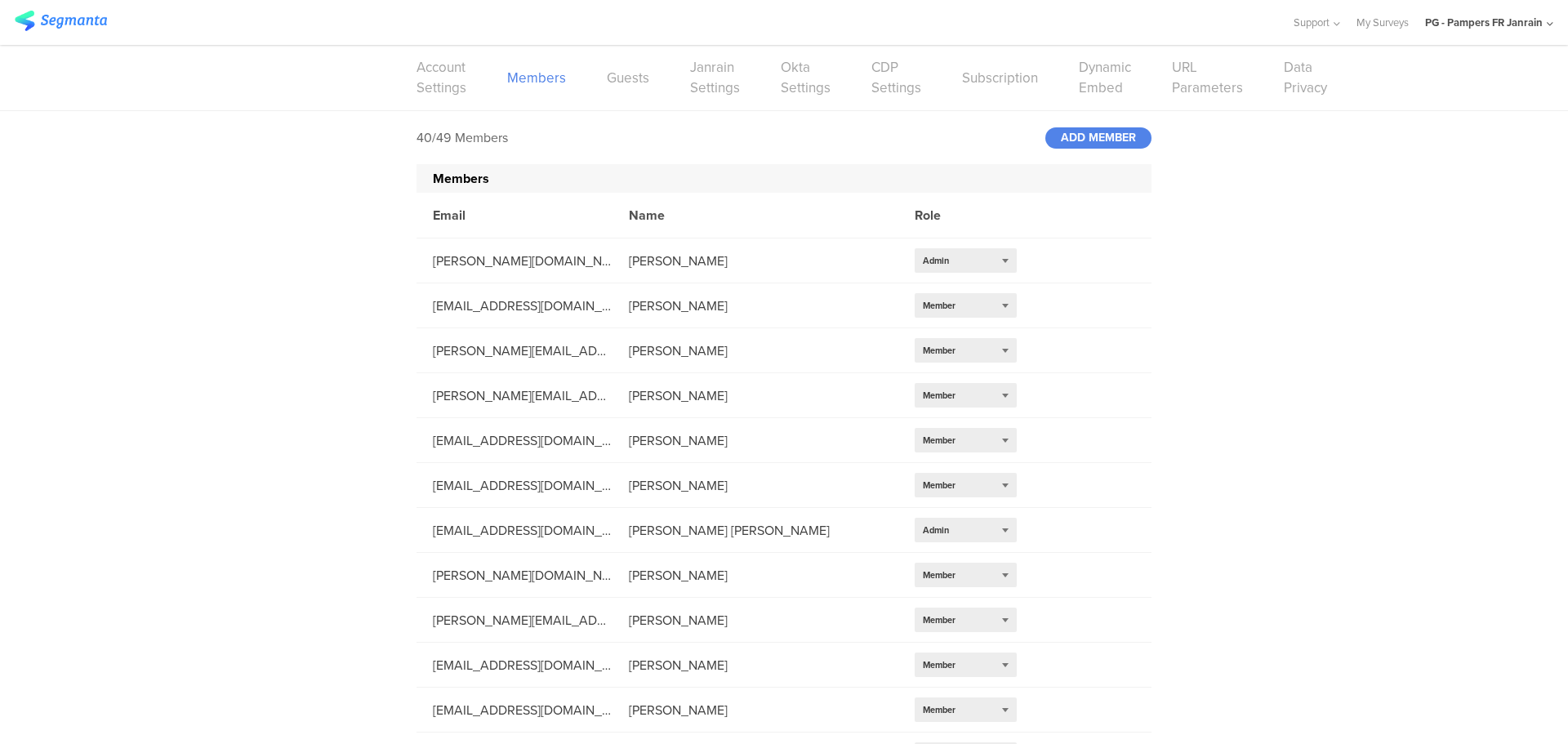
scroll to position [1291, 0]
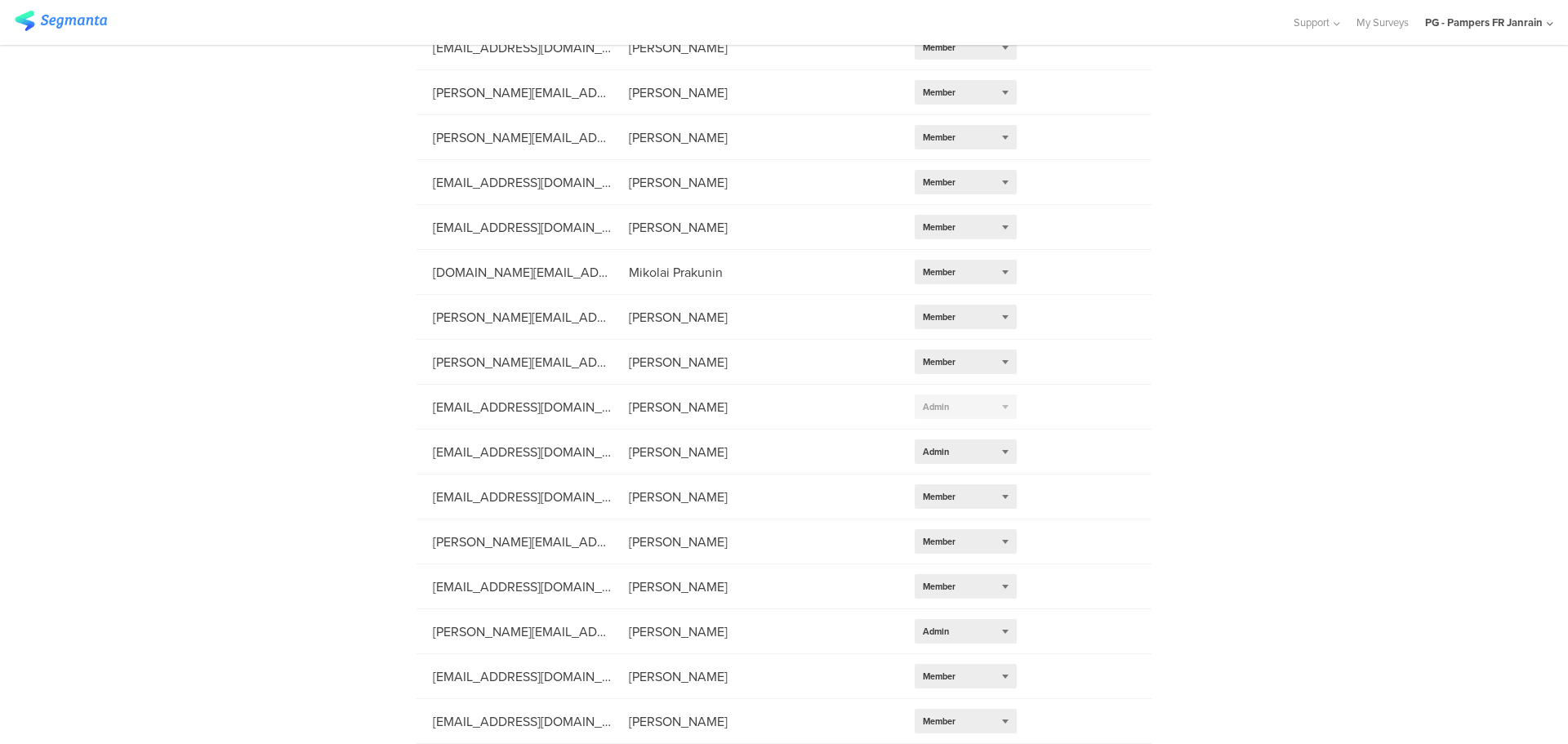
click at [1537, 20] on div "PG - Pampers FR Janrain" at bounding box center [1483, 23] width 118 height 16
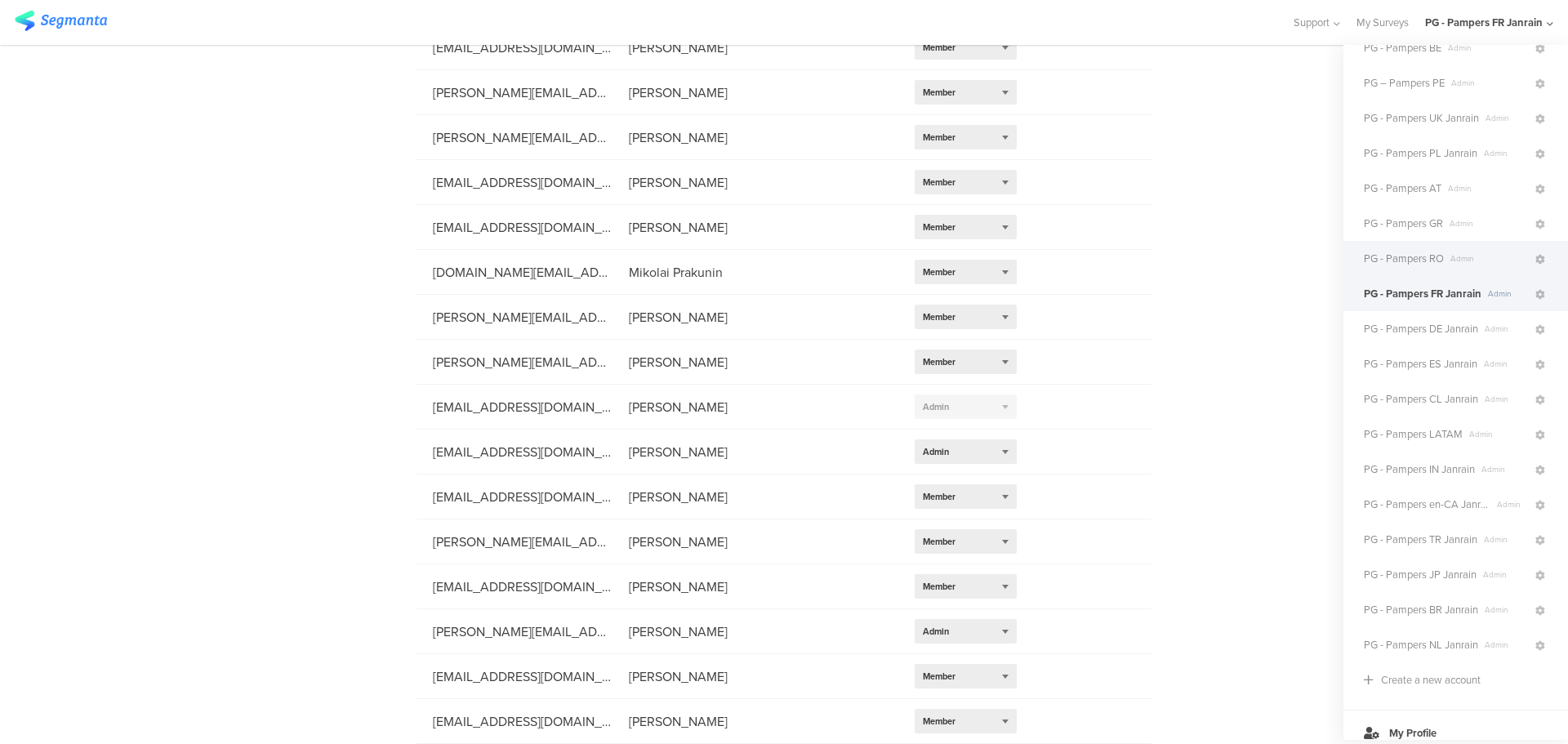
scroll to position [235, 0]
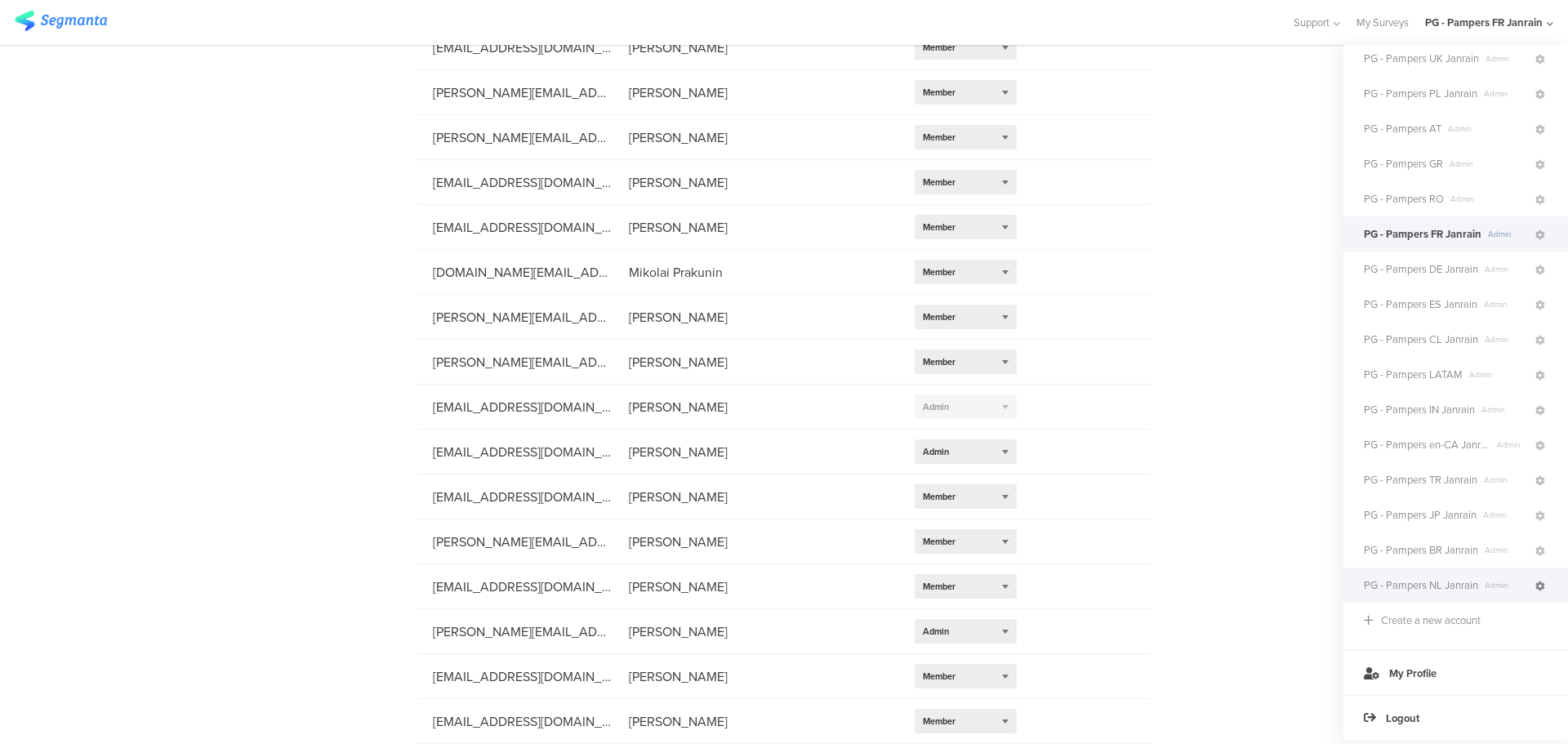
click at [1535, 582] on icon at bounding box center [1540, 587] width 10 height 10
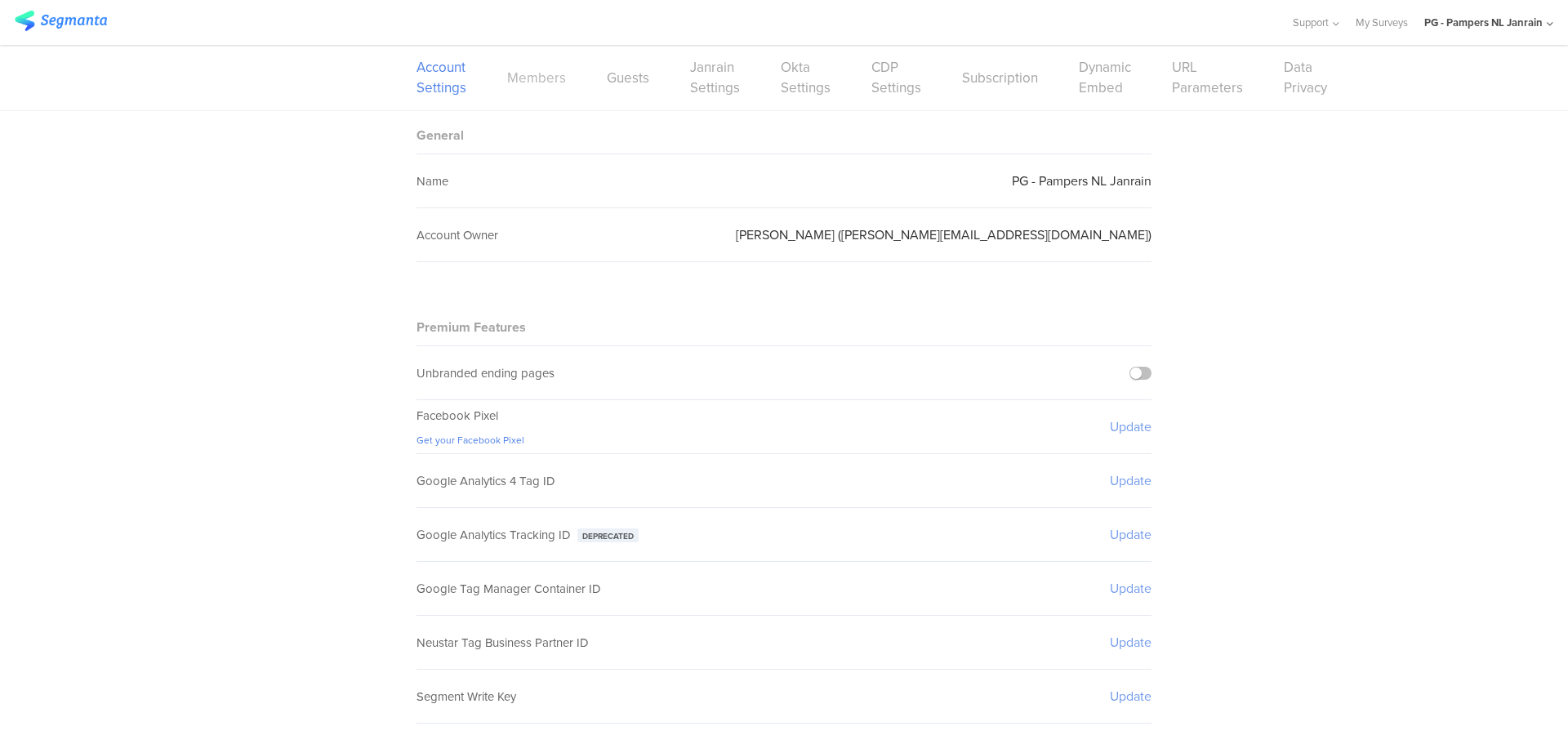
click at [536, 72] on link "Members" at bounding box center [536, 78] width 58 height 21
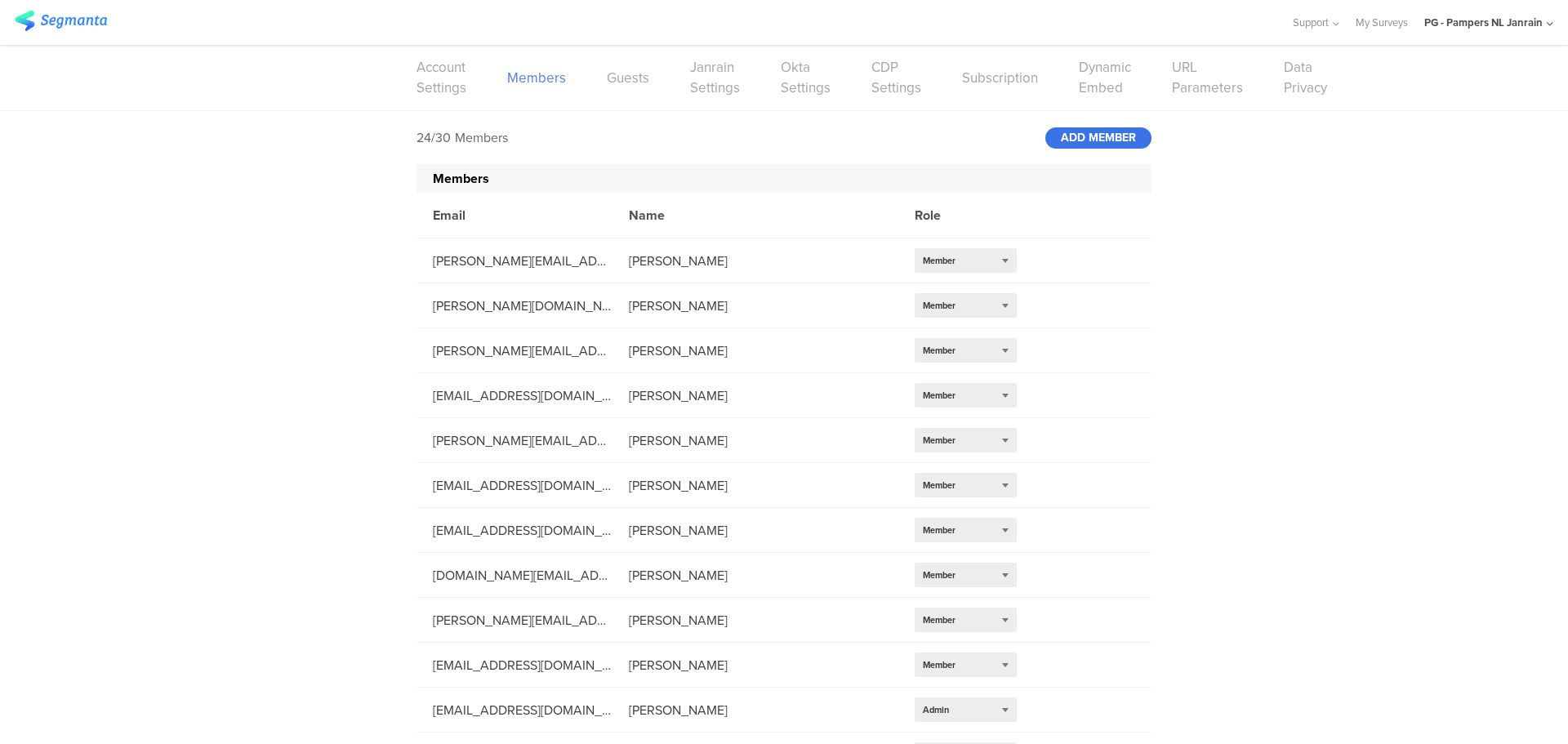
click at [1081, 137] on div "ADD MEMBER" at bounding box center [1098, 138] width 106 height 21
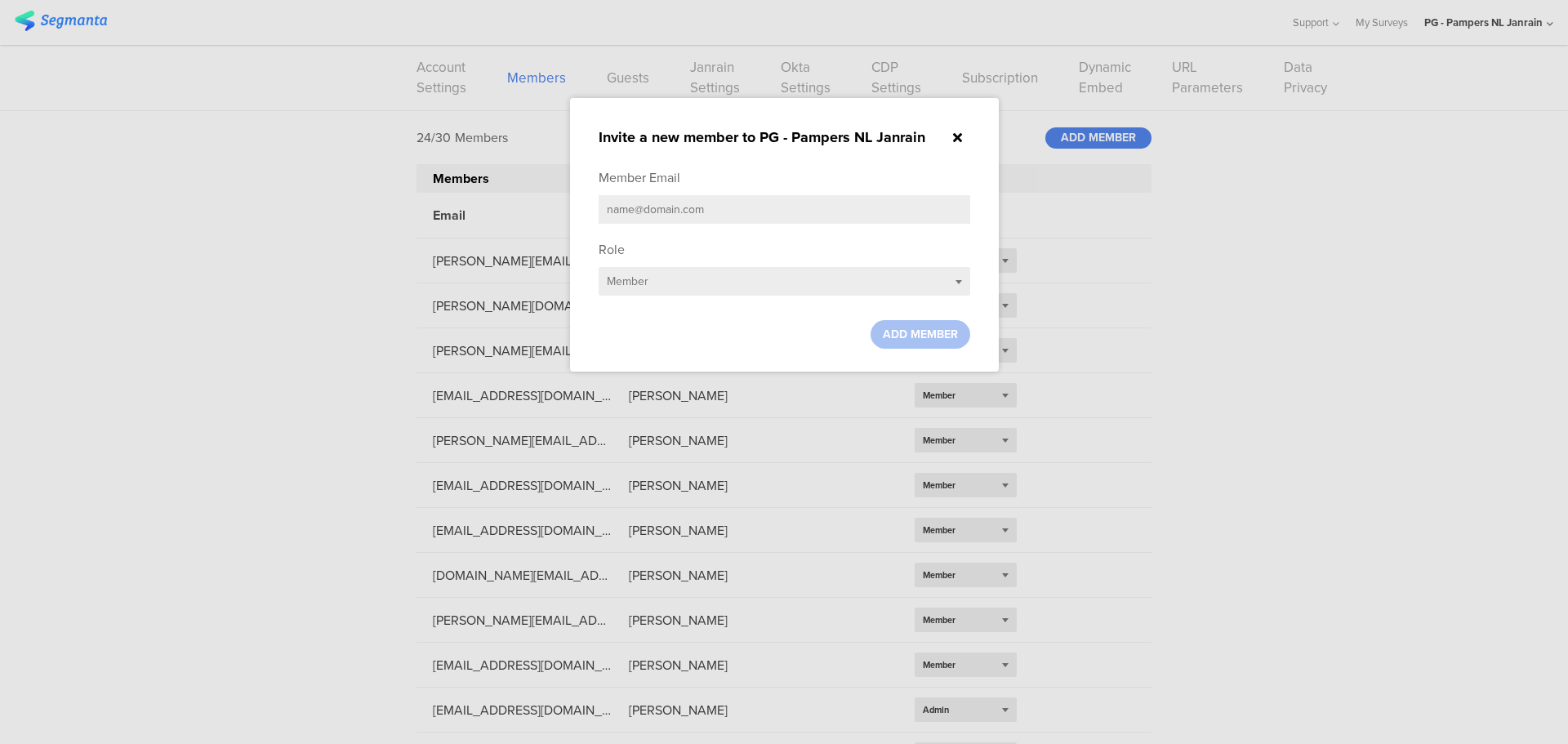
click at [813, 198] on input "text" at bounding box center [784, 209] width 372 height 29
paste input "[EMAIL_ADDRESS][DOMAIN_NAME]"
type input "[EMAIL_ADDRESS][DOMAIN_NAME]"
click at [952, 351] on sg-small-dialog "Invite a new member to PG - Pampers NL Janrain Member Email [EMAIL_ADDRESS][DOM…" at bounding box center [784, 234] width 428 height 274
click at [946, 342] on div "ADD MEMBER" at bounding box center [920, 334] width 100 height 29
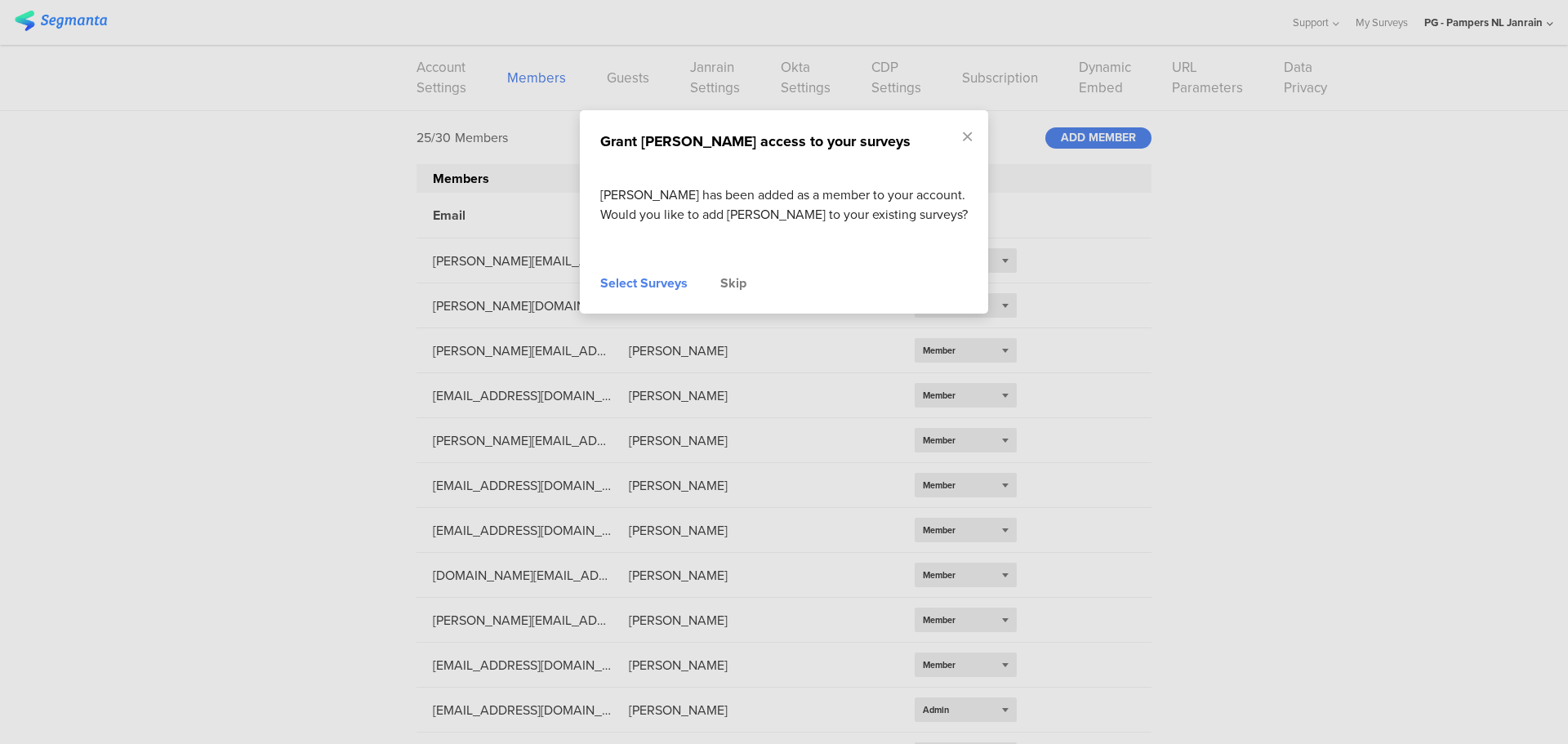
click at [736, 293] on div "Skip" at bounding box center [733, 284] width 26 height 20
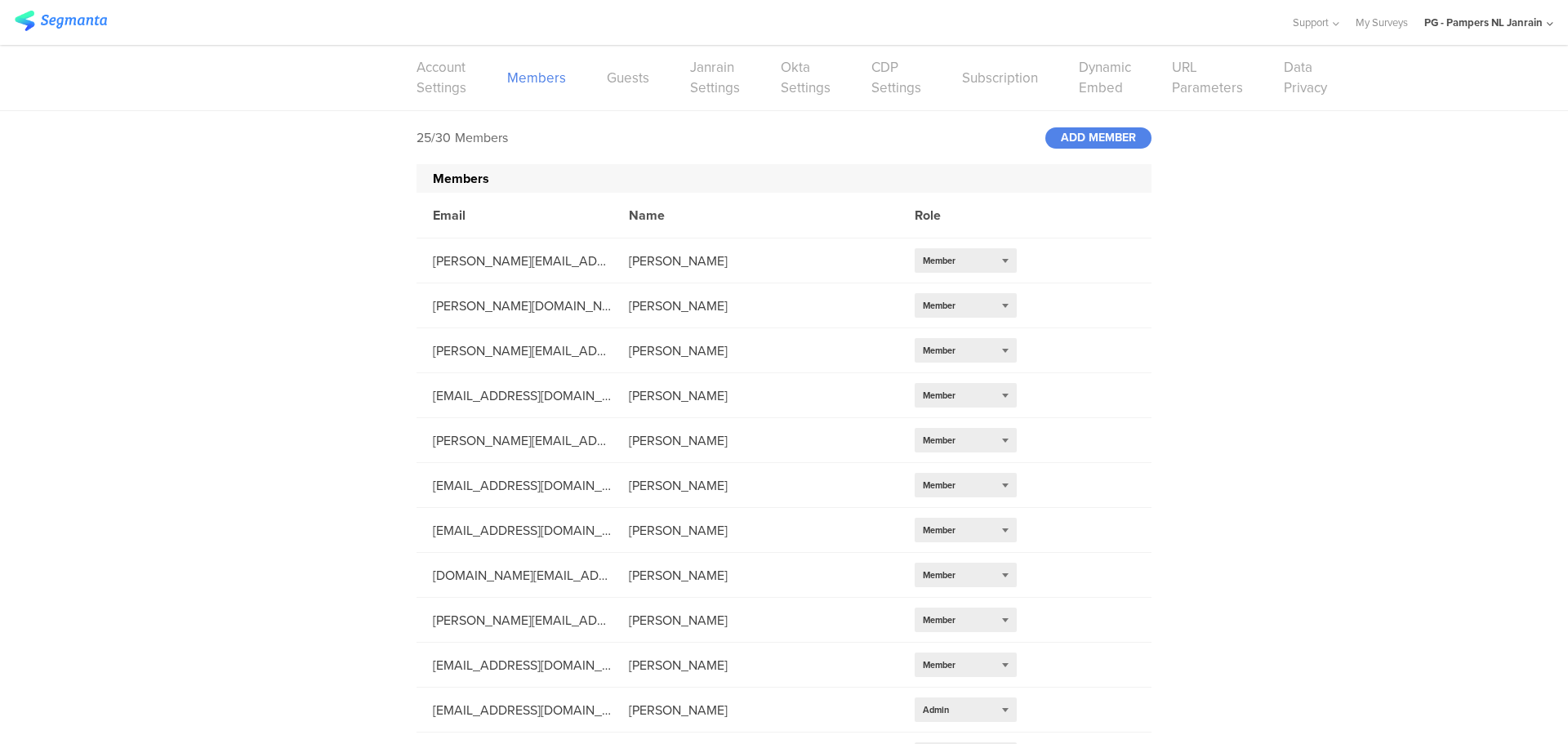
click at [1534, 20] on div "PG - Pampers NL Janrain" at bounding box center [1484, 23] width 119 height 16
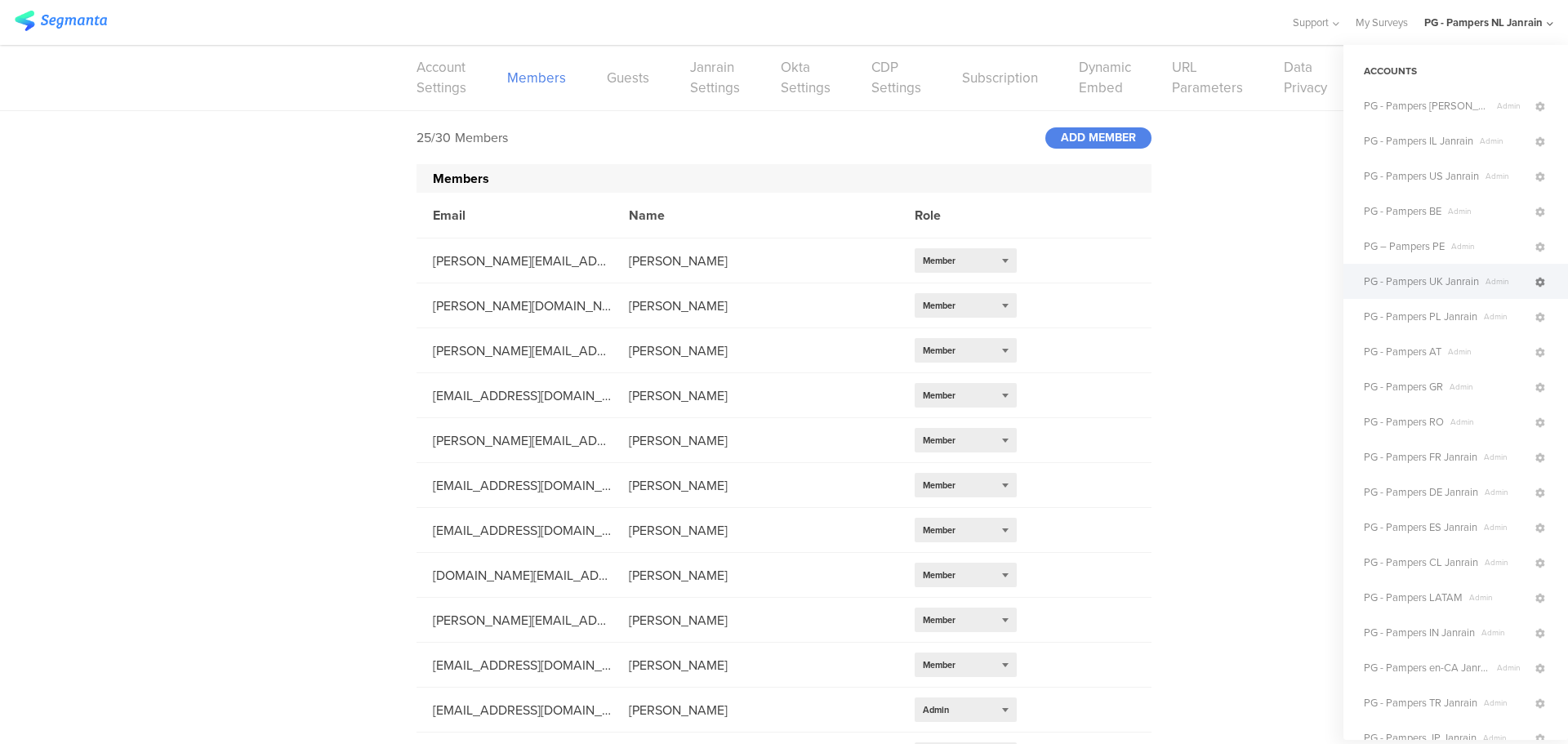
click at [1535, 281] on icon at bounding box center [1540, 283] width 10 height 10
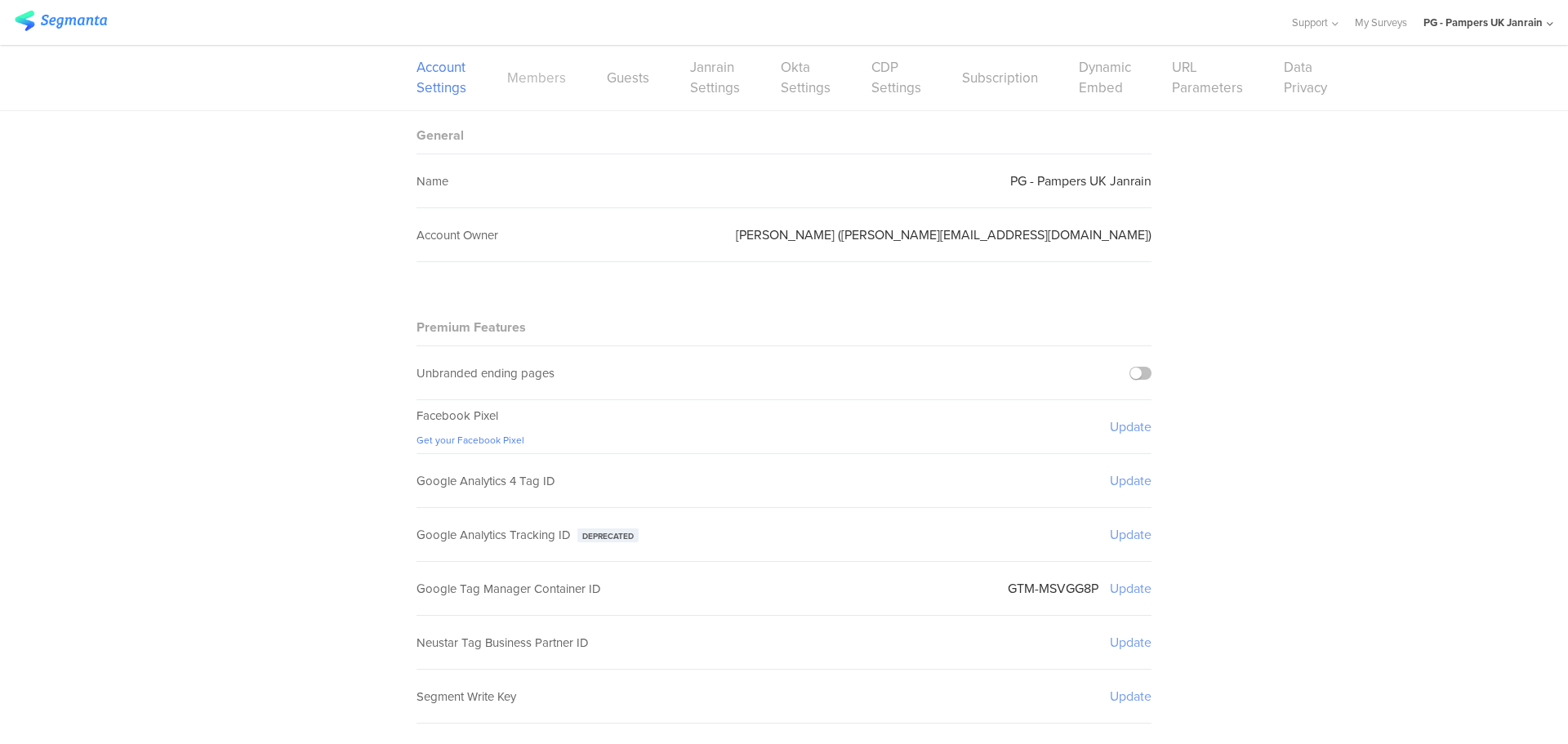
click at [536, 79] on link "Members" at bounding box center [536, 78] width 58 height 21
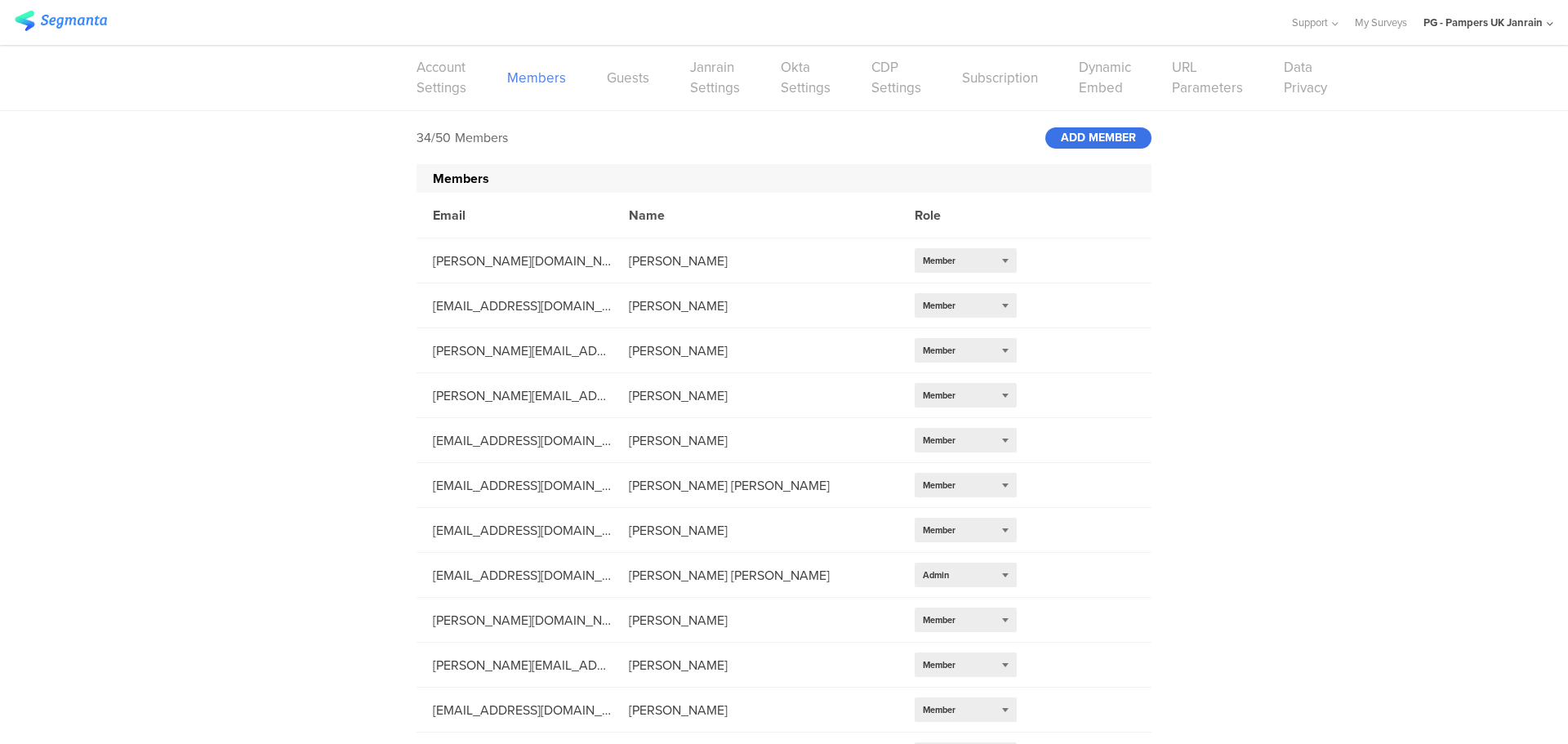
click at [1119, 139] on div "ADD MEMBER" at bounding box center [1098, 138] width 106 height 21
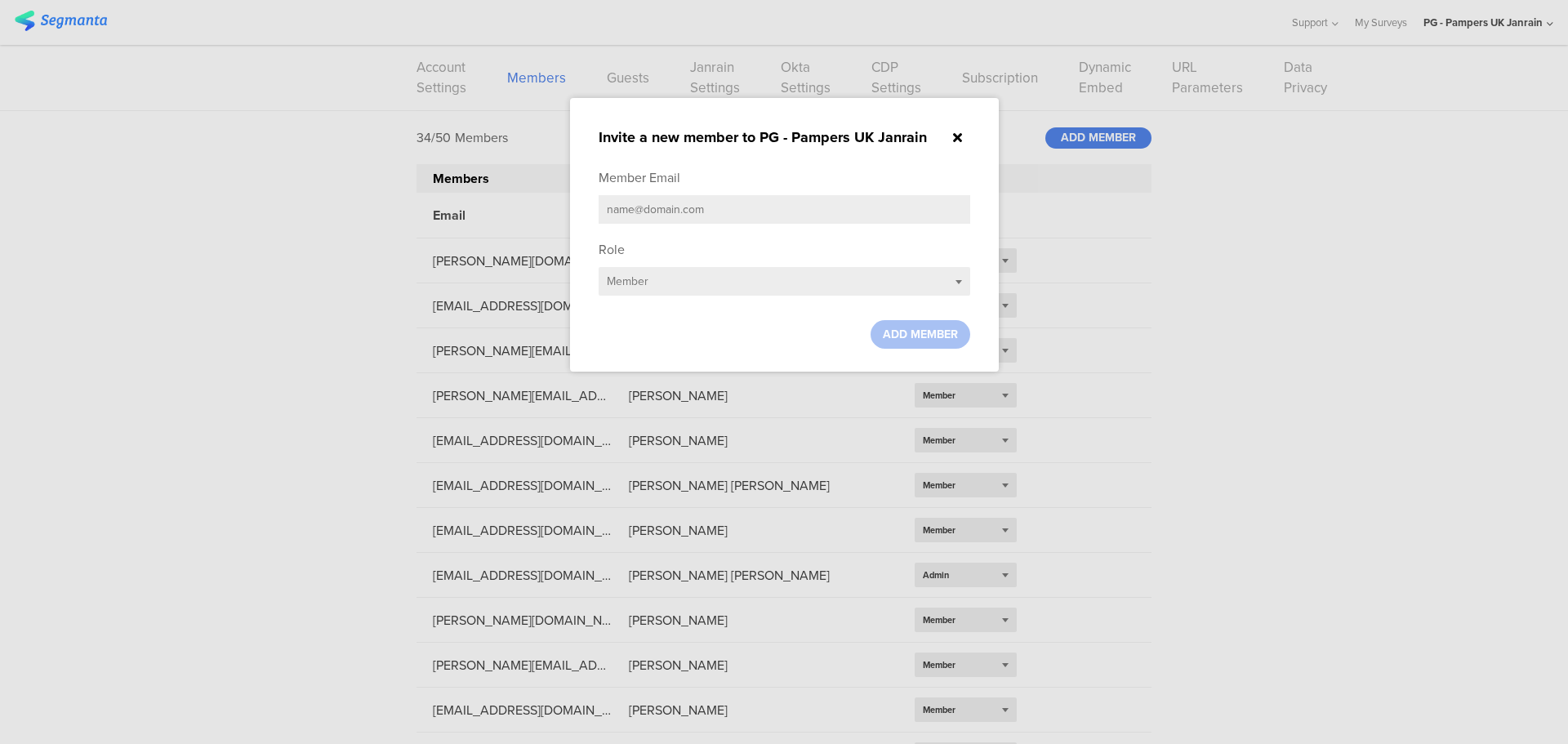
click at [713, 199] on input "text" at bounding box center [784, 209] width 372 height 29
paste input "[EMAIL_ADDRESS][DOMAIN_NAME]"
type input "[EMAIL_ADDRESS][DOMAIN_NAME]"
click at [944, 333] on span "ADD MEMBER" at bounding box center [920, 333] width 75 height 17
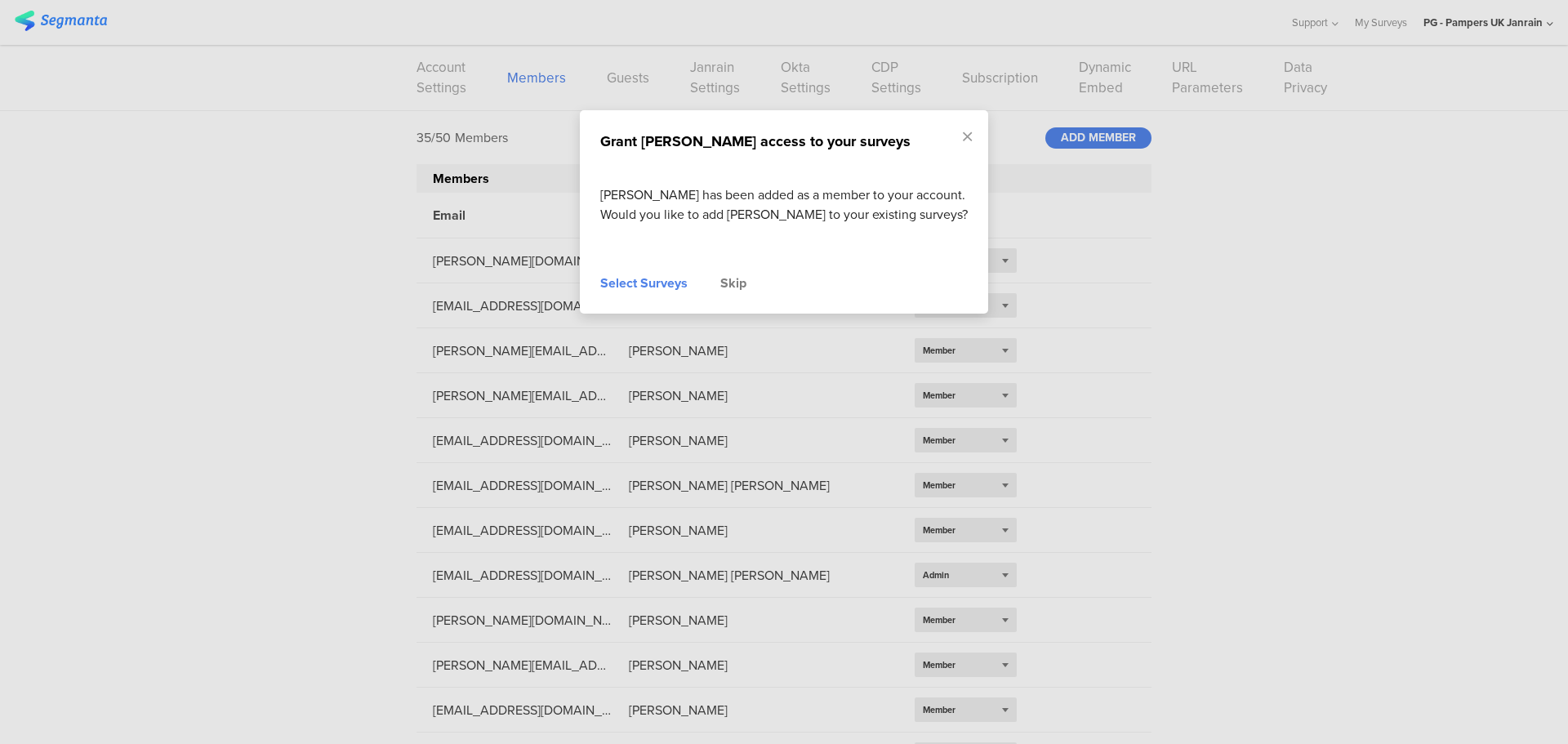
click at [742, 293] on div "Skip" at bounding box center [733, 284] width 26 height 20
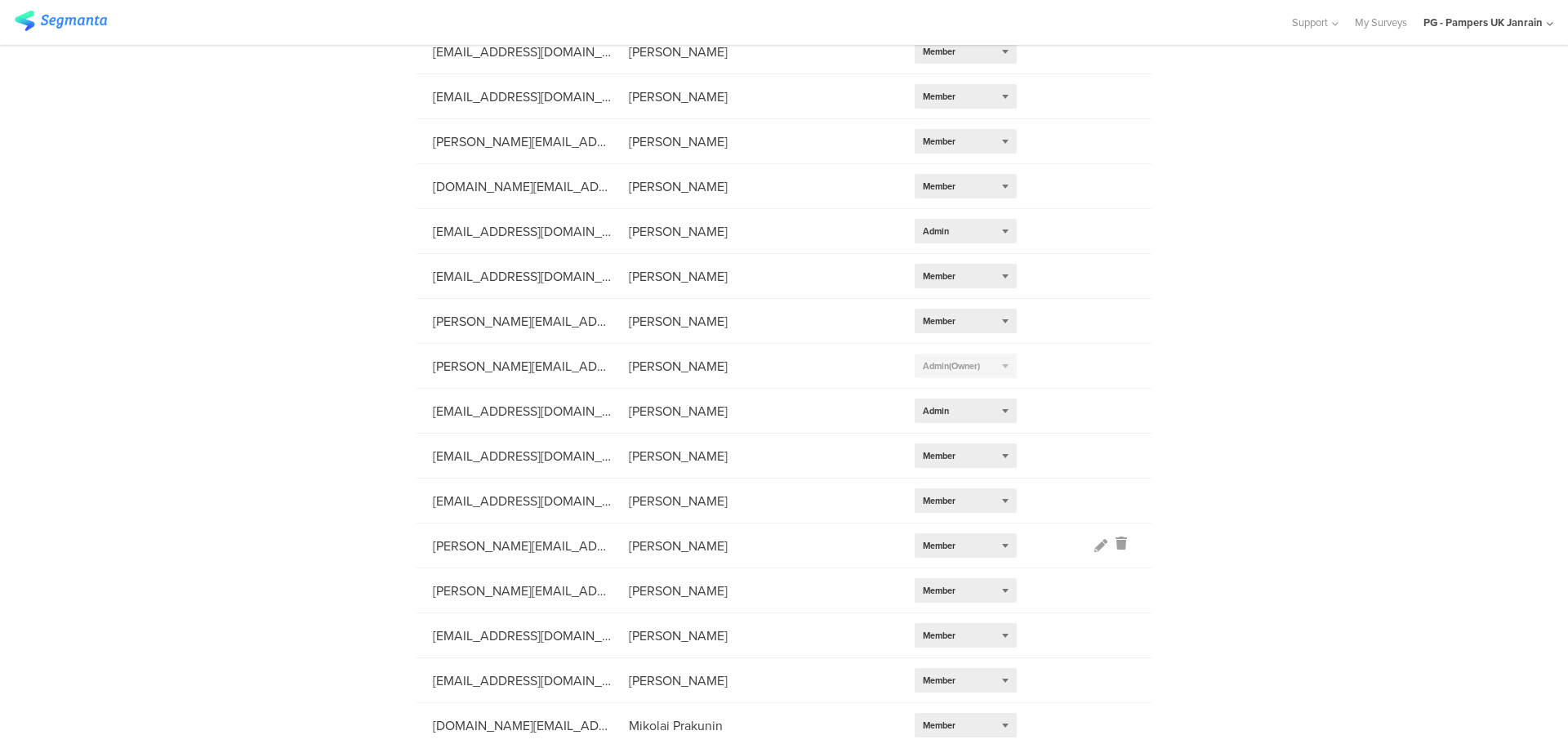
scroll to position [1067, 0]
